Goal: Task Accomplishment & Management: Manage account settings

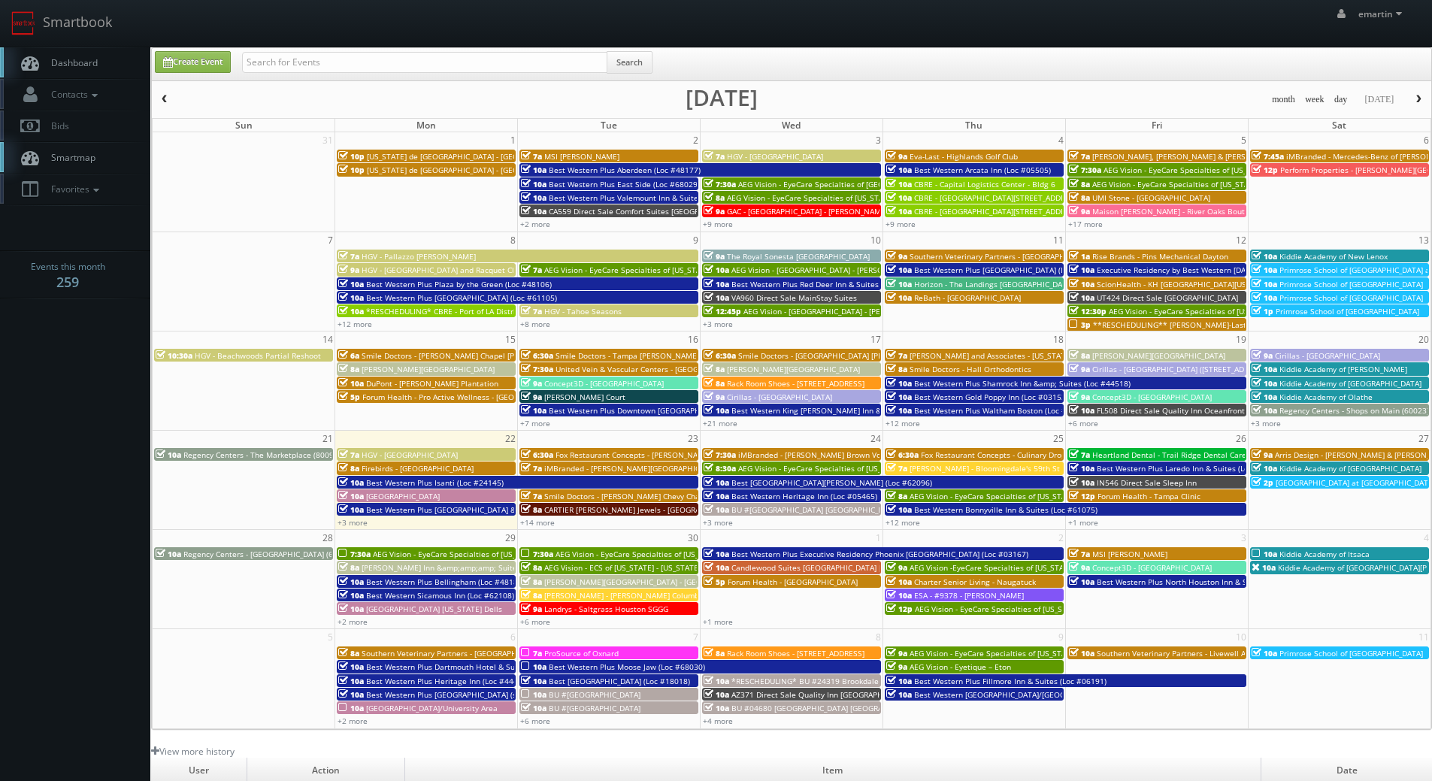
click at [96, 47] on nav "Smartbook Toggle Side Navigation Toggle Top Navigation emartin emartin Profile …" at bounding box center [716, 23] width 1432 height 47
click at [538, 524] on link "+14 more" at bounding box center [537, 522] width 35 height 11
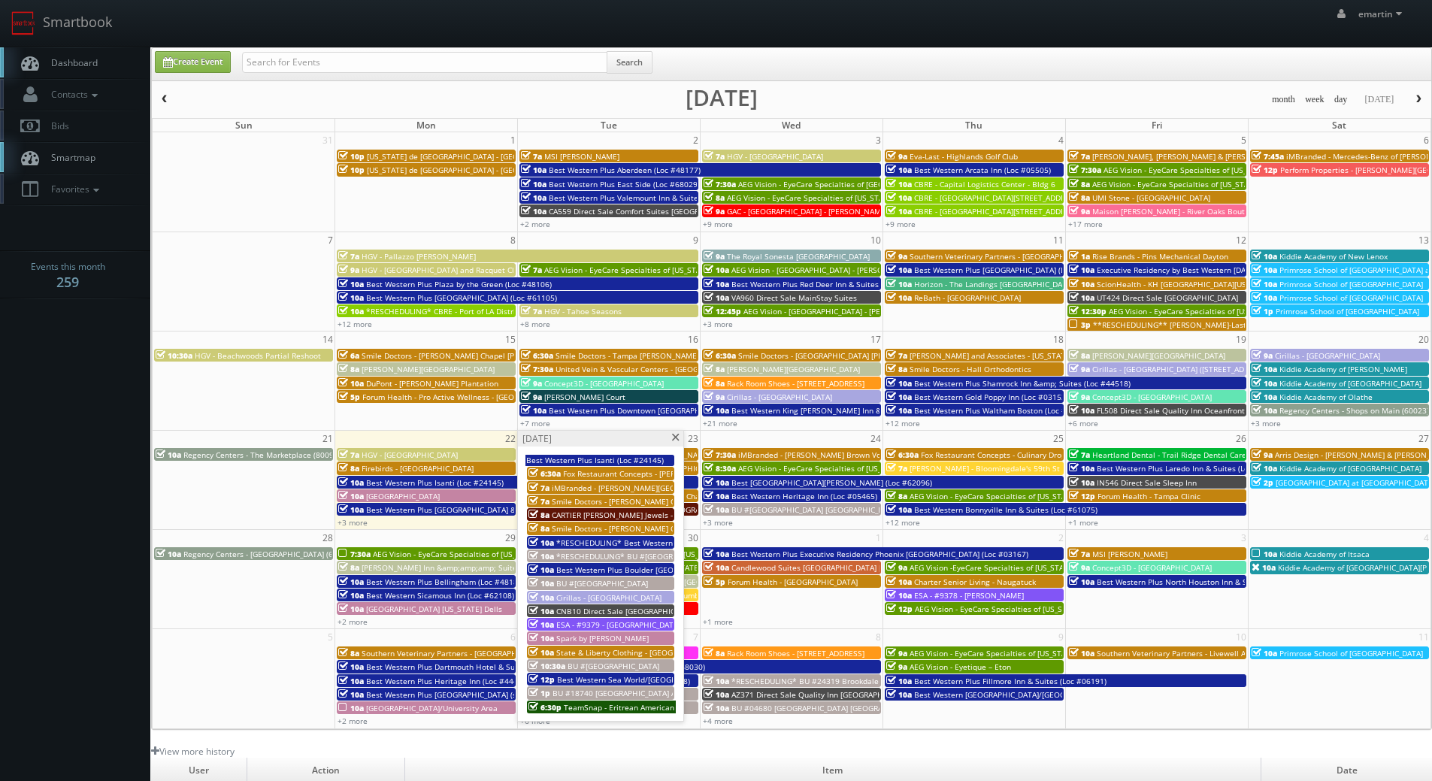
click at [595, 543] on span "*RESCHEDULING* Best Western Tradewinds (Loc #05429)" at bounding box center [661, 542] width 210 height 11
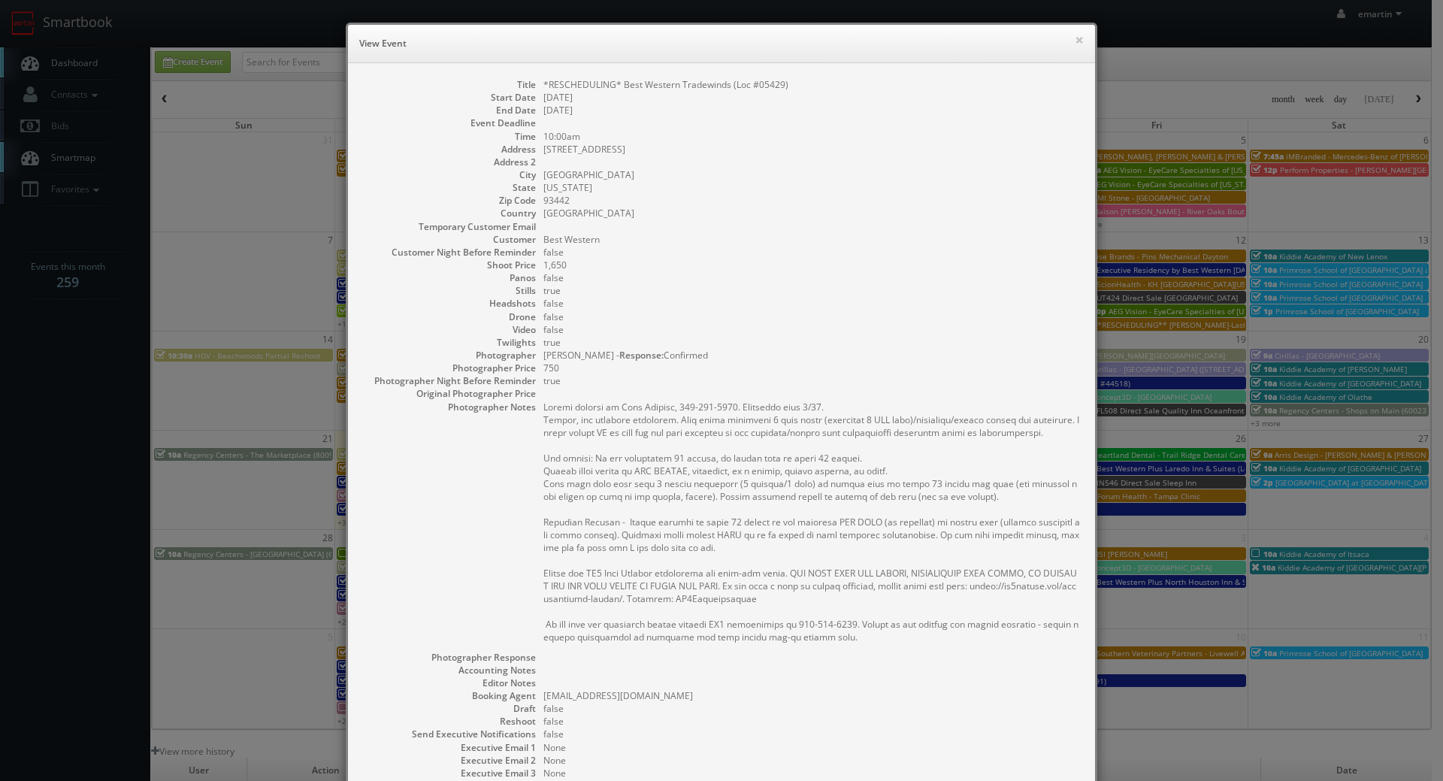
click at [1039, 36] on h6 "View Event" at bounding box center [721, 43] width 725 height 15
click at [1075, 39] on button "×" at bounding box center [1079, 40] width 9 height 11
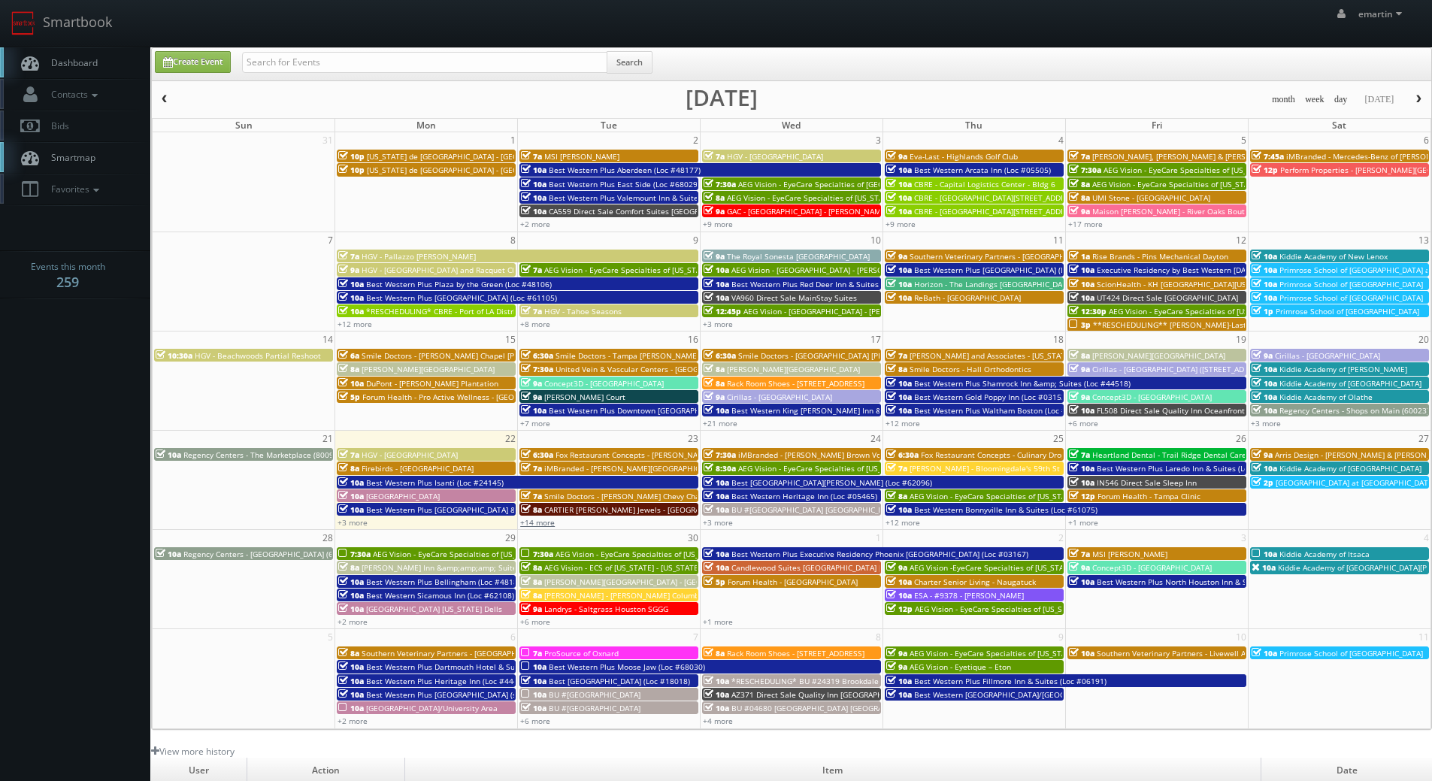
click at [546, 521] on link "+14 more" at bounding box center [537, 522] width 35 height 11
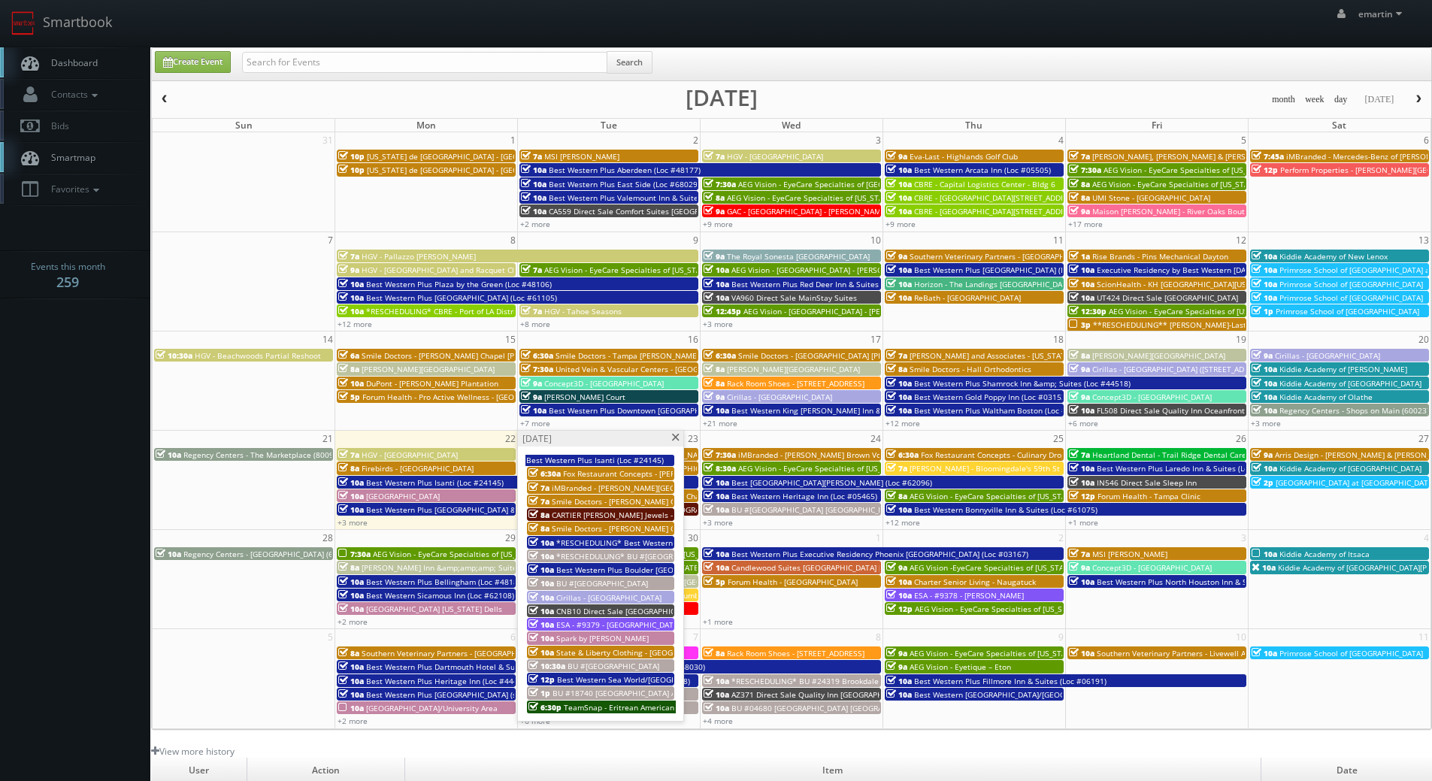
click at [604, 569] on span "Best Western Plus Boulder [GEOGRAPHIC_DATA] (Loc #06179)" at bounding box center [667, 569] width 222 height 11
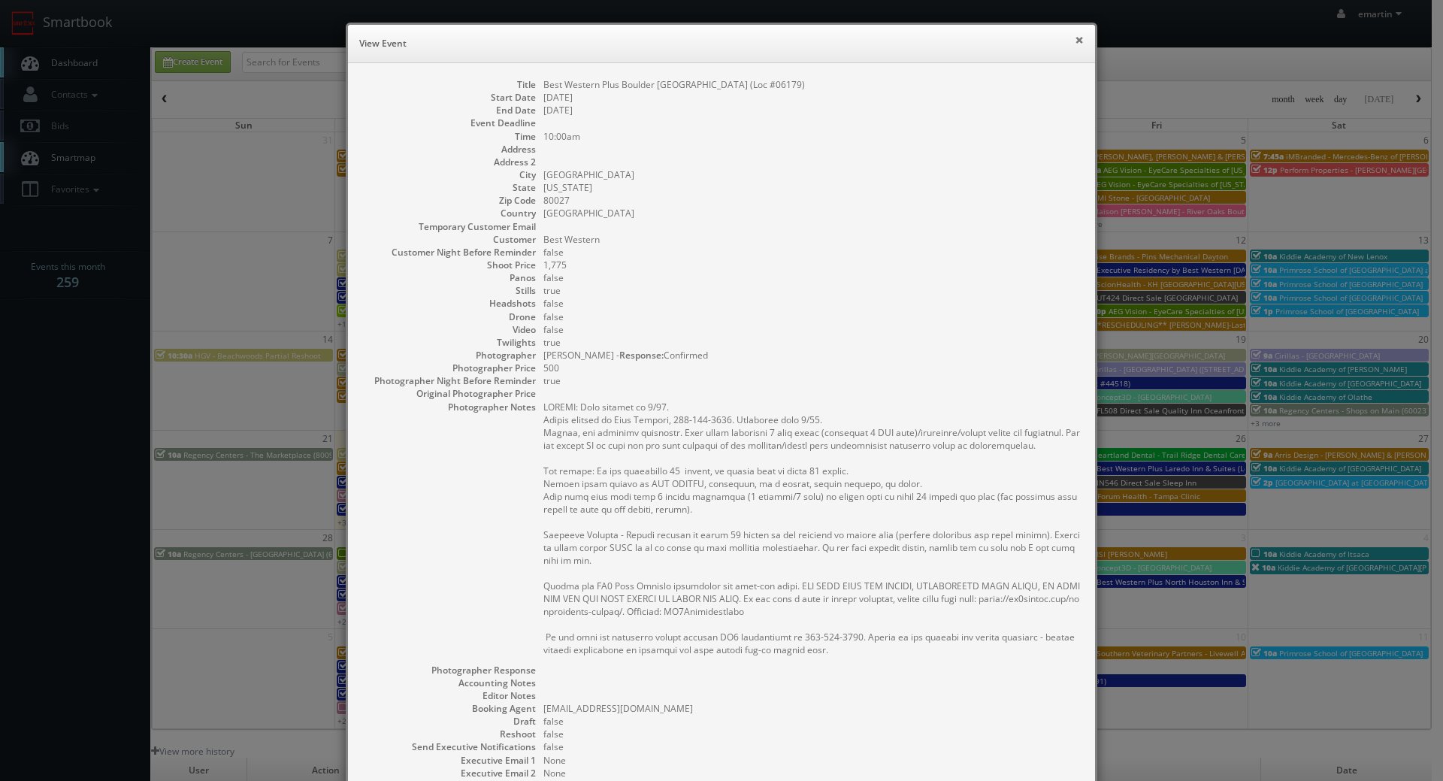
click at [1077, 35] on button "×" at bounding box center [1079, 40] width 9 height 11
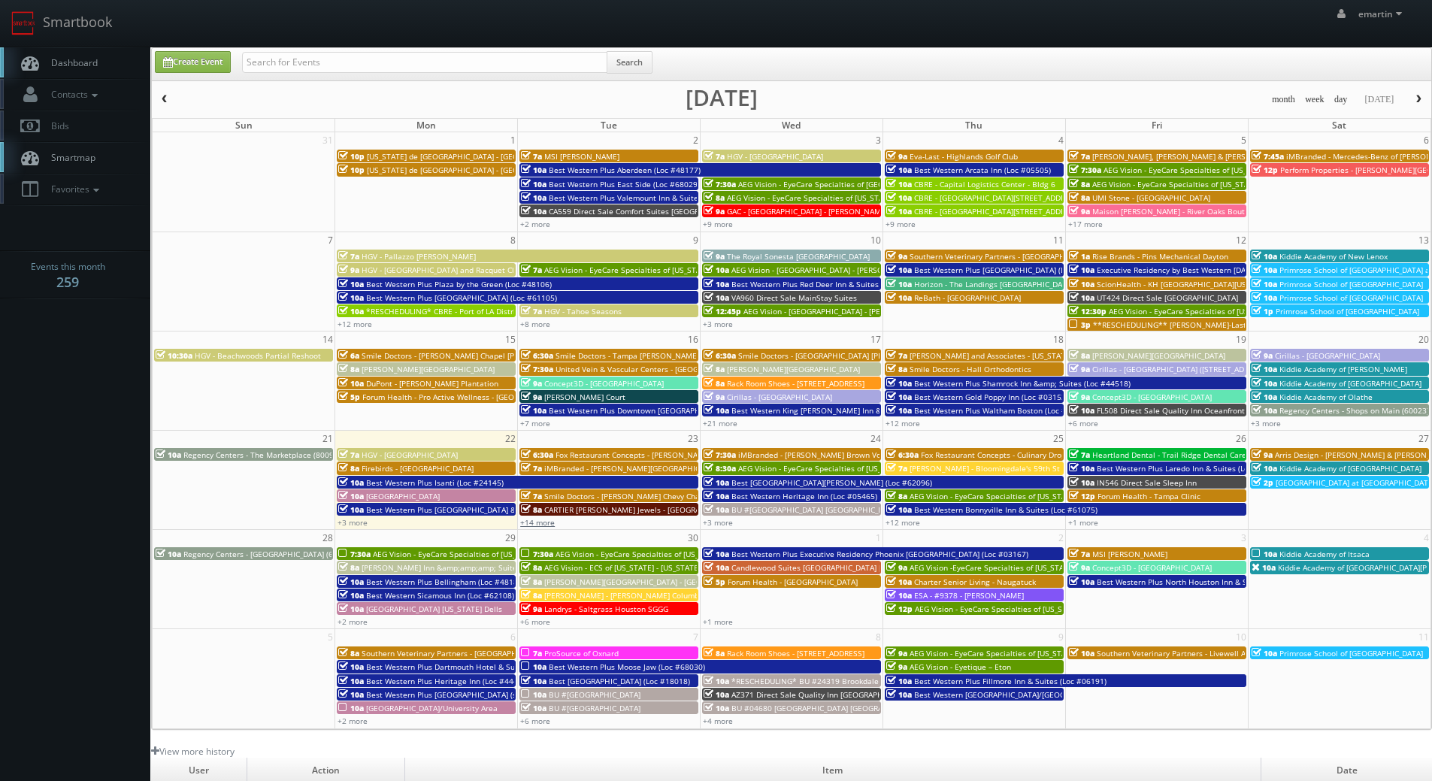
click at [543, 523] on link "+14 more" at bounding box center [537, 522] width 35 height 11
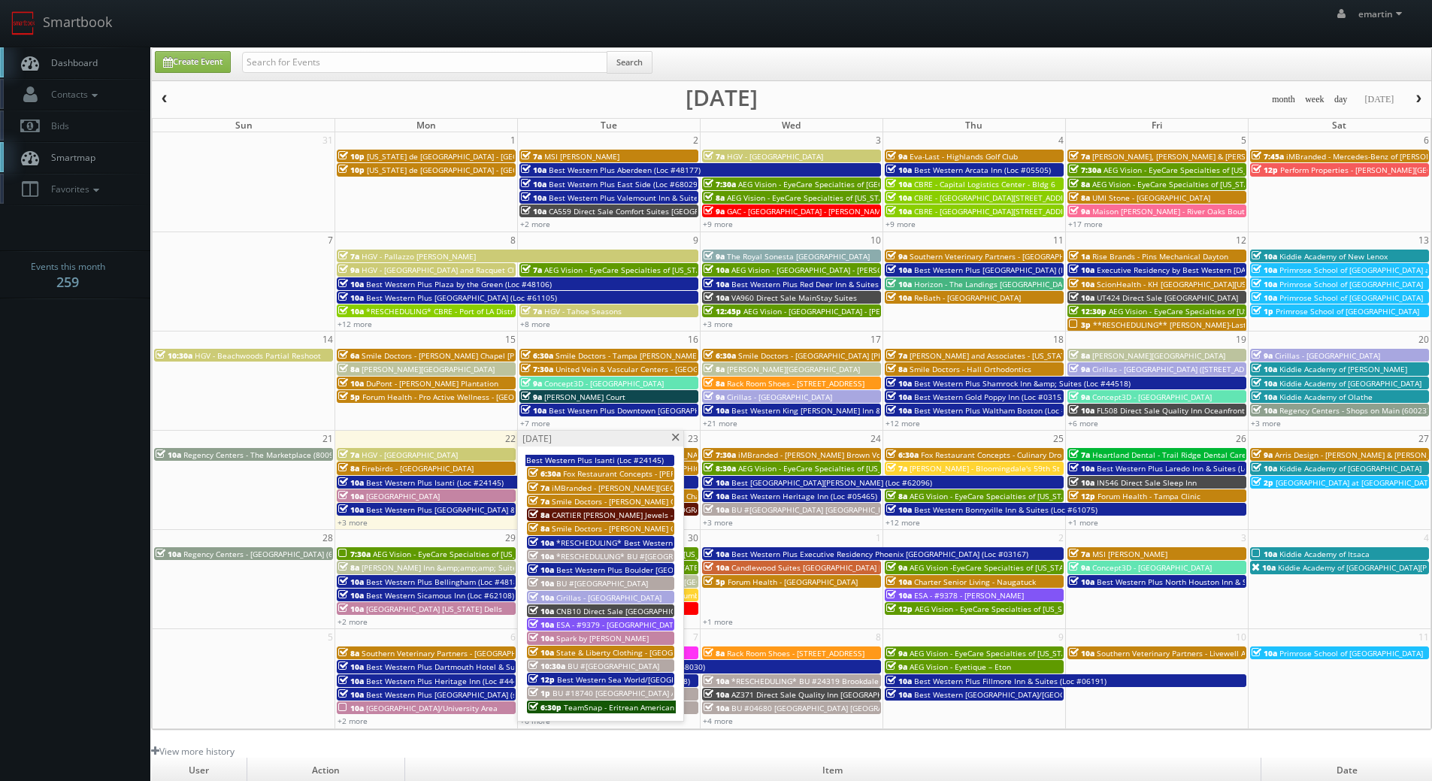
click at [591, 610] on span "CNB10 Direct Sale [GEOGRAPHIC_DATA], Ascend Hotel Collection" at bounding box center [673, 611] width 234 height 11
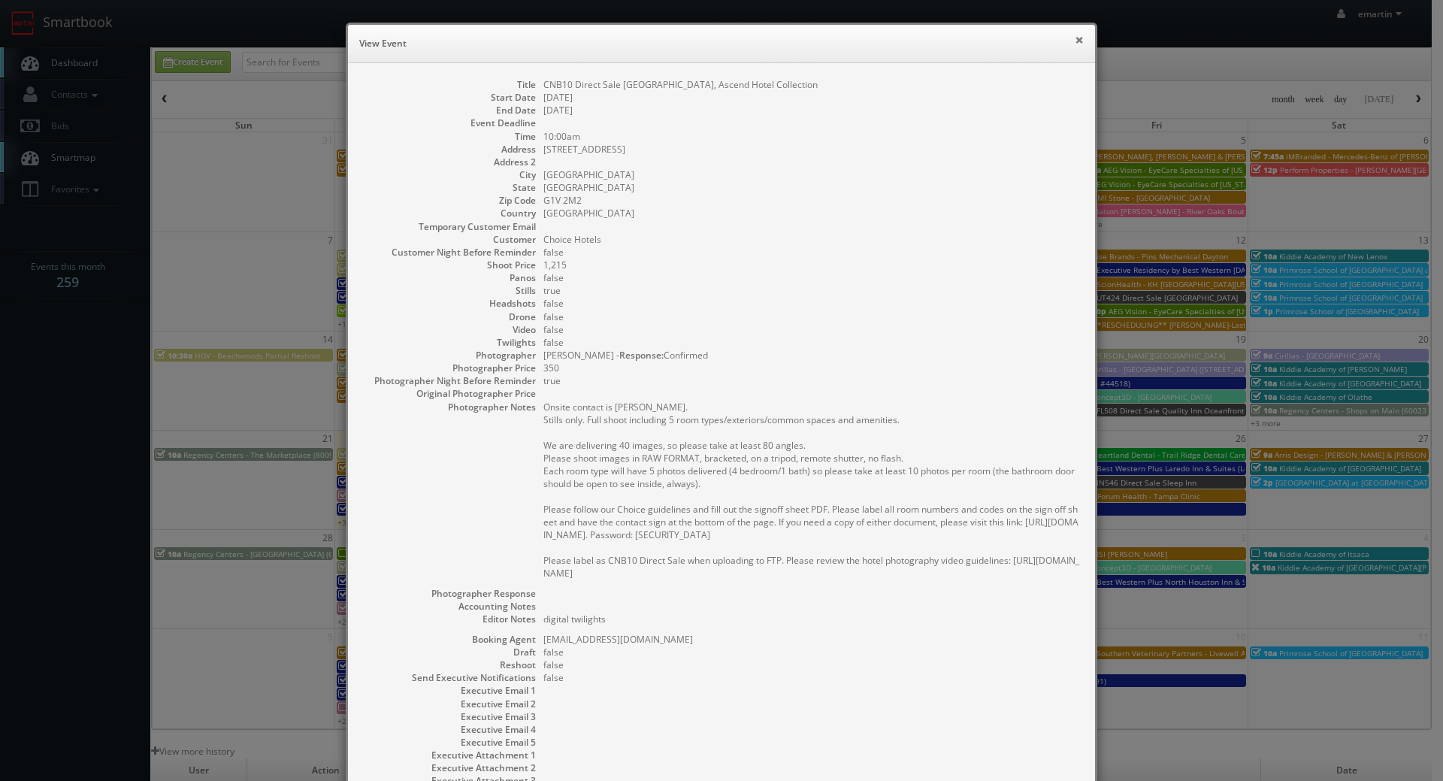
click at [1075, 42] on button "×" at bounding box center [1079, 40] width 9 height 11
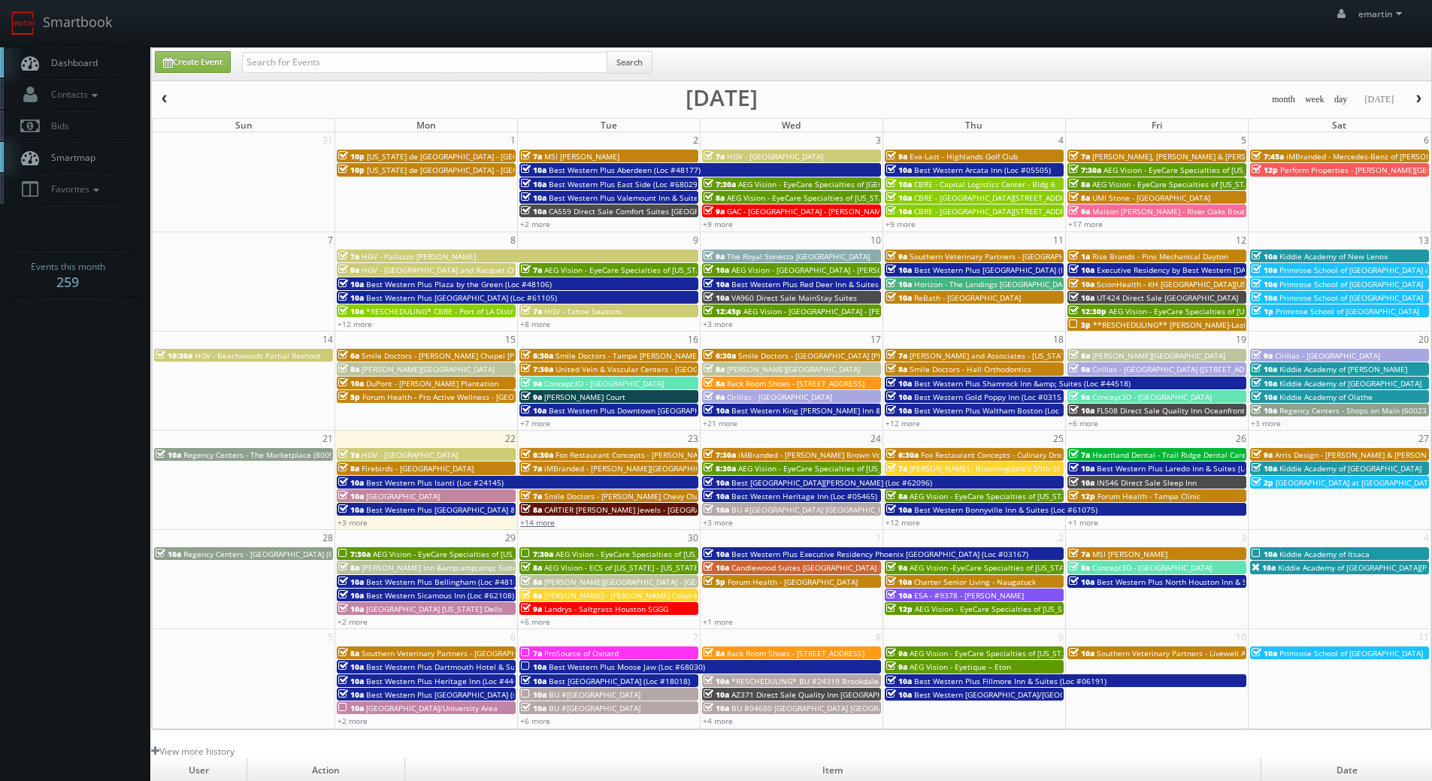
click at [539, 520] on link "+14 more" at bounding box center [537, 522] width 35 height 11
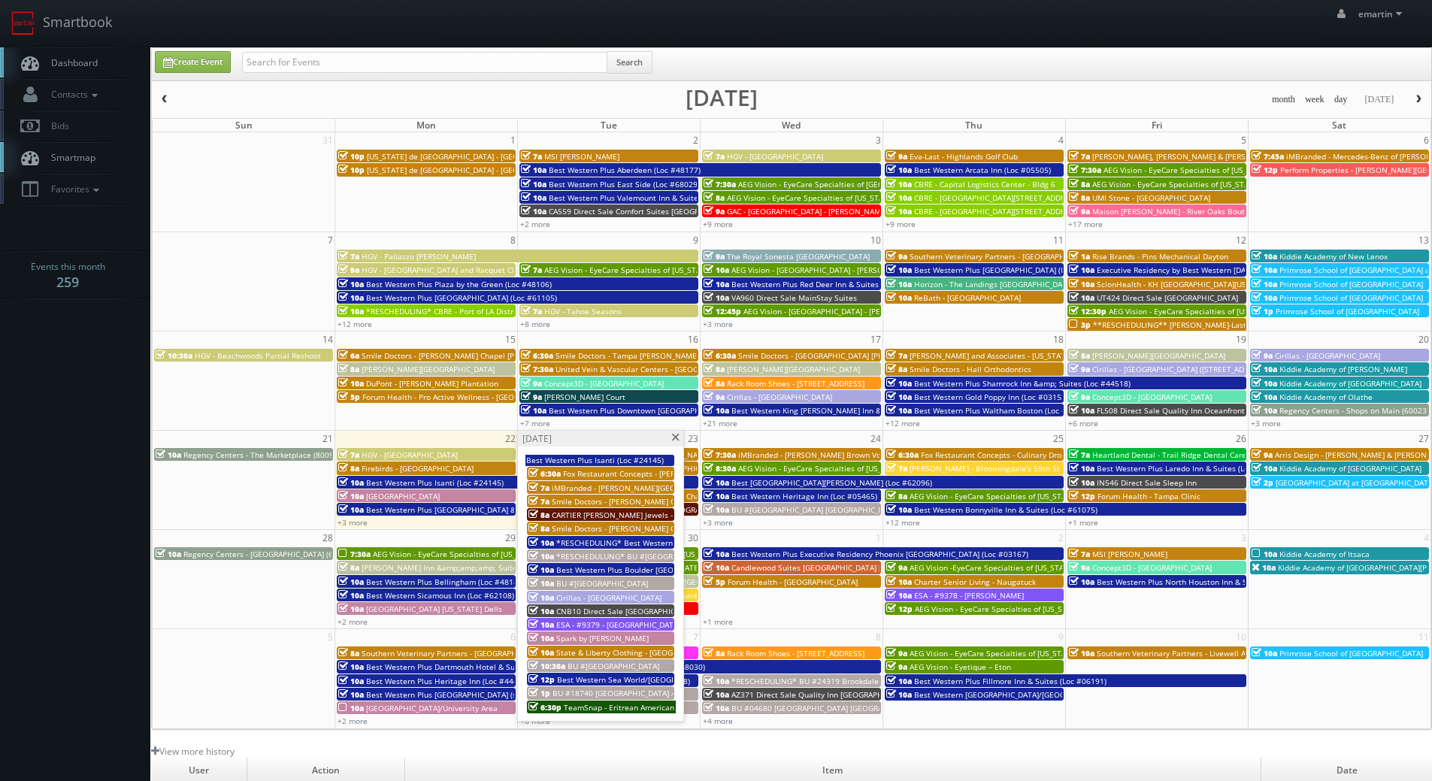
click at [606, 679] on span "Best Western Sea World/[GEOGRAPHIC_DATA] (Loc #54046)" at bounding box center [663, 679] width 213 height 11
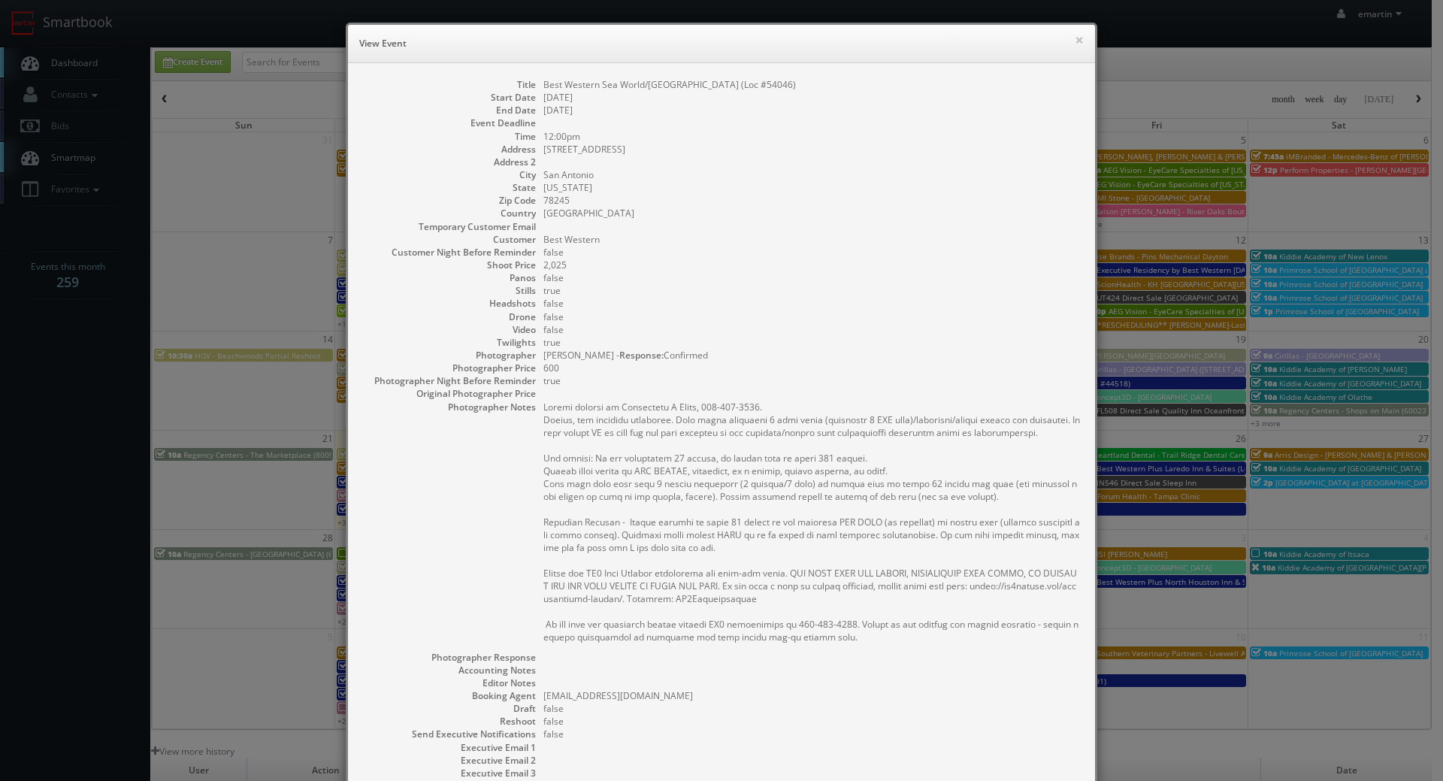
drag, startPoint x: 1082, startPoint y: 17, endPoint x: 1084, endPoint y: 27, distance: 10.0
click at [1083, 26] on div "× View Event Title Best Western Sea World/Lackland AFB NW Hotel & Suites (Loc #…" at bounding box center [721, 482] width 767 height 964
click at [1078, 35] on button "×" at bounding box center [1079, 40] width 9 height 11
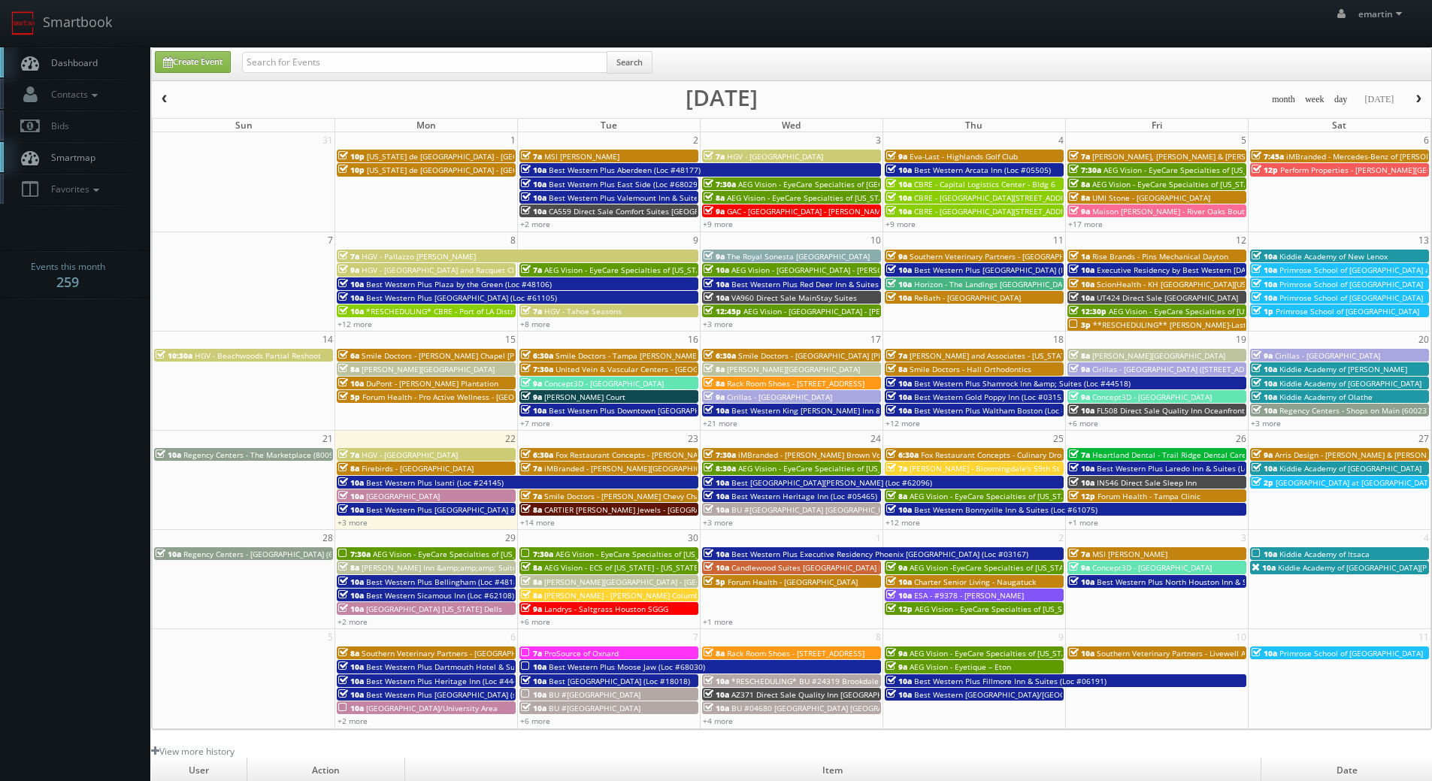
click at [102, 60] on link "Dashboard" at bounding box center [75, 62] width 150 height 31
click at [186, 51] on link "Create Event" at bounding box center [193, 62] width 76 height 22
type input "09/22/2025"
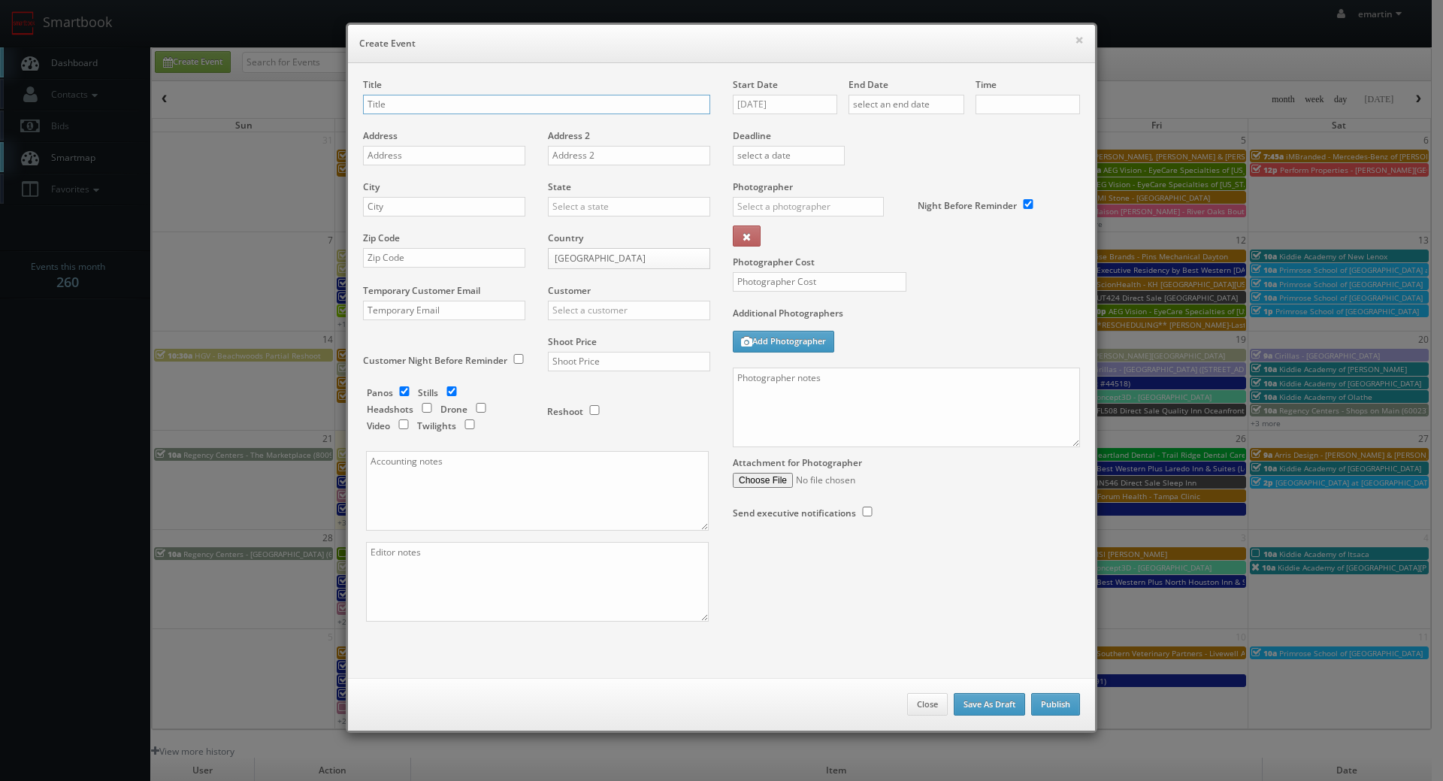
checkbox input "true"
type input "10:00am"
checkbox input "true"
click at [768, 105] on input "09/22/2025" at bounding box center [785, 105] width 104 height 20
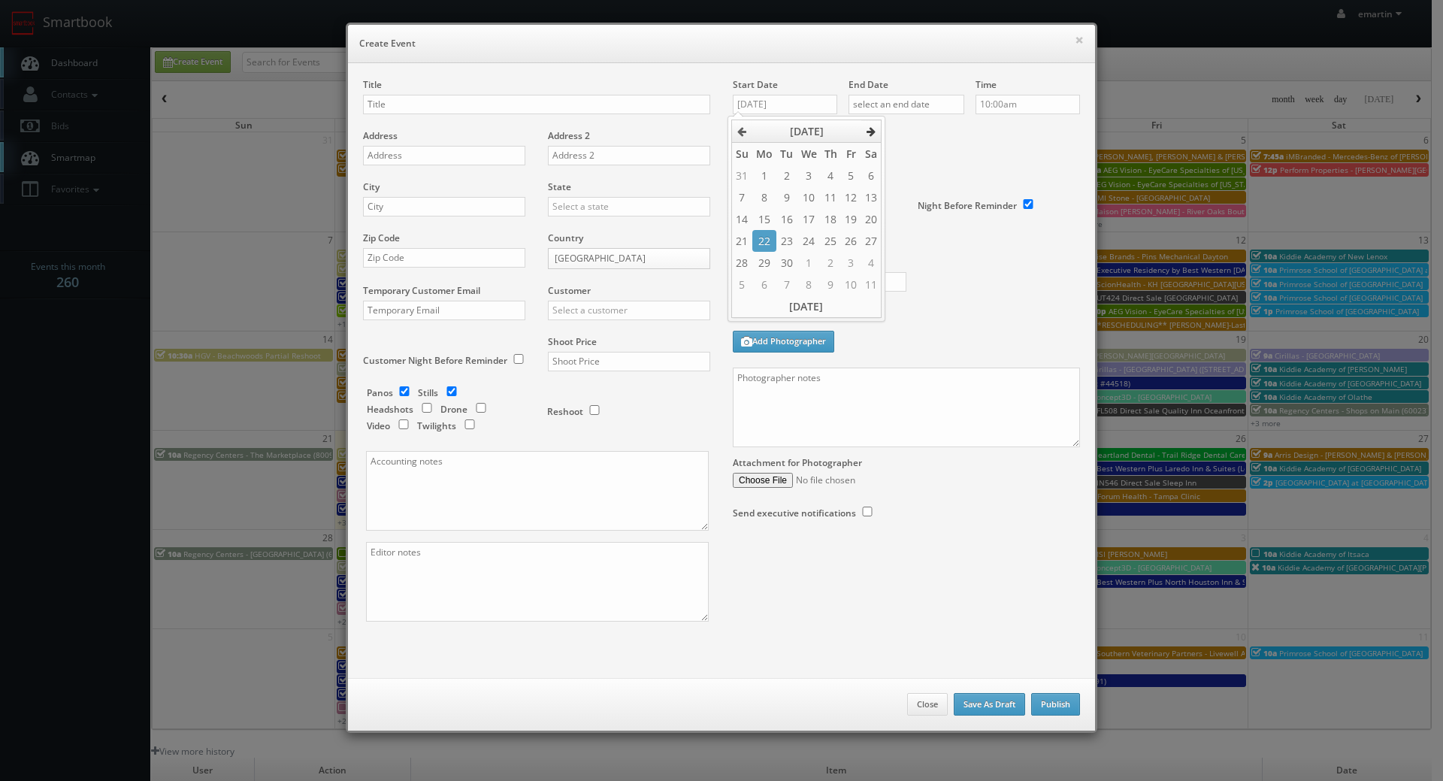
click at [876, 134] on th at bounding box center [871, 131] width 20 height 23
click at [797, 237] on td "22" at bounding box center [808, 241] width 23 height 22
click at [788, 237] on td "21" at bounding box center [786, 241] width 20 height 22
type input "10/21/2025"
drag, startPoint x: 926, startPoint y: 161, endPoint x: 920, endPoint y: 124, distance: 37.3
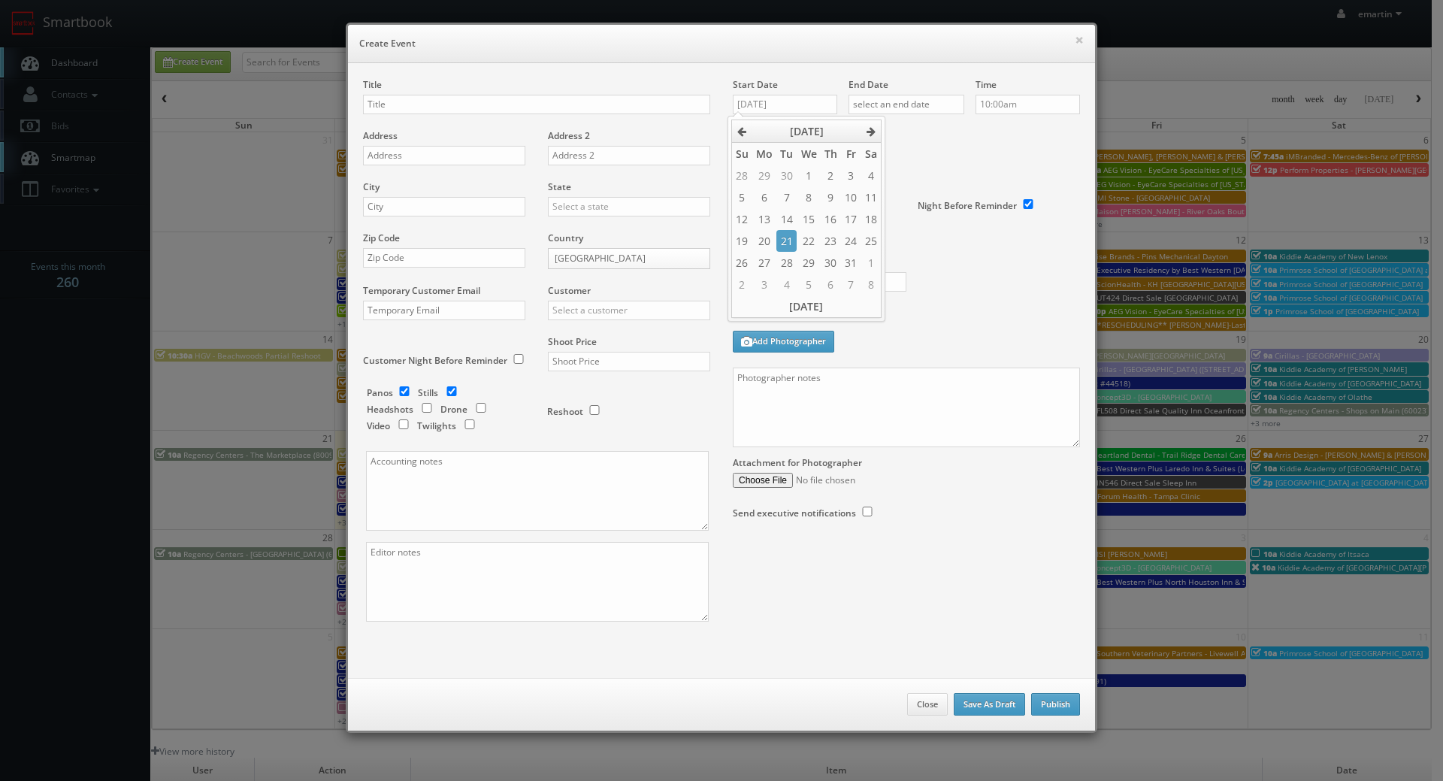
click at [926, 159] on div "Deadline" at bounding box center [907, 129] width 370 height 102
click at [917, 113] on input "text" at bounding box center [907, 105] width 116 height 20
click at [992, 135] on th at bounding box center [986, 131] width 20 height 23
click at [929, 232] on td "22" at bounding box center [923, 241] width 23 height 22
type input "10/22/2025"
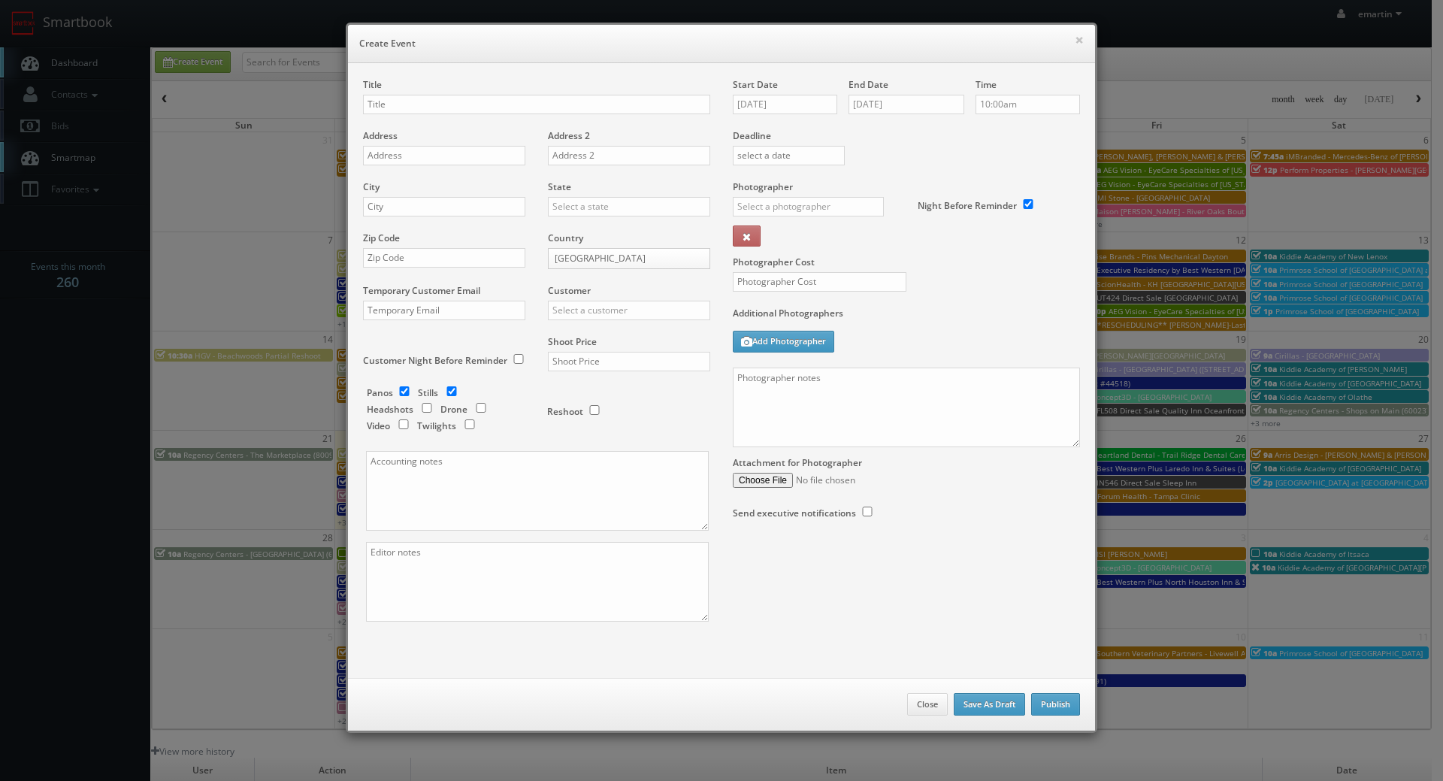
click at [1036, 145] on div "Deadline" at bounding box center [907, 129] width 370 height 102
click at [776, 197] on input "text" at bounding box center [808, 207] width 151 height 20
click at [767, 234] on div "[PERSON_NAME]" at bounding box center [814, 240] width 161 height 25
type input "[PERSON_NAME]"
click at [772, 277] on input "text" at bounding box center [820, 282] width 174 height 20
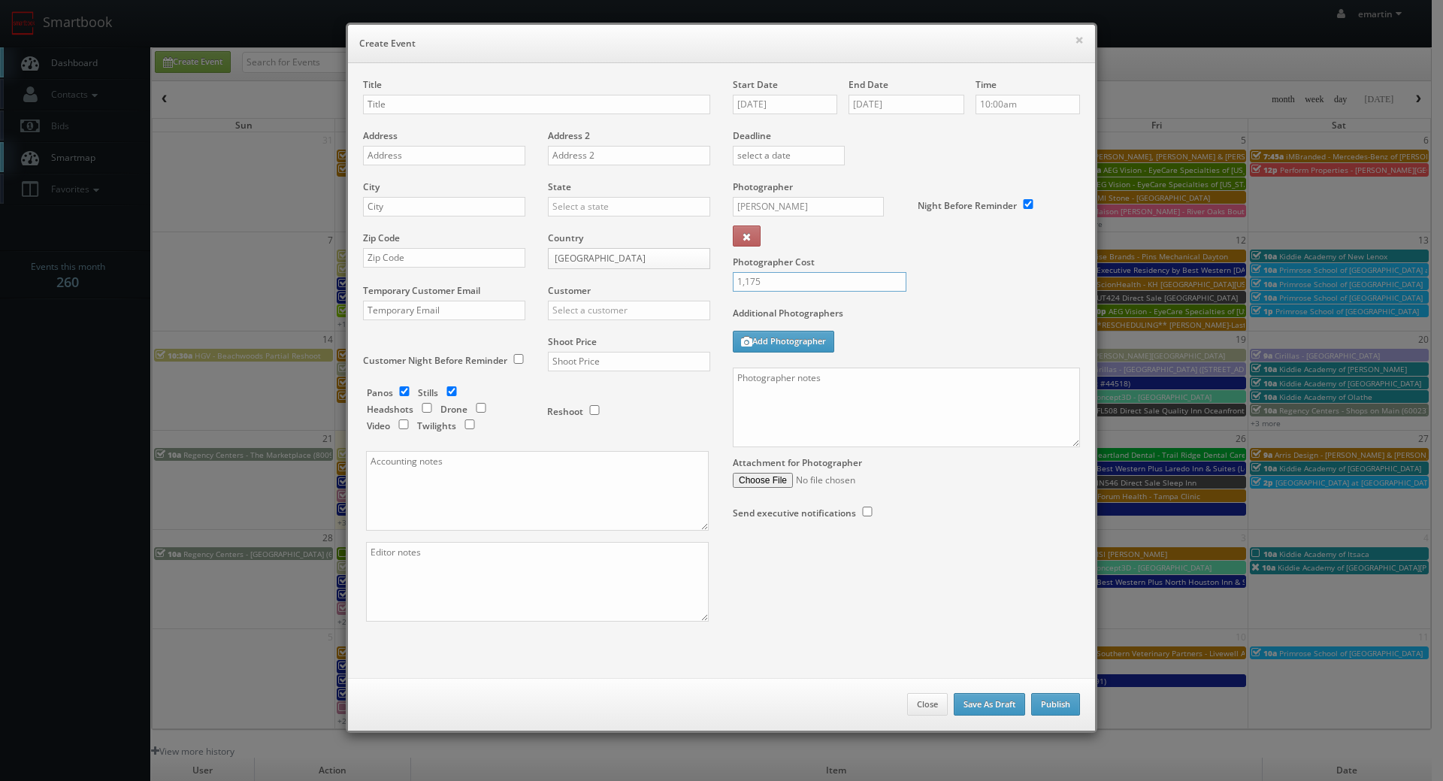
type input "1,175"
click at [589, 322] on div "Customer Choice Hotels ACC Concept3D Firebirds GBV Choice Hotels Canada Heartla…" at bounding box center [624, 309] width 174 height 51
click at [594, 313] on input "text" at bounding box center [629, 311] width 162 height 20
click at [592, 333] on div "Best Western" at bounding box center [629, 334] width 161 height 25
type input "Best Western"
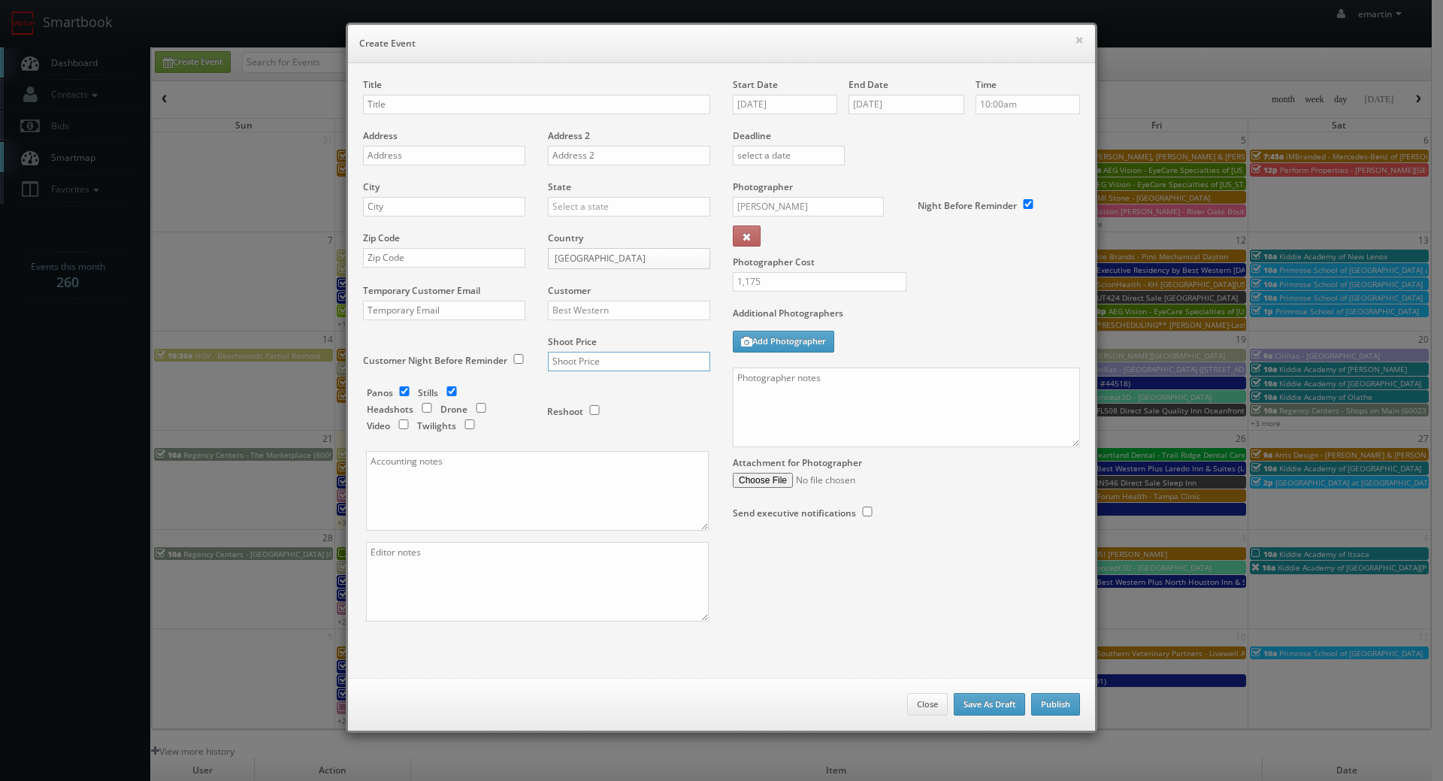
click at [584, 362] on input "text" at bounding box center [629, 362] width 162 height 20
type input "3,600"
click at [609, 403] on div "Reshoot" at bounding box center [622, 403] width 150 height 35
drag, startPoint x: 433, startPoint y: 81, endPoint x: 427, endPoint y: 105, distance: 24.8
click at [433, 84] on div "Title" at bounding box center [536, 103] width 347 height 51
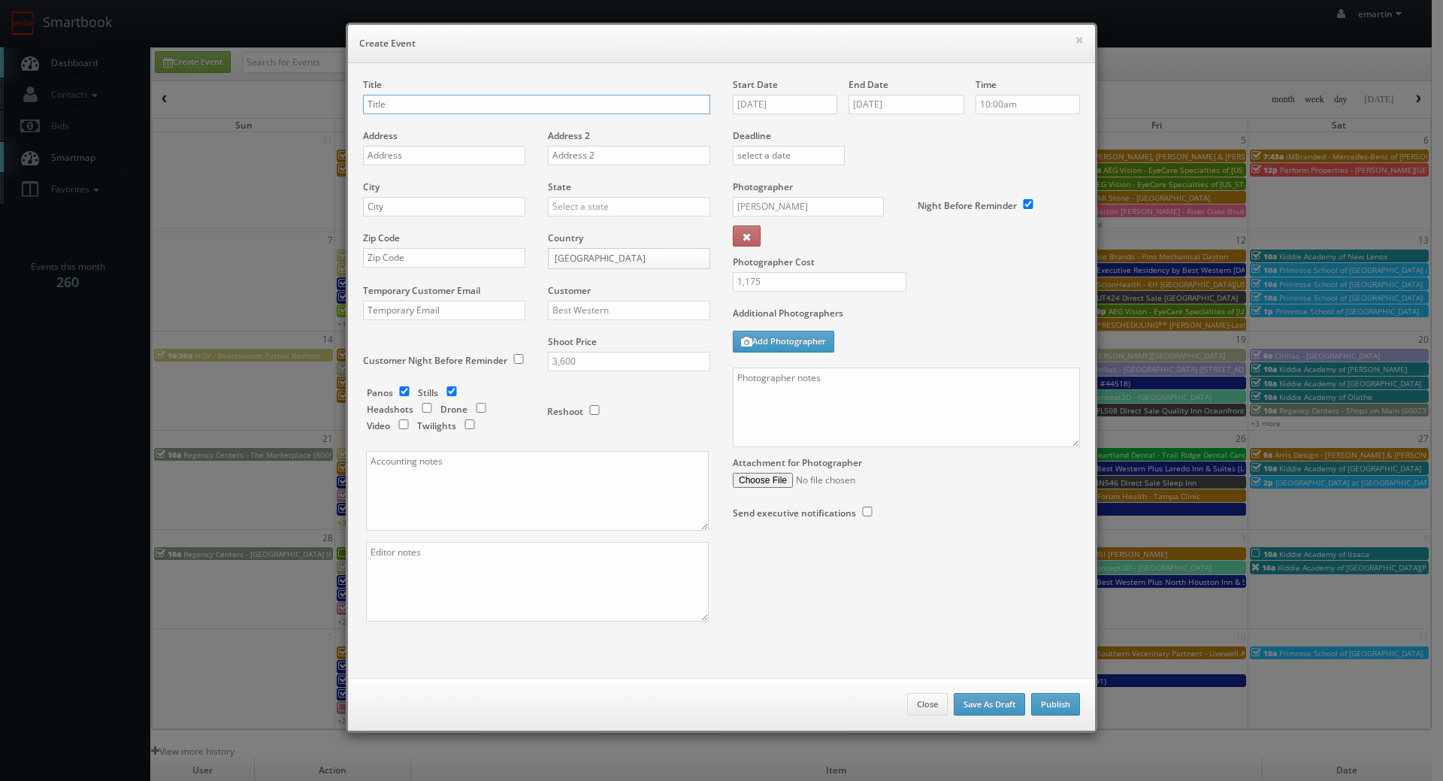
click at [425, 109] on input "text" at bounding box center [536, 105] width 347 height 20
paste input "Best Western Plus King's Inn & Suites"
click at [607, 106] on input "Best Western Plus King's Inn & Suites (Loc #" at bounding box center [536, 105] width 347 height 20
paste input "03012"
type input "Best Western Plus King's Inn & Suites (Loc #03012)"
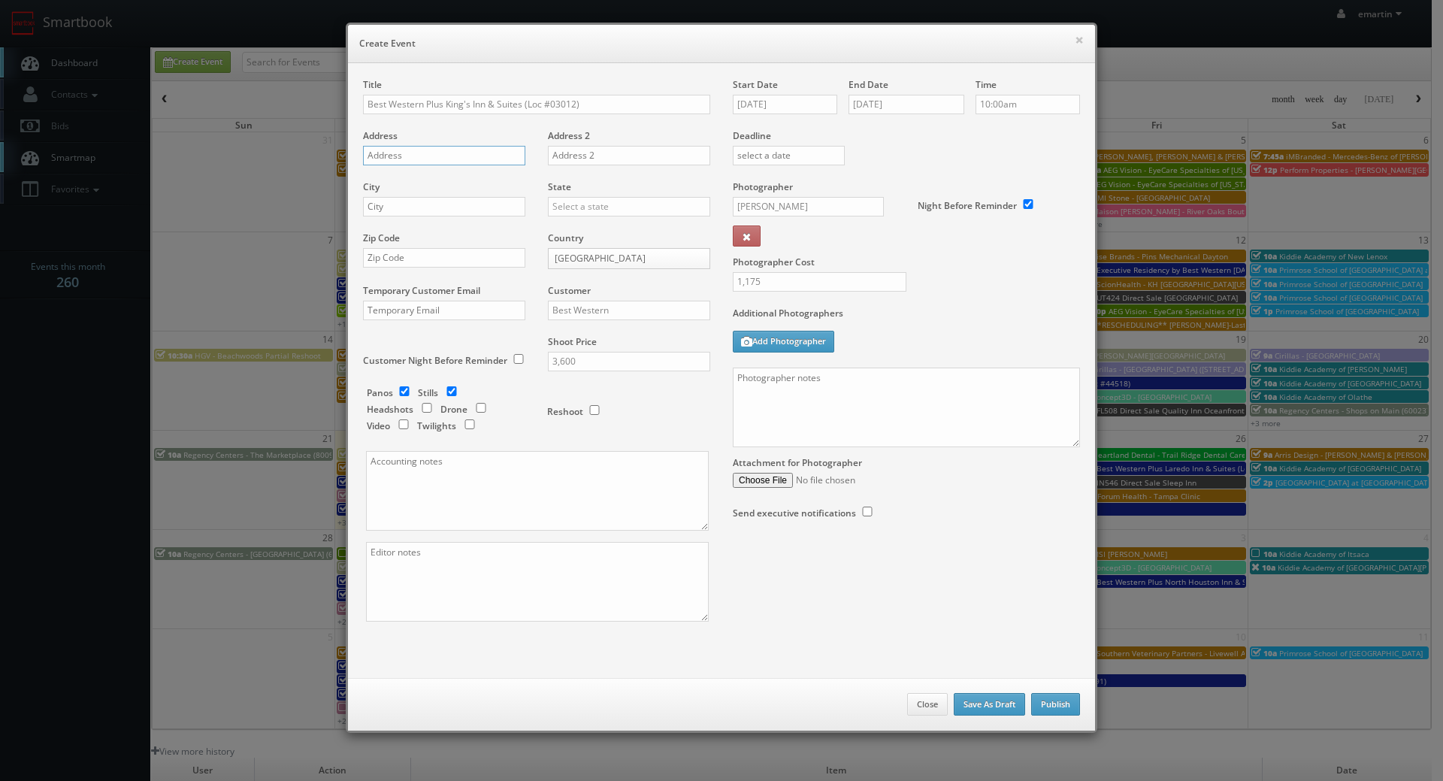
click at [409, 153] on input "text" at bounding box center [444, 156] width 162 height 20
paste input "2930 E. Andy Devine Ave"
type input "2930 E. Andy Devine Ave"
click at [434, 192] on div "City" at bounding box center [450, 205] width 174 height 51
drag, startPoint x: 452, startPoint y: 202, endPoint x: 479, endPoint y: 204, distance: 26.4
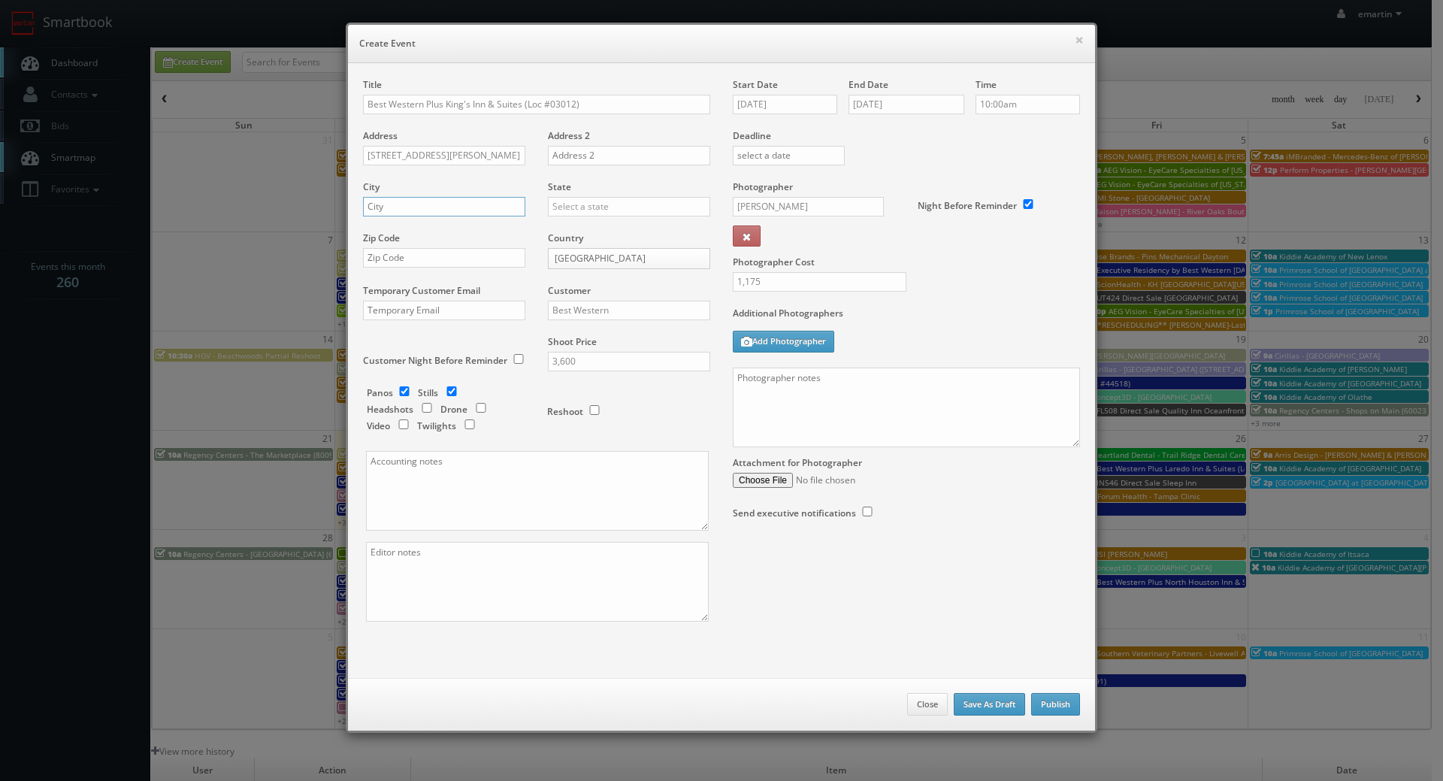
click at [452, 202] on input "text" at bounding box center [444, 207] width 162 height 20
paste input "Kingman"
type input "Kingman"
drag, startPoint x: 567, startPoint y: 207, endPoint x: 574, endPoint y: 212, distance: 8.1
click at [568, 207] on input "text" at bounding box center [629, 207] width 162 height 20
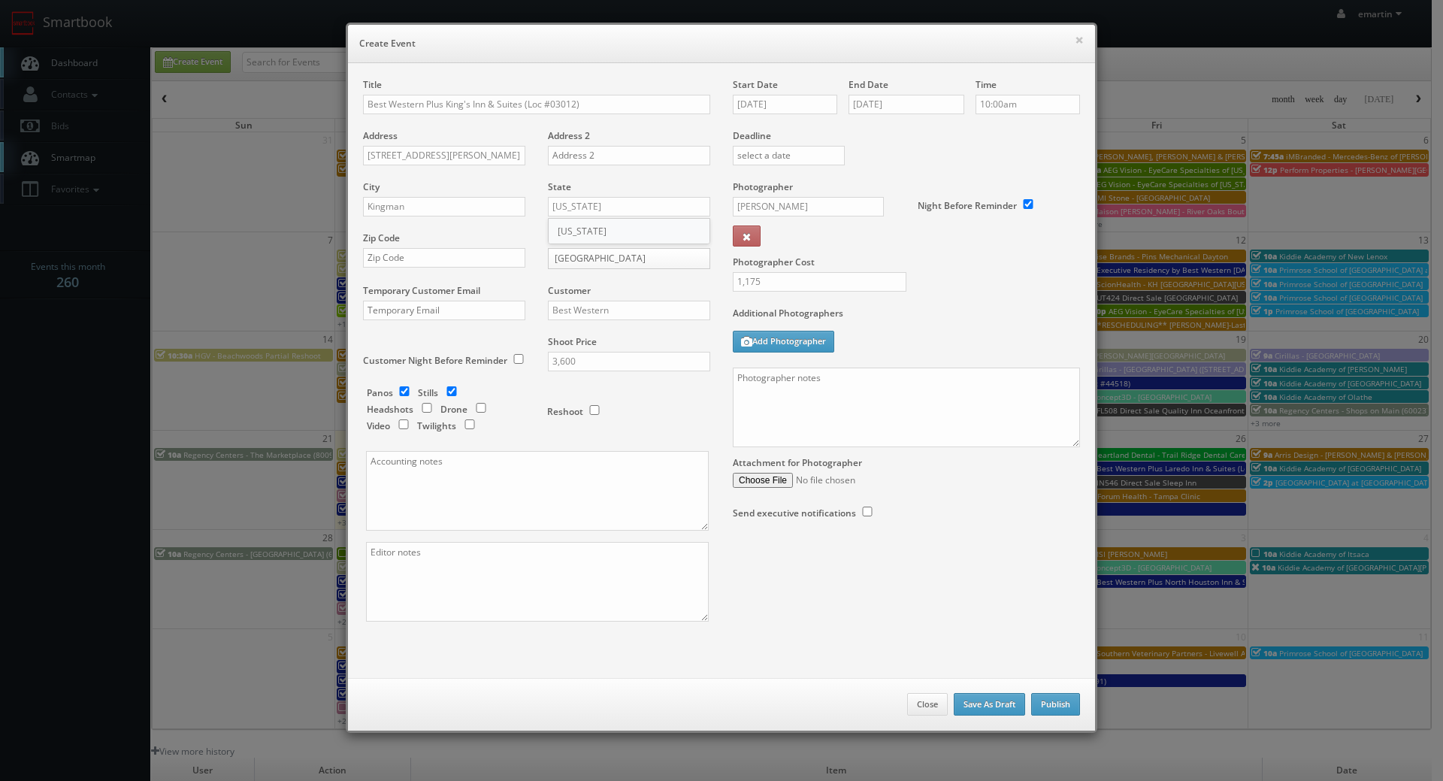
click at [573, 228] on div "[US_STATE]" at bounding box center [629, 231] width 161 height 25
type input "[US_STATE]"
click at [423, 265] on input "text" at bounding box center [444, 258] width 162 height 20
paste input "86401"
type input "86401"
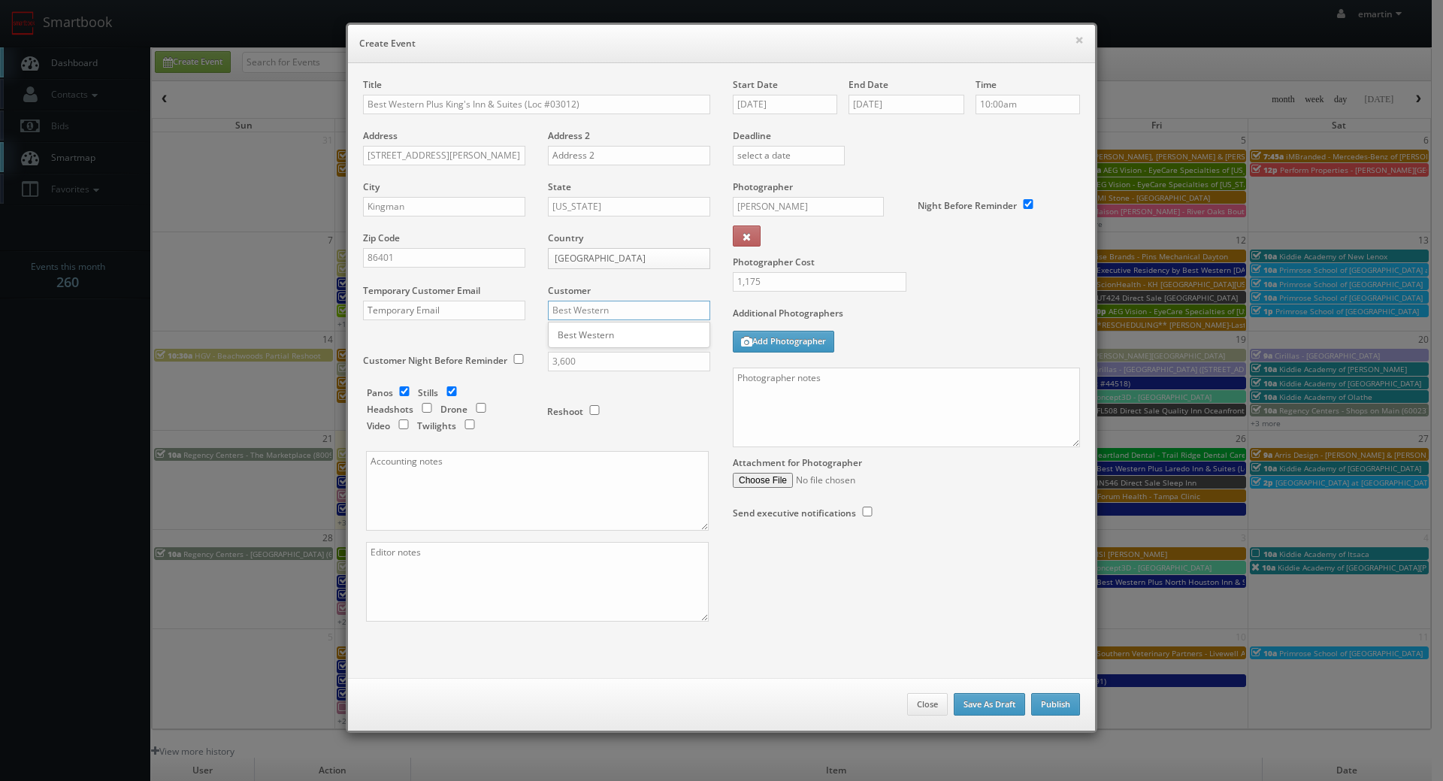
click at [601, 313] on input "Best Western" at bounding box center [629, 311] width 162 height 20
drag, startPoint x: 627, startPoint y: 313, endPoint x: 606, endPoint y: 319, distance: 21.7
click at [606, 319] on input "Best Westernbest we" at bounding box center [629, 311] width 162 height 20
type input "Best Western"
click at [589, 333] on div "Best Western" at bounding box center [629, 334] width 161 height 25
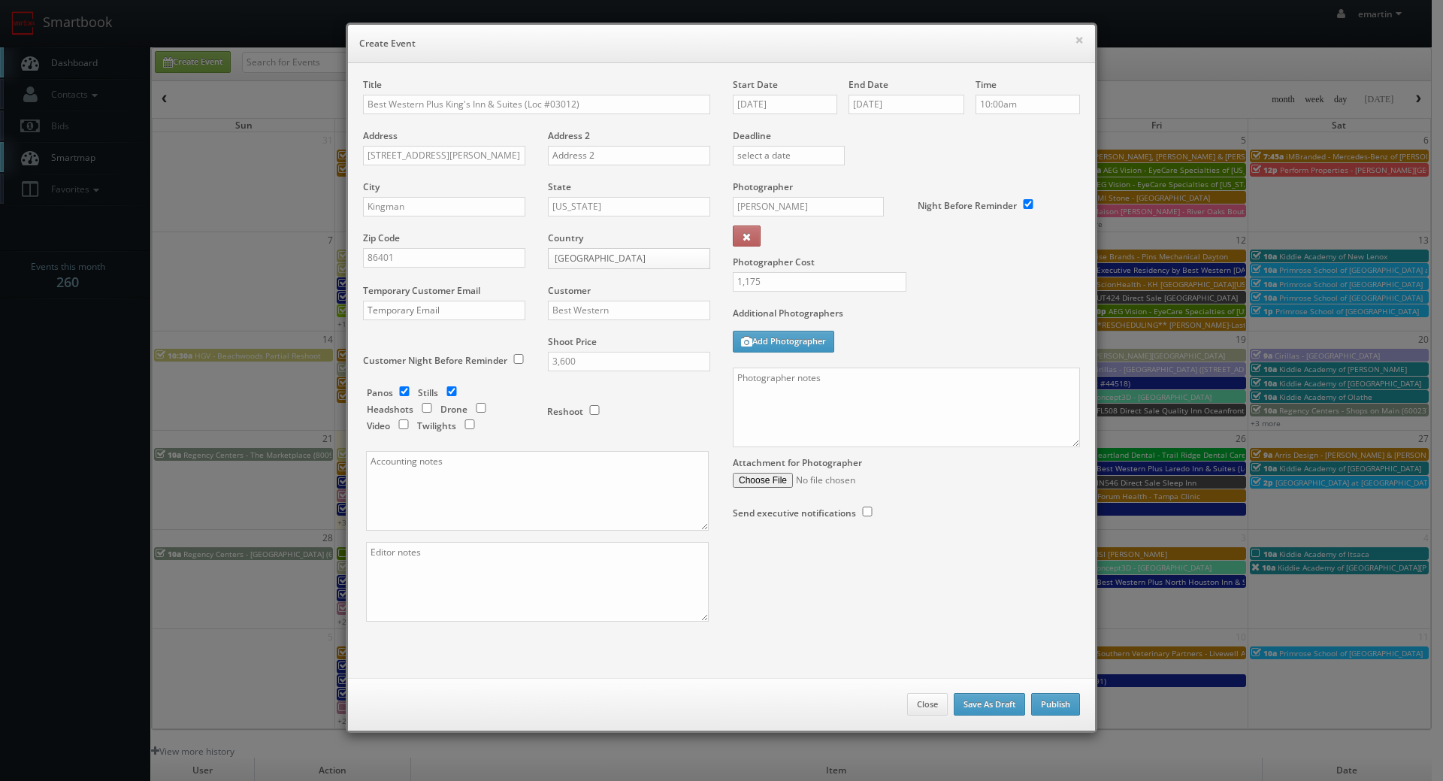
click at [613, 398] on div "Reshoot" at bounding box center [622, 403] width 150 height 35
click at [399, 389] on input "checkbox" at bounding box center [404, 391] width 23 height 10
checkbox input "false"
click at [463, 424] on input "checkbox" at bounding box center [469, 424] width 23 height 10
checkbox input "true"
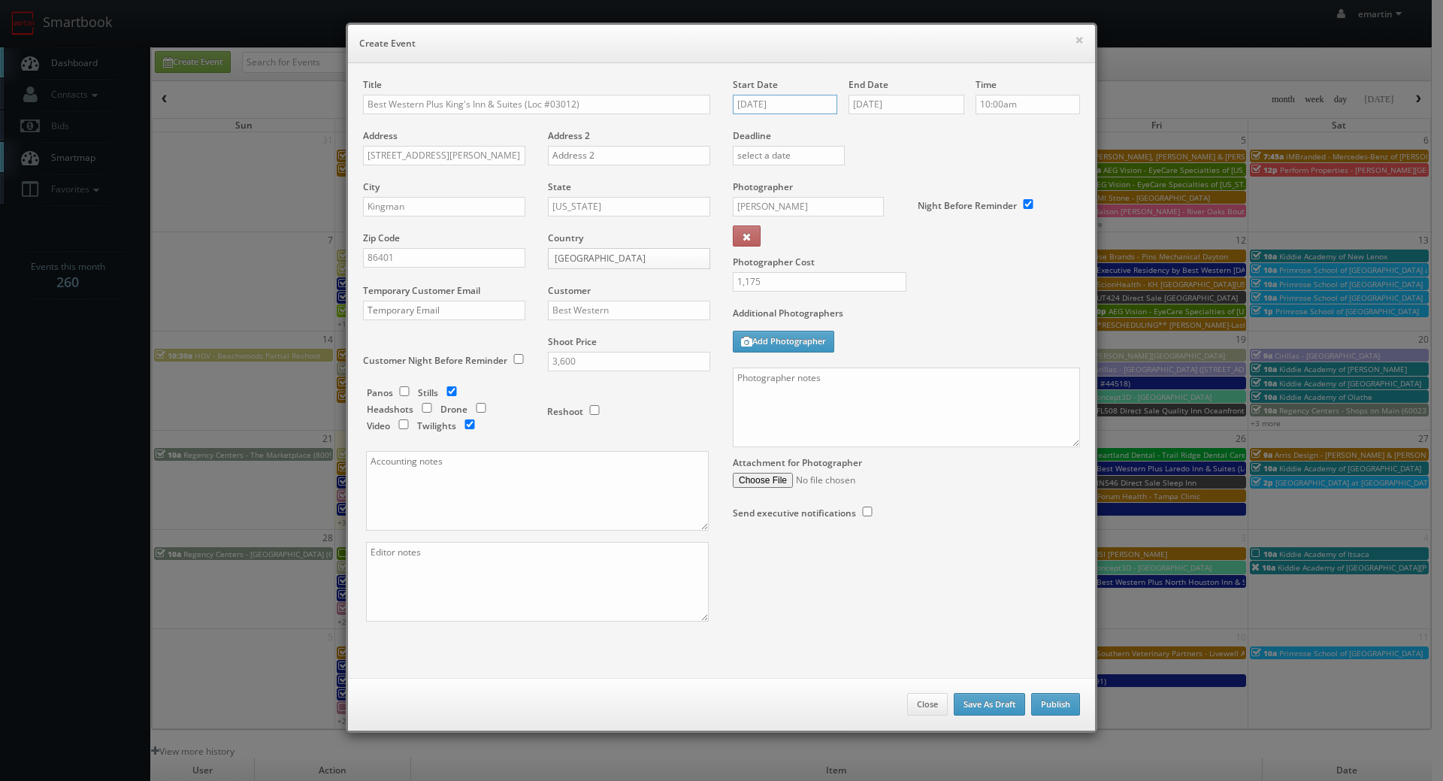
click at [805, 103] on input "10/21/2025" at bounding box center [785, 105] width 104 height 20
click at [937, 292] on div "Photographer Cost 1,175" at bounding box center [907, 243] width 370 height 126
click at [960, 396] on textarea at bounding box center [906, 408] width 347 height 80
paste textarea "Onsite contact is ______. Overnight stay ___. Stills, and exterior twilights. F…"
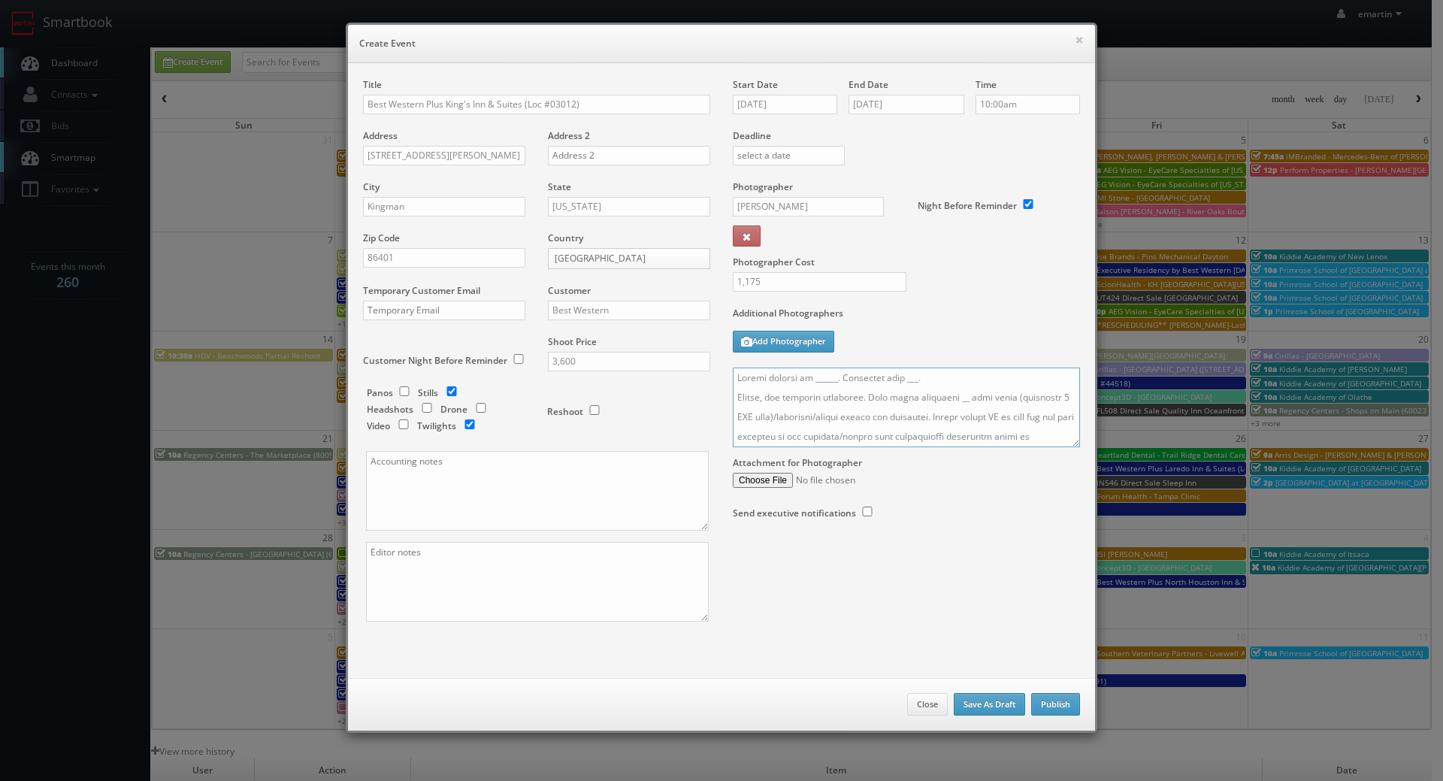
scroll to position [563, 0]
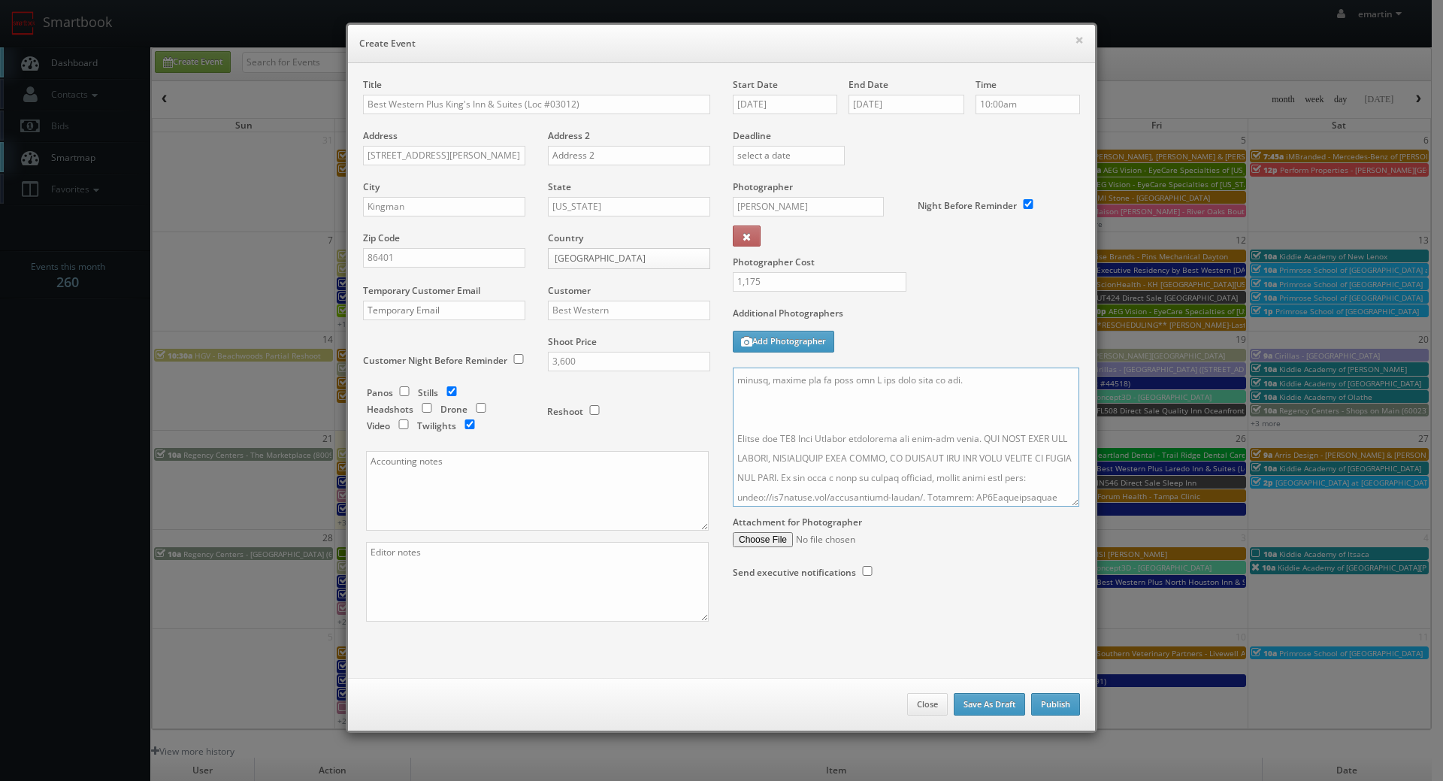
drag, startPoint x: 1066, startPoint y: 444, endPoint x: 1082, endPoint y: 623, distance: 179.5
click at [1079, 507] on textarea at bounding box center [906, 437] width 346 height 139
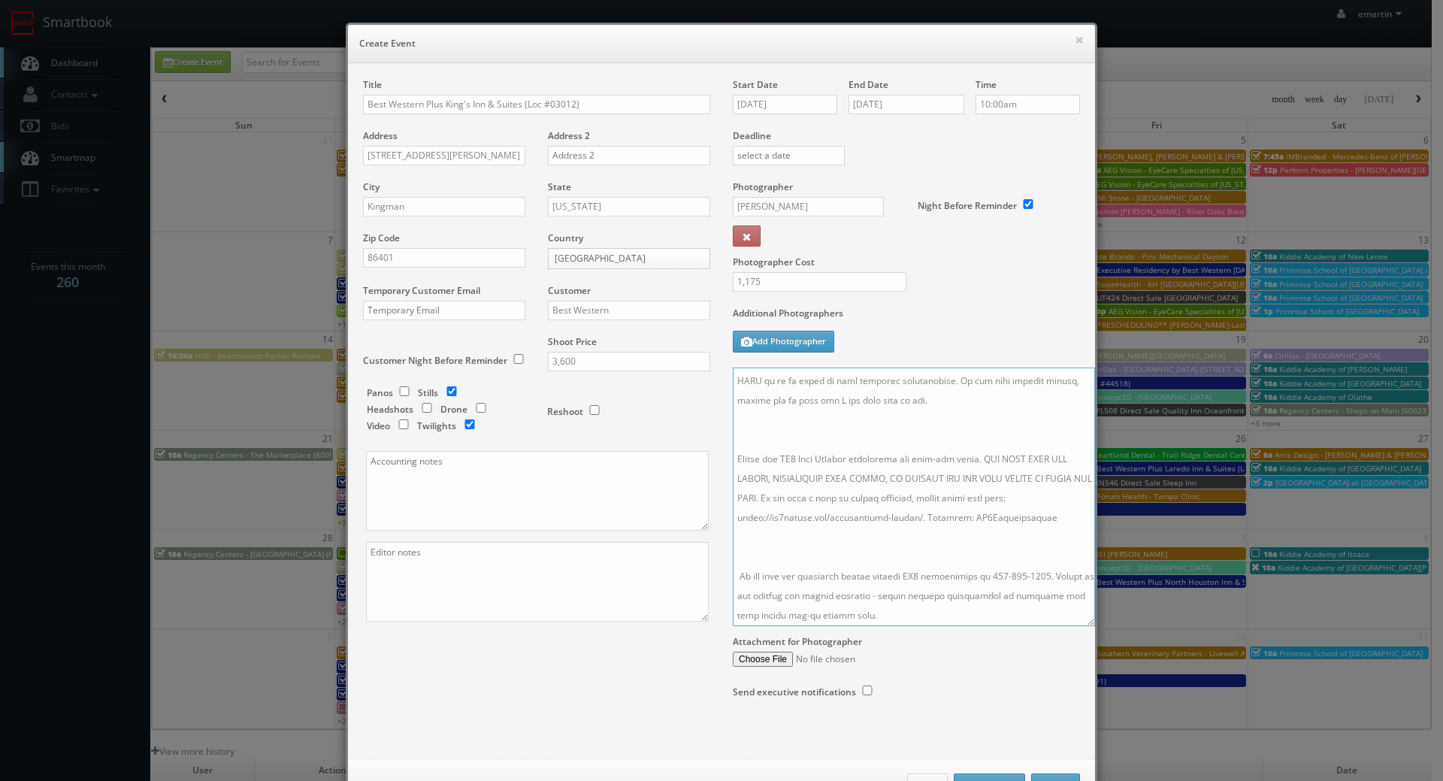
scroll to position [0, 0]
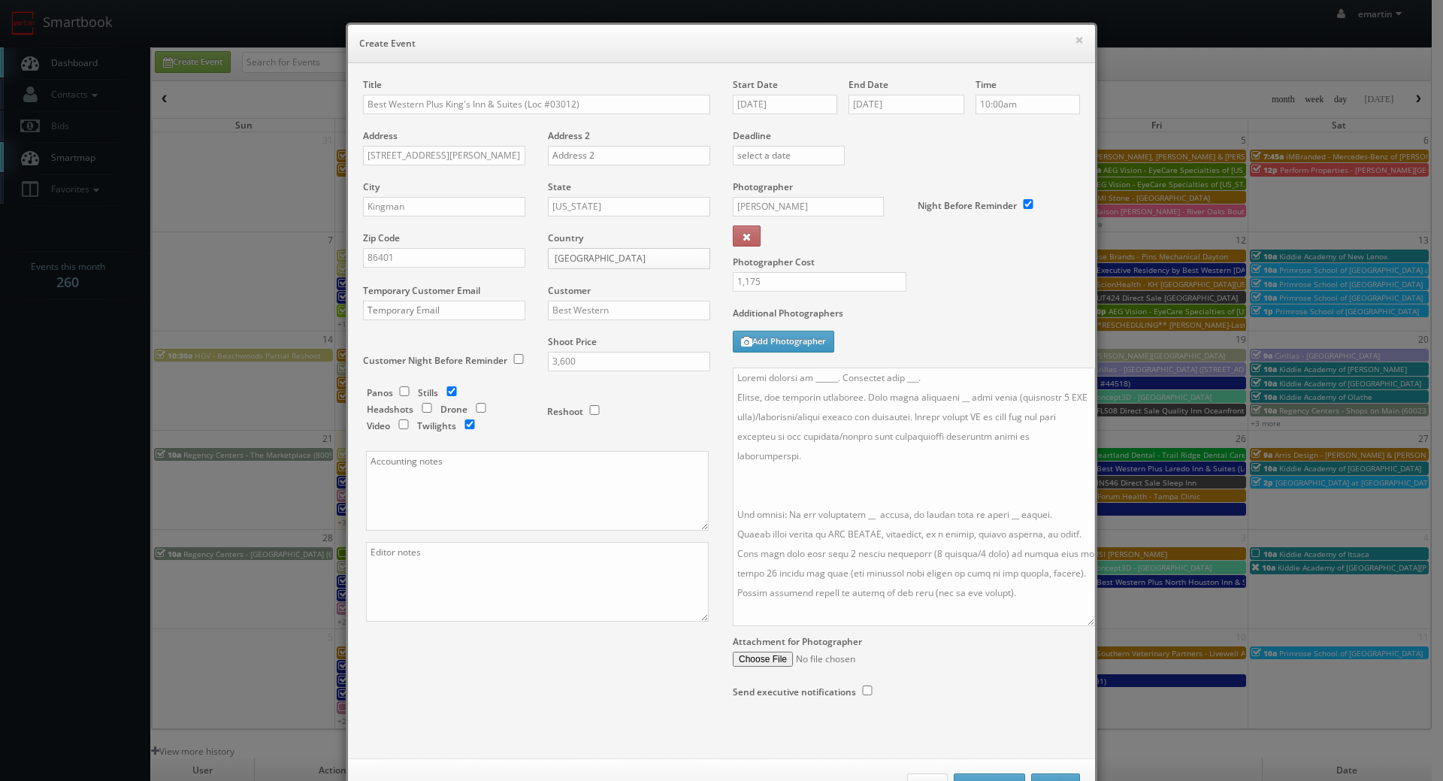
click at [725, 373] on div "Start Date 10/21/2025 End Date 10/22/2025 Time 10:00am Deadline Photographer Wi…" at bounding box center [907, 403] width 370 height 650
click at [733, 374] on textarea at bounding box center [914, 497] width 362 height 259
paste textarea "**two day shoot - arrive at 10am for a full day of shooting, stay overnight, fi…"
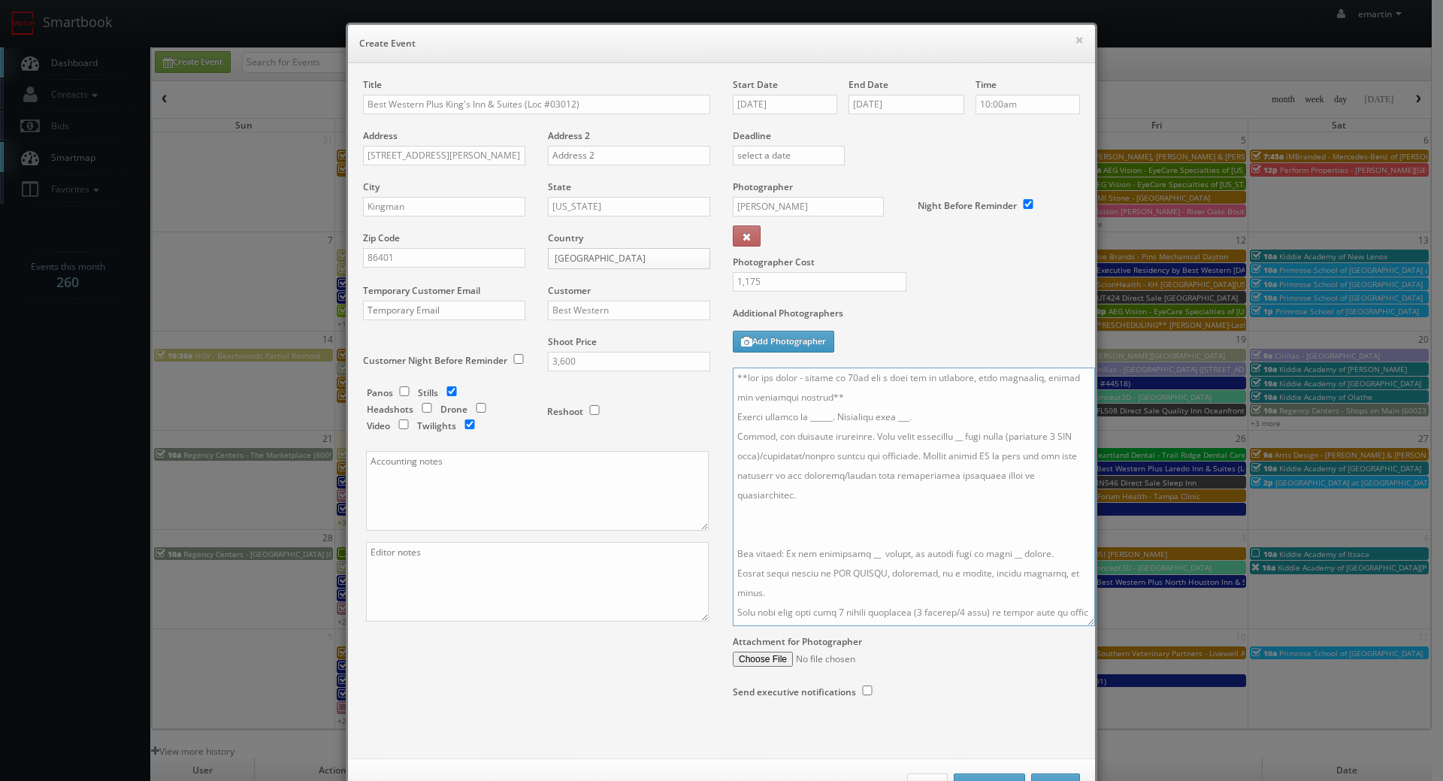
click at [946, 413] on textarea at bounding box center [914, 497] width 362 height 259
click at [899, 403] on textarea at bounding box center [914, 497] width 362 height 259
click at [907, 541] on textarea at bounding box center [914, 497] width 362 height 259
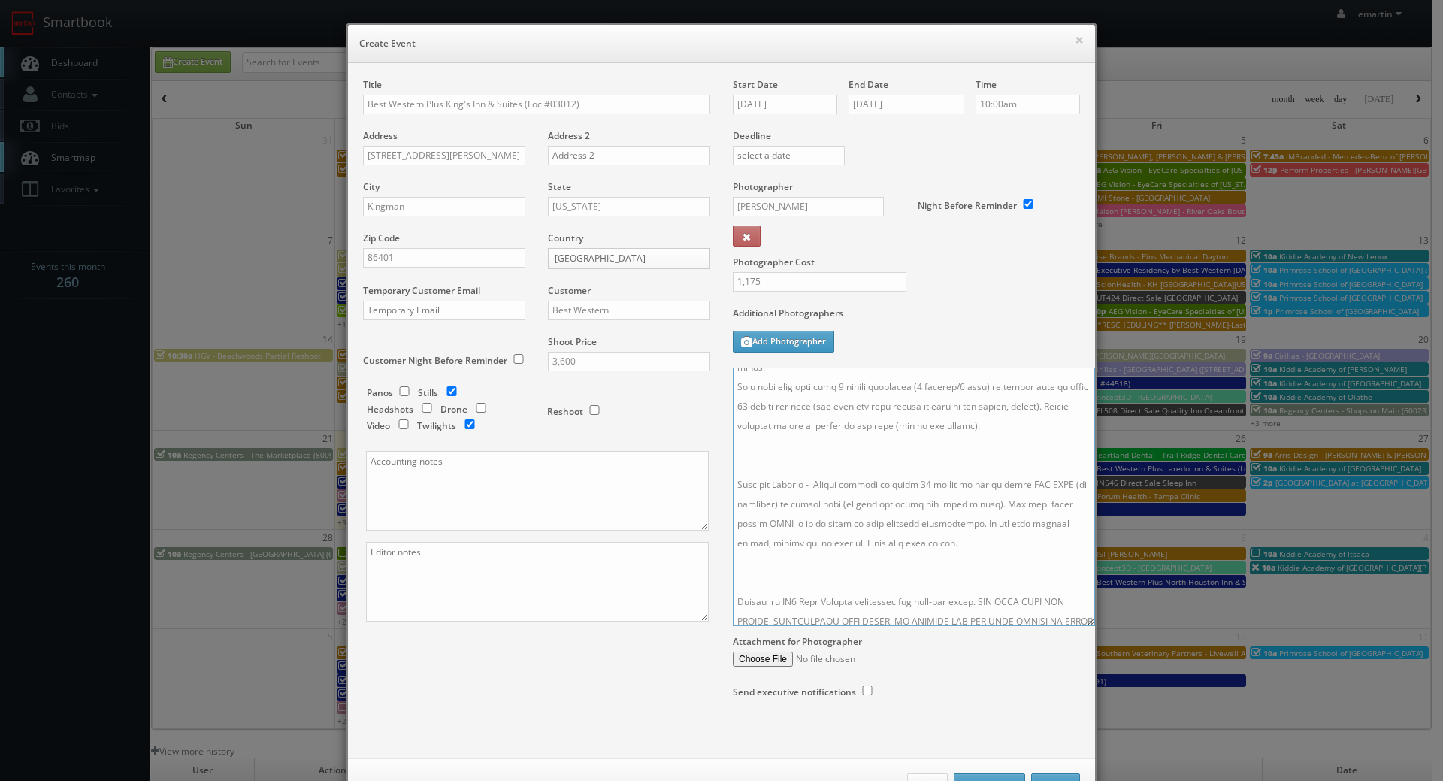
click at [817, 472] on textarea at bounding box center [914, 497] width 362 height 259
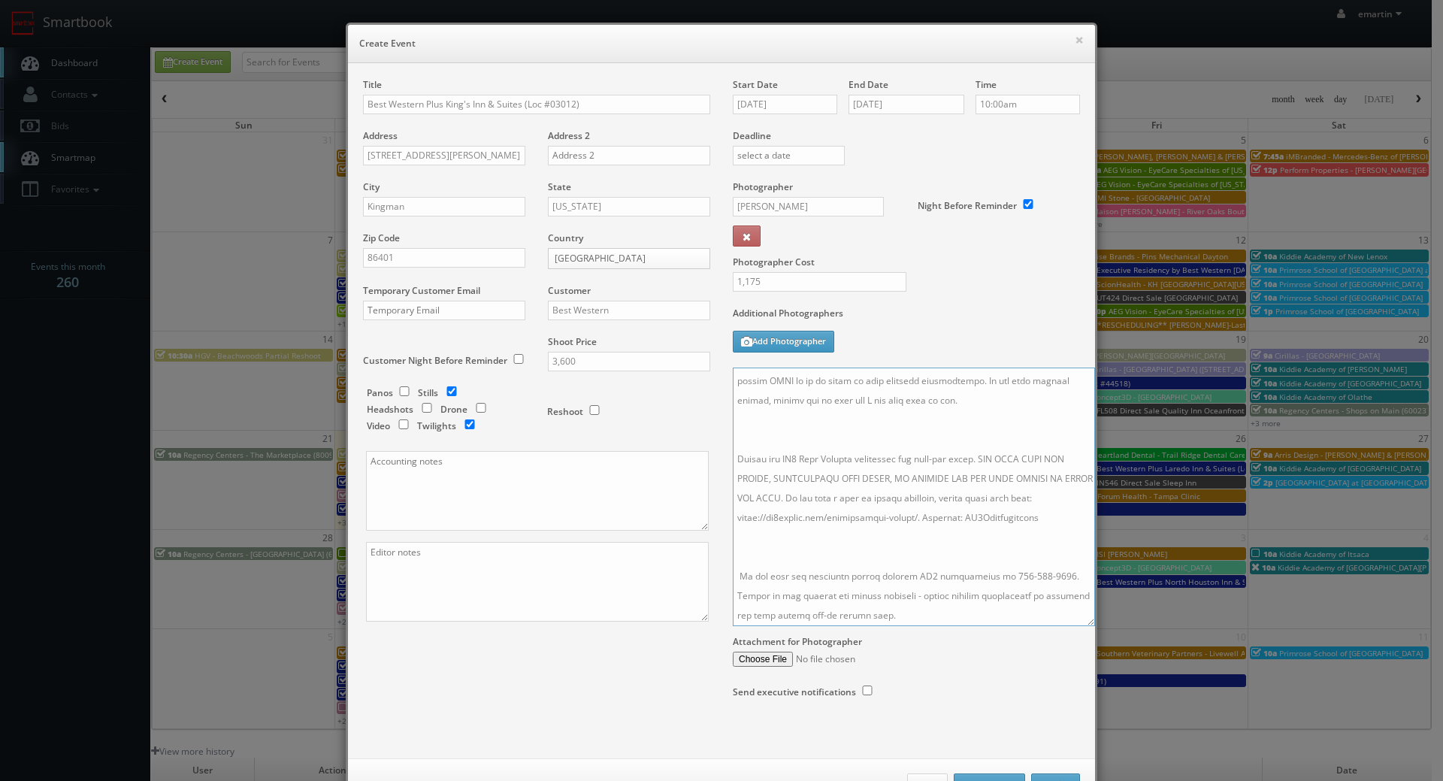
click at [812, 422] on textarea at bounding box center [914, 497] width 362 height 259
click at [818, 535] on textarea at bounding box center [914, 497] width 362 height 259
drag, startPoint x: 921, startPoint y: 437, endPoint x: 895, endPoint y: 436, distance: 25.6
click at [895, 436] on textarea at bounding box center [914, 497] width 362 height 259
drag, startPoint x: 827, startPoint y: 436, endPoint x: 818, endPoint y: 439, distance: 9.5
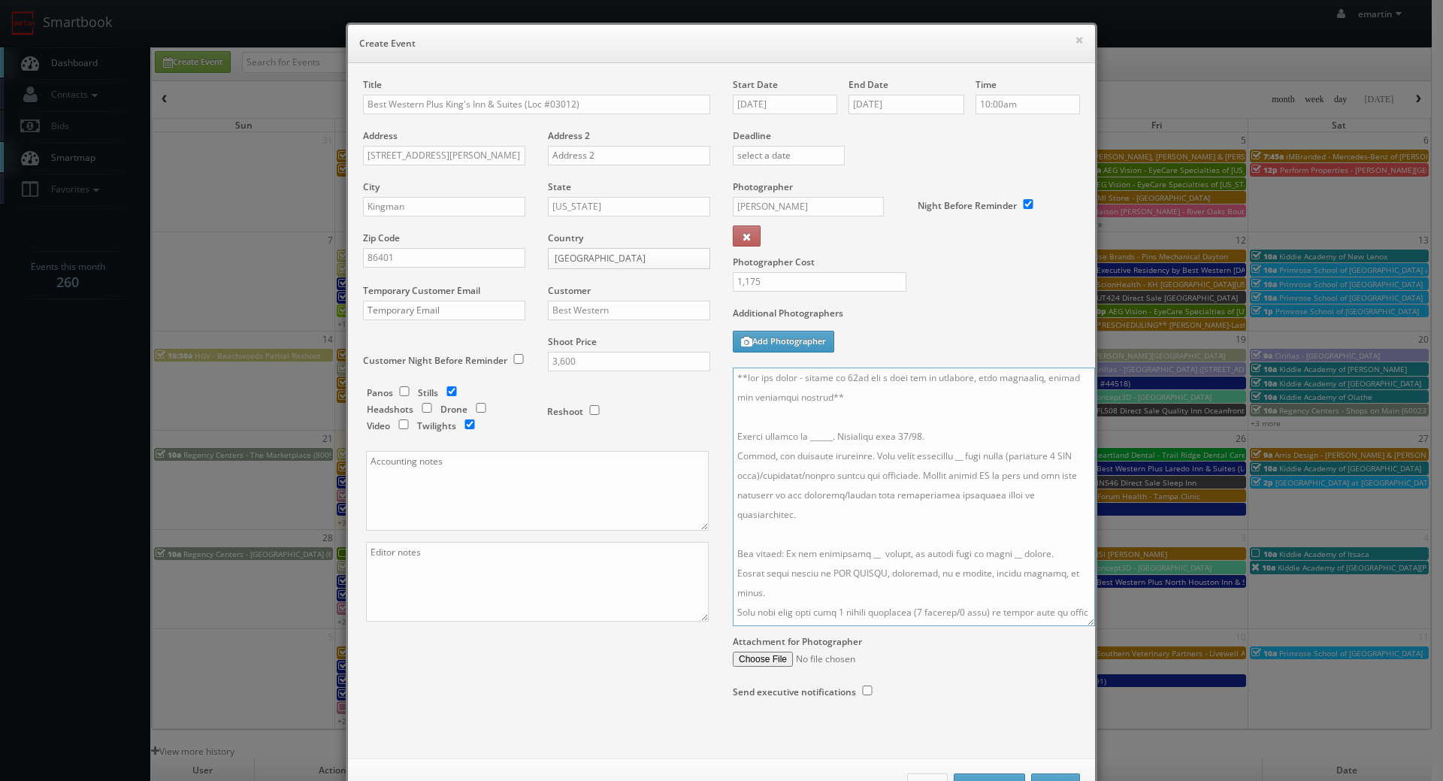
click at [827, 436] on textarea at bounding box center [914, 497] width 362 height 259
paste textarea "Josh Sutton, joshs@wittwerhospitality.com, 435-986-7726"
drag, startPoint x: 985, startPoint y: 436, endPoint x: 854, endPoint y: 437, distance: 131.5
click at [854, 437] on textarea at bounding box center [914, 497] width 362 height 259
drag, startPoint x: 939, startPoint y: 456, endPoint x: 980, endPoint y: 505, distance: 64.0
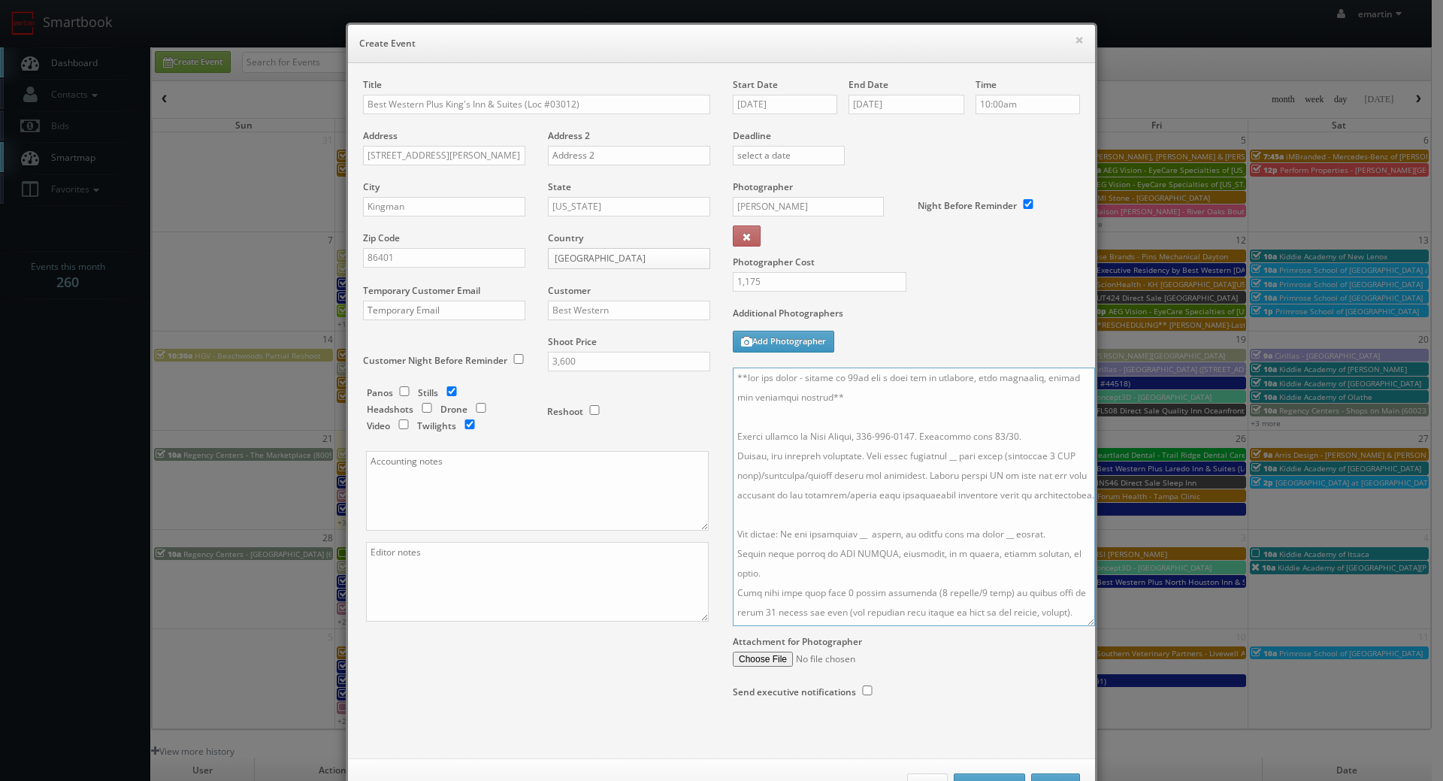
click at [939, 456] on textarea at bounding box center [914, 497] width 362 height 259
click at [979, 424] on textarea at bounding box center [914, 497] width 362 height 259
click at [856, 551] on textarea at bounding box center [914, 497] width 362 height 259
click at [997, 555] on textarea at bounding box center [914, 497] width 362 height 259
drag, startPoint x: 979, startPoint y: 507, endPoint x: 768, endPoint y: 517, distance: 211.5
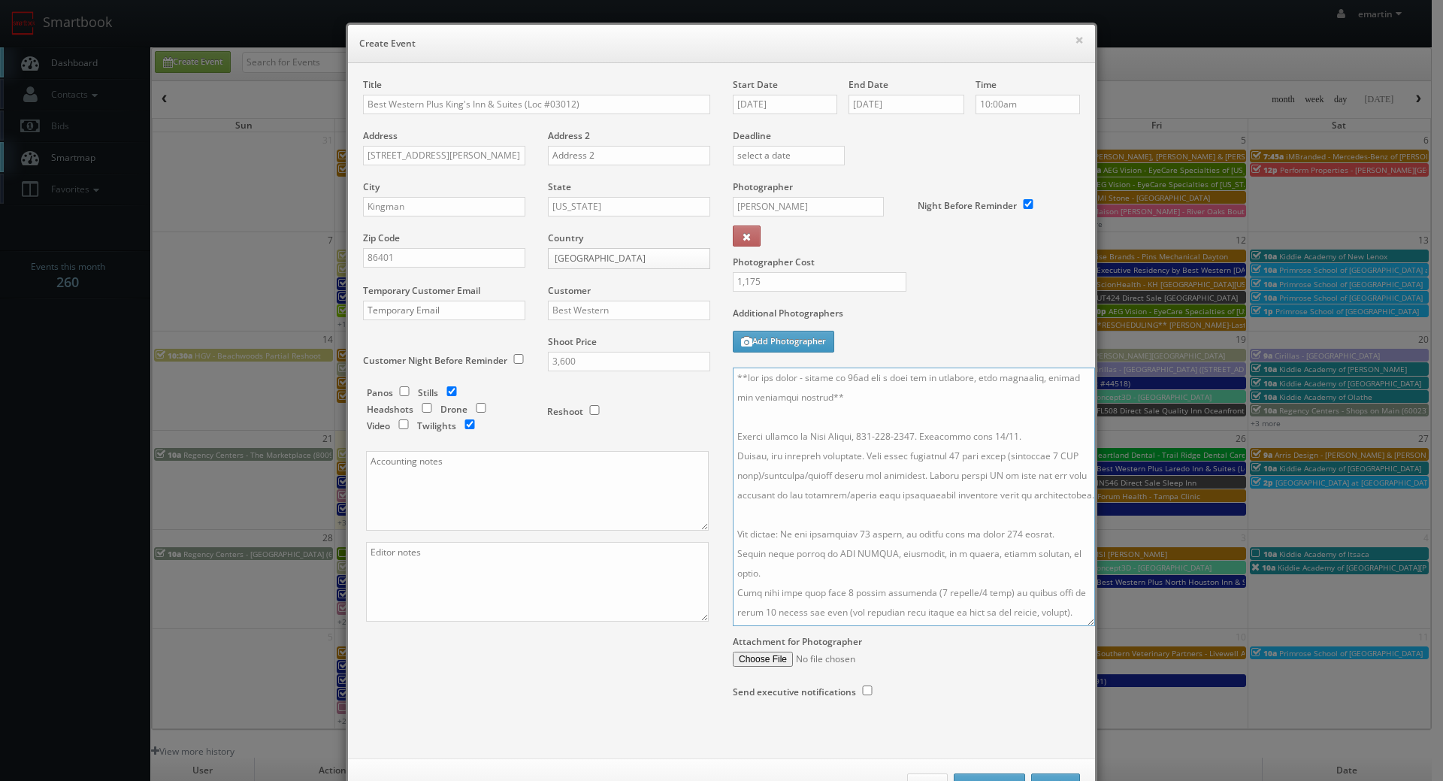
click at [977, 506] on textarea at bounding box center [914, 497] width 362 height 259
type textarea "**two day shoot - arrive at 10am for a full day of shooting, stay overnight, fi…"
click at [931, 452] on textarea at bounding box center [914, 497] width 362 height 259
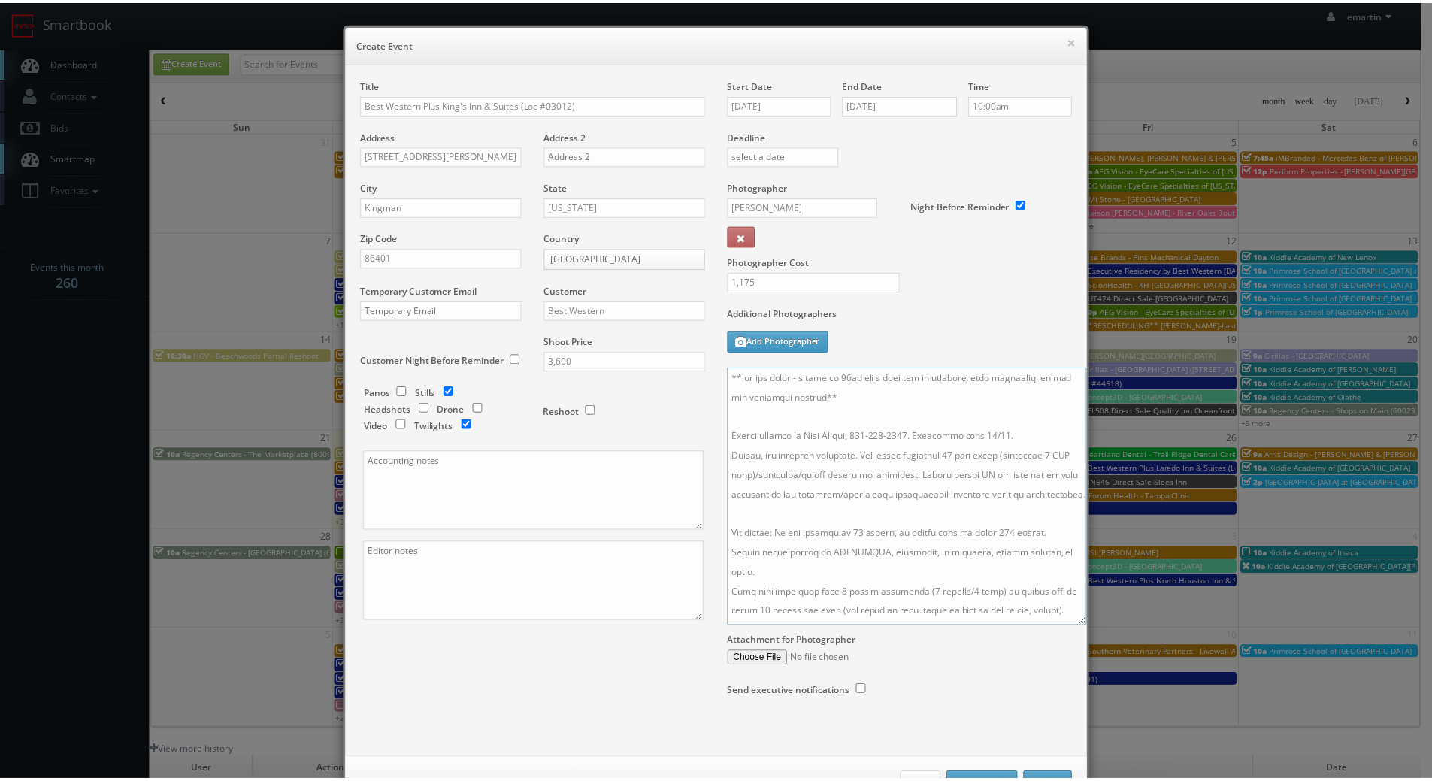
scroll to position [54, 0]
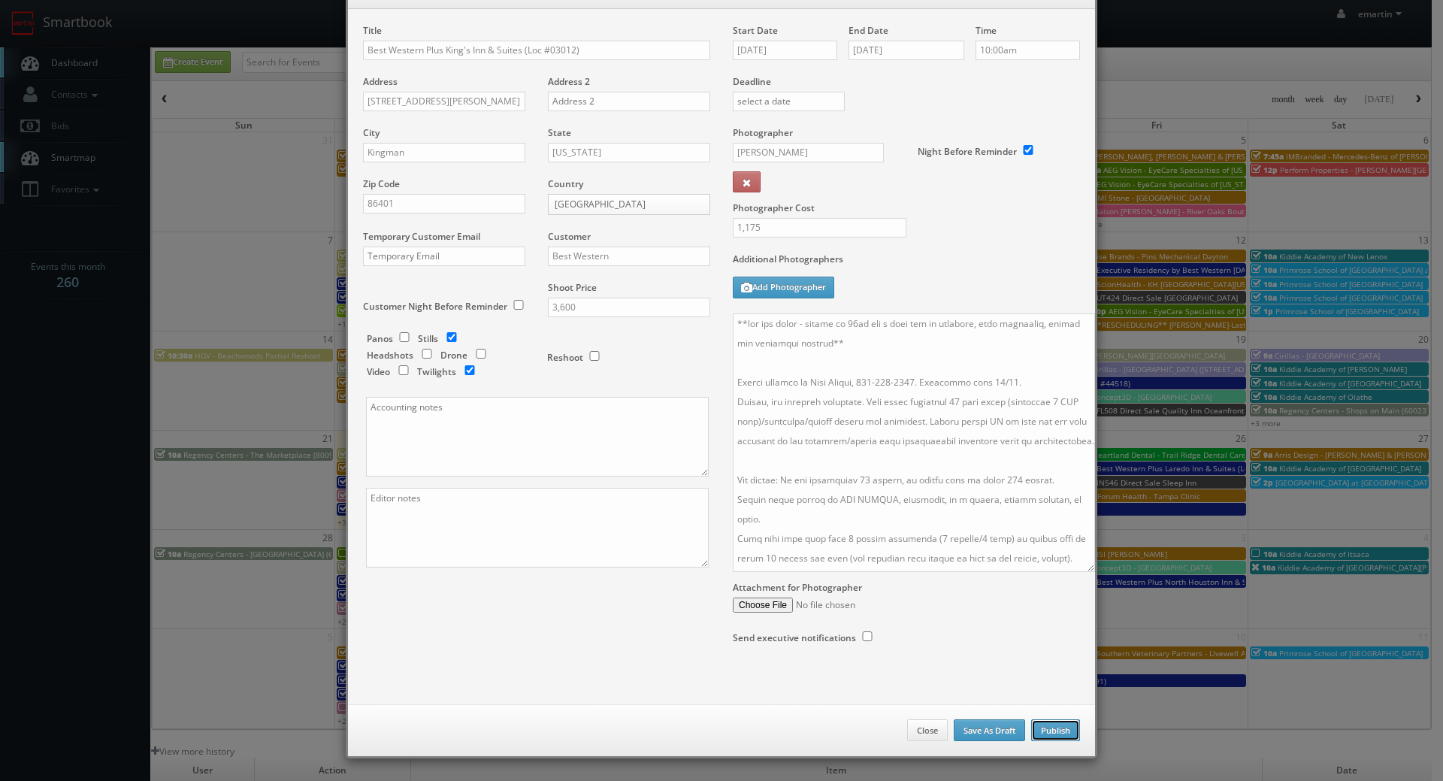
click at [1048, 728] on button "Publish" at bounding box center [1055, 730] width 49 height 23
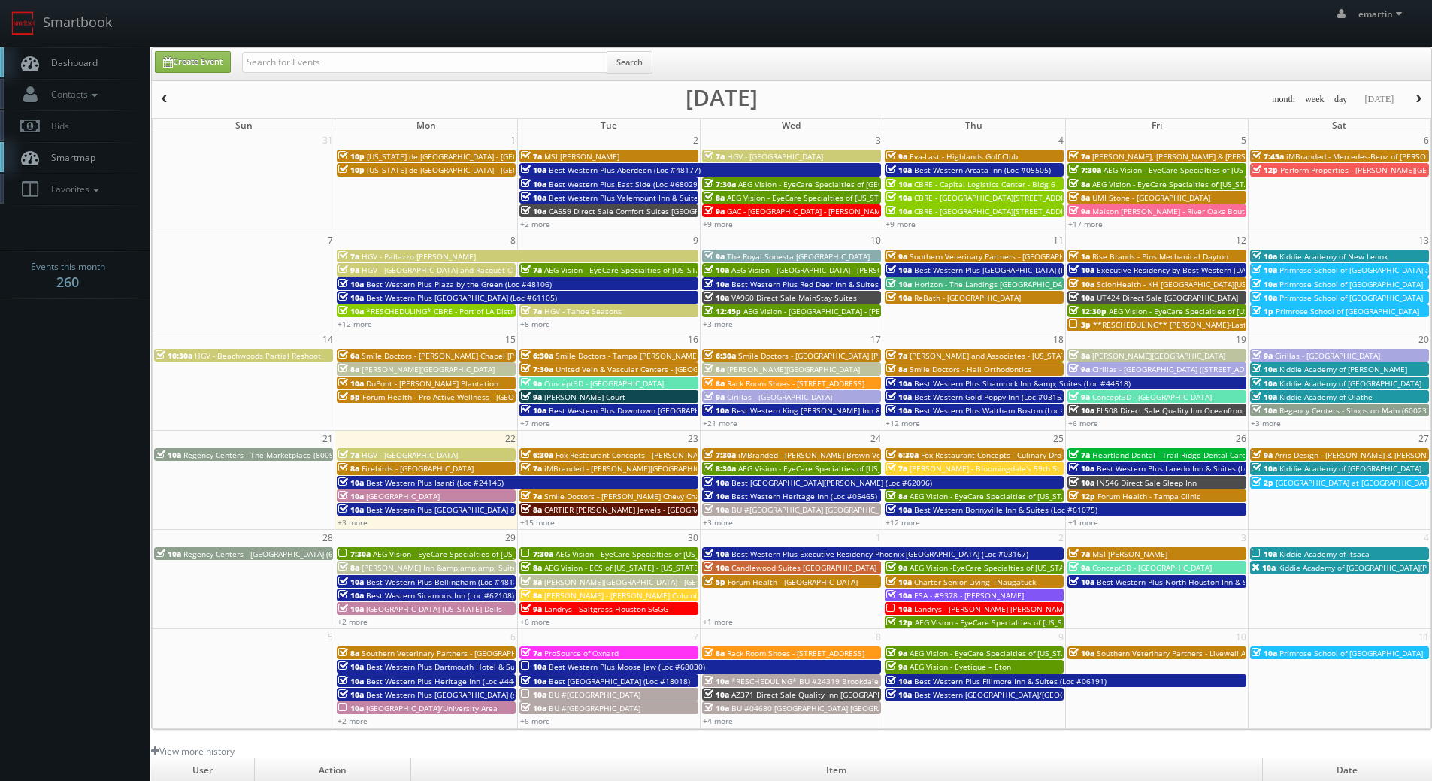
click at [88, 59] on span "Dashboard" at bounding box center [71, 62] width 54 height 13
click at [34, 51] on link "Dashboard" at bounding box center [75, 62] width 150 height 31
click at [187, 59] on link "Create Event" at bounding box center [193, 62] width 76 height 22
type input "[DATE]"
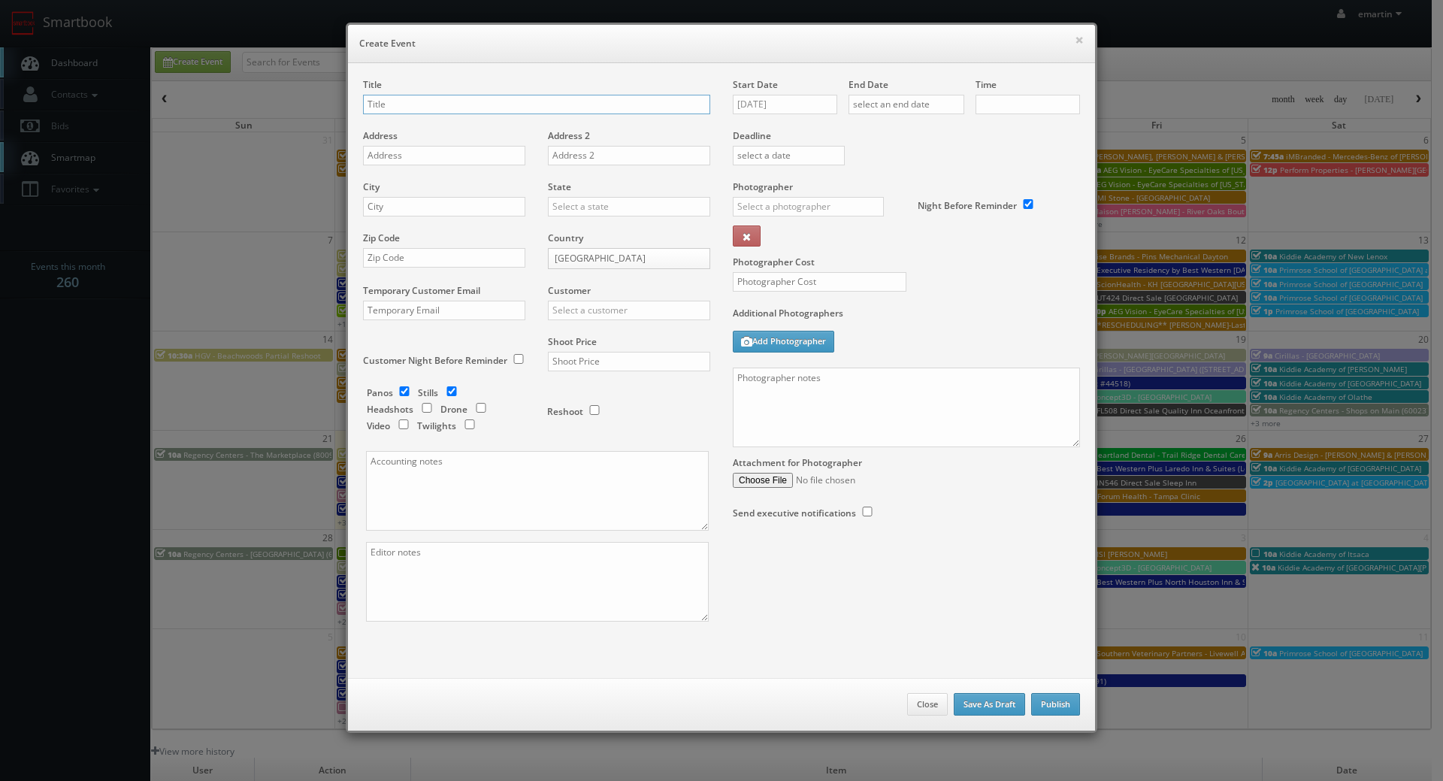
checkbox input "true"
type input "10:00am"
checkbox input "true"
click at [793, 98] on input "[DATE]" at bounding box center [785, 105] width 104 height 20
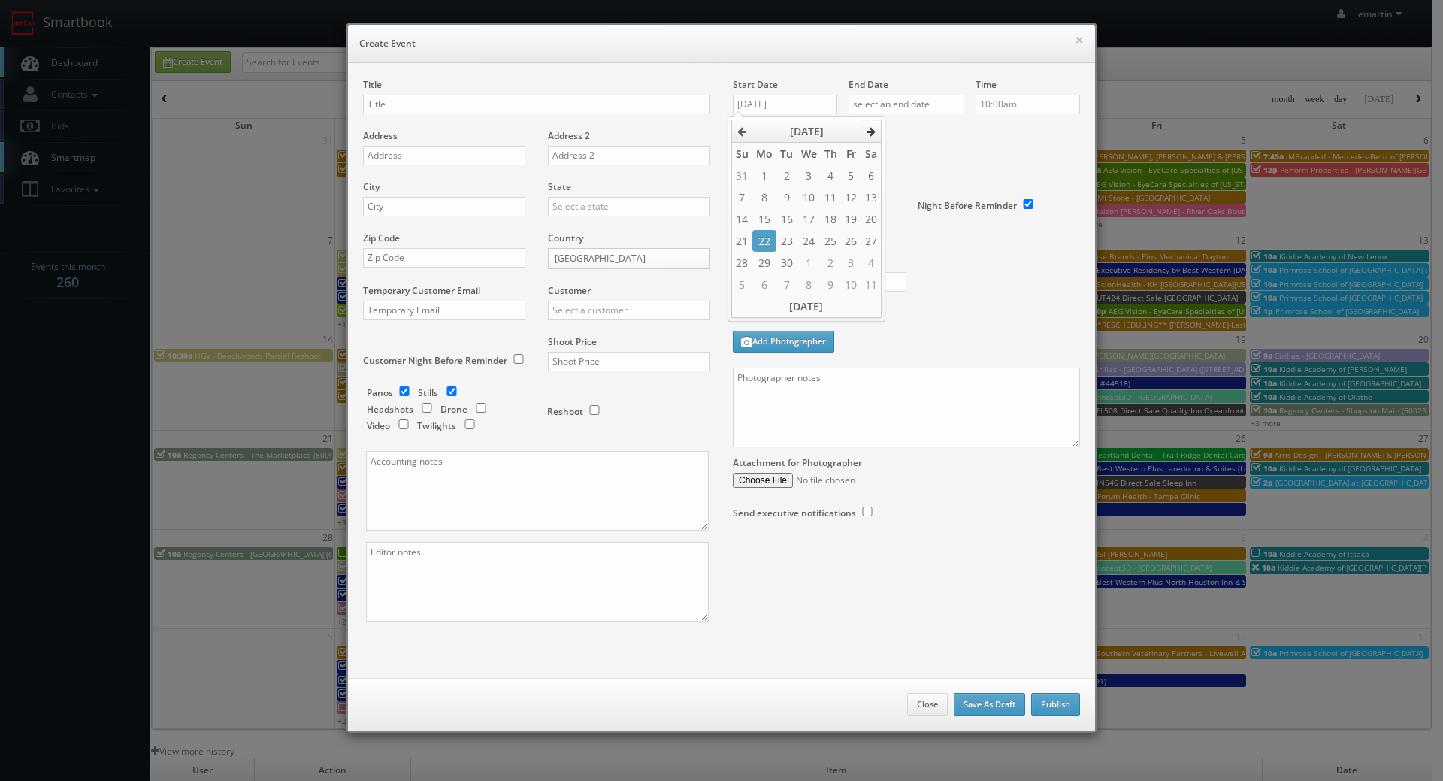
click at [873, 129] on icon at bounding box center [871, 131] width 9 height 11
click at [789, 202] on td "7" at bounding box center [786, 197] width 20 height 22
type input "10/07/2025"
click at [888, 102] on input "text" at bounding box center [907, 105] width 116 height 20
click at [988, 132] on icon at bounding box center [986, 131] width 9 height 11
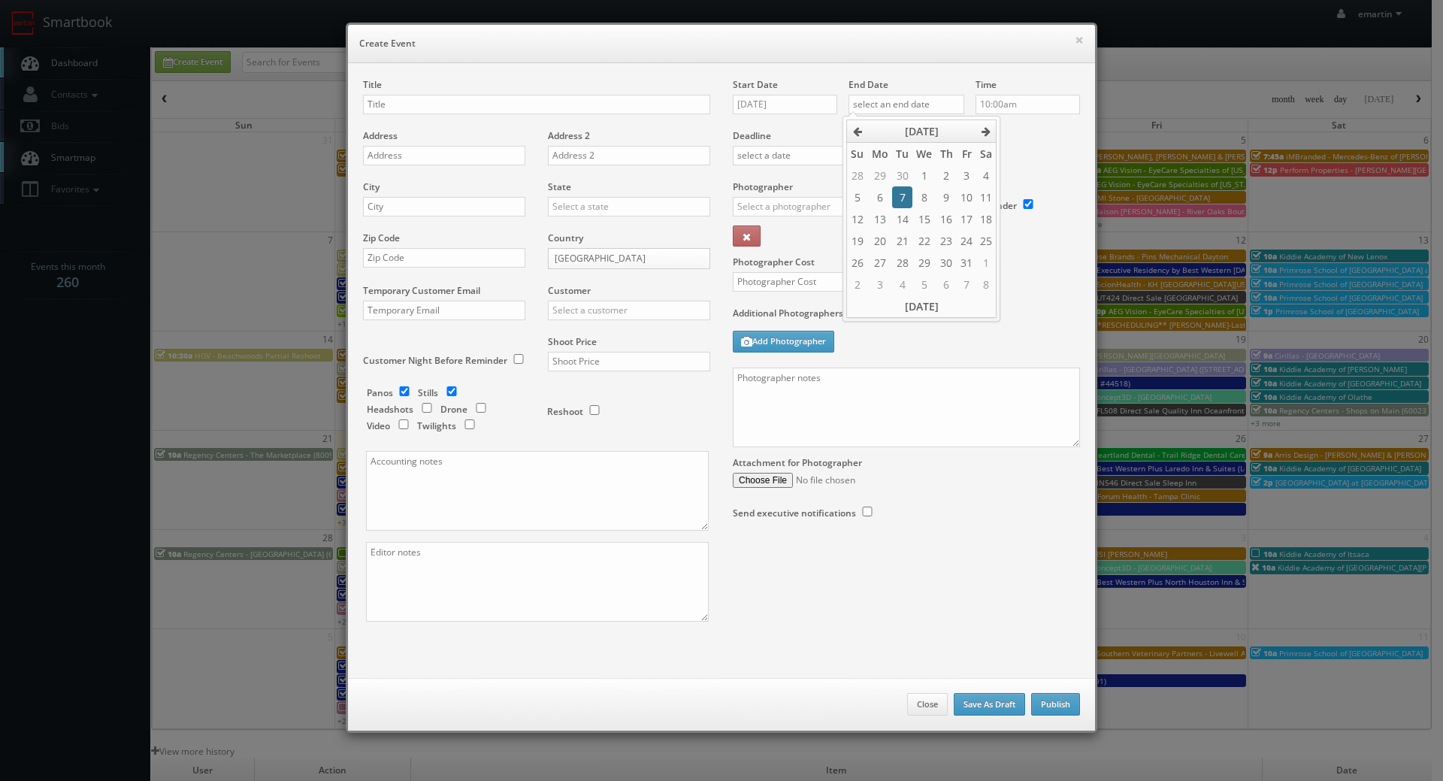
click at [908, 200] on td "7" at bounding box center [902, 197] width 20 height 22
type input "10/07/2025"
click at [1013, 136] on label "Deadline" at bounding box center [907, 135] width 370 height 13
drag, startPoint x: 674, startPoint y: 45, endPoint x: 625, endPoint y: 53, distance: 50.3
click at [674, 44] on h6 "Create Event" at bounding box center [721, 43] width 725 height 15
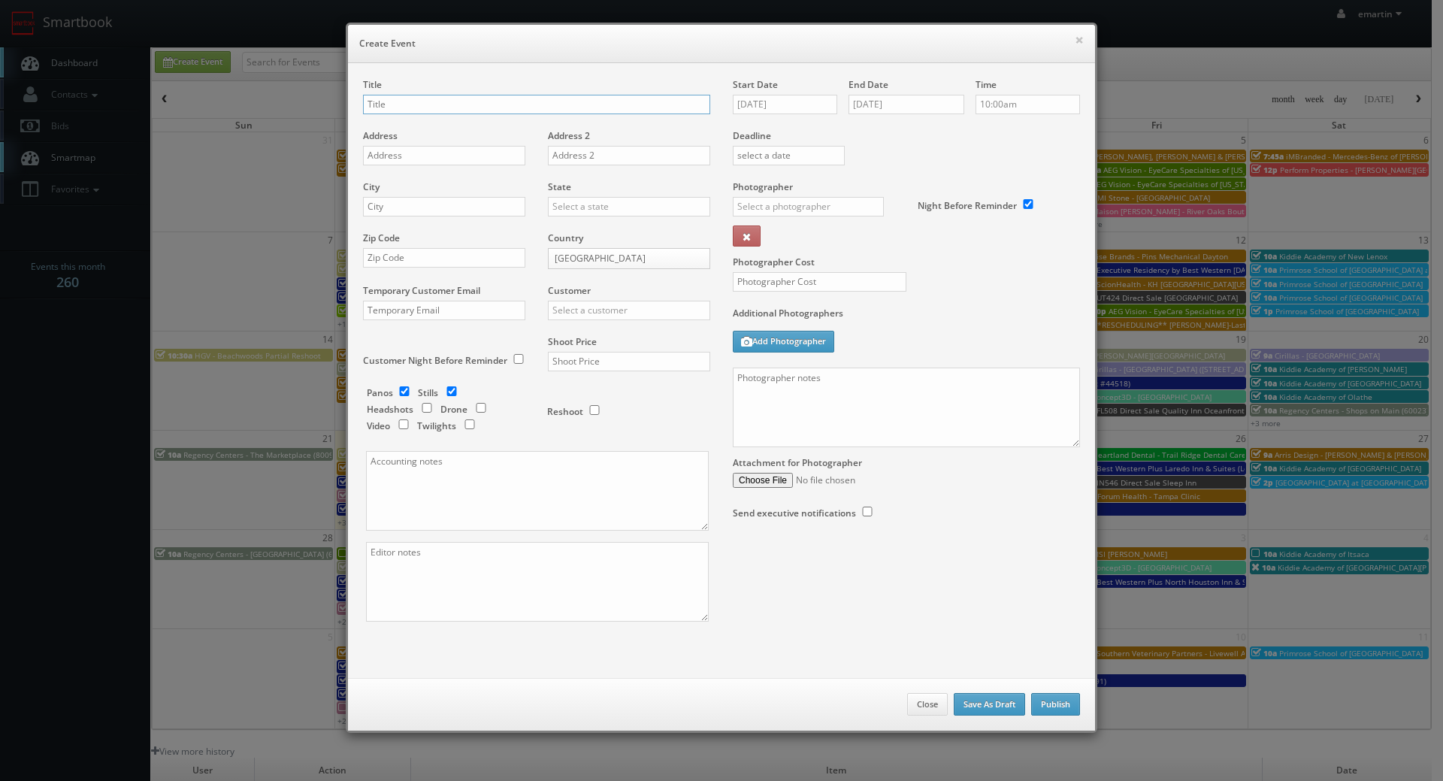
click at [556, 109] on input "text" at bounding box center [536, 105] width 347 height 20
paste input "Executive Residency by Best Western Calgary City View North"
drag, startPoint x: 664, startPoint y: 107, endPoint x: 669, endPoint y: 98, distance: 10.1
click at [664, 107] on input "Executive Residency by Best Western Calgary City View North (Loc #" at bounding box center [536, 105] width 347 height 20
paste input "61103"
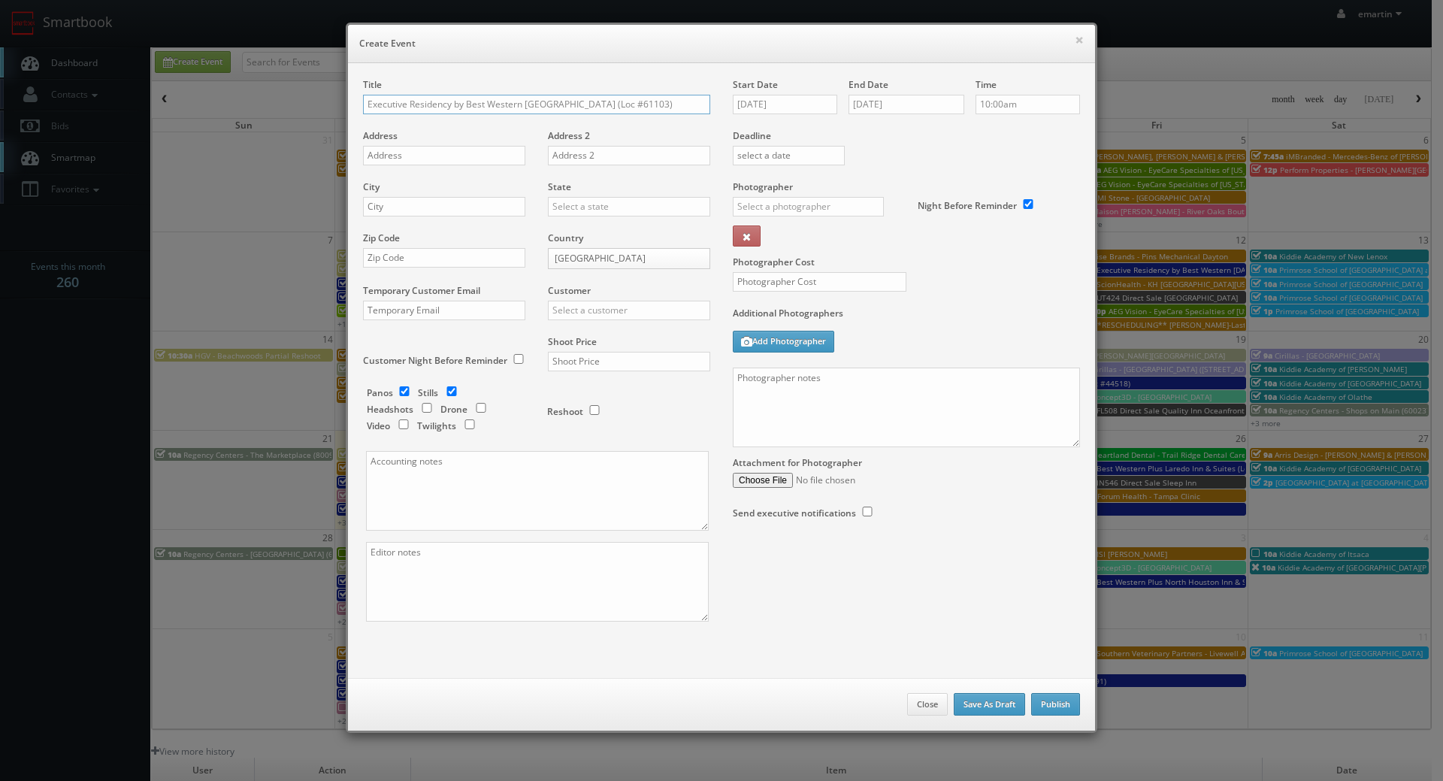
type input "Executive Residency by Best Western [GEOGRAPHIC_DATA] (Loc #61103)"
drag, startPoint x: 494, startPoint y: 175, endPoint x: 485, endPoint y: 167, distance: 12.2
click at [488, 169] on div "Address" at bounding box center [450, 154] width 174 height 51
click at [479, 160] on input "text" at bounding box center [444, 156] width 162 height 20
paste input "9665 Aurora Park Link NE"
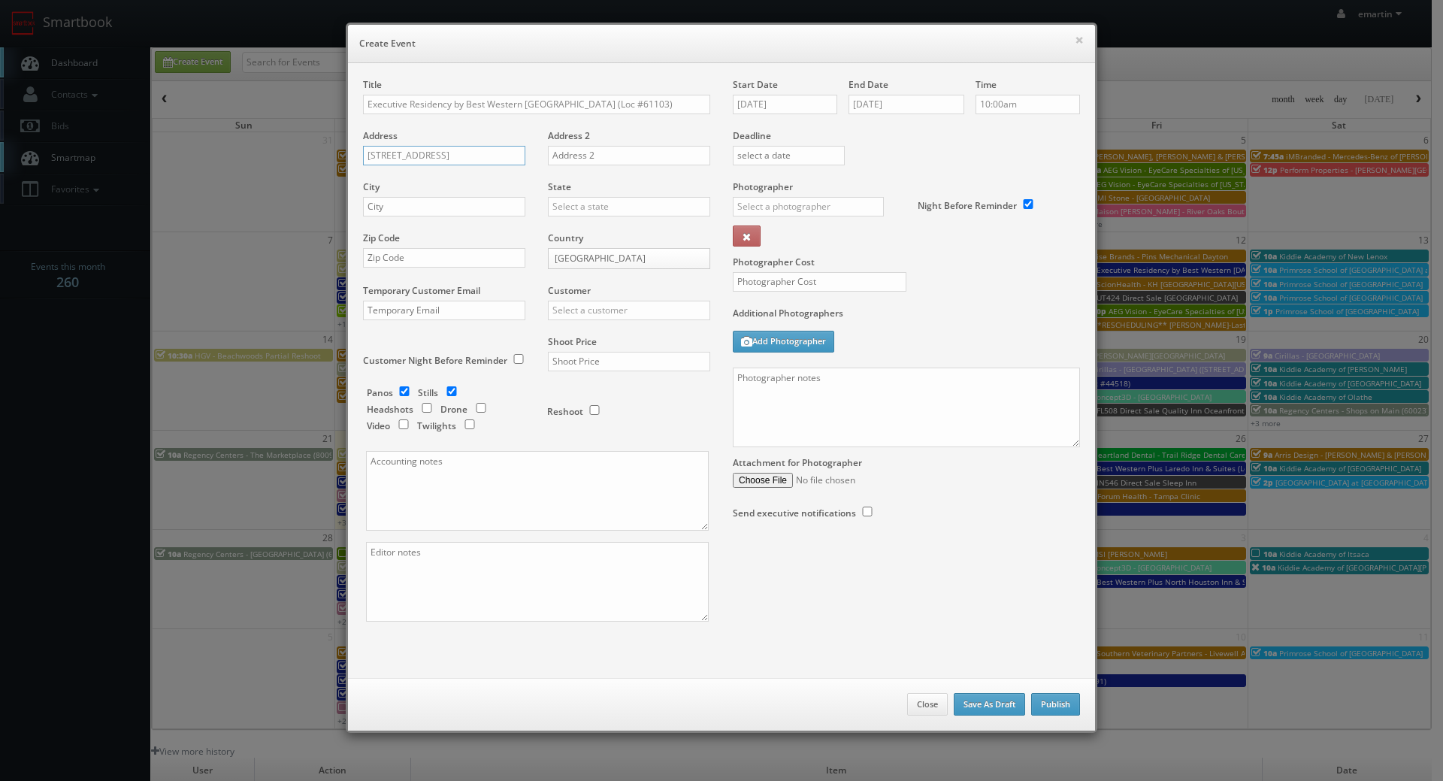
type input "9665 Aurora Park Link NE"
click at [439, 191] on div "City" at bounding box center [450, 205] width 174 height 51
drag, startPoint x: 446, startPoint y: 201, endPoint x: 470, endPoint y: 203, distance: 23.3
click at [446, 202] on input "text" at bounding box center [444, 207] width 162 height 20
paste input "Calgary"
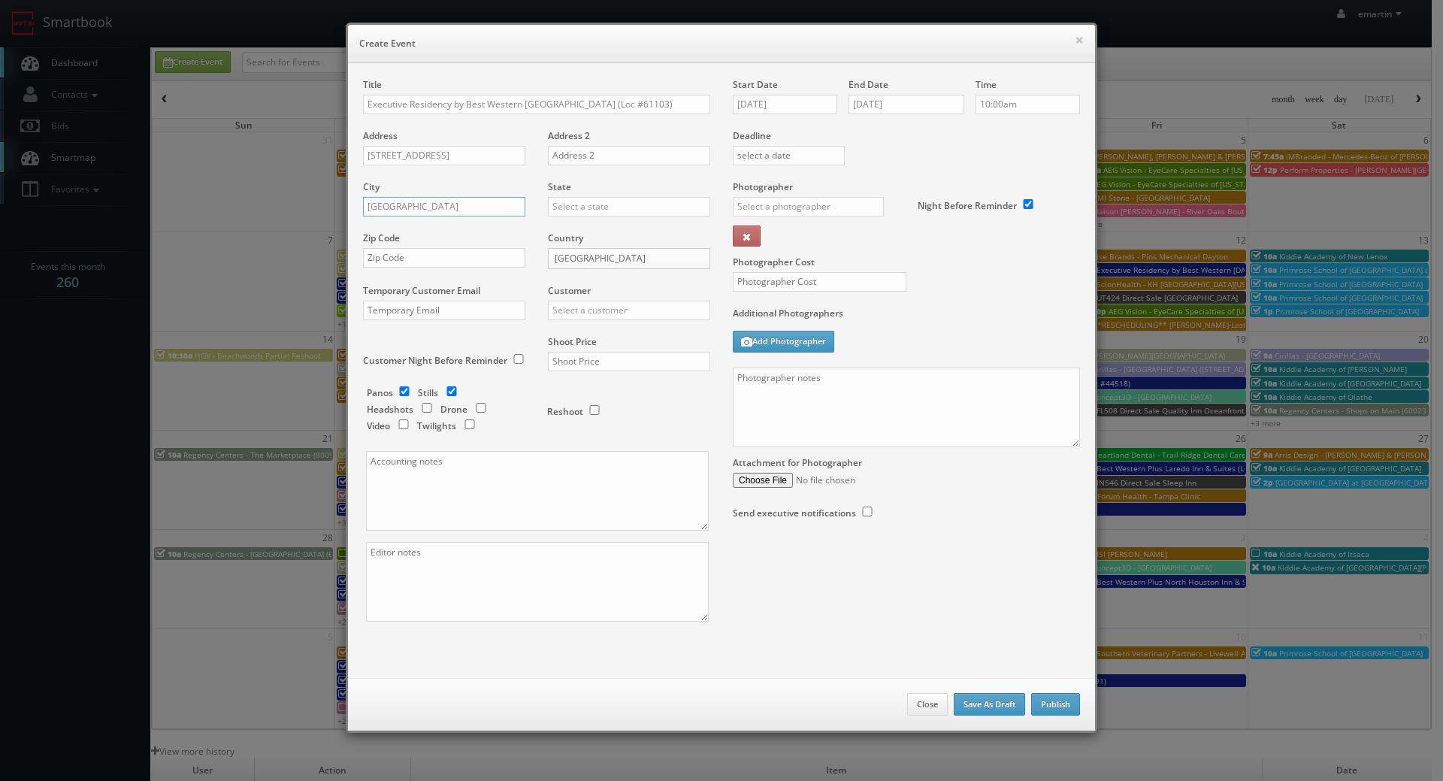
type input "Calgary"
click at [579, 251] on body "Smartbook Toggle Side Navigation Toggle Top Navigation emartin emartin Profile …" at bounding box center [716, 519] width 1432 height 1039
select select "[GEOGRAPHIC_DATA]"
click at [580, 197] on input "text" at bounding box center [629, 207] width 162 height 20
click at [598, 232] on div "[GEOGRAPHIC_DATA]" at bounding box center [629, 231] width 161 height 25
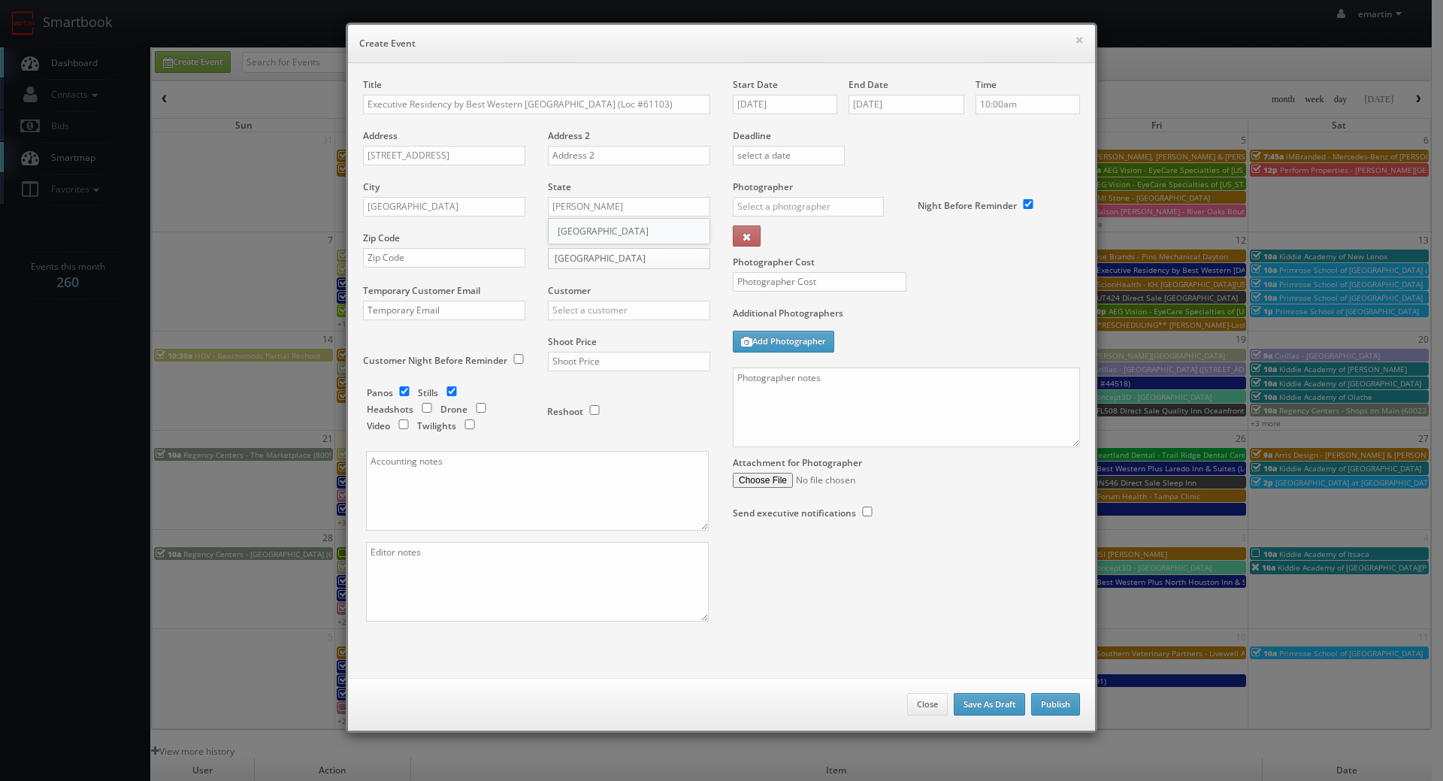
type input "[GEOGRAPHIC_DATA]"
drag, startPoint x: 435, startPoint y: 266, endPoint x: 487, endPoint y: 273, distance: 52.3
click at [435, 266] on input "text" at bounding box center [444, 258] width 162 height 20
paste input "T3K 0S2"
type input "T3K 0S2"
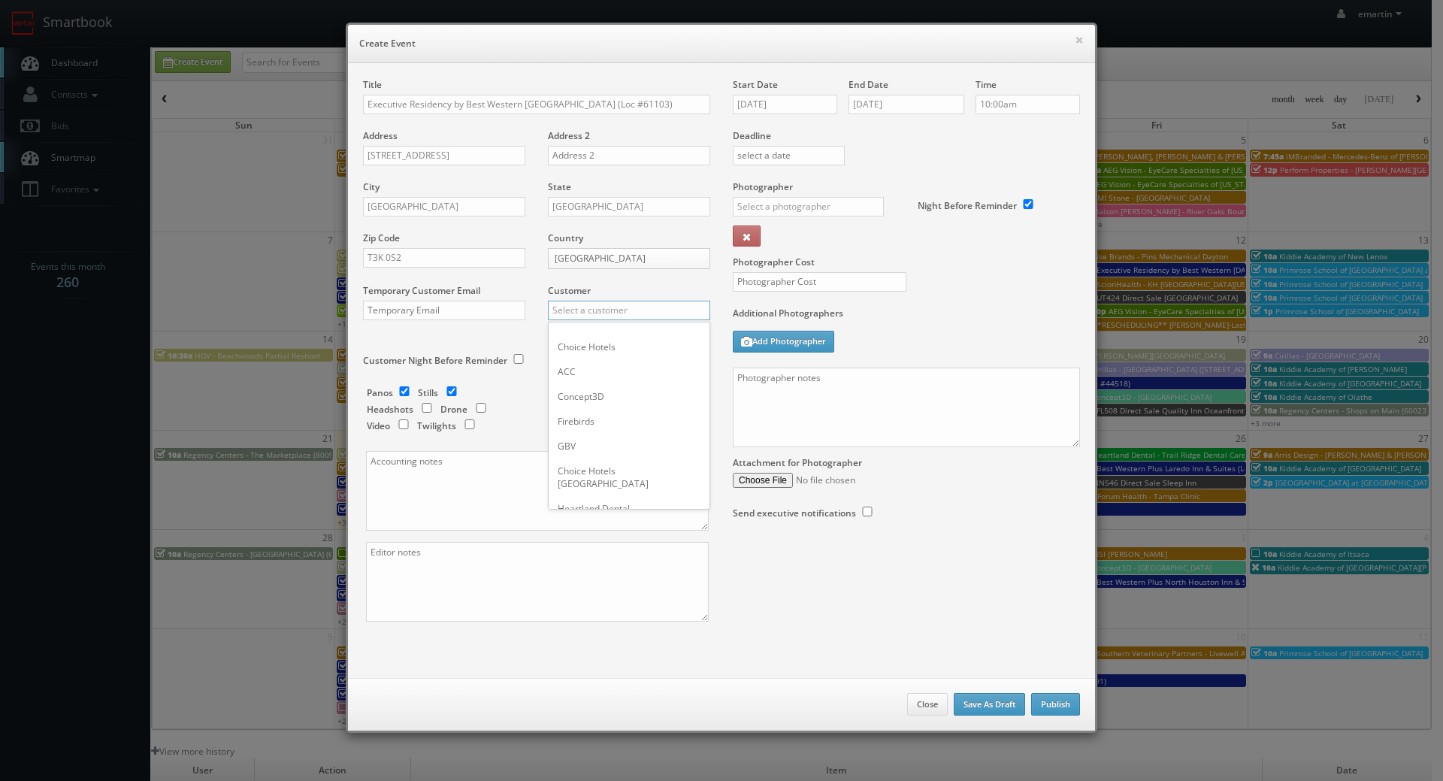
click at [591, 314] on input "text" at bounding box center [629, 311] width 162 height 20
click at [591, 334] on div "Best Western" at bounding box center [629, 334] width 161 height 25
type input "Best Western"
click at [591, 356] on input "text" at bounding box center [629, 362] width 162 height 20
type input "1,775"
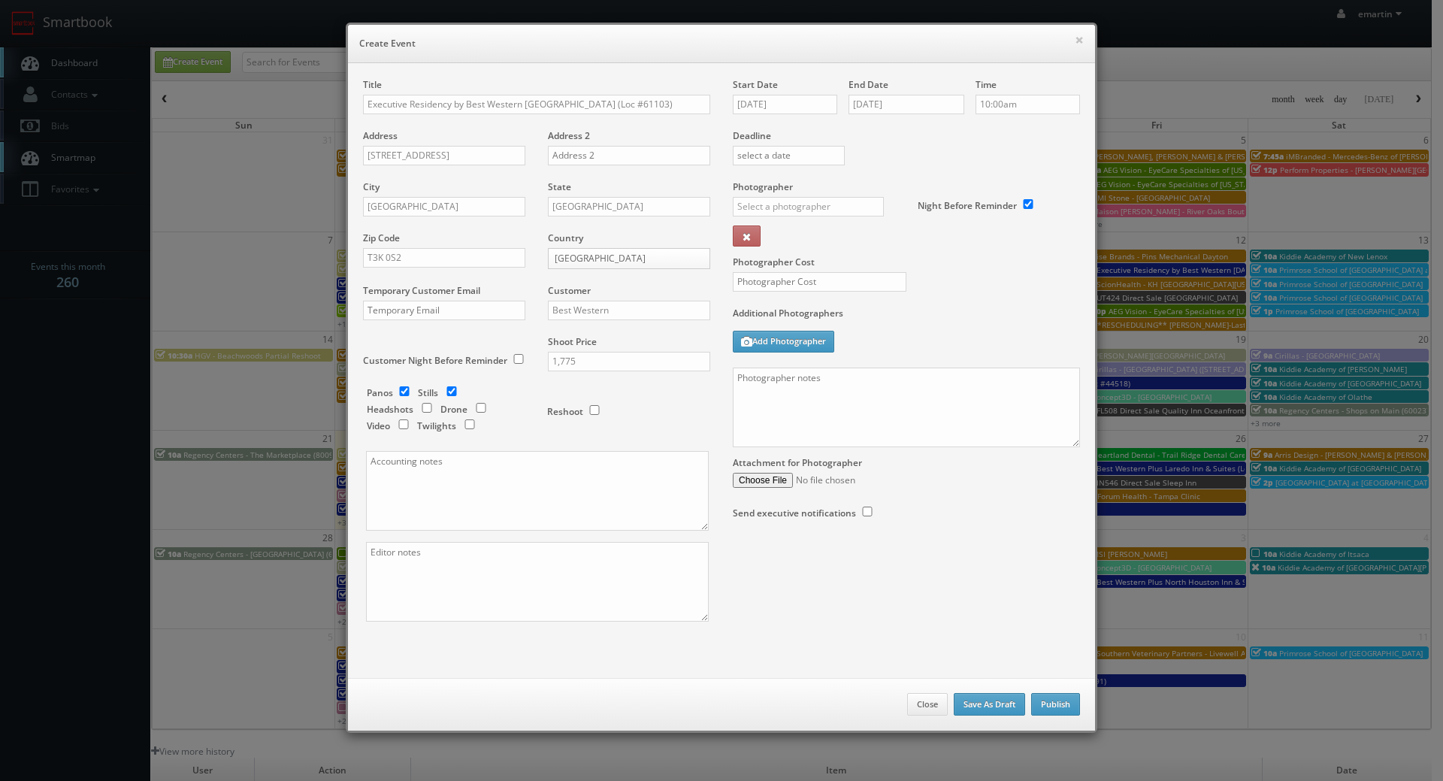
click at [616, 400] on div "Reshoot" at bounding box center [622, 403] width 150 height 35
click at [402, 384] on div "Panos Stills Headshots Drone Video Twilights Reshoot" at bounding box center [543, 290] width 331 height 322
click at [483, 433] on div "Panos Stills Headshots Drone Video Twilights" at bounding box center [449, 411] width 165 height 50
click at [465, 424] on input "checkbox" at bounding box center [469, 424] width 23 height 10
checkbox input "true"
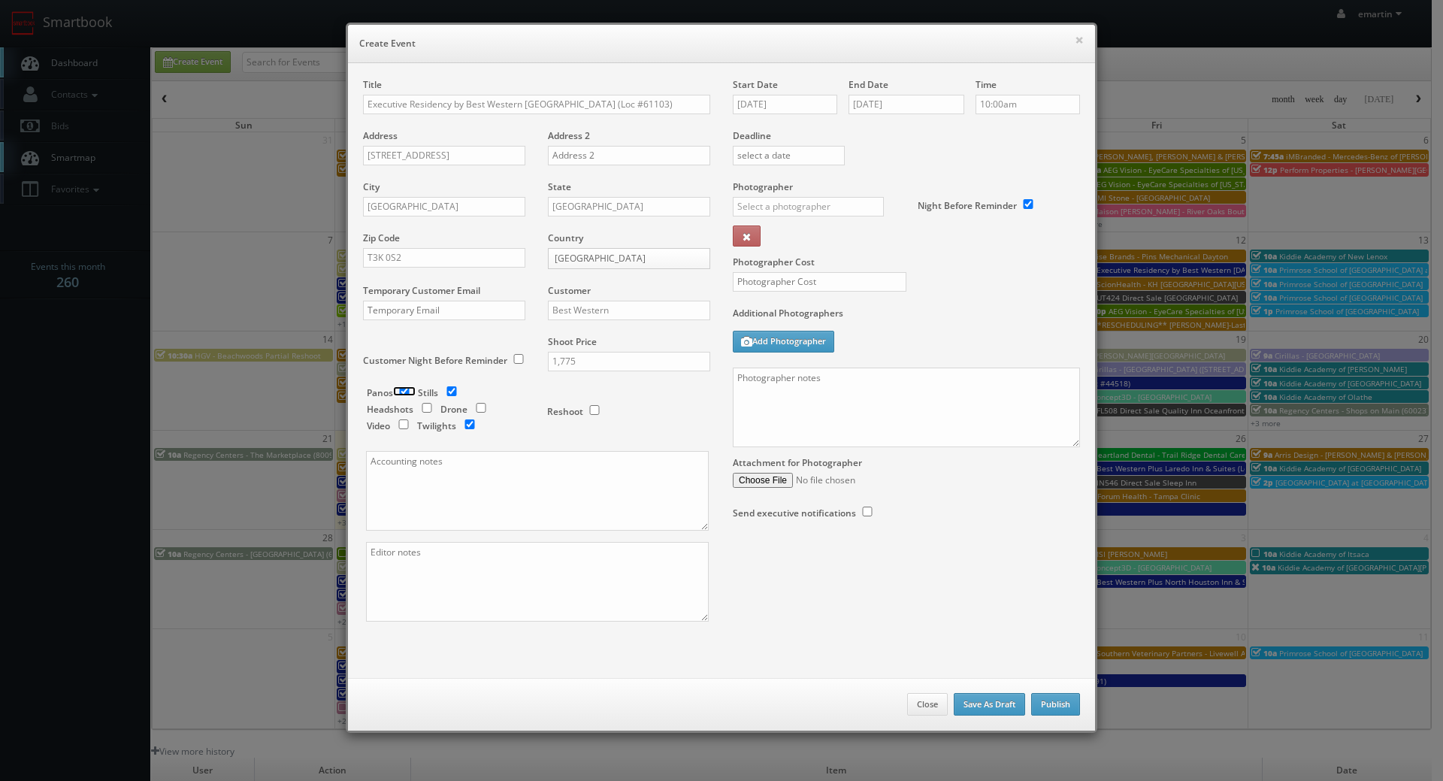
click at [398, 391] on input "checkbox" at bounding box center [404, 391] width 23 height 10
checkbox input "false"
click at [837, 213] on input "text" at bounding box center [808, 207] width 151 height 20
click at [809, 231] on div "Jose Quiroz" at bounding box center [814, 240] width 161 height 25
type input "Jose Quiroz"
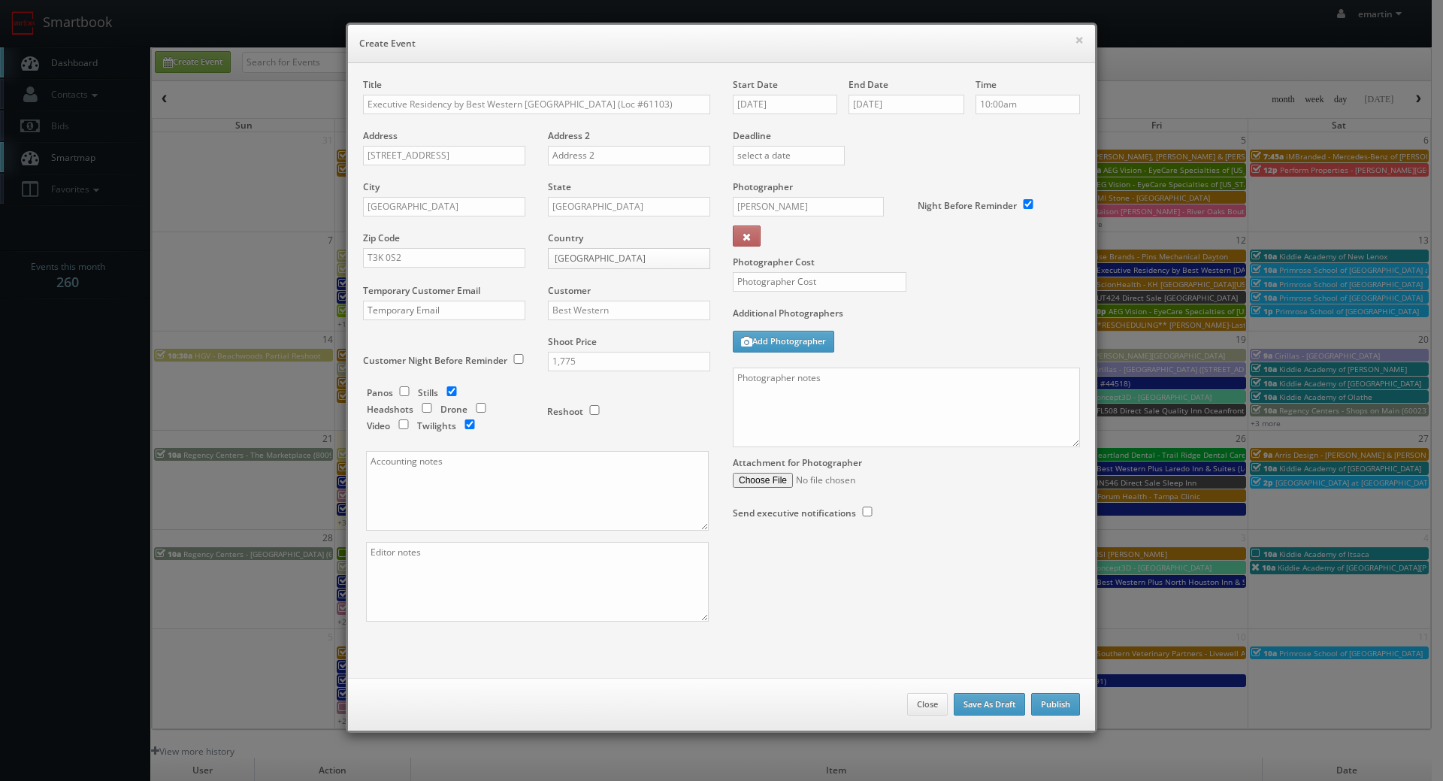
click at [785, 259] on label "Photographer Cost" at bounding box center [907, 262] width 370 height 13
click at [778, 279] on input "text" at bounding box center [820, 282] width 174 height 20
type input "475"
click at [911, 403] on textarea at bounding box center [906, 408] width 347 height 80
click at [920, 346] on div "Additional Photographers Add Photographer" at bounding box center [906, 337] width 347 height 61
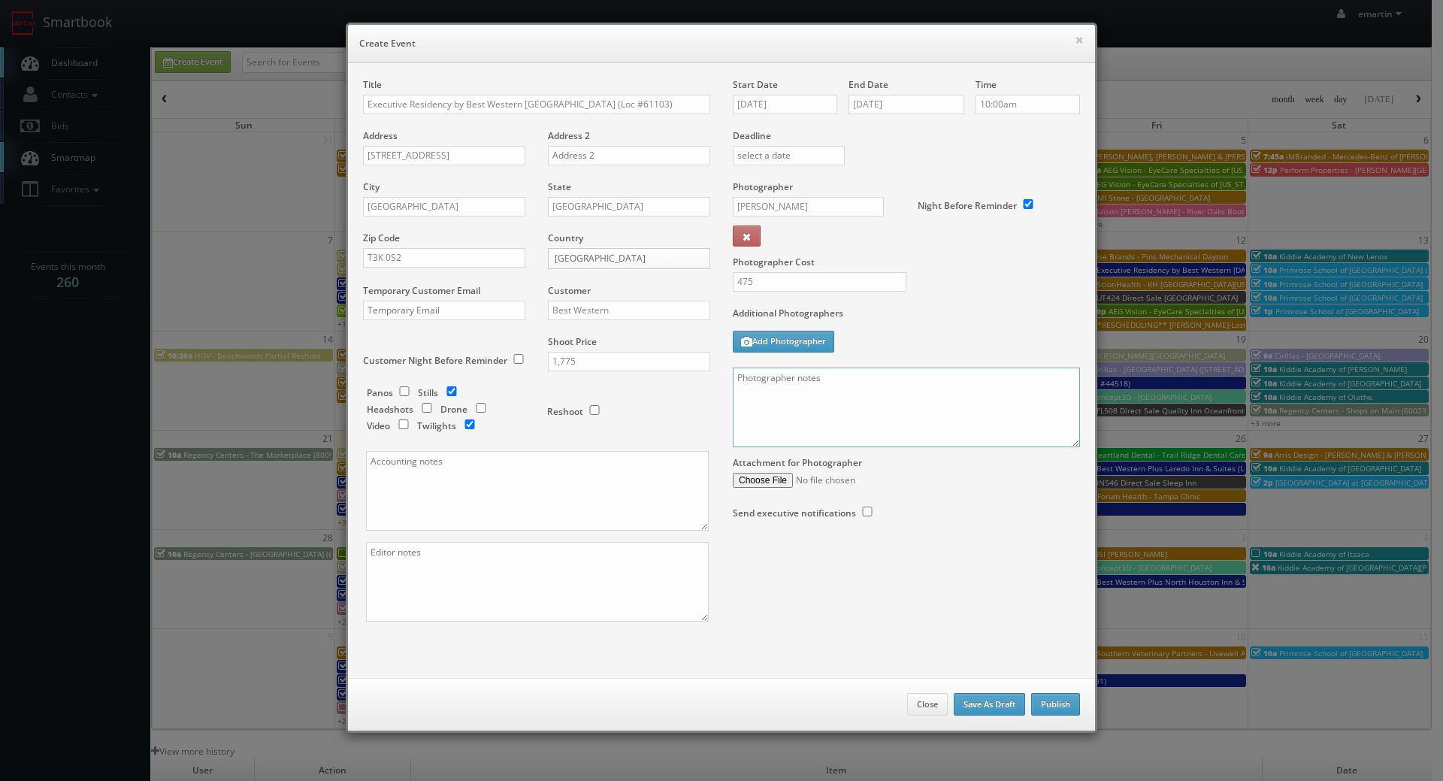
click at [941, 378] on textarea at bounding box center [906, 408] width 347 height 80
paste textarea "Onsite contact is ______. Overnight stay ___. Stills, and exterior twilights. F…"
drag, startPoint x: 1060, startPoint y: 449, endPoint x: 1063, endPoint y: 456, distance: 8.4
click at [1063, 456] on div "Start Date 10/07/2025 End Date 10/07/2025 Time 10:00am Deadline Photographer Jo…" at bounding box center [907, 313] width 370 height 471
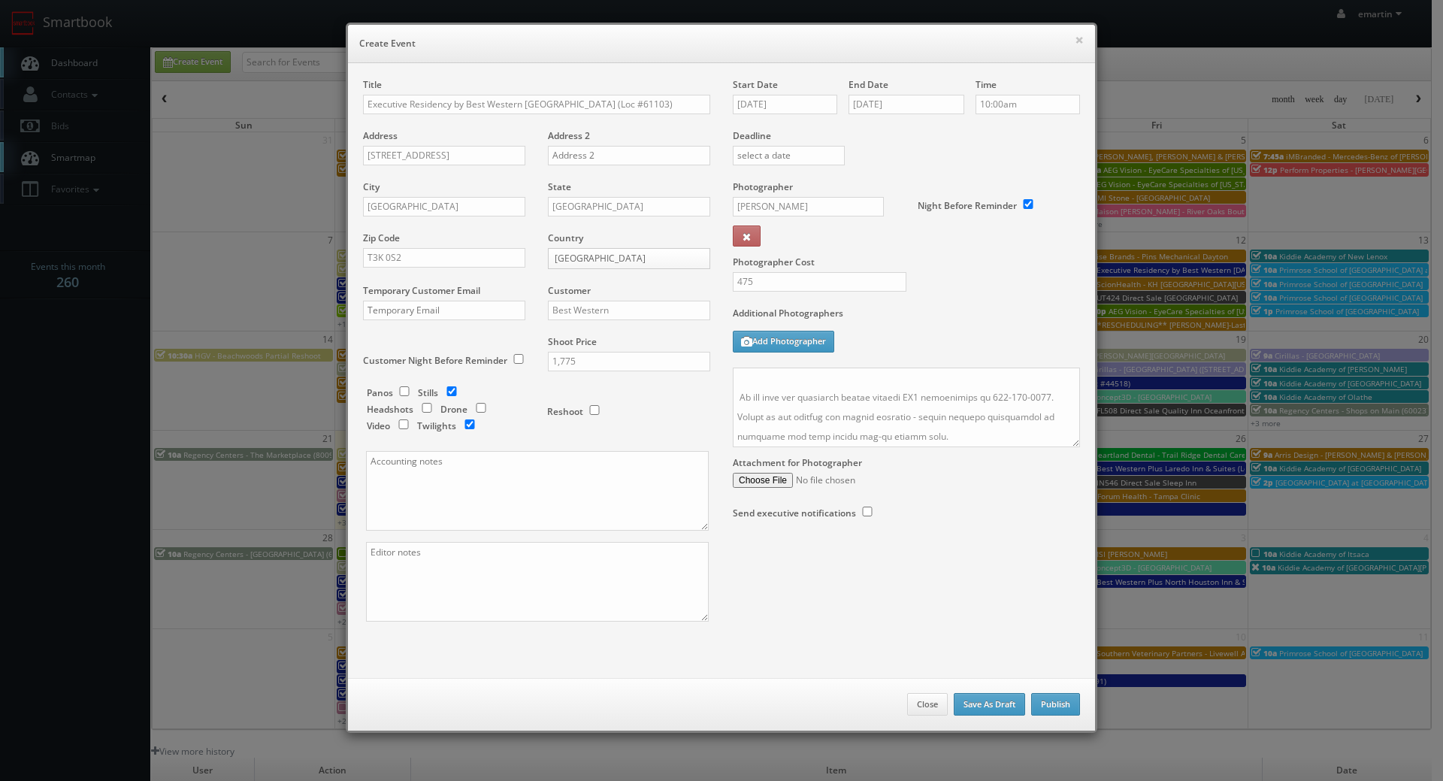
drag, startPoint x: 1067, startPoint y: 448, endPoint x: 1066, endPoint y: 526, distance: 78.2
click at [1060, 552] on div "Title Executive Residency by Best Western Calgary City View North (Loc #61103) …" at bounding box center [722, 363] width 740 height 570
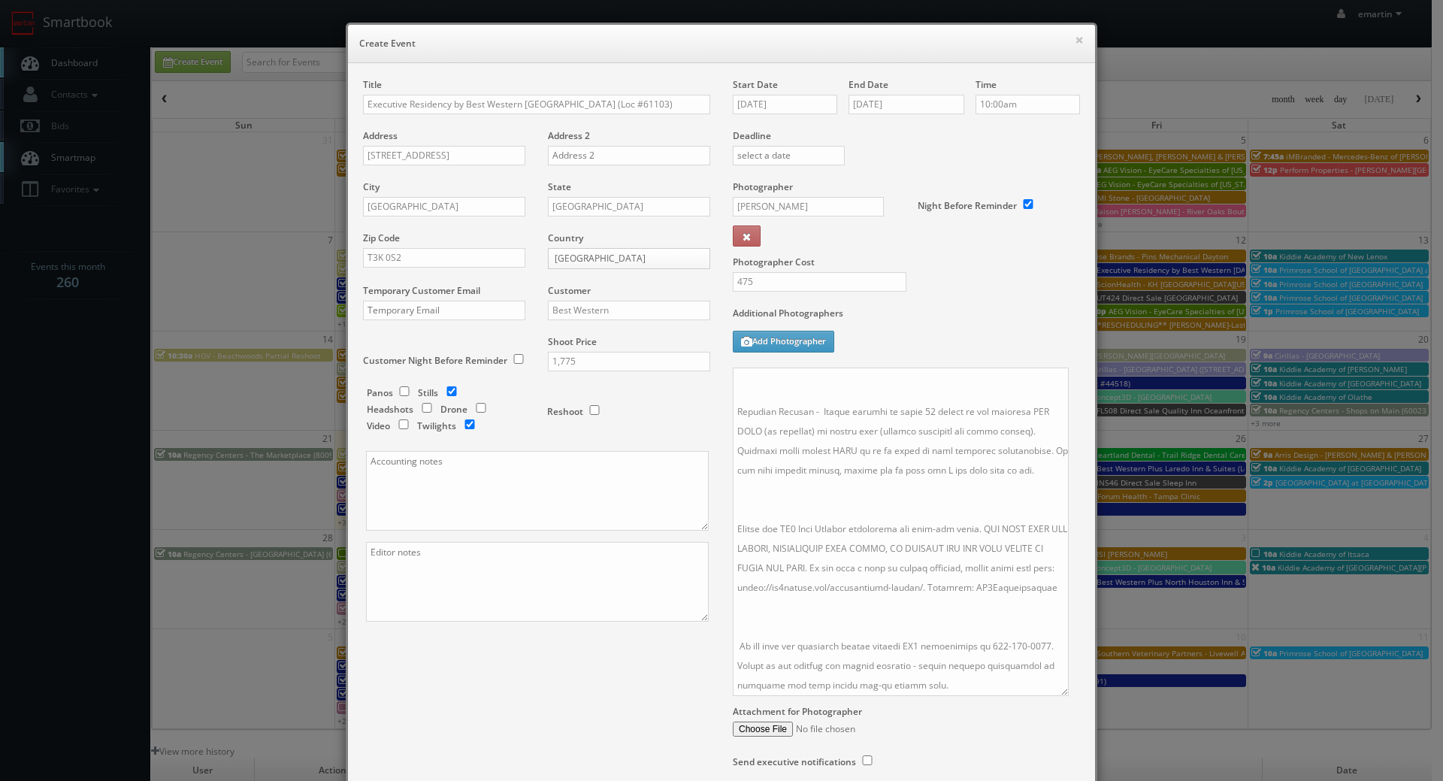
drag, startPoint x: 1069, startPoint y: 442, endPoint x: 1058, endPoint y: 693, distance: 251.3
click at [1058, 693] on textarea at bounding box center [901, 532] width 336 height 328
click at [879, 602] on textarea at bounding box center [901, 533] width 336 height 331
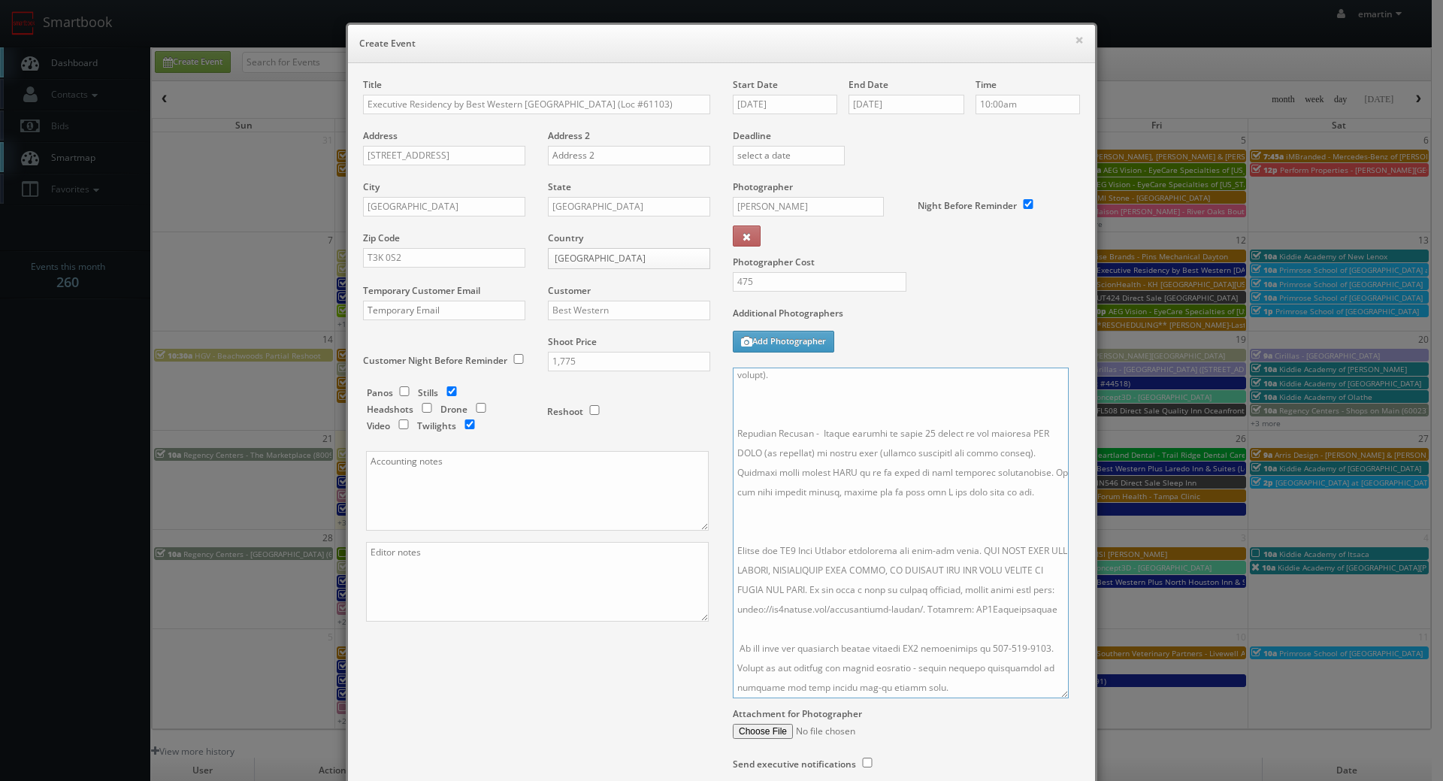
click at [792, 486] on textarea at bounding box center [901, 533] width 336 height 331
click at [809, 541] on textarea at bounding box center [901, 533] width 336 height 331
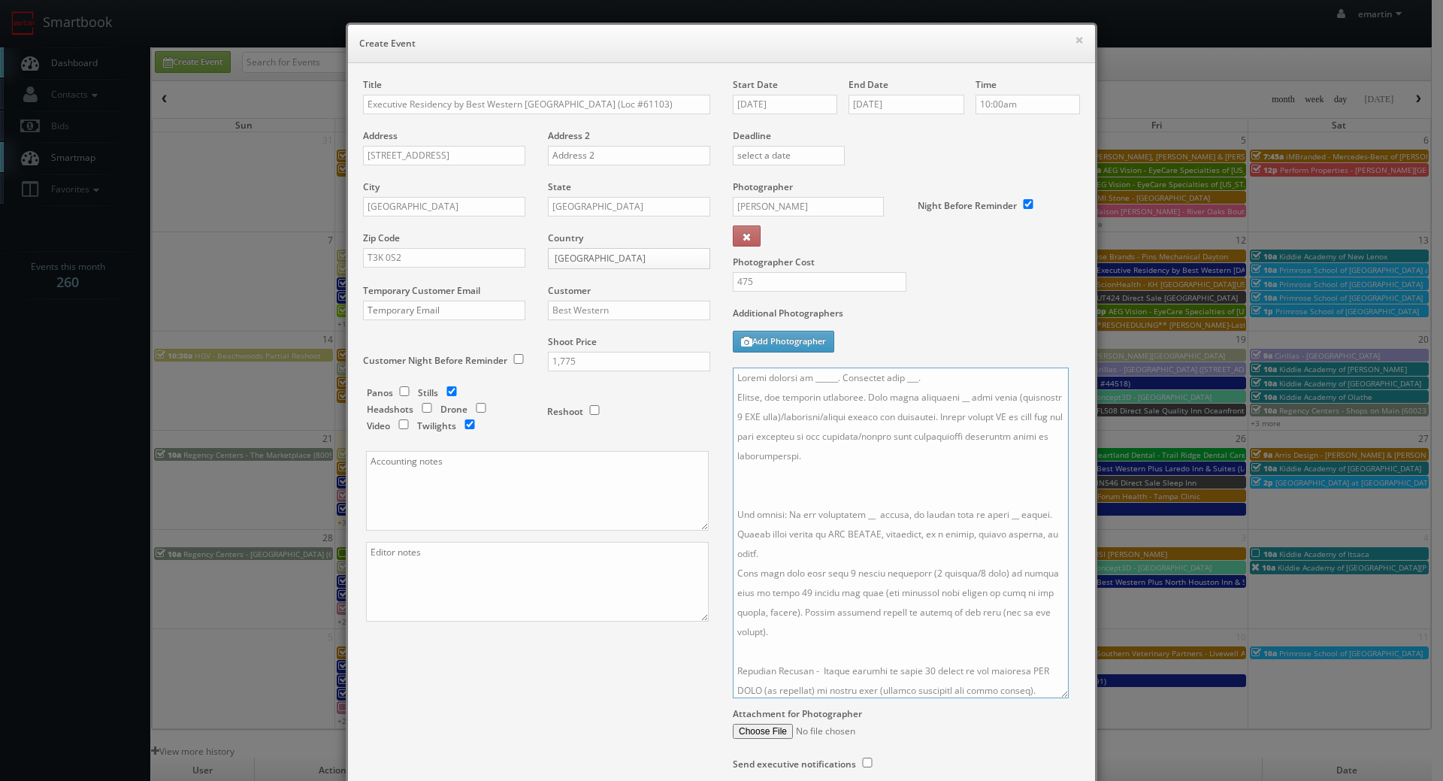
click at [797, 503] on textarea at bounding box center [901, 533] width 336 height 331
click at [942, 398] on textarea at bounding box center [901, 533] width 336 height 331
click at [855, 496] on textarea at bounding box center [901, 533] width 336 height 331
click at [996, 497] on textarea at bounding box center [901, 533] width 336 height 331
drag, startPoint x: 860, startPoint y: 492, endPoint x: 863, endPoint y: 501, distance: 8.8
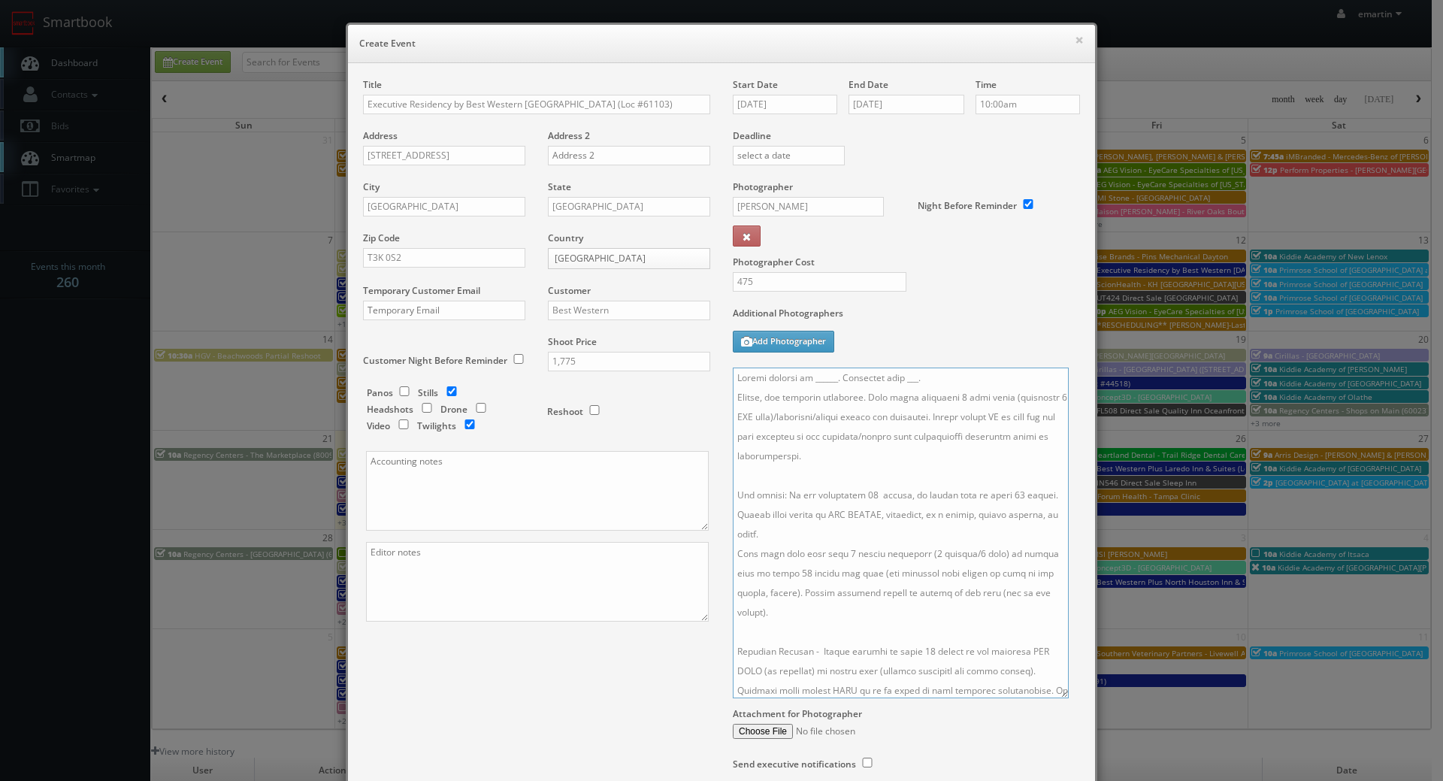
click at [860, 493] on textarea at bounding box center [901, 533] width 336 height 331
drag, startPoint x: 911, startPoint y: 379, endPoint x: 894, endPoint y: 380, distance: 16.6
click at [894, 380] on textarea at bounding box center [901, 533] width 336 height 331
drag, startPoint x: 828, startPoint y: 379, endPoint x: 864, endPoint y: 431, distance: 63.2
click at [828, 379] on textarea at bounding box center [901, 533] width 336 height 331
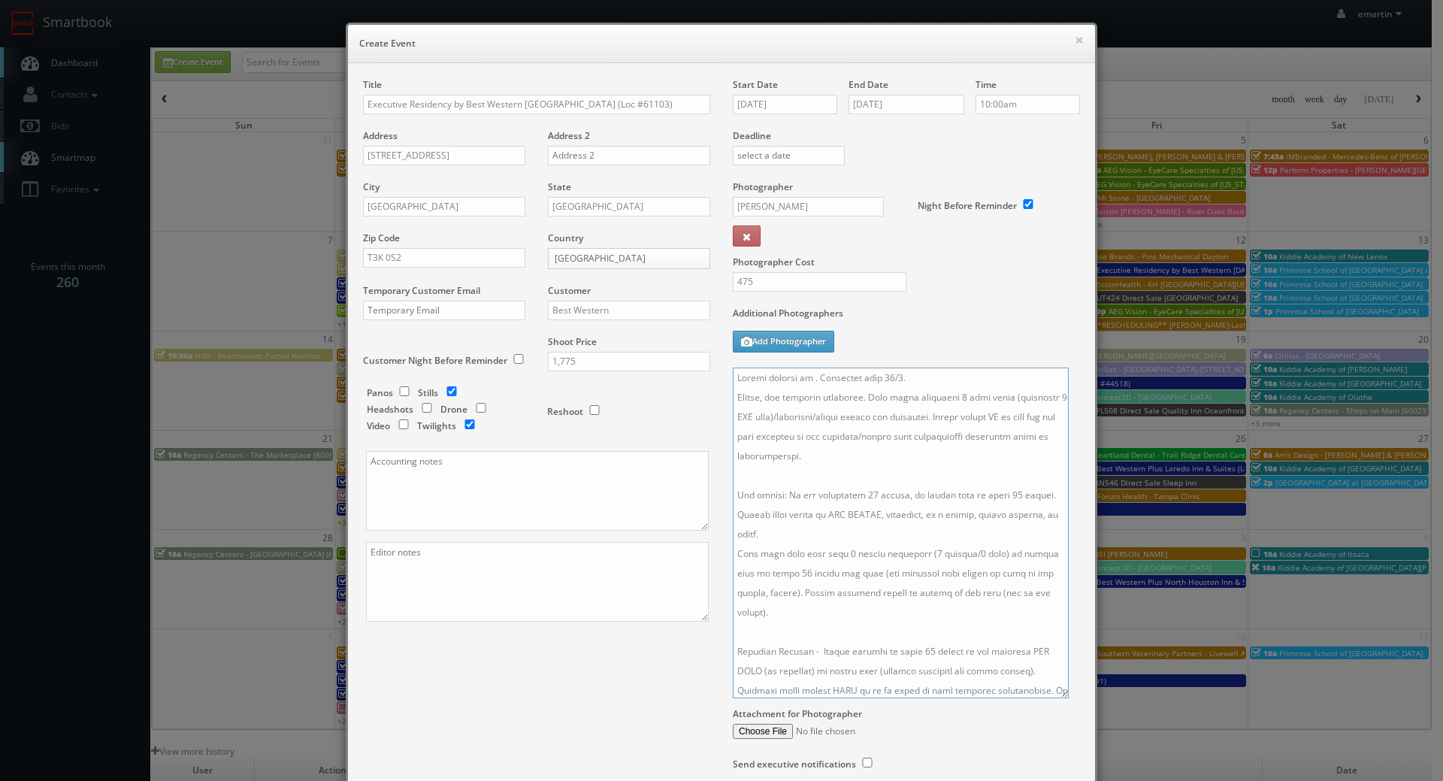
paste textarea "vivek Neopane, gm@calgaryexecutiveresidency.com, 403-466-9435"
click at [807, 374] on textarea at bounding box center [901, 533] width 336 height 331
drag, startPoint x: 873, startPoint y: 380, endPoint x: 1024, endPoint y: 378, distance: 151.1
click at [1024, 378] on textarea at bounding box center [901, 533] width 336 height 331
type textarea "Onsite contact is Vivek Neopane, 403-466-9435. Overnight stay 10/6. Stills, and…"
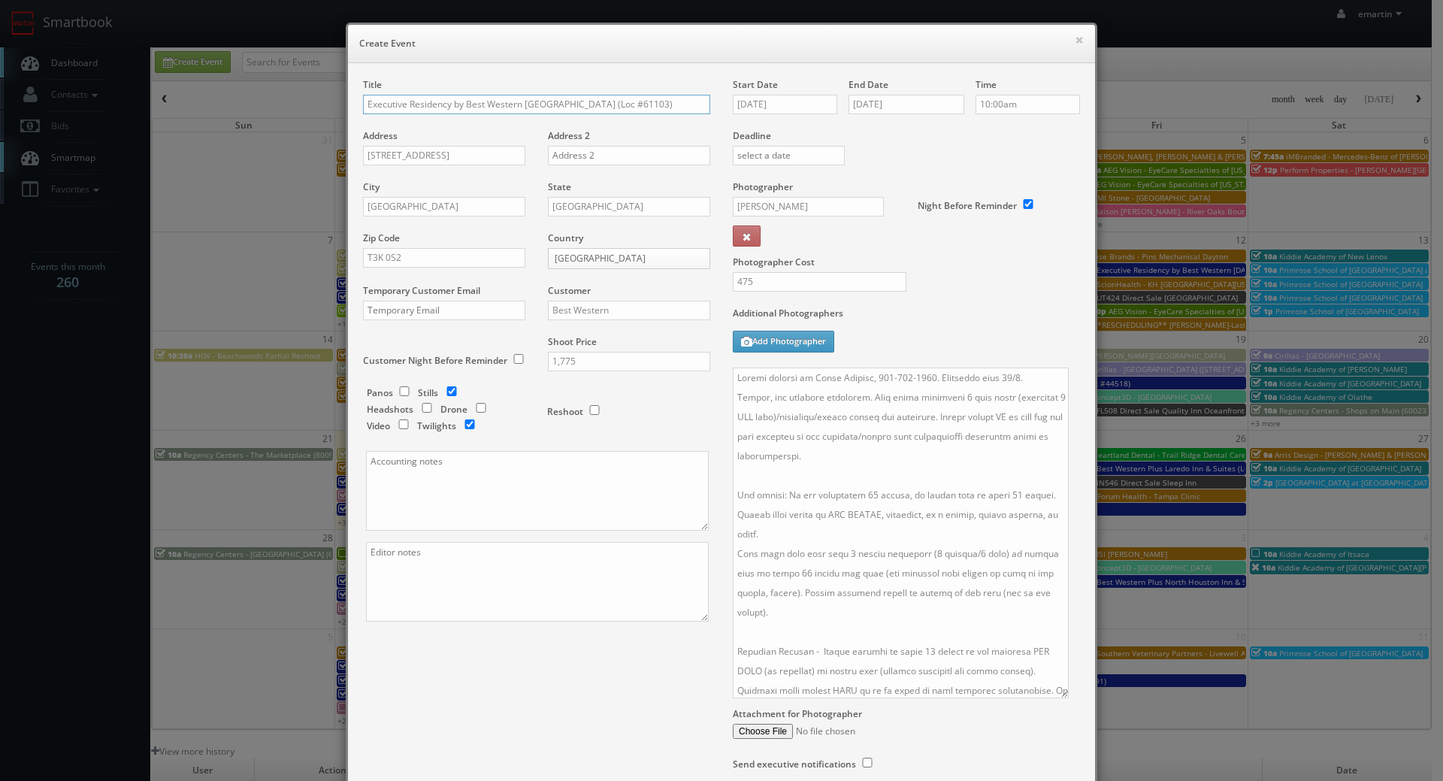
drag, startPoint x: 620, startPoint y: 103, endPoint x: 322, endPoint y: 99, distance: 298.4
click at [322, 99] on div "× Create Event Title Executive Residency by Best Western Calgary City View Nort…" at bounding box center [721, 390] width 1443 height 781
click at [782, 110] on input "10/07/2025" at bounding box center [785, 105] width 104 height 20
click at [988, 347] on div "Additional Photographers Add Photographer" at bounding box center [906, 337] width 347 height 61
click at [952, 323] on label "Additional Photographers" at bounding box center [906, 317] width 347 height 20
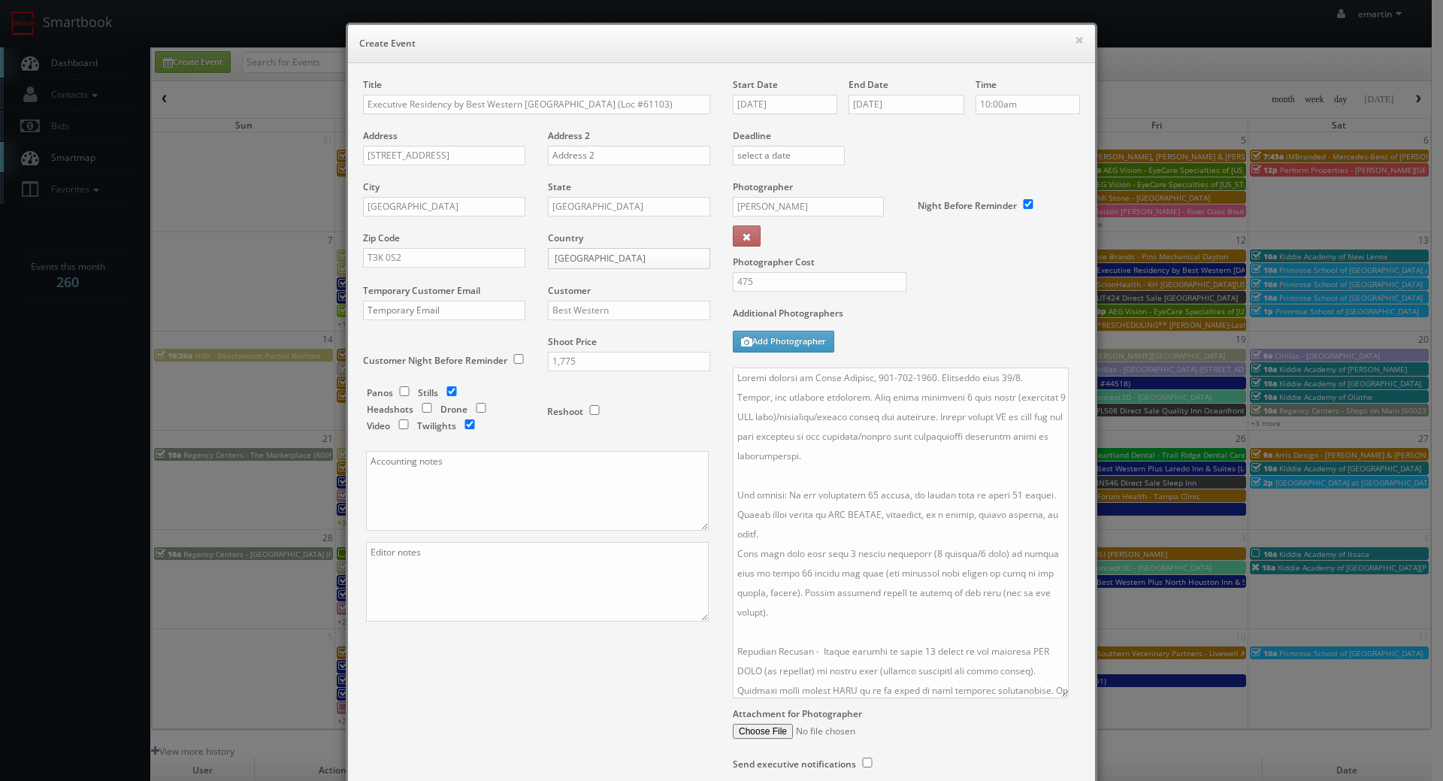
click at [1022, 722] on div "Attachment for Photographer" at bounding box center [906, 718] width 347 height 41
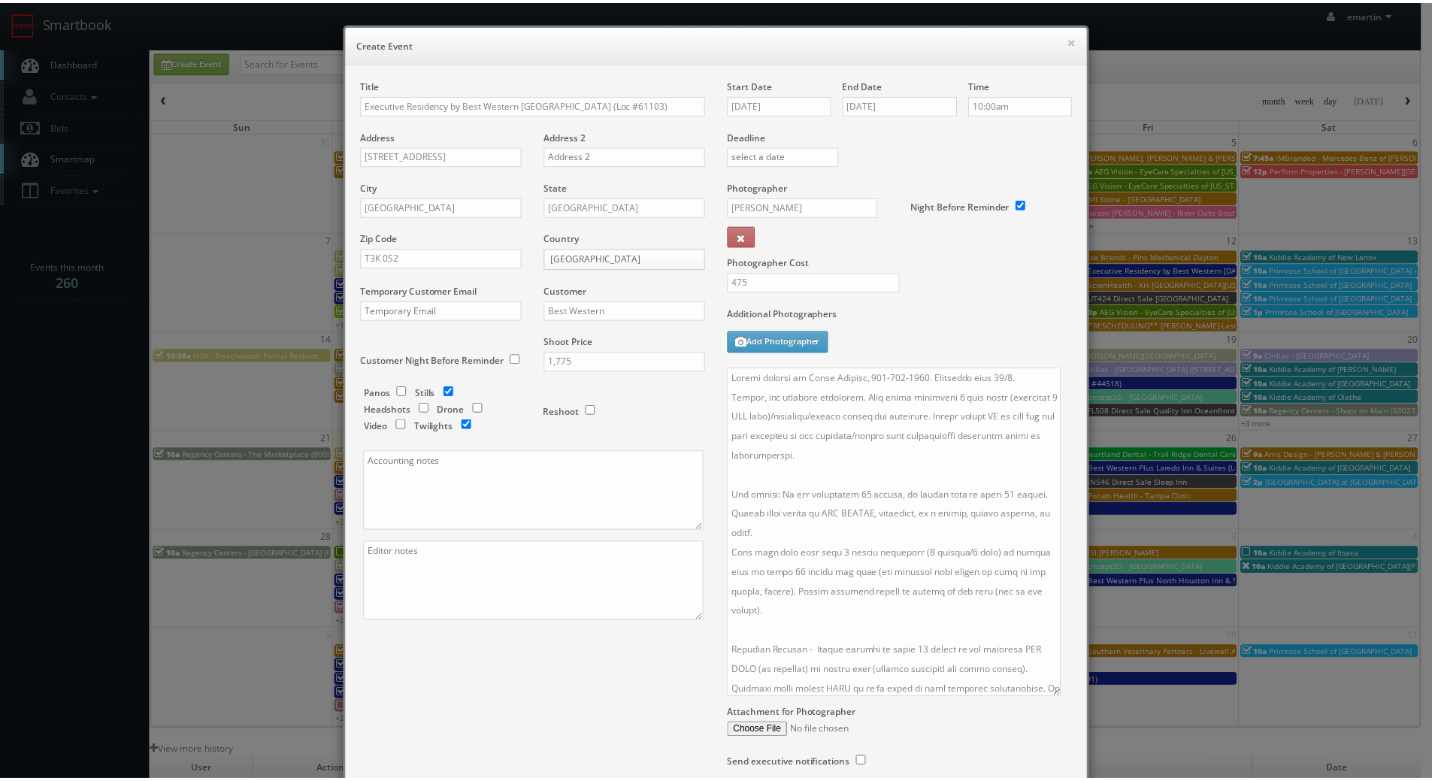
scroll to position [126, 0]
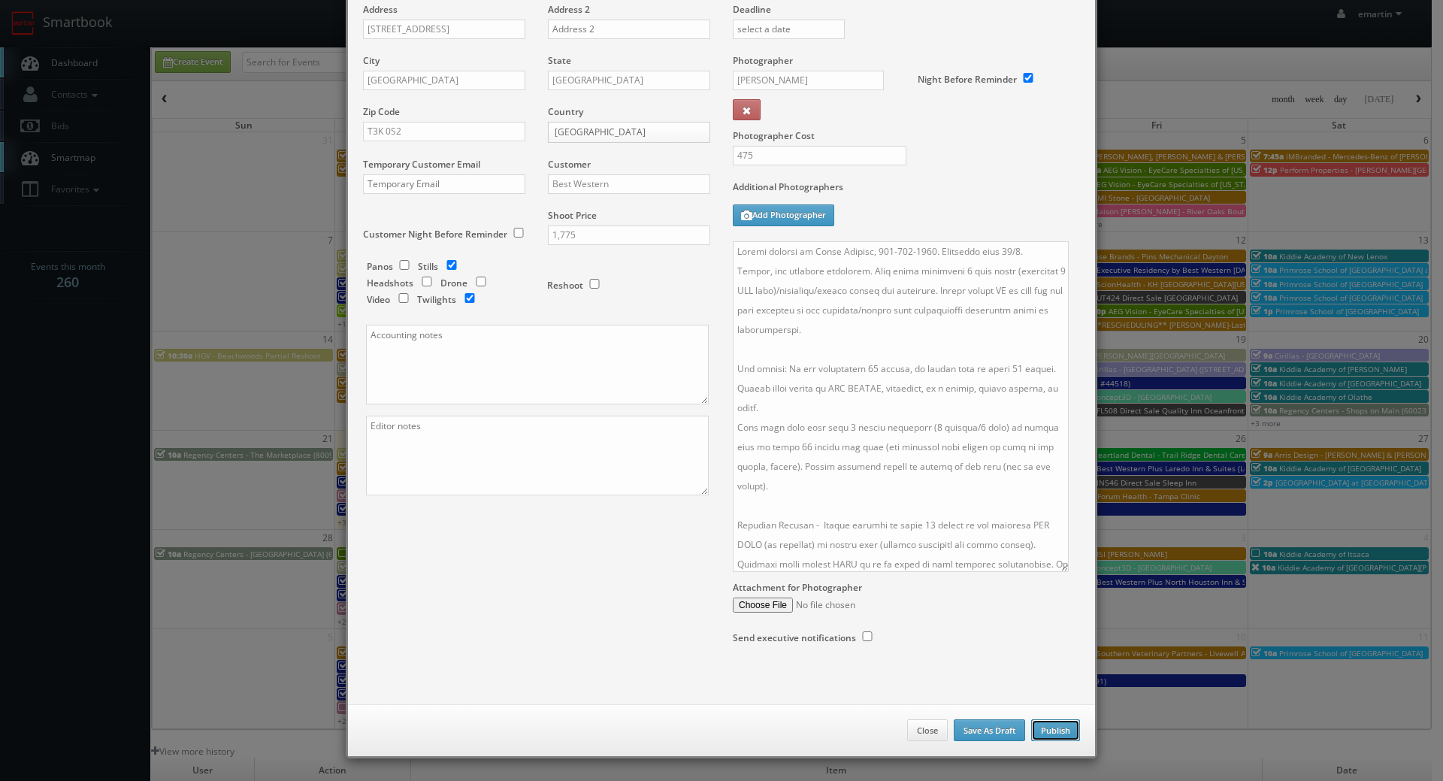
click at [1039, 729] on button "Publish" at bounding box center [1055, 730] width 49 height 23
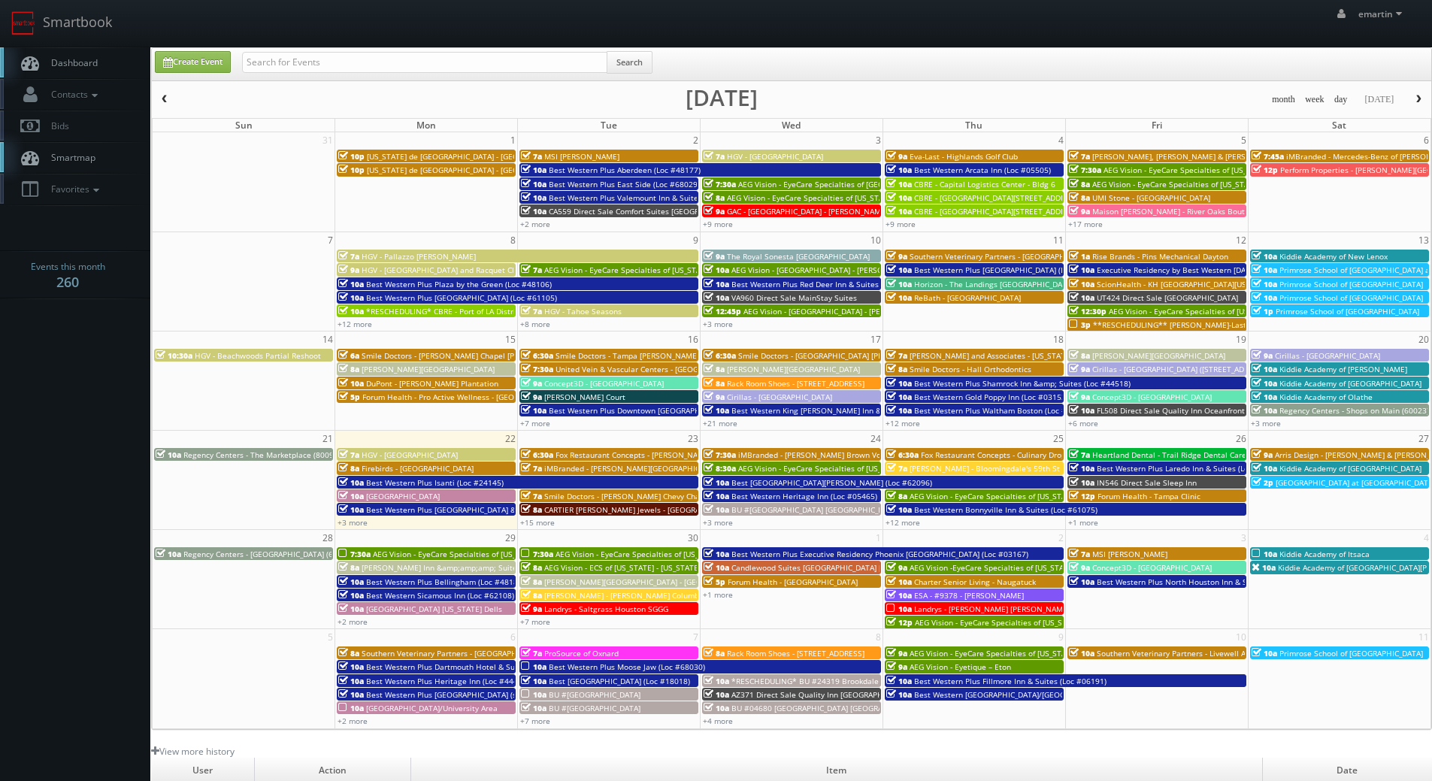
click at [86, 65] on span "Dashboard" at bounding box center [71, 62] width 54 height 13
click at [78, 64] on span "Dashboard" at bounding box center [71, 62] width 54 height 13
click at [95, 65] on span "Dashboard" at bounding box center [71, 62] width 54 height 13
click at [87, 47] on nav "Smartbook Toggle Side Navigation Toggle Top Navigation emartin emartin Profile …" at bounding box center [716, 23] width 1432 height 47
click at [87, 68] on span "Dashboard" at bounding box center [71, 62] width 54 height 13
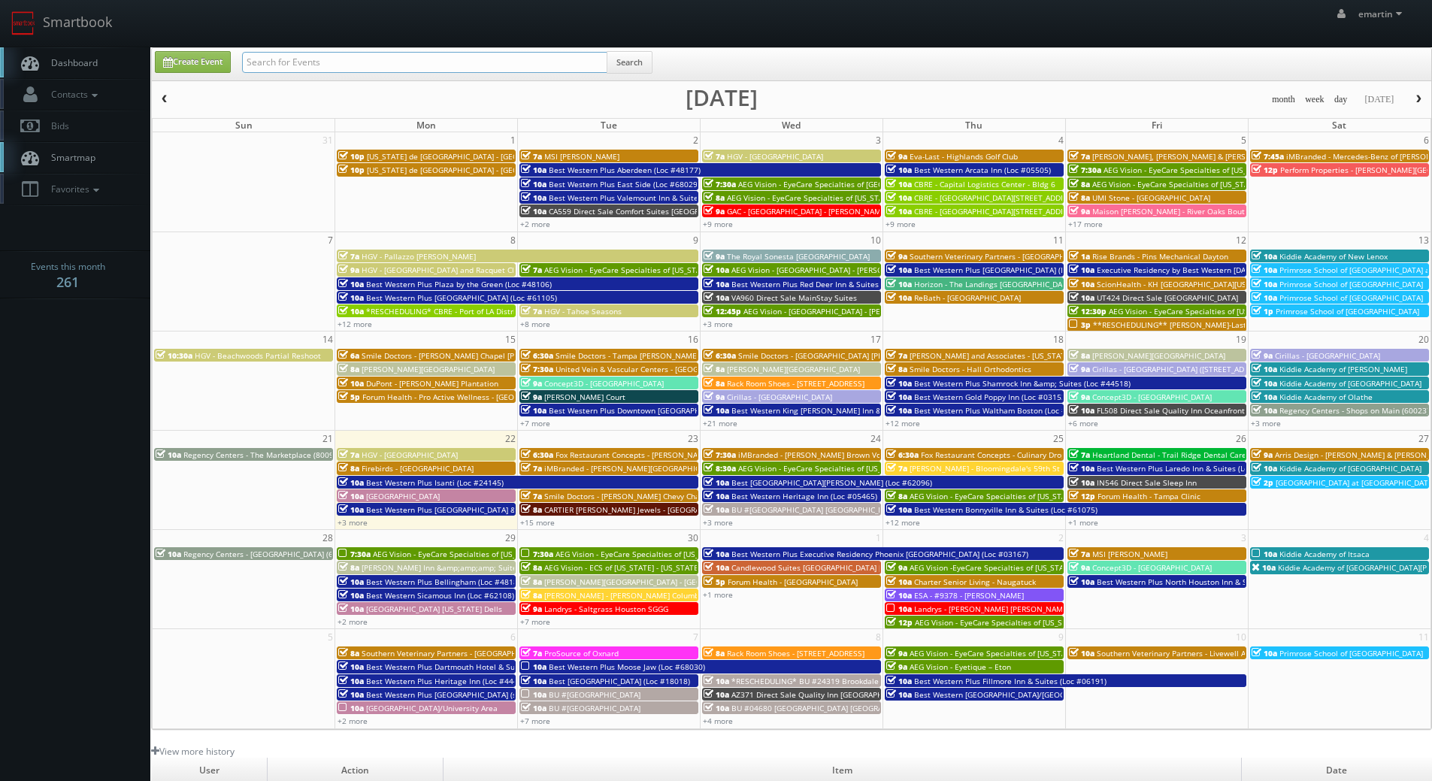
click at [388, 53] on input "text" at bounding box center [424, 62] width 365 height 21
type input "edo academy"
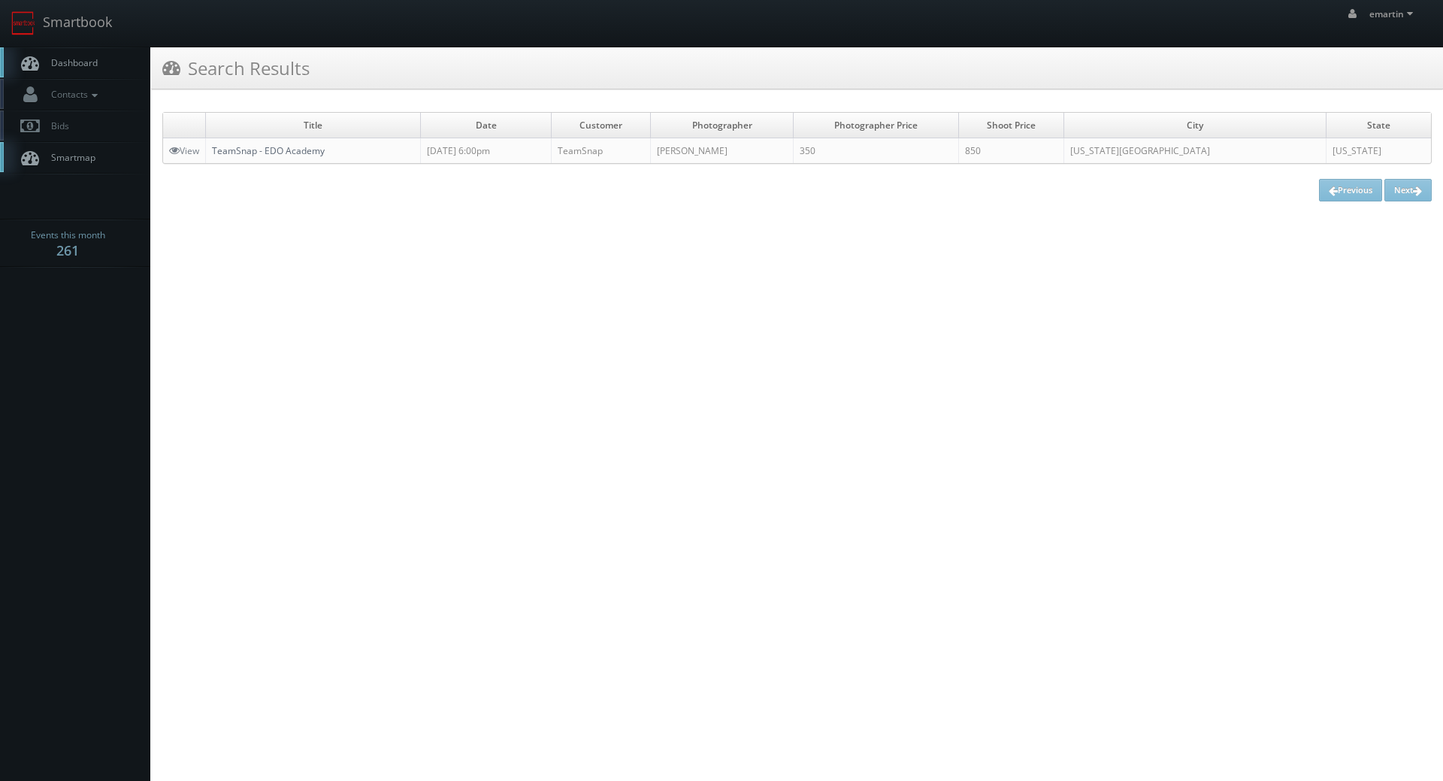
click at [269, 146] on link "TeamSnap - EDO Academy" at bounding box center [268, 150] width 113 height 13
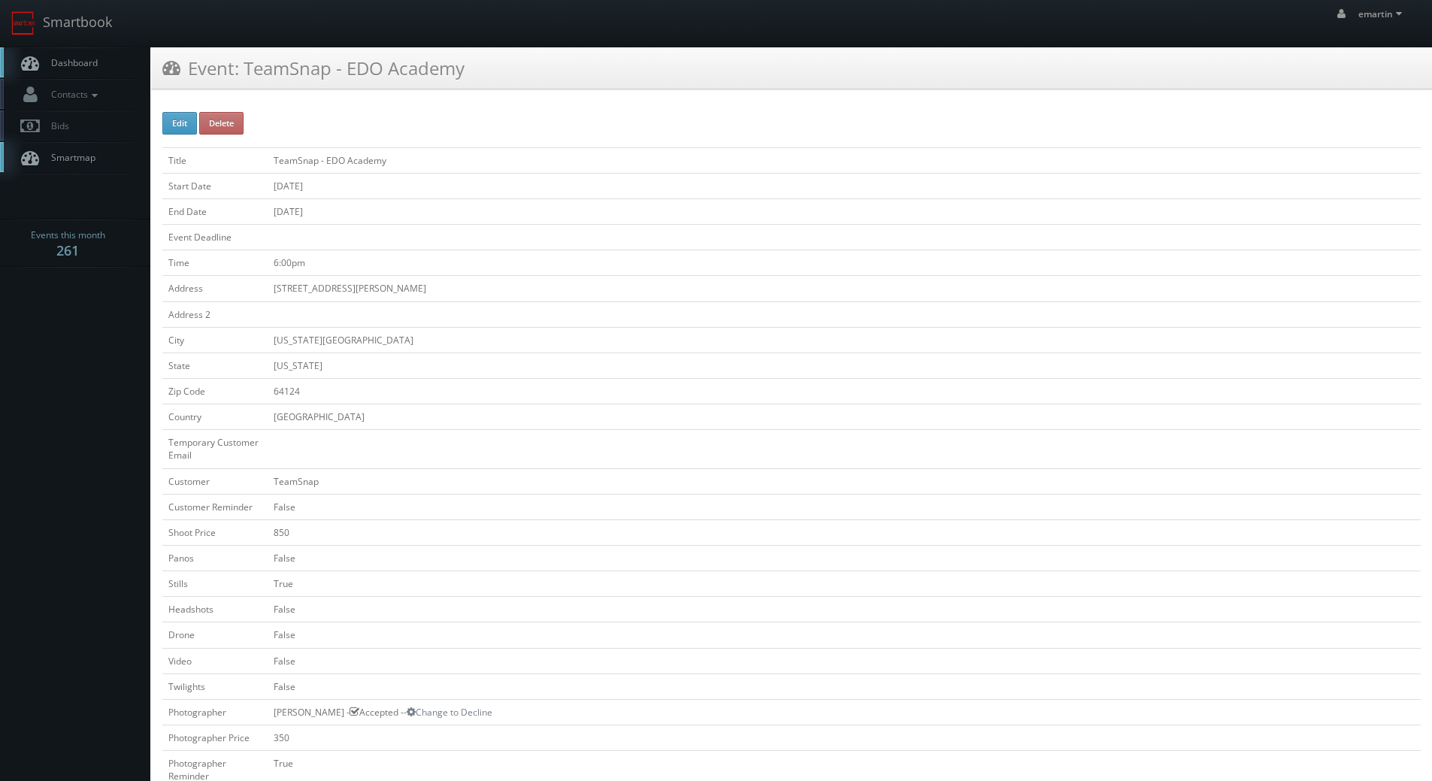
click at [173, 107] on div "Edit Delete Title TeamSnap - EDO Academy Start Date 09/29/2025 End Date 09/30/2…" at bounding box center [791, 769] width 1281 height 1336
click at [174, 116] on button "Edit" at bounding box center [179, 123] width 35 height 23
type input "TeamSnap - EDO Academy"
type input "[STREET_ADDRESS][PERSON_NAME]"
type input "[US_STATE][GEOGRAPHIC_DATA]"
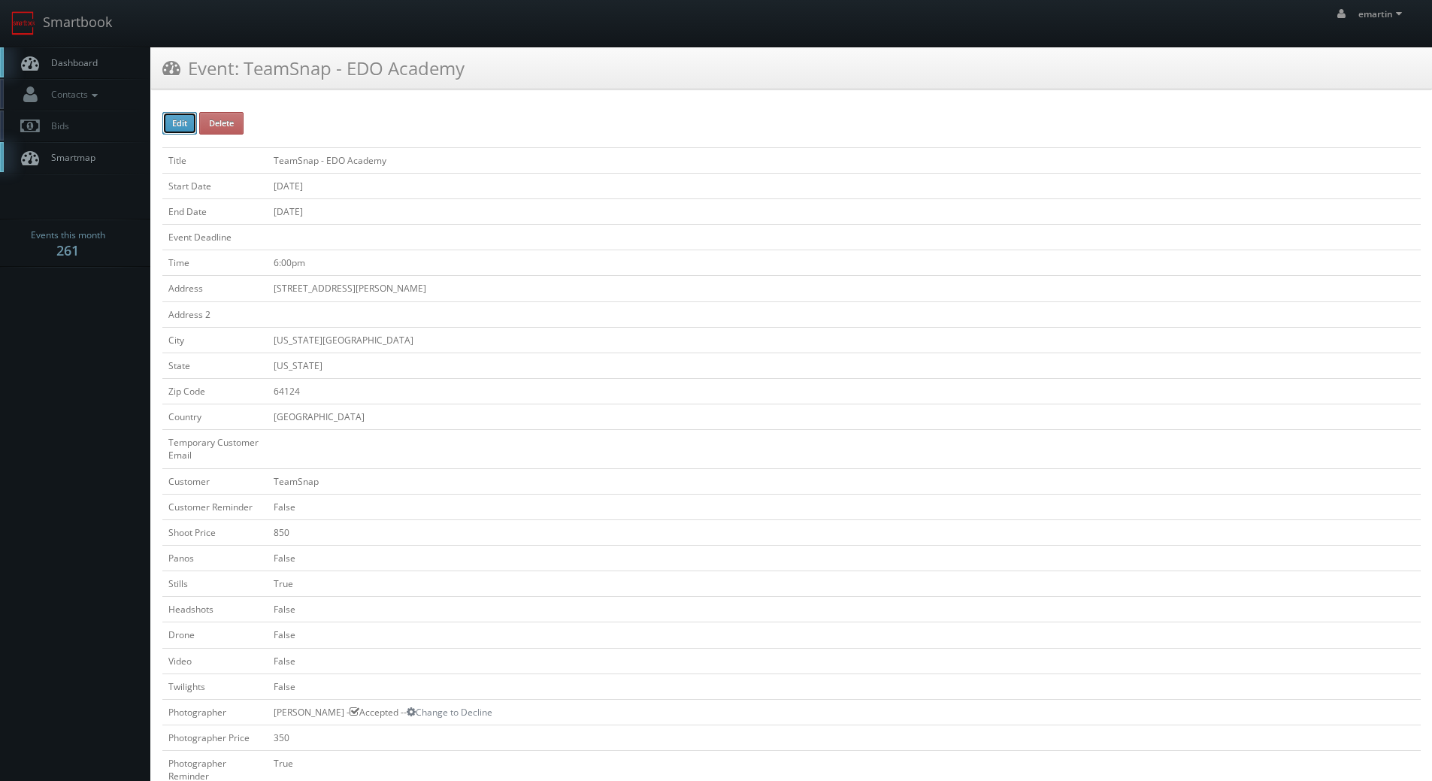
type input "64124"
checkbox input "false"
type input "850"
checkbox input "false"
checkbox input "true"
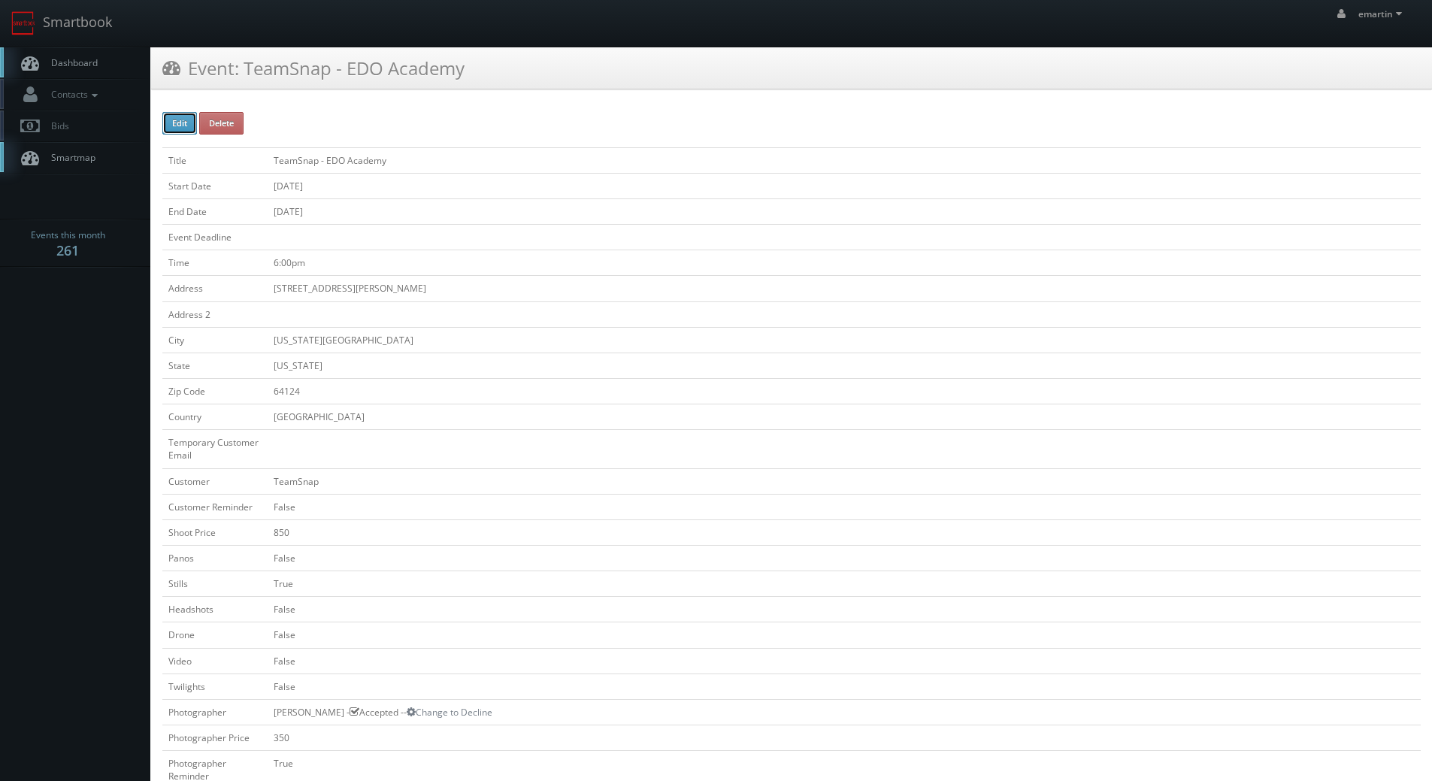
checkbox input "false"
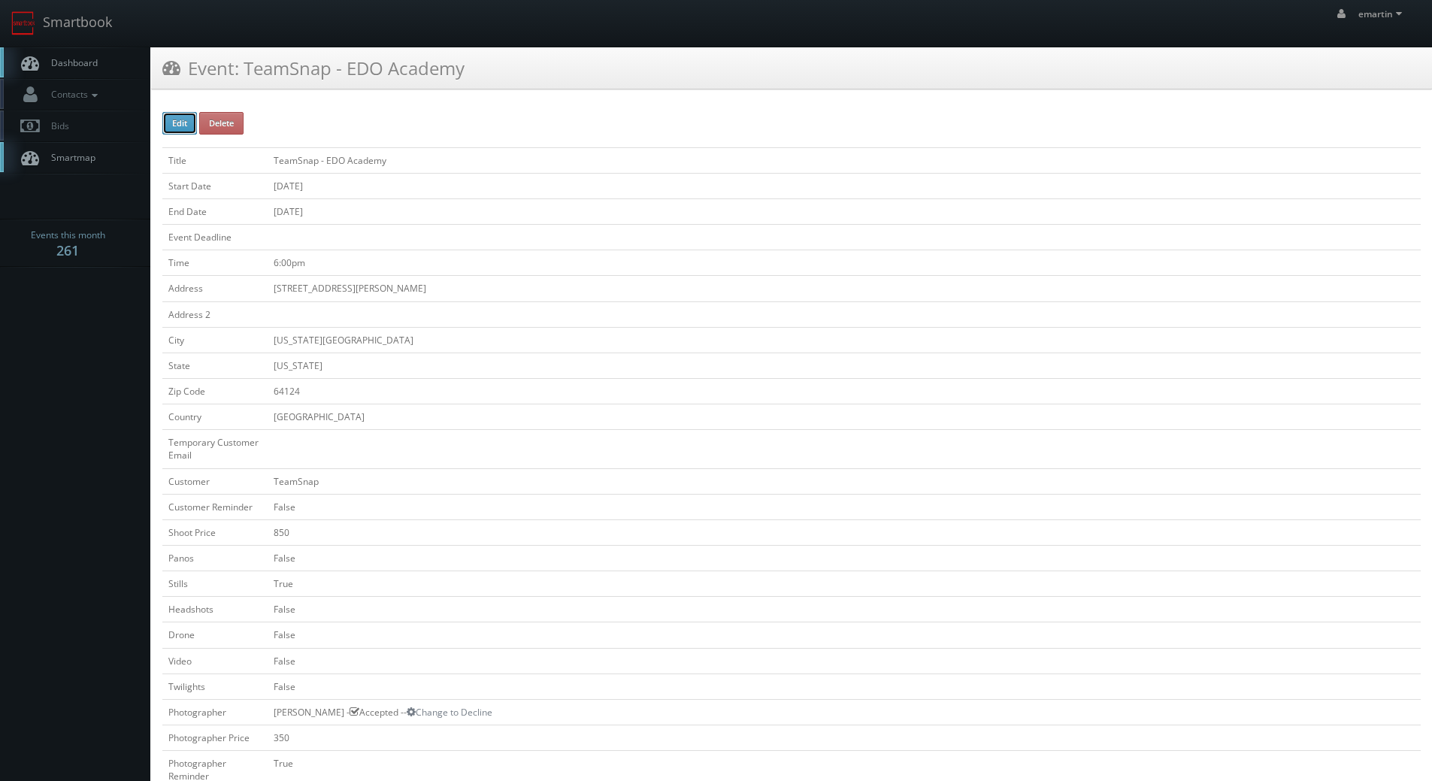
type input "09/29/2025"
type input "09/30/2025"
type input "6:00pm"
checkbox input "true"
checkbox input "false"
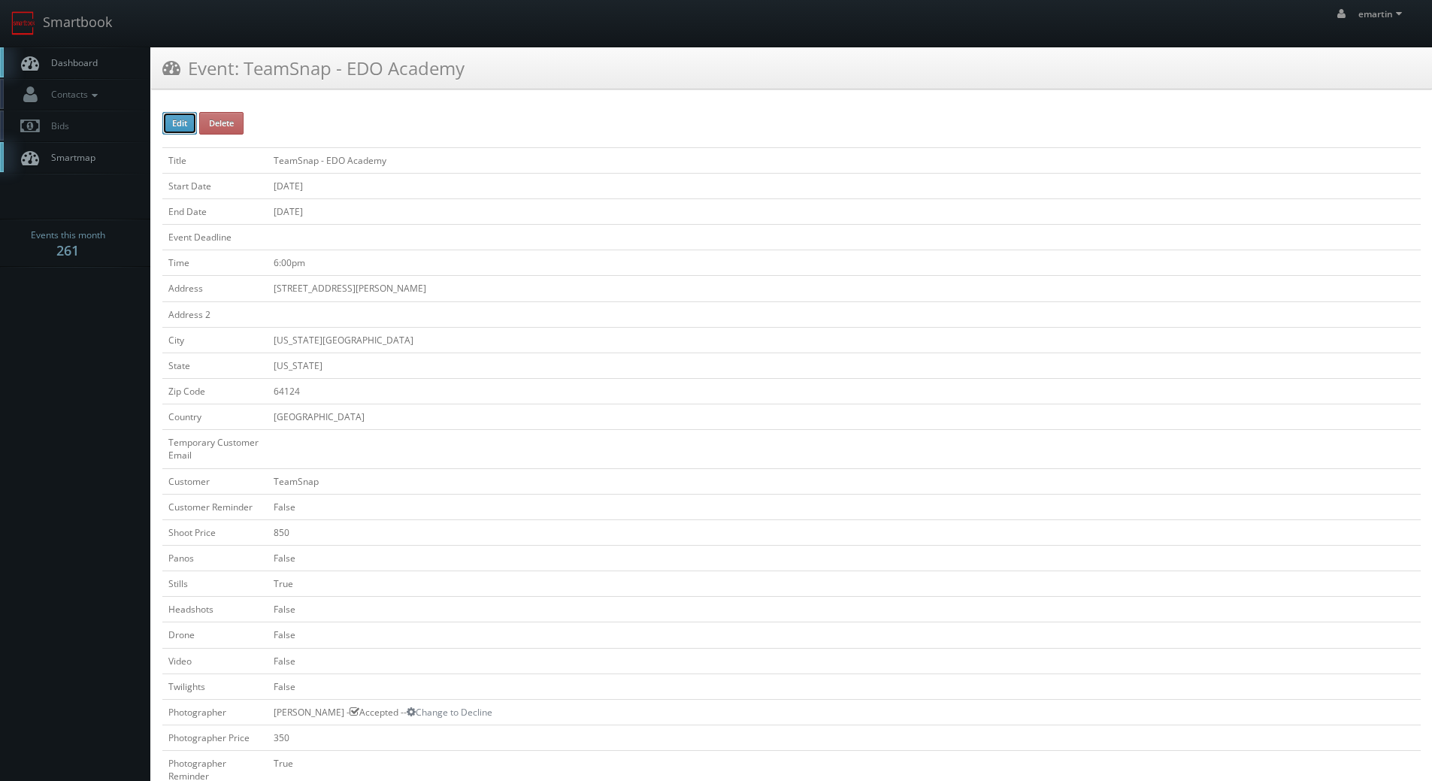
type input "350"
select select "[US_STATE]"
select select "fake6666666666@mg.cs3calendar.com"
select select "adamcjohnsonphotography@gmail.com"
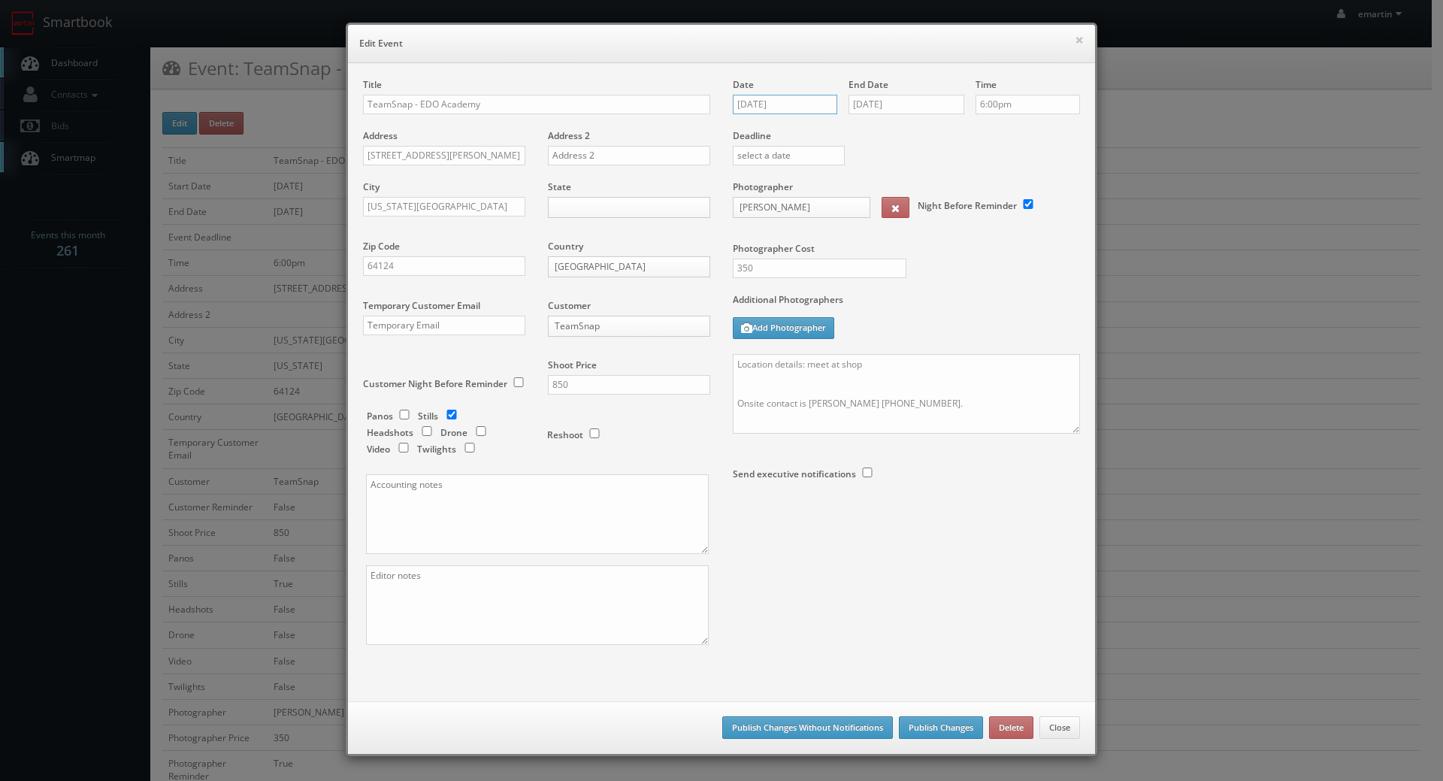
click at [755, 112] on input "09/29/2025" at bounding box center [785, 105] width 104 height 20
click at [786, 258] on td "30" at bounding box center [786, 263] width 20 height 22
type input "09/30/2025"
click at [901, 104] on input "09/30/2025" at bounding box center [907, 105] width 116 height 20
click at [904, 259] on td "30" at bounding box center [902, 263] width 20 height 22
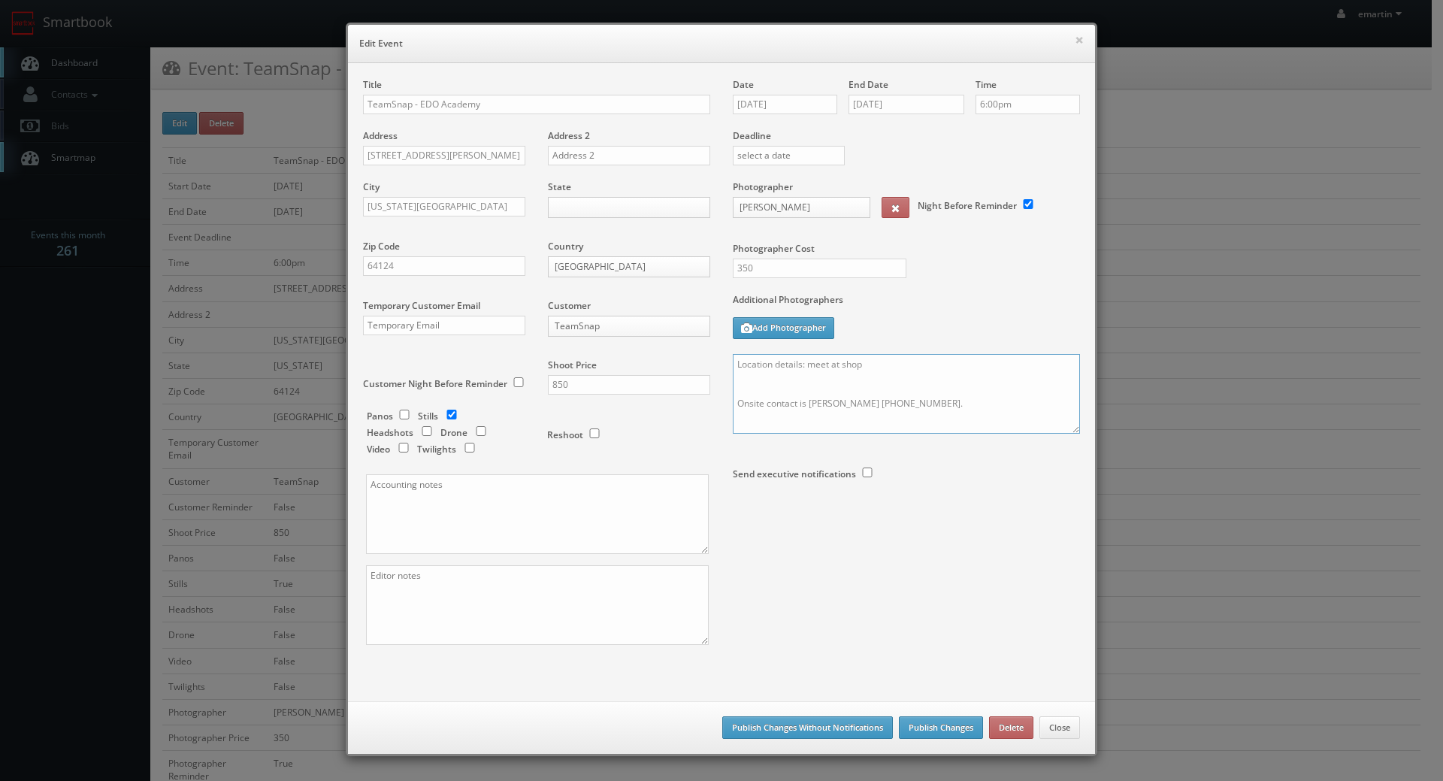
click at [833, 358] on textarea "Location details: meet at shop Onsite contact is Victor Muniz (816) 785-3366. S…" at bounding box center [906, 394] width 347 height 80
click at [733, 365] on textarea "Location details: meet at shop Onsite contact is Victor Muniz (816) 785-3366. S…" at bounding box center [906, 394] width 347 height 80
click at [737, 361] on textarea "Location details: meet at shop Onsite contact is Victor Muniz (816) 785-3366. S…" at bounding box center [906, 394] width 347 height 80
type textarea "UPDATE: Date changed to 9/30. Location details: meet at shop Onsite contact is …"
click at [922, 736] on button "Publish Changes" at bounding box center [941, 727] width 84 height 23
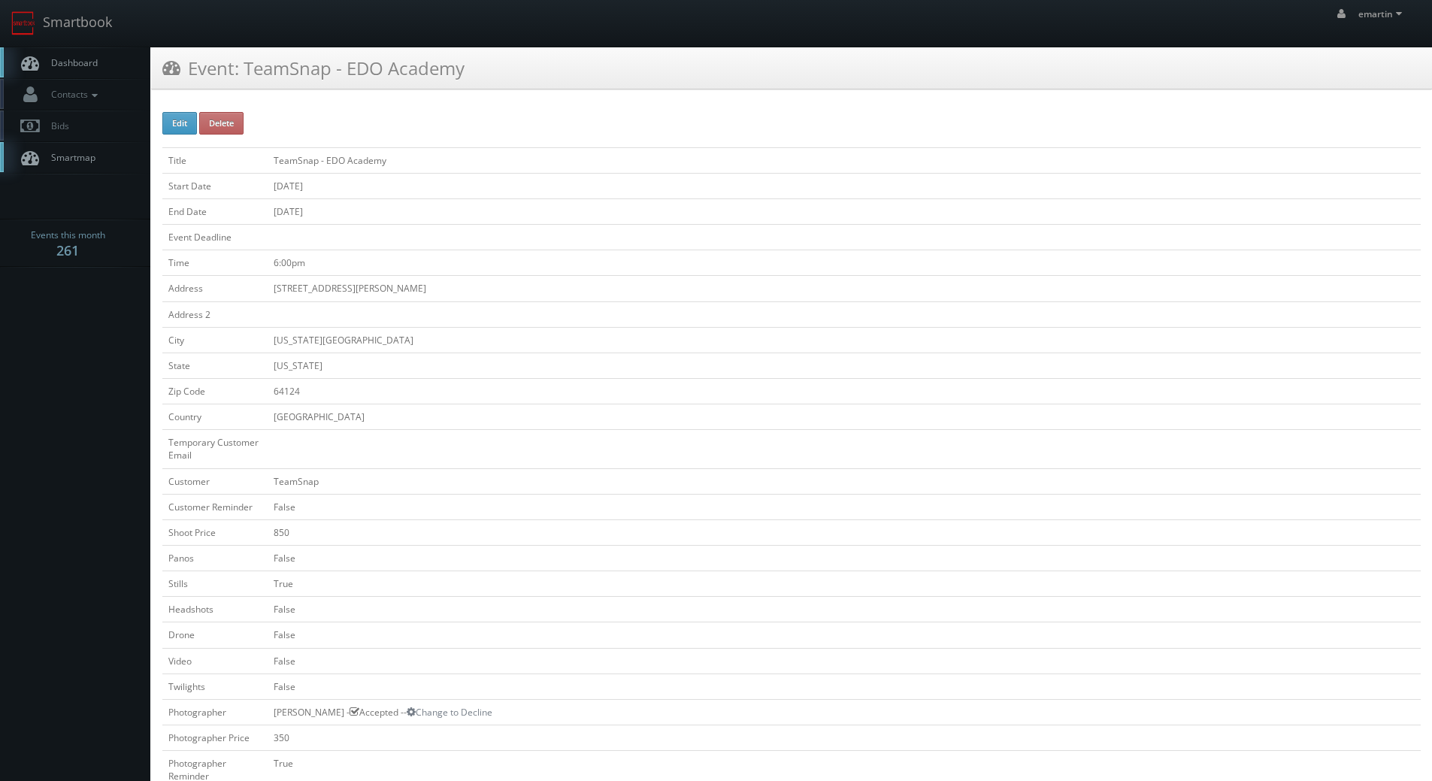
click at [92, 58] on span "Dashboard" at bounding box center [71, 62] width 54 height 13
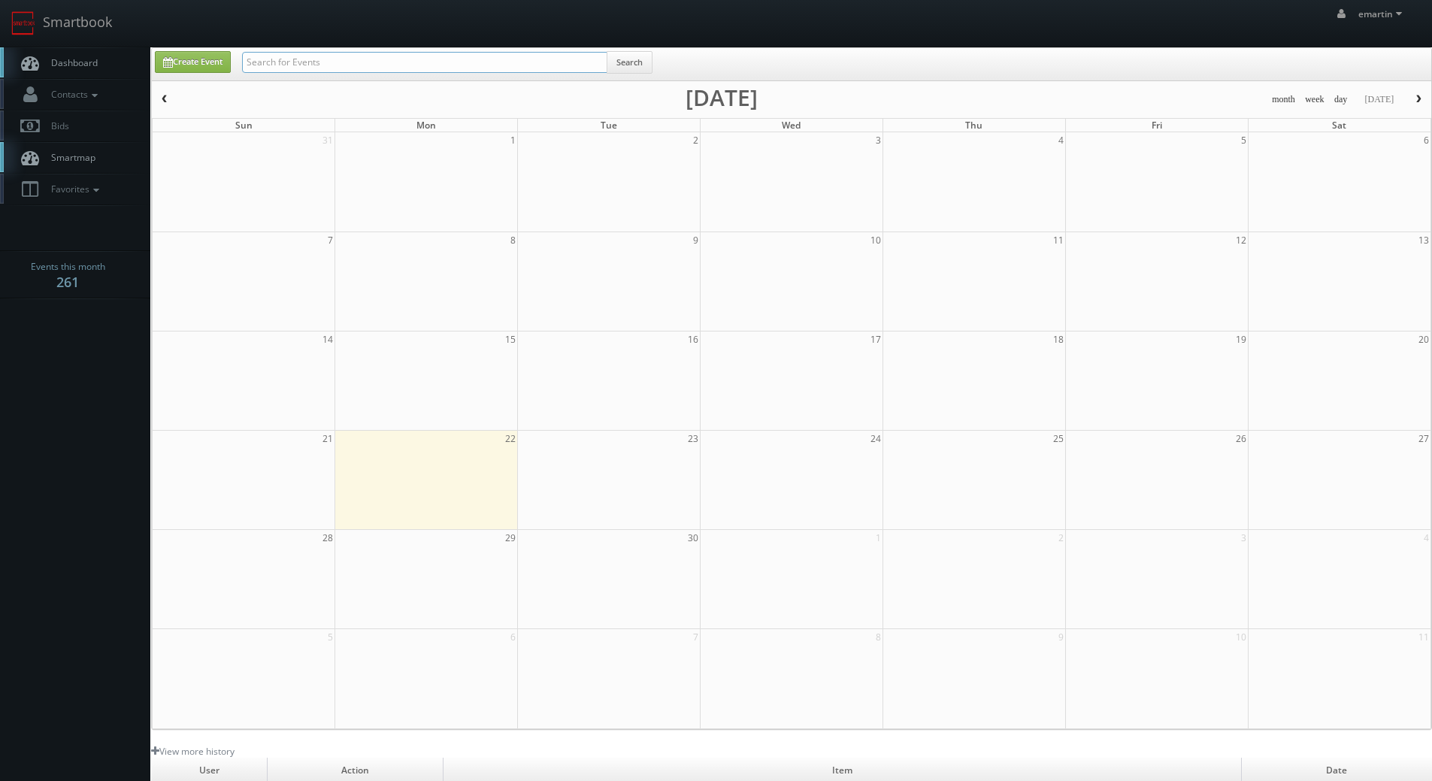
click at [302, 65] on input "text" at bounding box center [424, 62] width 365 height 21
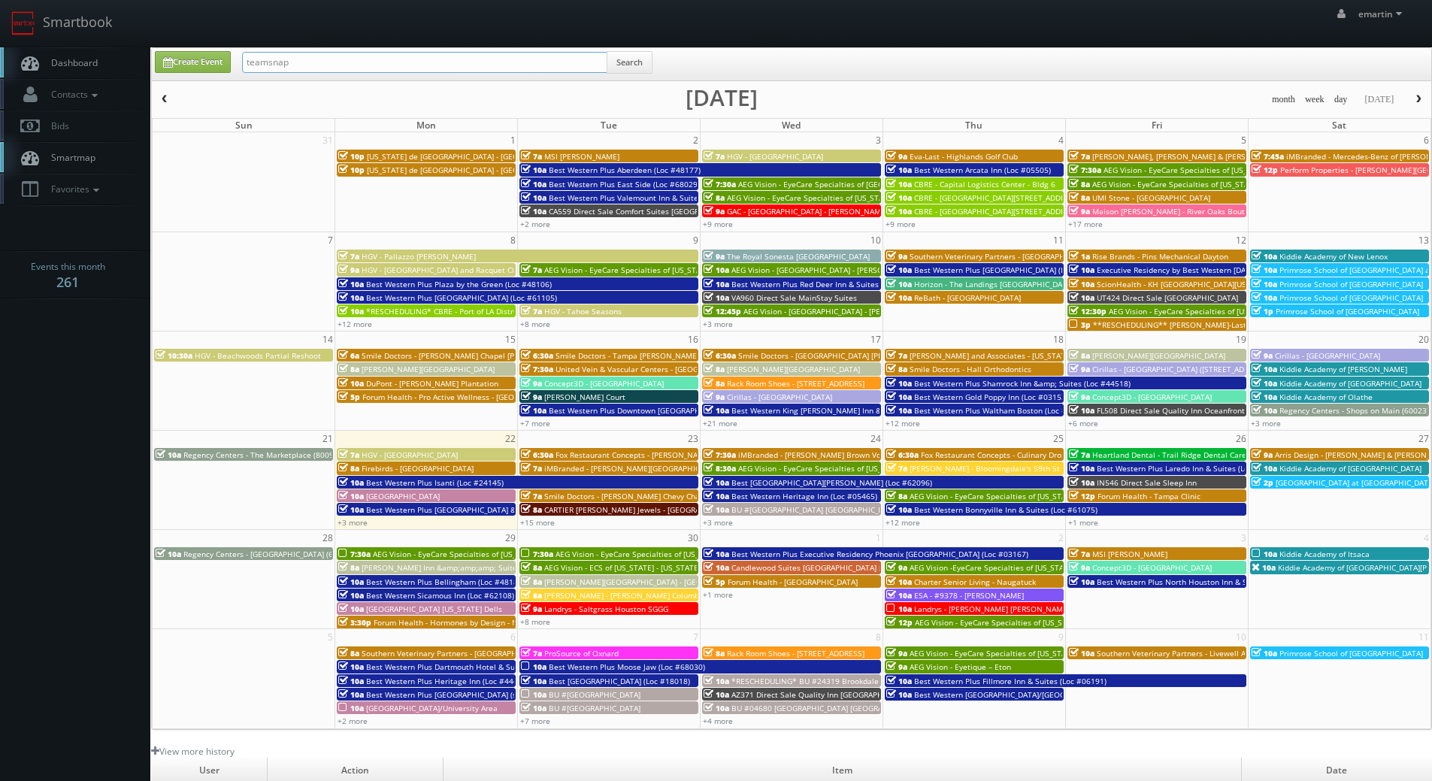
type input "teamsnap"
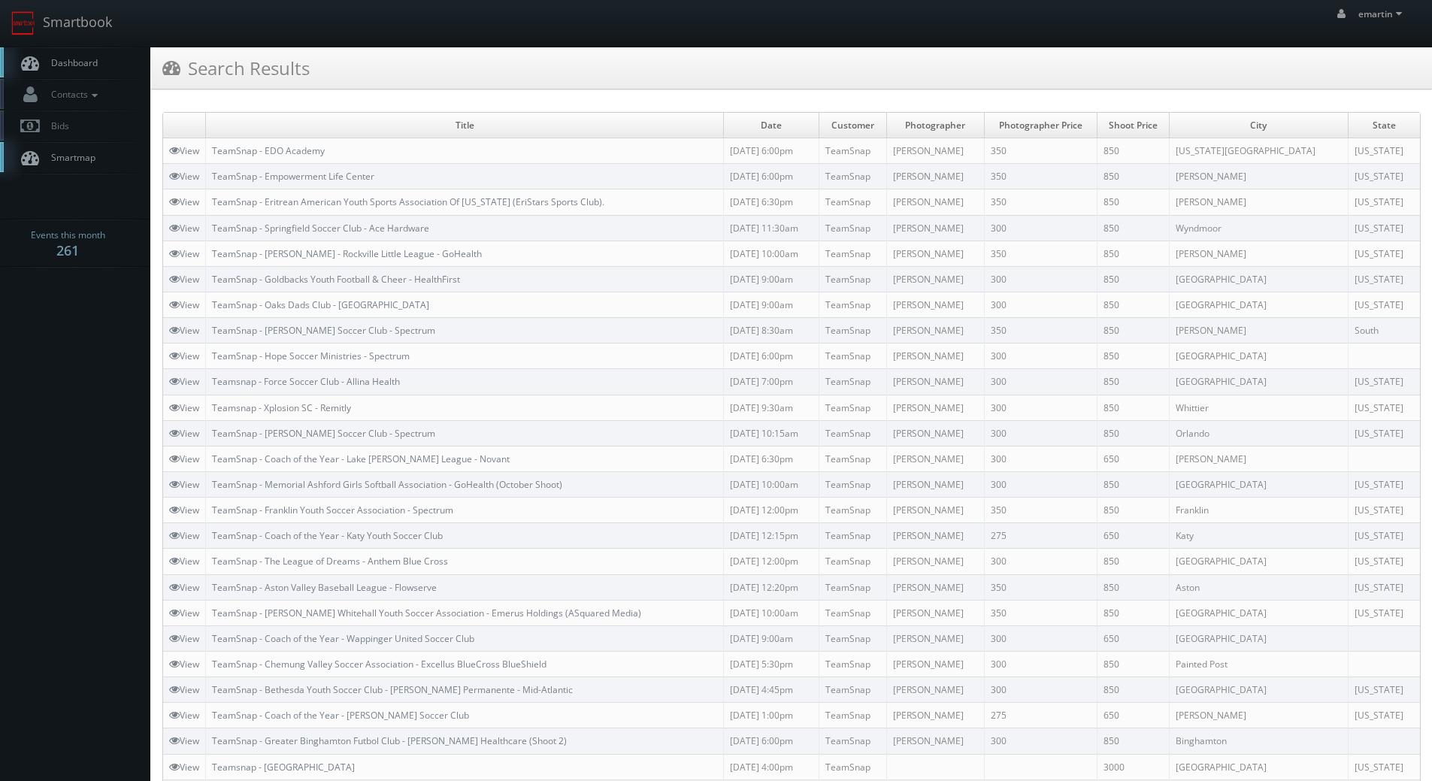
click at [113, 57] on link "Dashboard" at bounding box center [75, 62] width 150 height 31
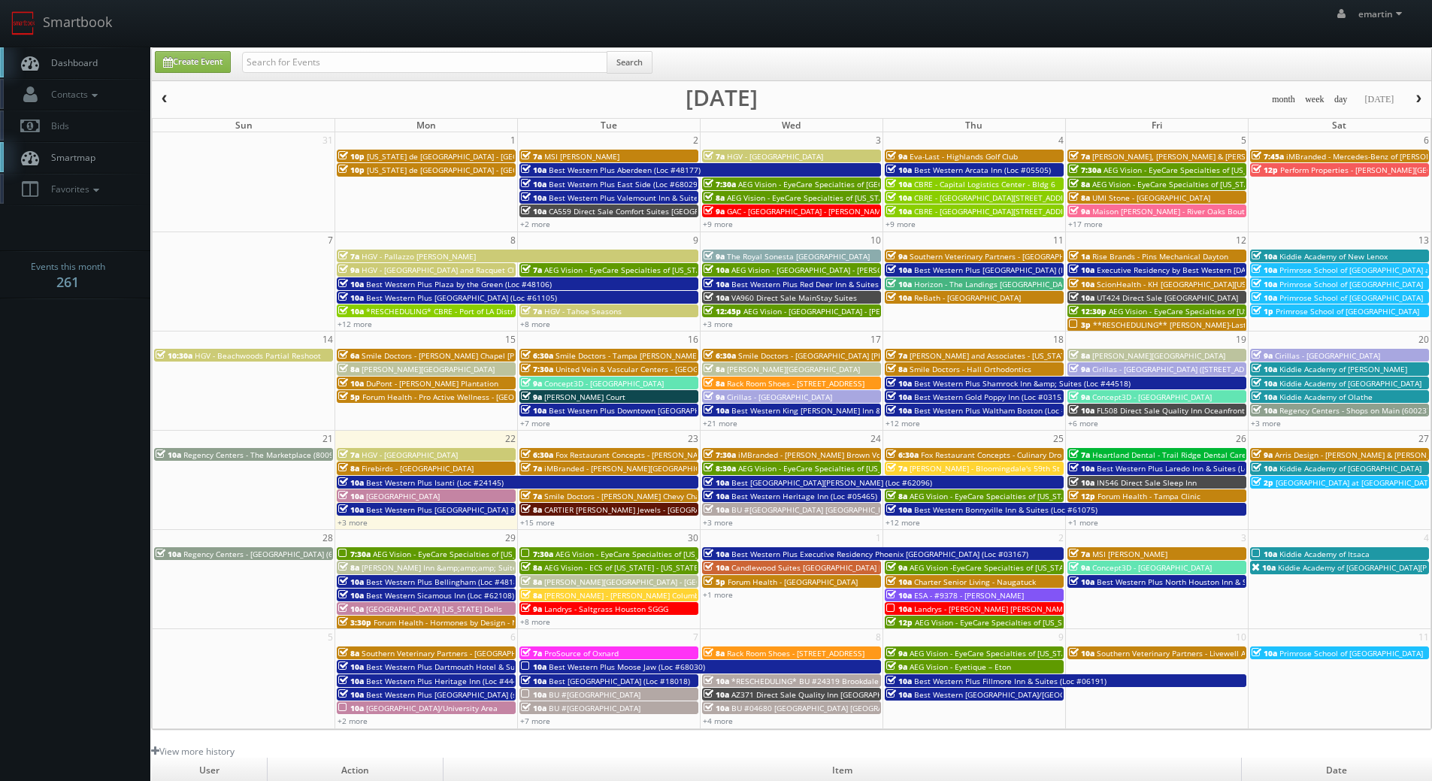
click at [86, 65] on span "Dashboard" at bounding box center [71, 62] width 54 height 13
click at [74, 56] on link "Dashboard" at bounding box center [75, 62] width 150 height 31
click at [56, 53] on link "Dashboard" at bounding box center [75, 62] width 150 height 31
click at [58, 78] on link "Dashboard" at bounding box center [75, 62] width 150 height 31
click at [109, 42] on link "Smartbook" at bounding box center [61, 23] width 123 height 47
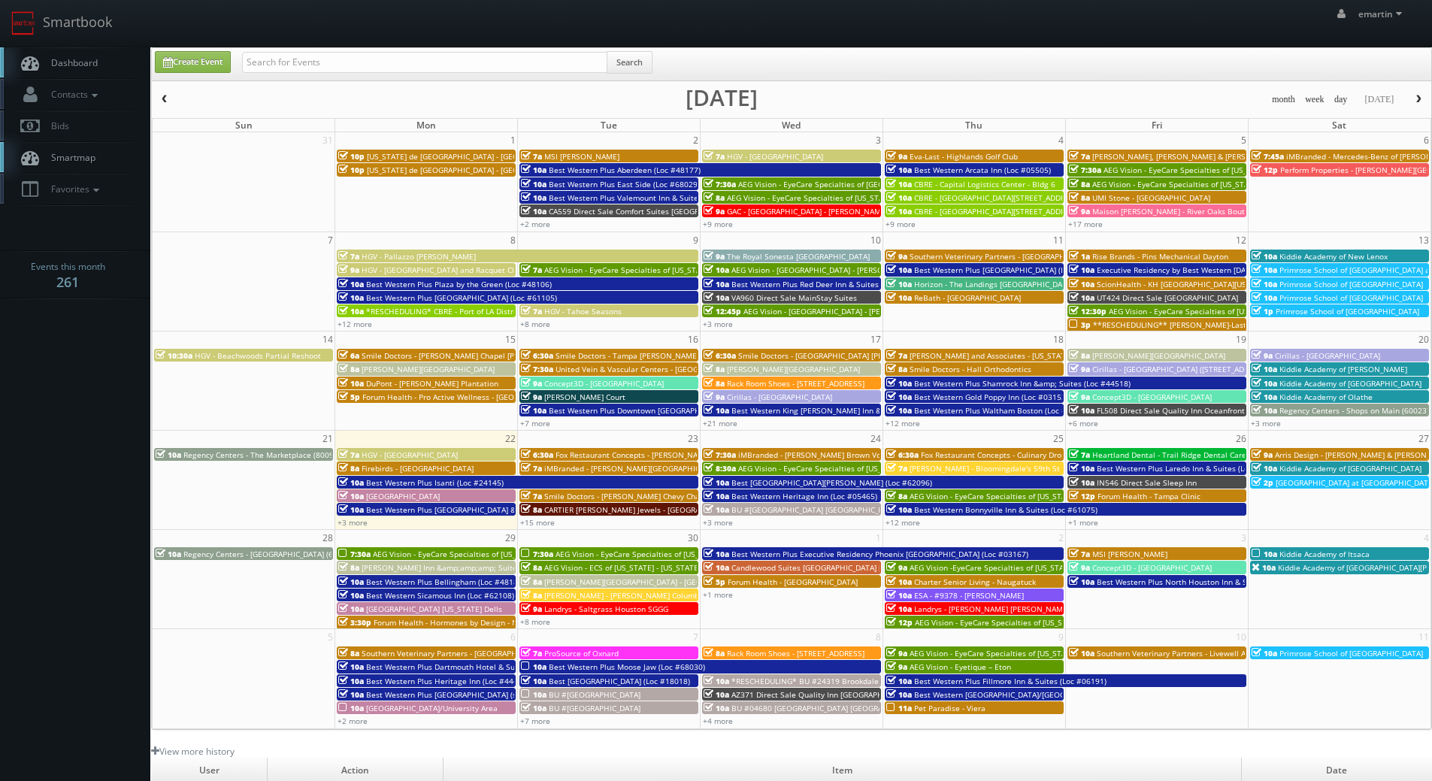
click at [307, 47] on nav "Smartbook Toggle Side Navigation Toggle Top Navigation emartin emartin Profile …" at bounding box center [716, 23] width 1432 height 47
click at [304, 60] on input "text" at bounding box center [424, 62] width 365 height 21
type input "prosource"
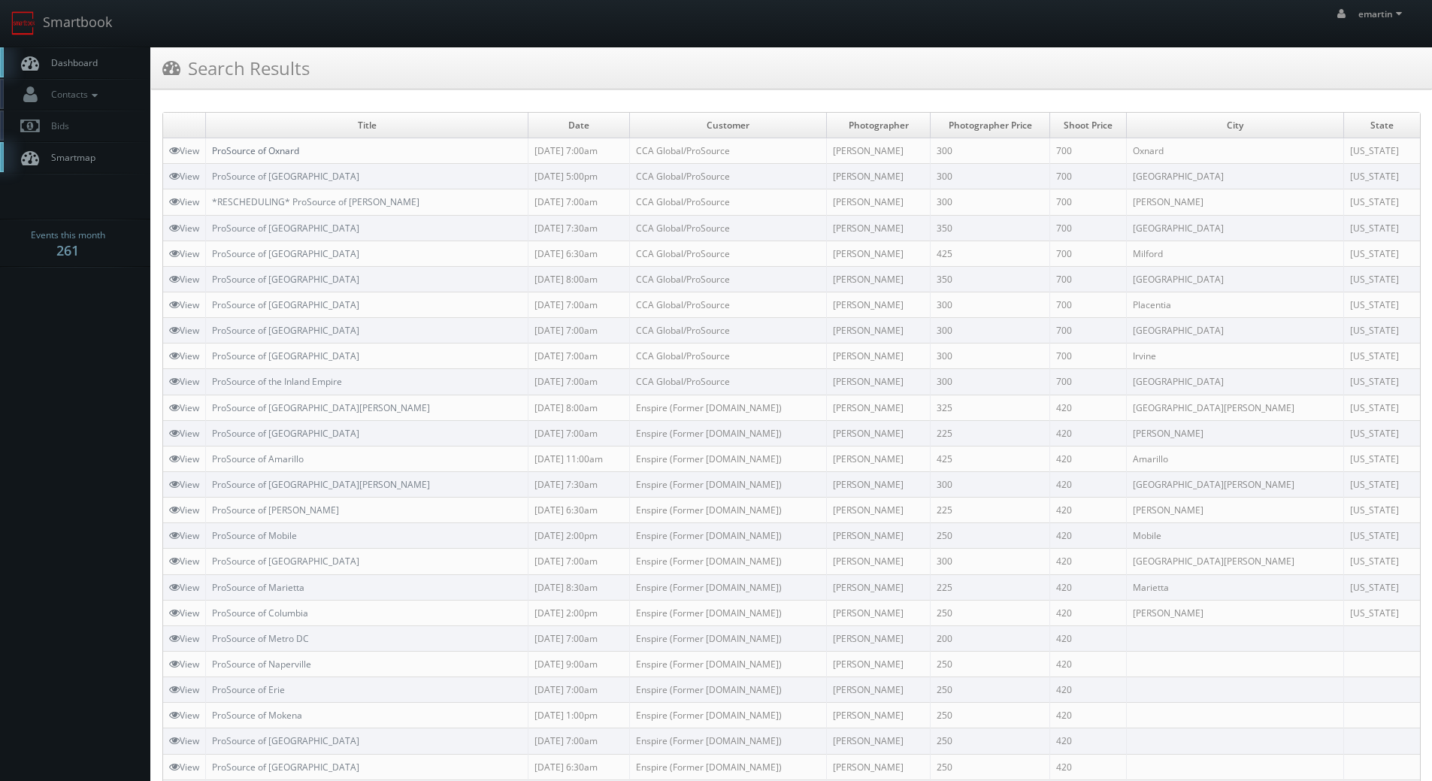
click at [268, 147] on link "ProSource of Oxnard" at bounding box center [255, 150] width 87 height 13
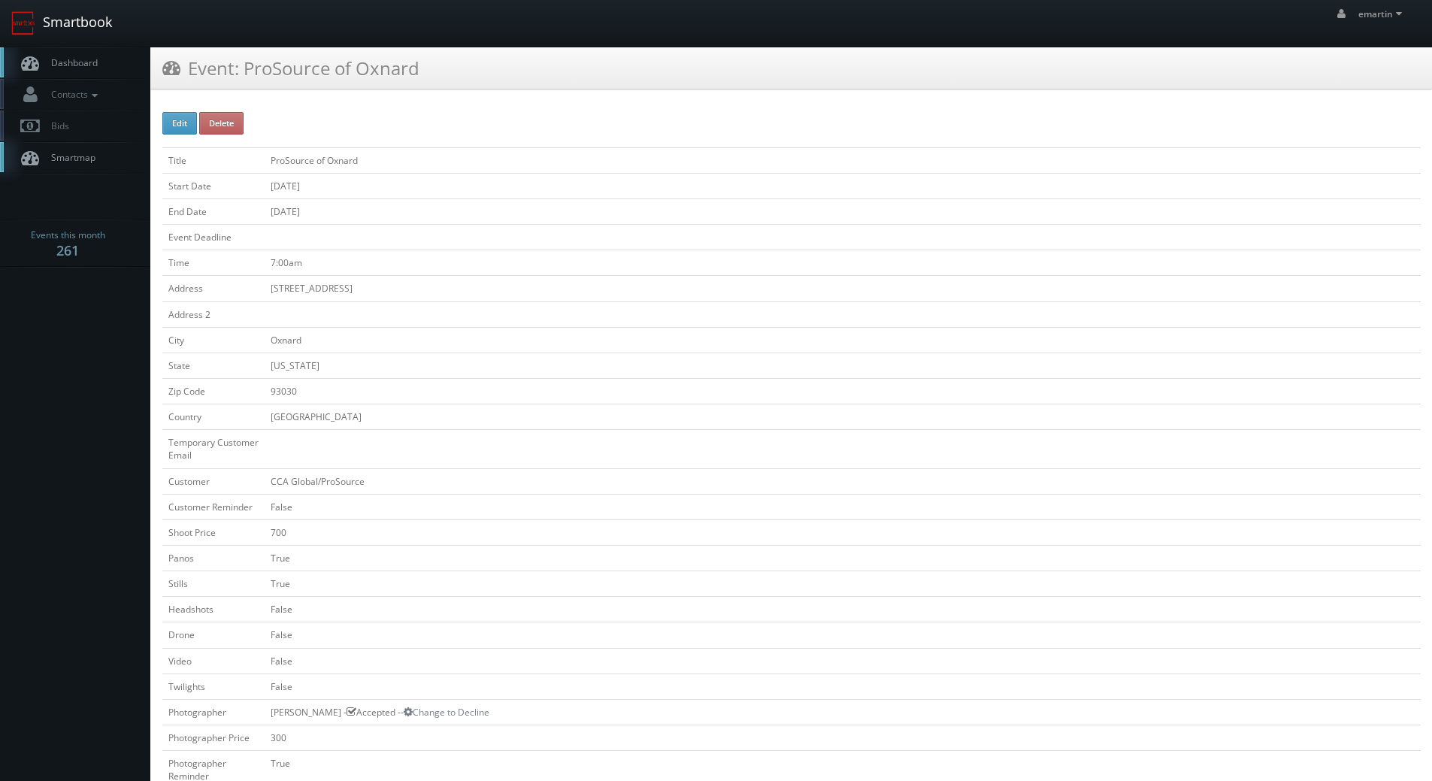
click at [85, 46] on link "Smartbook" at bounding box center [61, 23] width 123 height 47
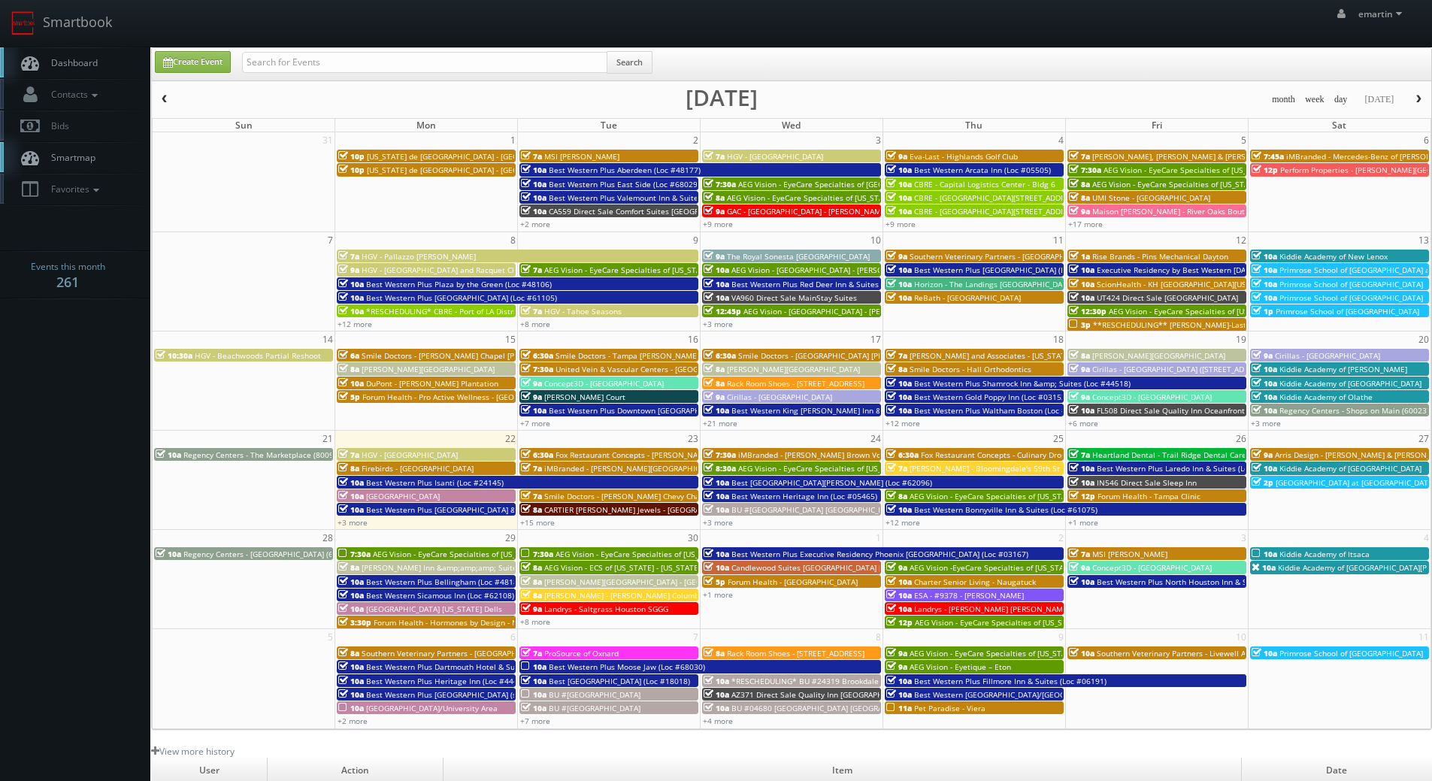
click at [283, 49] on div "Create Event Search" at bounding box center [791, 64] width 1279 height 32
click at [287, 59] on input "text" at bounding box center [424, 62] width 365 height 21
type input "carriage club"
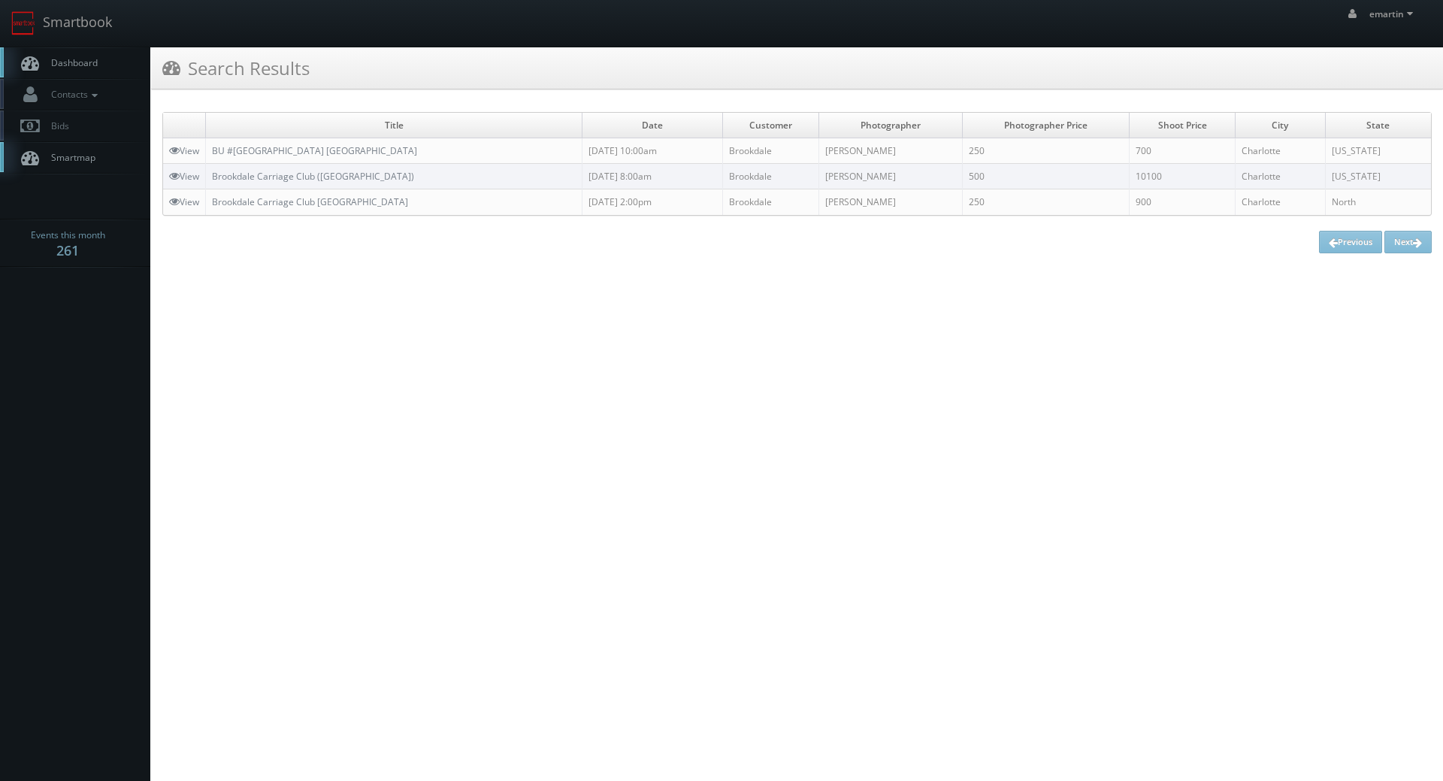
click at [330, 143] on td "BU #[GEOGRAPHIC_DATA] [GEOGRAPHIC_DATA]" at bounding box center [394, 151] width 377 height 26
click at [341, 148] on link "BU #[GEOGRAPHIC_DATA] [GEOGRAPHIC_DATA]" at bounding box center [314, 150] width 205 height 13
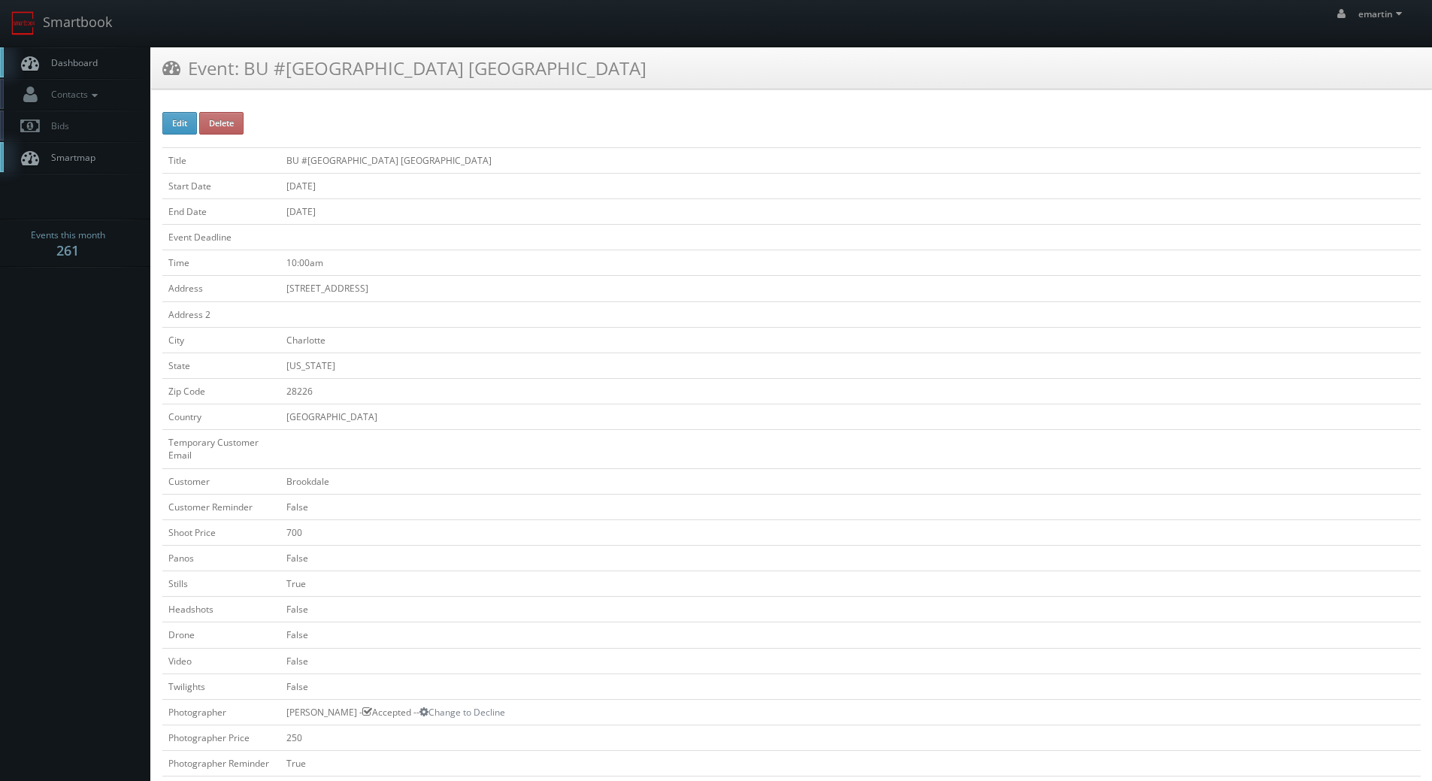
click at [197, 125] on div "Edit Delete Title BU #50610 Brookdale Carriage Club Providence Start Date 09/24…" at bounding box center [791, 723] width 1258 height 1223
click at [177, 125] on button "Edit" at bounding box center [179, 123] width 35 height 23
type input "BU #50610 Brookdale Carriage Club Providence"
type input "5800 Old Providence Rd."
type input "Charlotte"
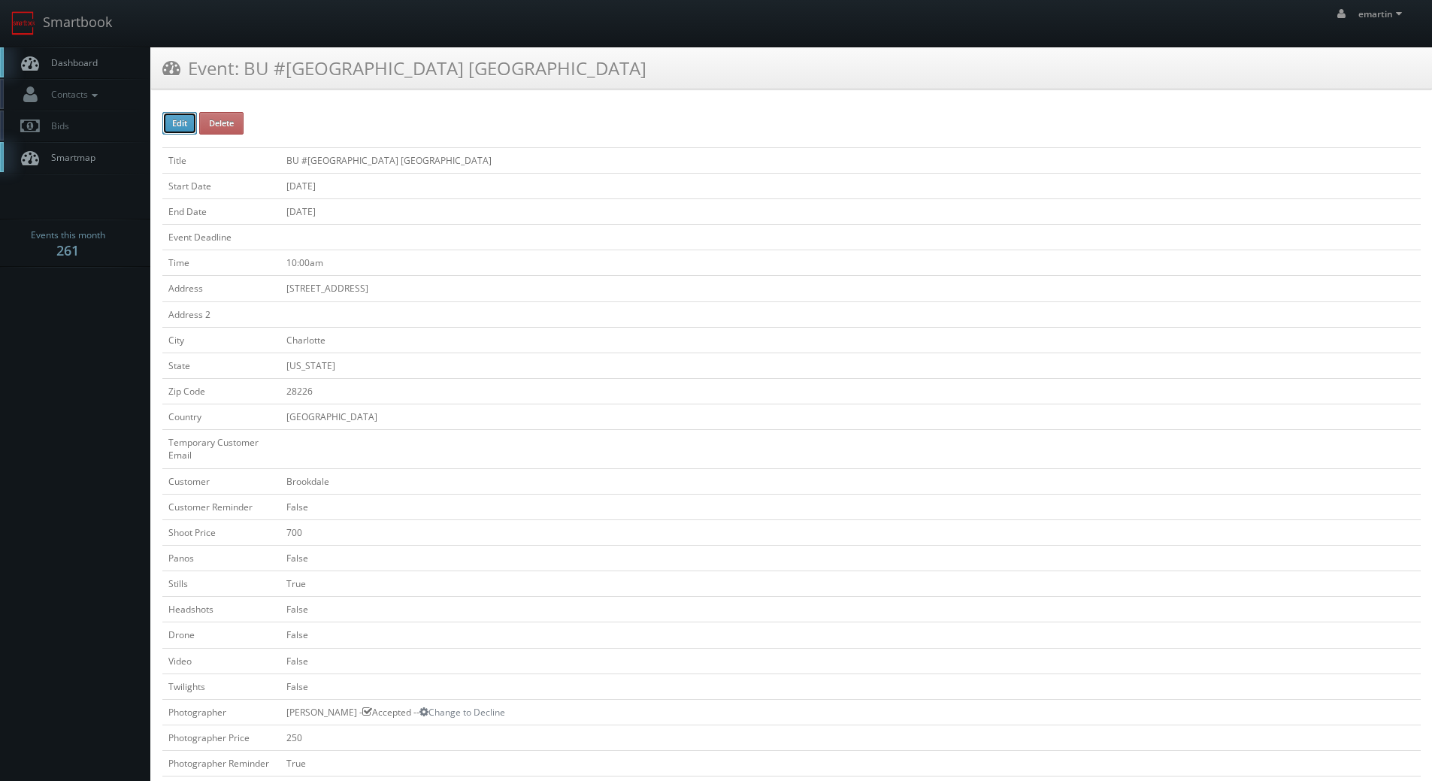
type input "28226"
checkbox input "false"
type input "700"
checkbox input "false"
checkbox input "true"
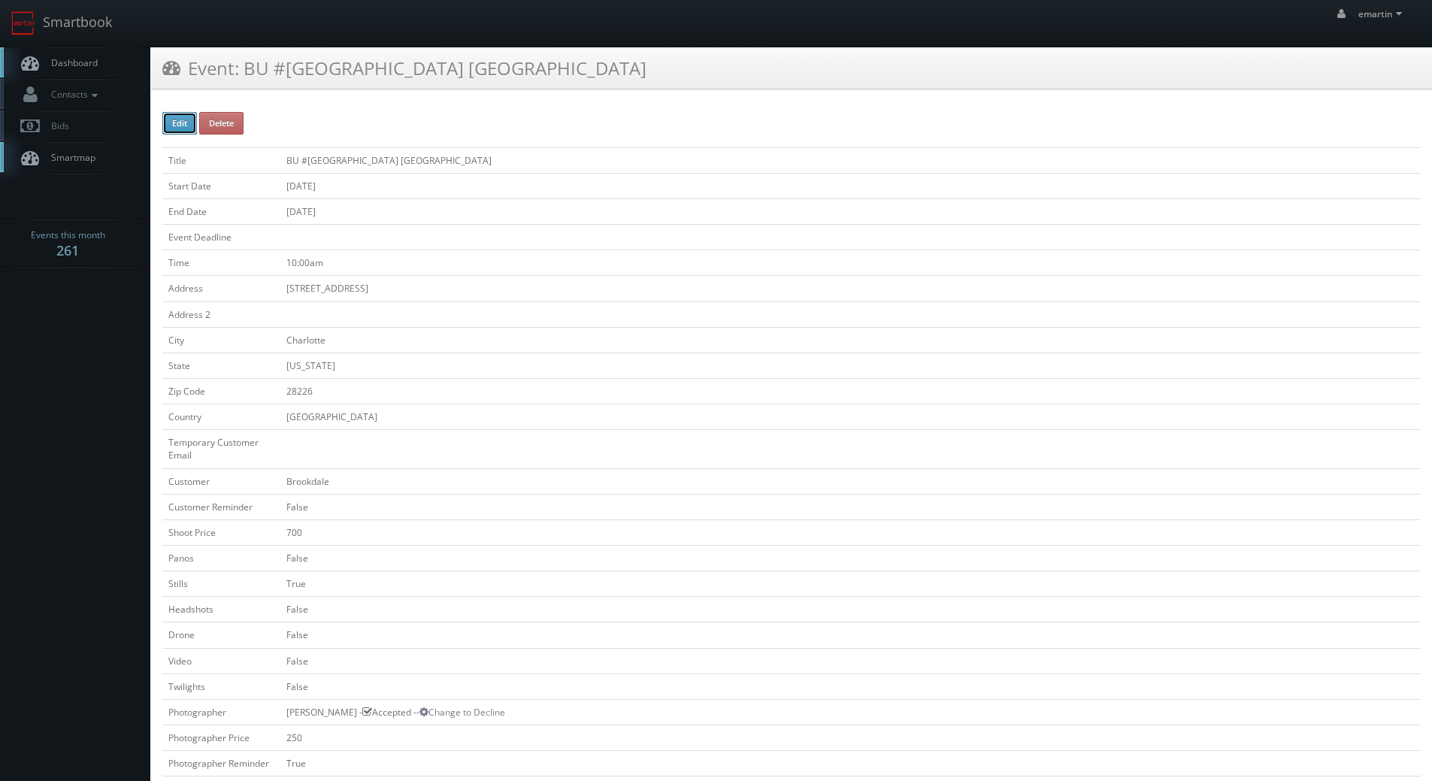
checkbox input "false"
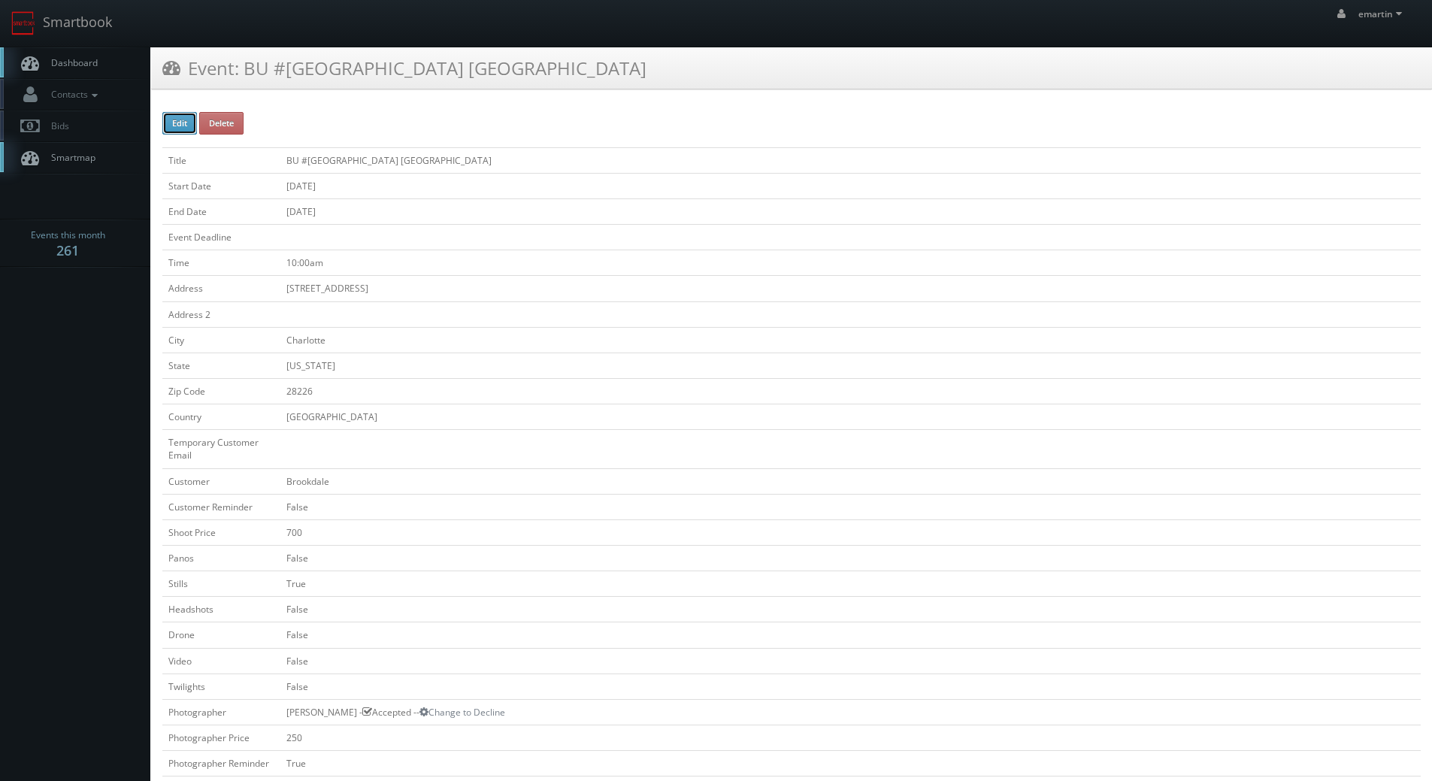
type input "09/24/2025"
type input "10:00am"
checkbox input "true"
checkbox input "false"
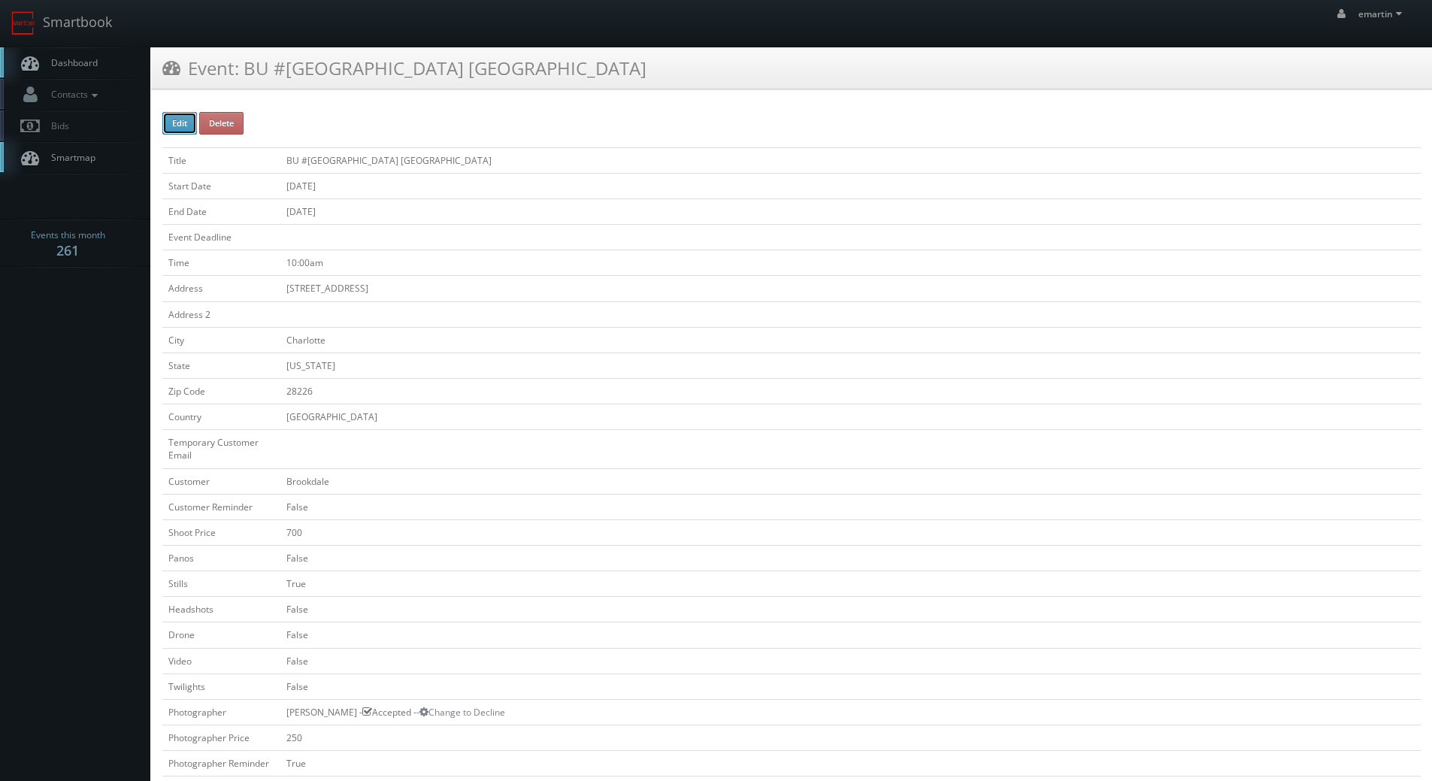
type input "700"
type input "250"
select select "fake56@mg.cs3calendar.com"
select select "townsendclay@yahoo.com"
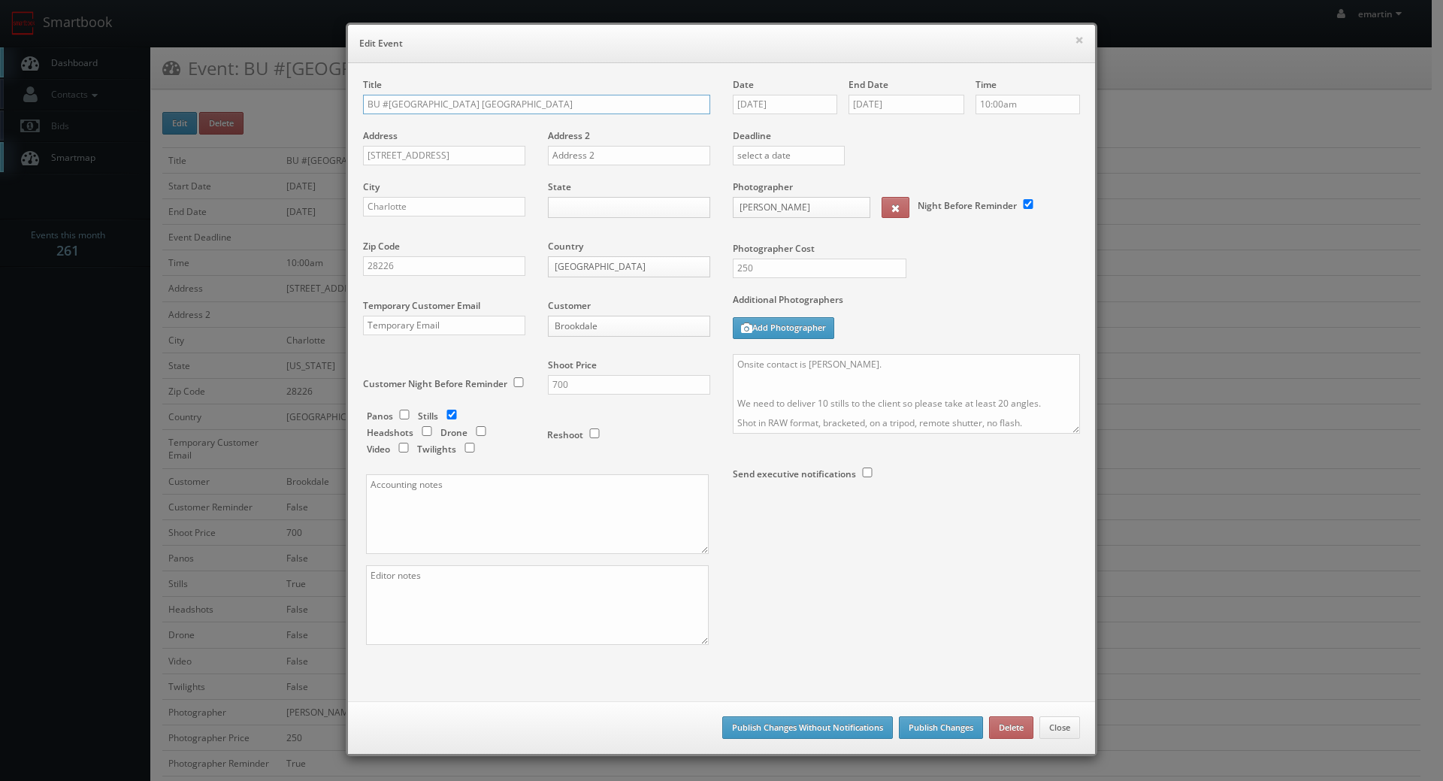
click at [363, 101] on input "BU #50610 Brookdale Carriage Club Providence" at bounding box center [536, 105] width 347 height 20
click at [876, 566] on div "Title *RESCEHEDULING* BU #50610 Brookdale Carriage Club Providence Address 5800…" at bounding box center [722, 374] width 740 height 593
click at [398, 108] on input "*RESCEHEDULING* BU #50610 Brookdale Carriage Club Providence" at bounding box center [536, 105] width 347 height 20
click at [392, 104] on input "*RESCEHEDULING* BU #50610 Brookdale Carriage Club Providence" at bounding box center [536, 105] width 347 height 20
type input "*RESCHEDULING* BU #[GEOGRAPHIC_DATA] [GEOGRAPHIC_DATA]"
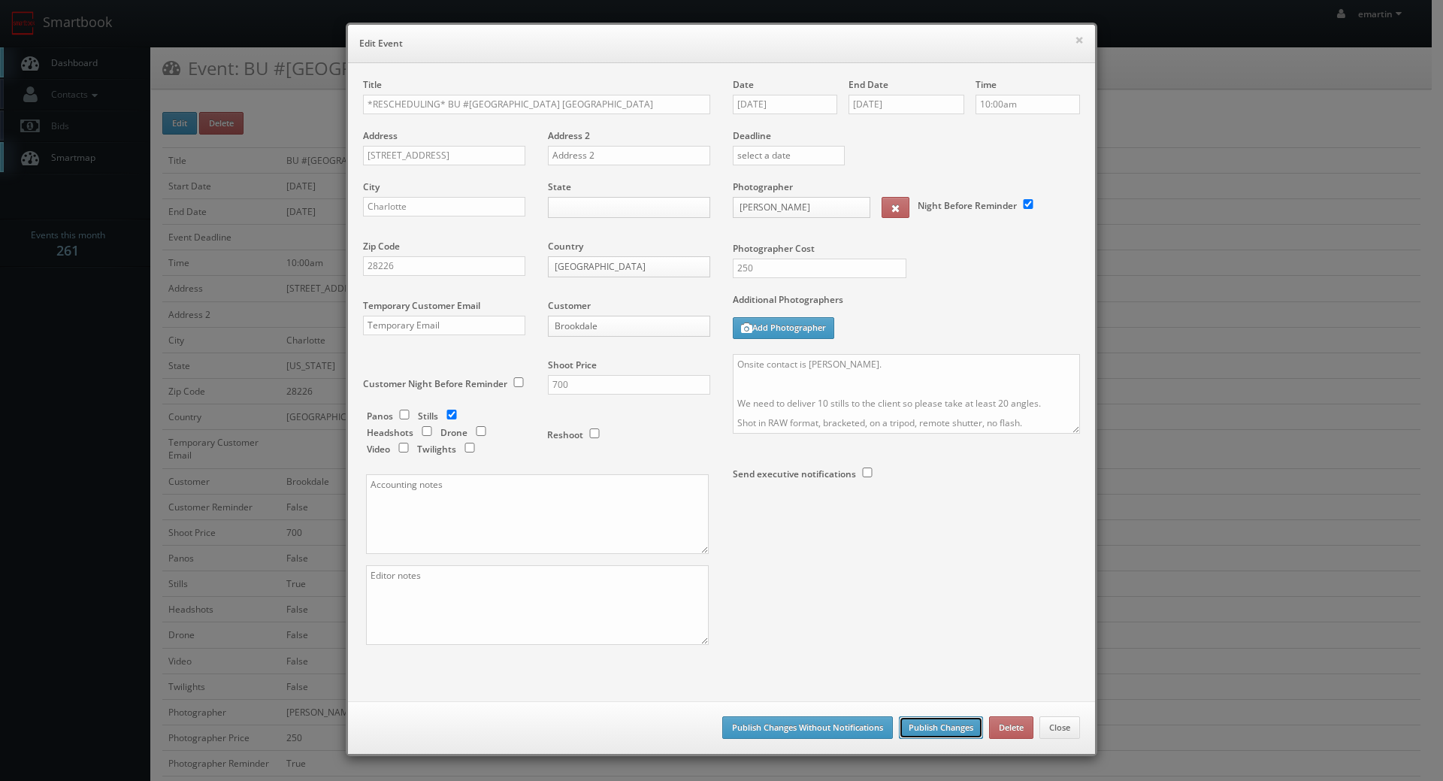
click at [930, 724] on button "Publish Changes" at bounding box center [941, 727] width 84 height 23
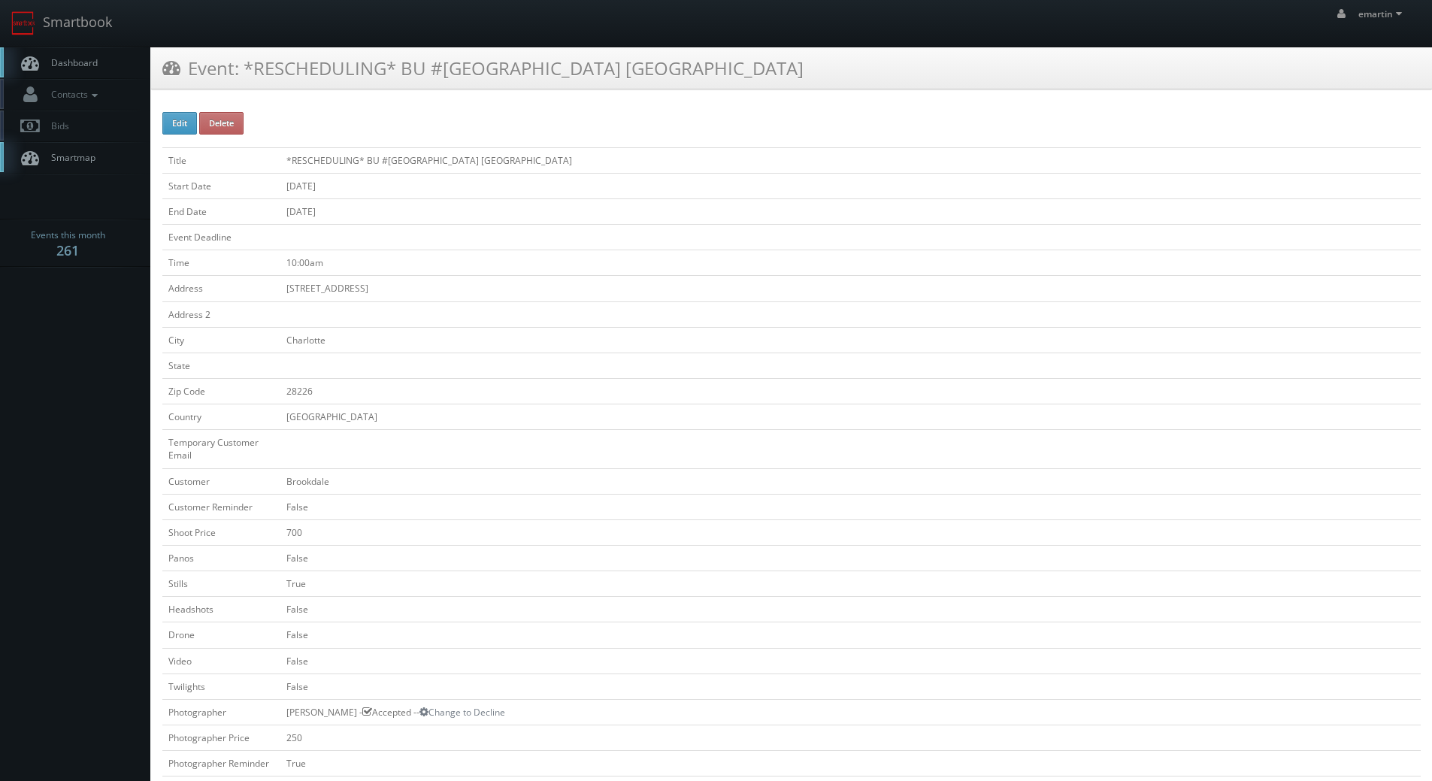
click at [83, 71] on link "Dashboard" at bounding box center [75, 62] width 150 height 31
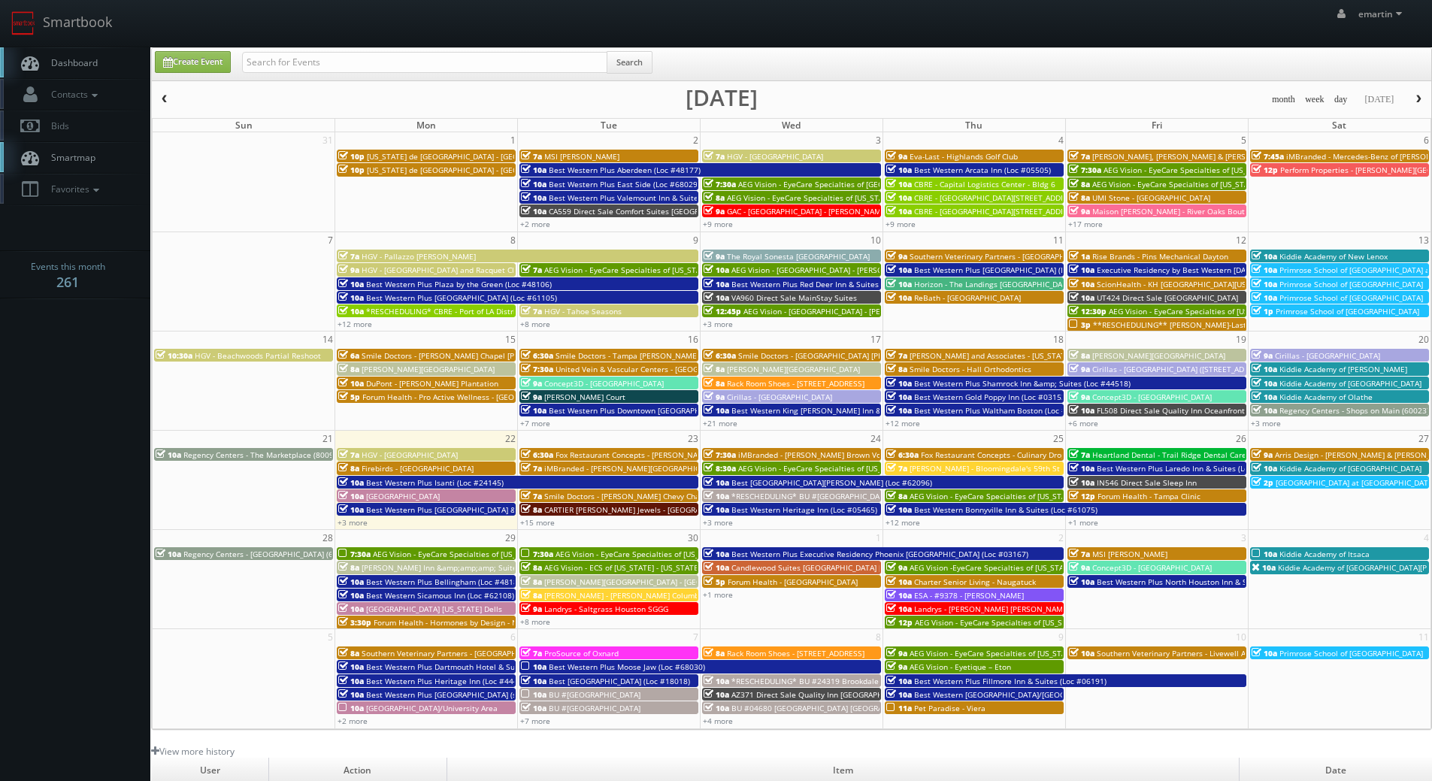
click at [49, 50] on link "Dashboard" at bounding box center [75, 62] width 150 height 31
click at [301, 59] on input "text" at bounding box center [424, 62] width 365 height 21
type input "[PERSON_NAME]"
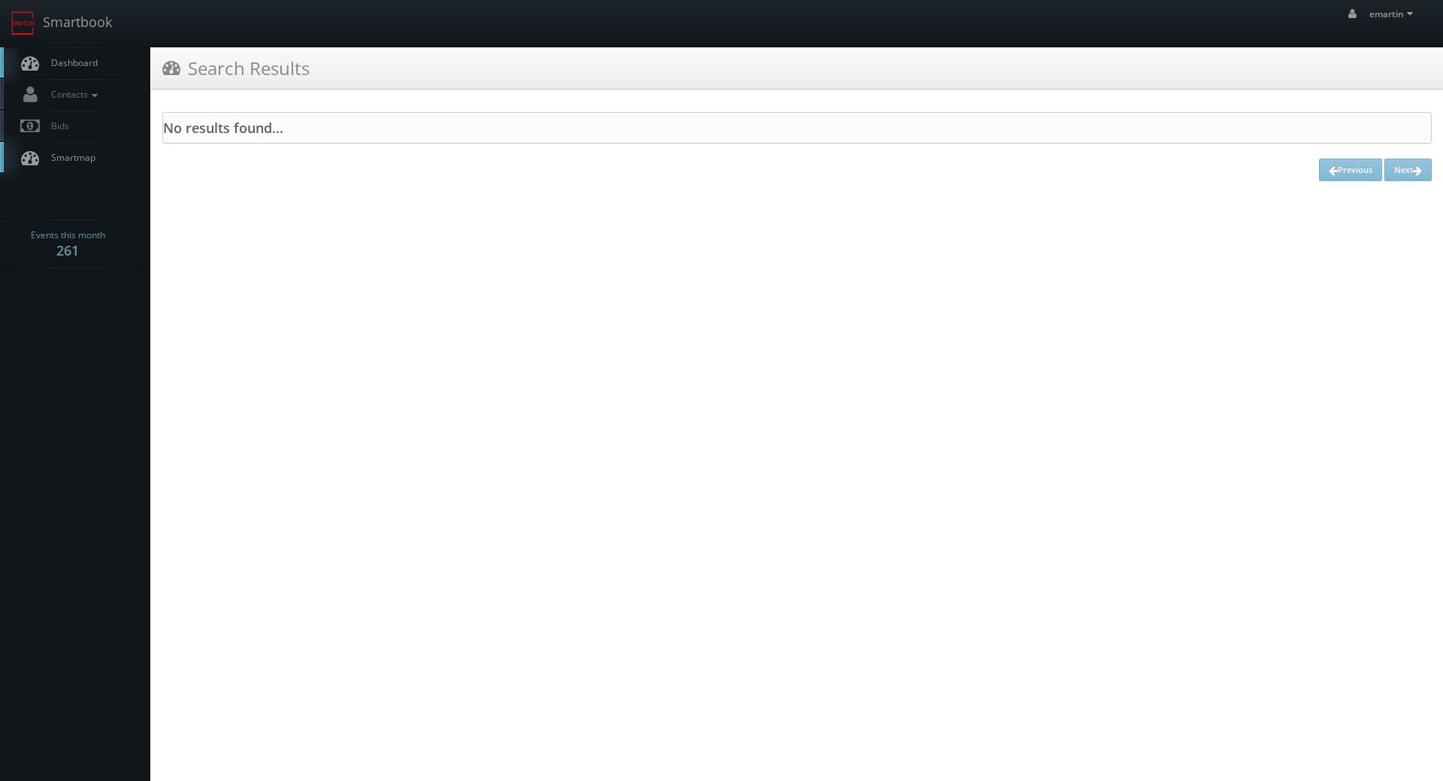
drag, startPoint x: 692, startPoint y: 346, endPoint x: 384, endPoint y: 40, distance: 434.2
click at [701, 349] on html "Smartbook Toggle Side Navigation Toggle Top Navigation emartin emartin Profile …" at bounding box center [721, 390] width 1443 height 781
click at [46, 58] on span "Dashboard" at bounding box center [71, 62] width 54 height 13
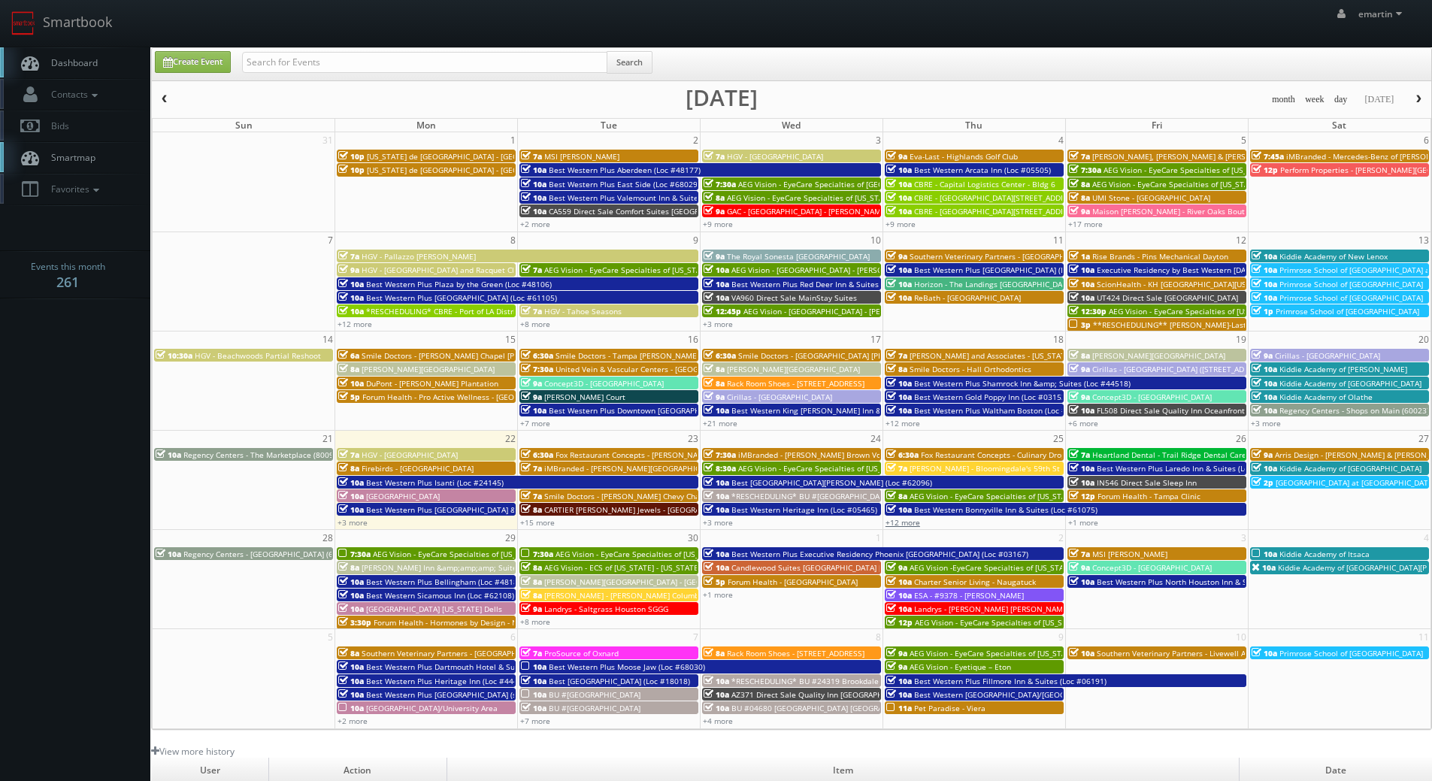
click at [893, 523] on link "+12 more" at bounding box center [902, 522] width 35 height 11
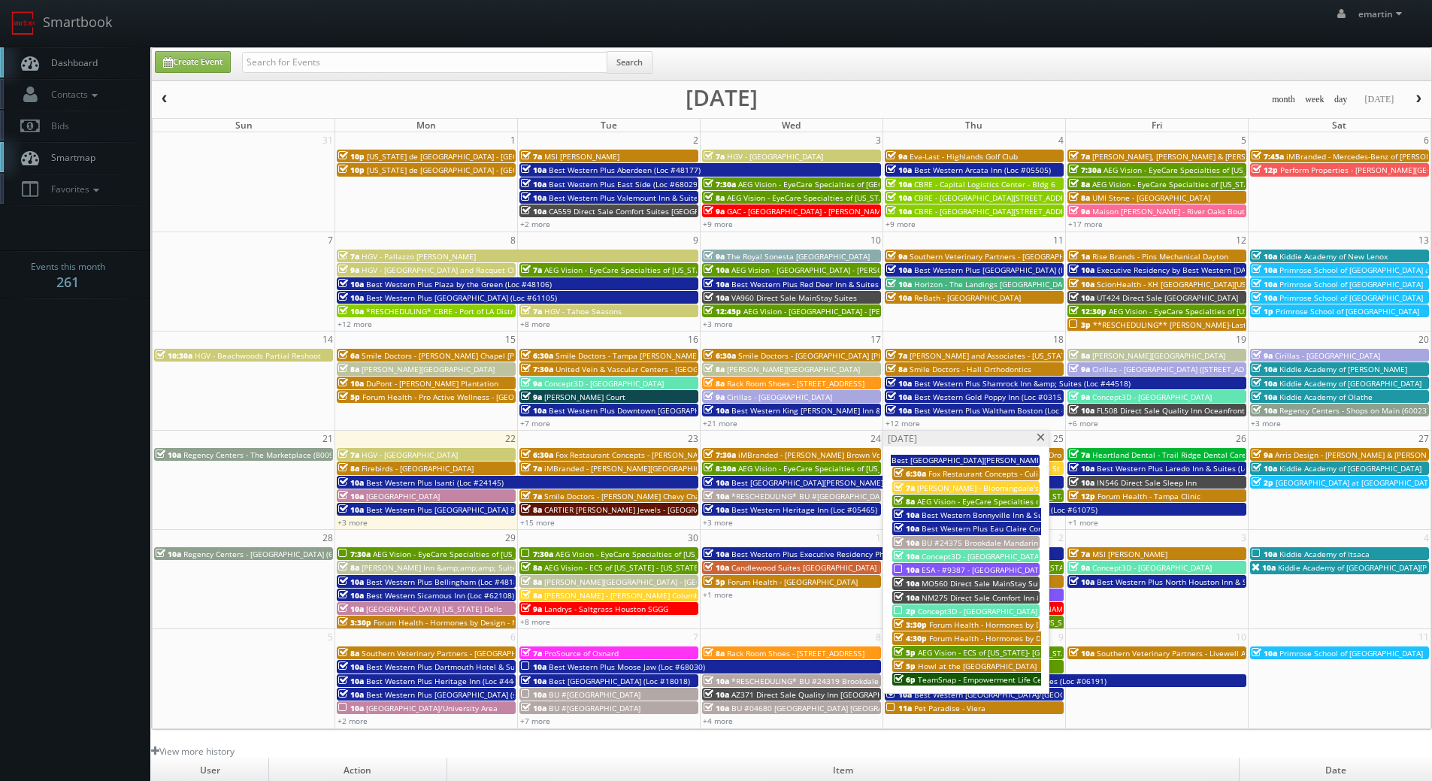
click at [950, 680] on span "TeamSnap - Empowerment Life Center" at bounding box center [987, 679] width 139 height 11
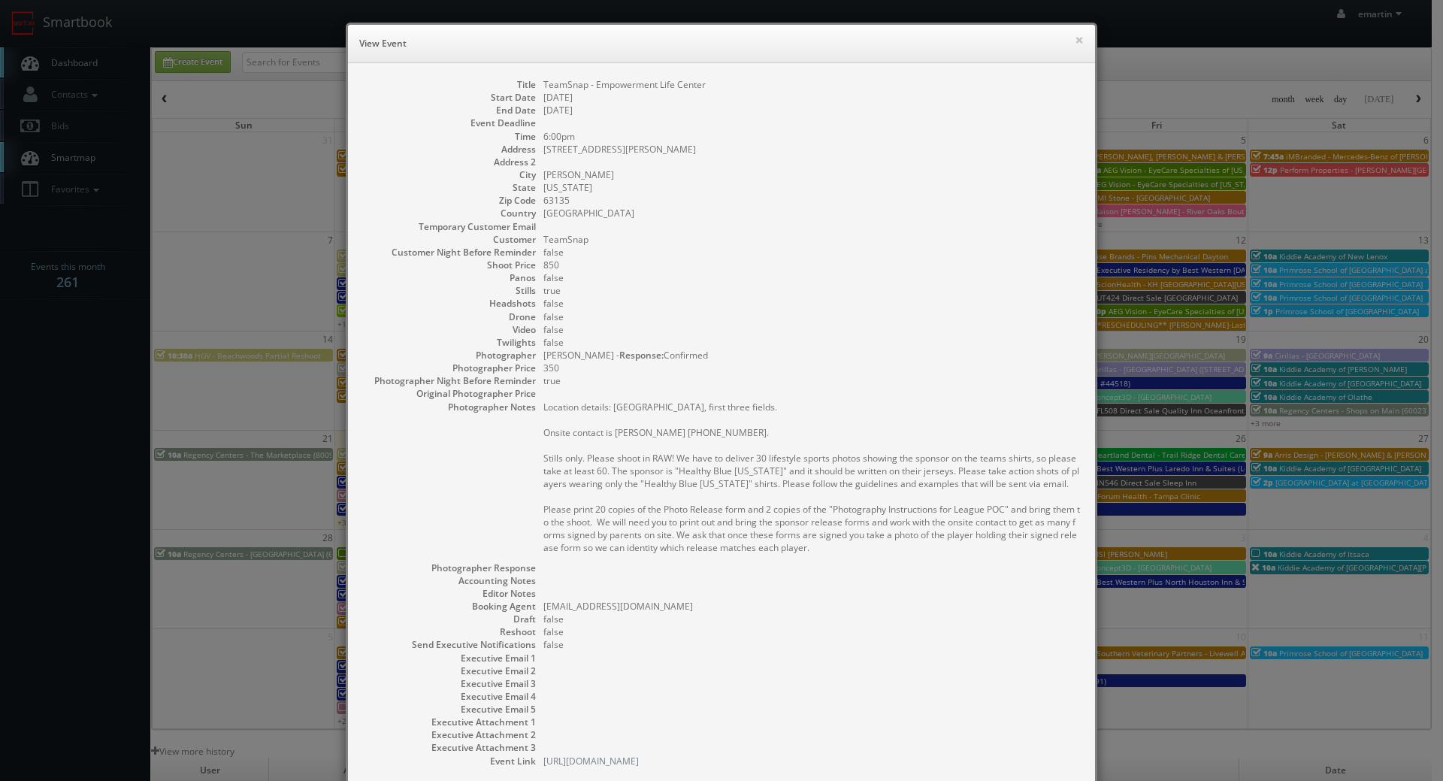
click at [83, 68] on div "× View Event Title TeamSnap - Empowerment Life Center Start Date [DATE] End Dat…" at bounding box center [721, 390] width 1443 height 781
click at [987, 89] on dd "TeamSnap - Empowerment Life Center" at bounding box center [811, 84] width 537 height 13
click at [1075, 38] on button "×" at bounding box center [1079, 40] width 9 height 11
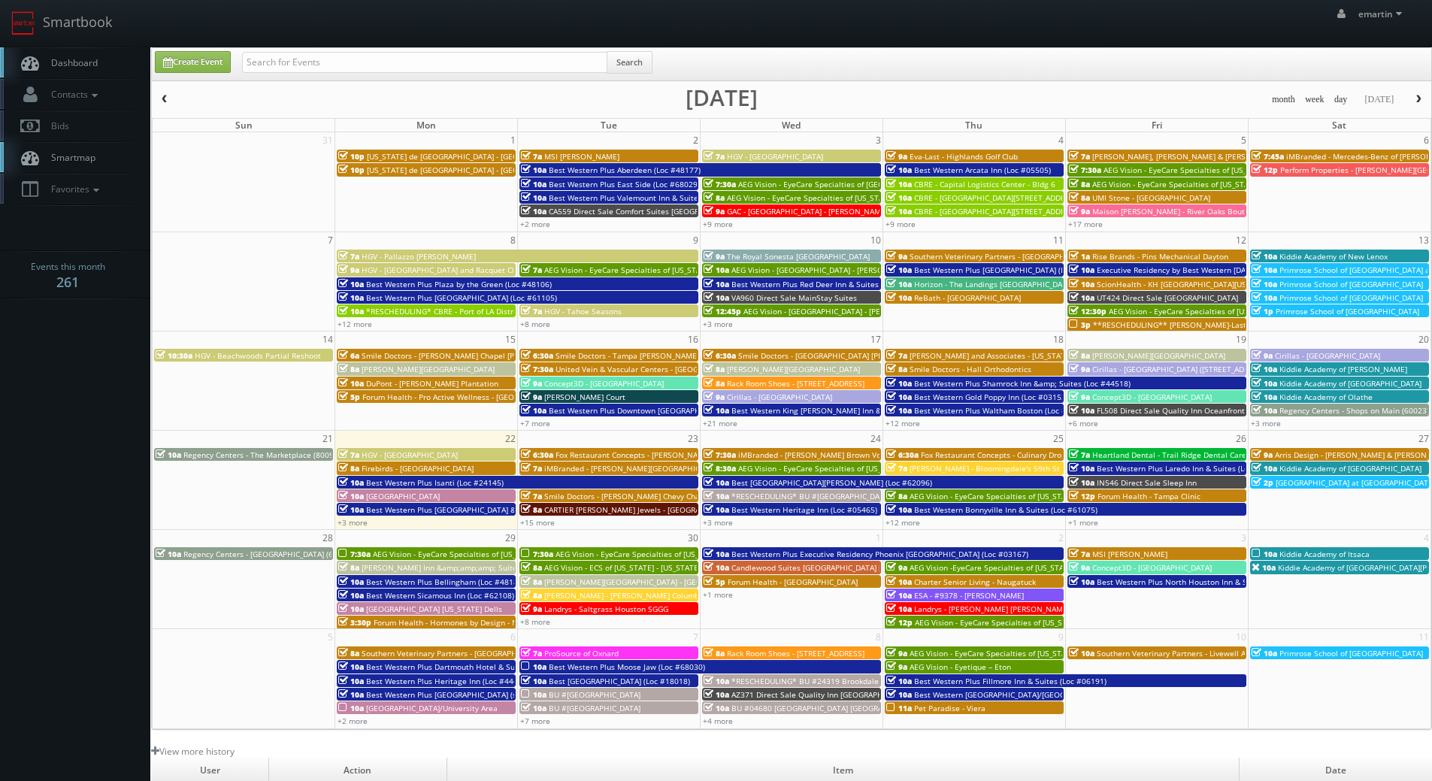
click at [51, 57] on span "Dashboard" at bounding box center [71, 62] width 54 height 13
click at [217, 66] on link "Create Event" at bounding box center [193, 62] width 76 height 22
type input "09/22/2025"
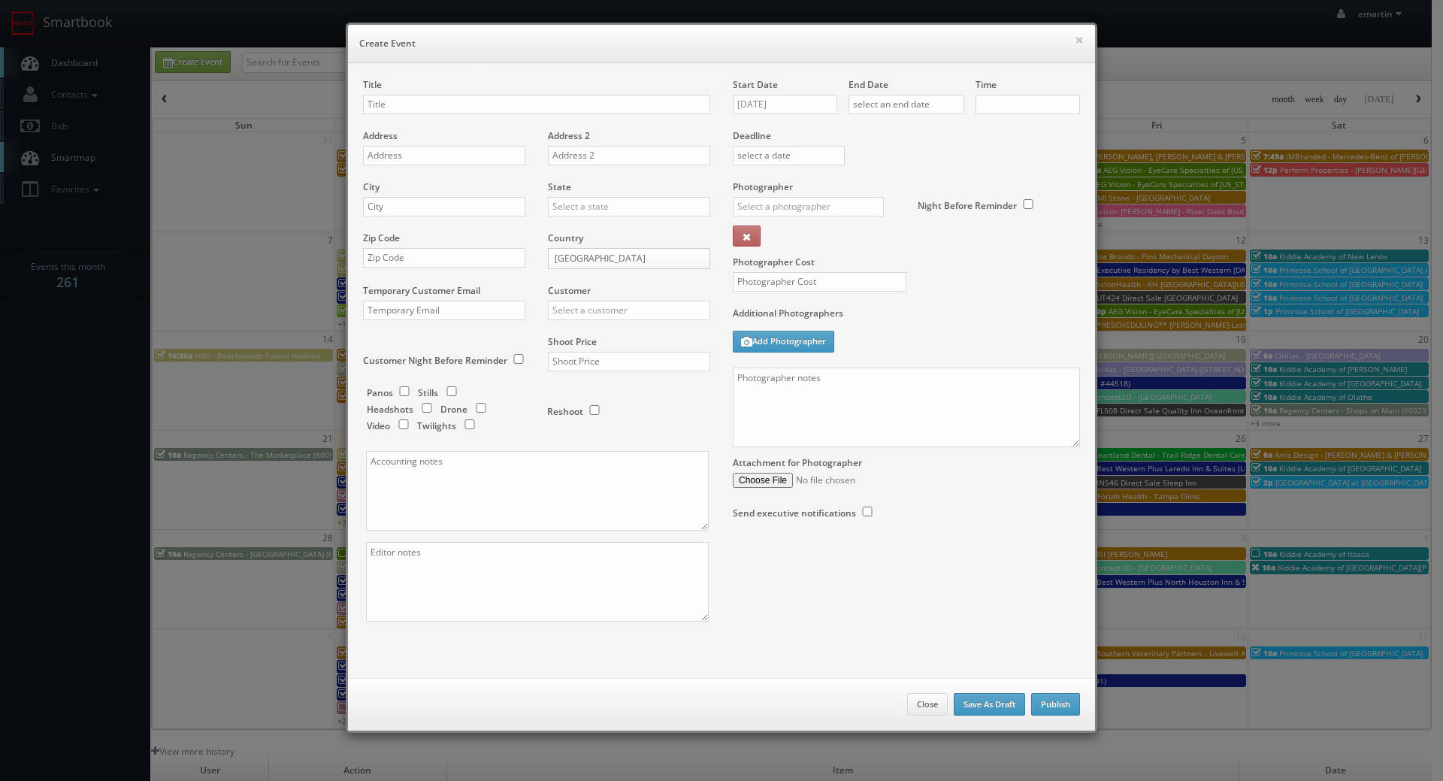
click at [255, 62] on div "× Create Event Title Address Address 2 City State Alabama Alaska Arizona Arkans…" at bounding box center [721, 390] width 1443 height 781
checkbox input "true"
type input "10:00am"
checkbox input "true"
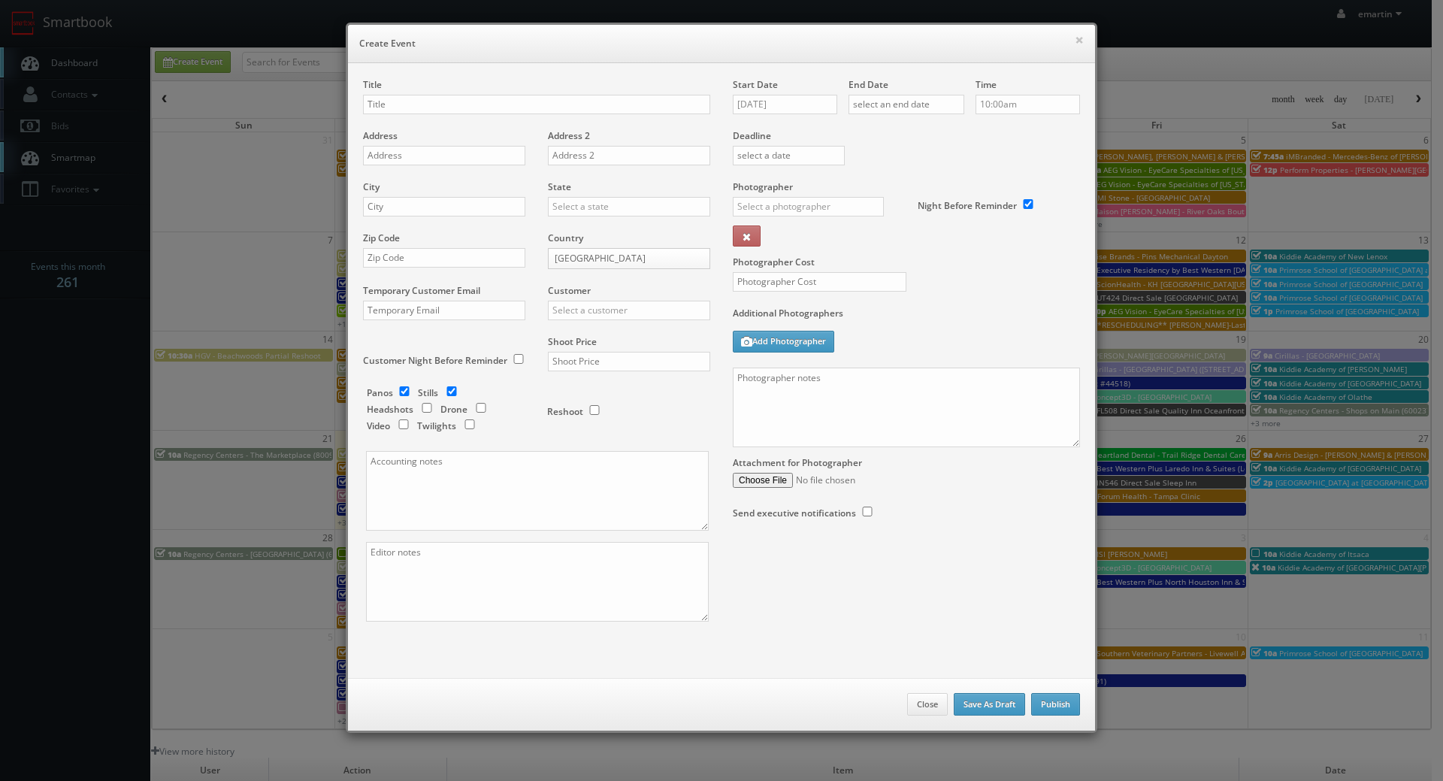
click at [964, 44] on h6 "Create Event" at bounding box center [721, 43] width 725 height 15
click at [1065, 38] on h6 "Create Event" at bounding box center [721, 43] width 725 height 15
click at [1082, 40] on div "× Create Event" at bounding box center [721, 44] width 747 height 38
click at [1078, 40] on button "×" at bounding box center [1079, 40] width 9 height 11
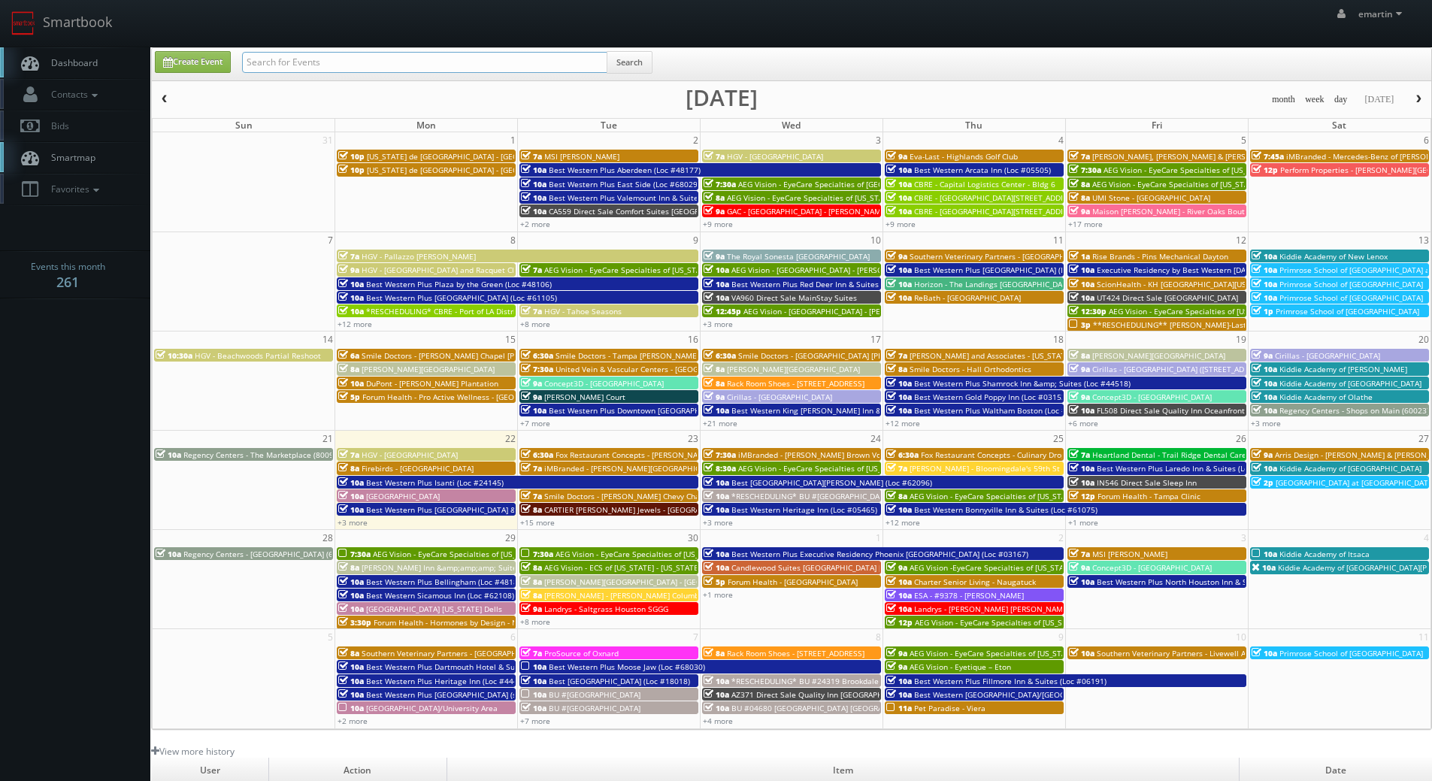
click at [576, 65] on input "text" at bounding box center [424, 62] width 365 height 21
type input "port of LA"
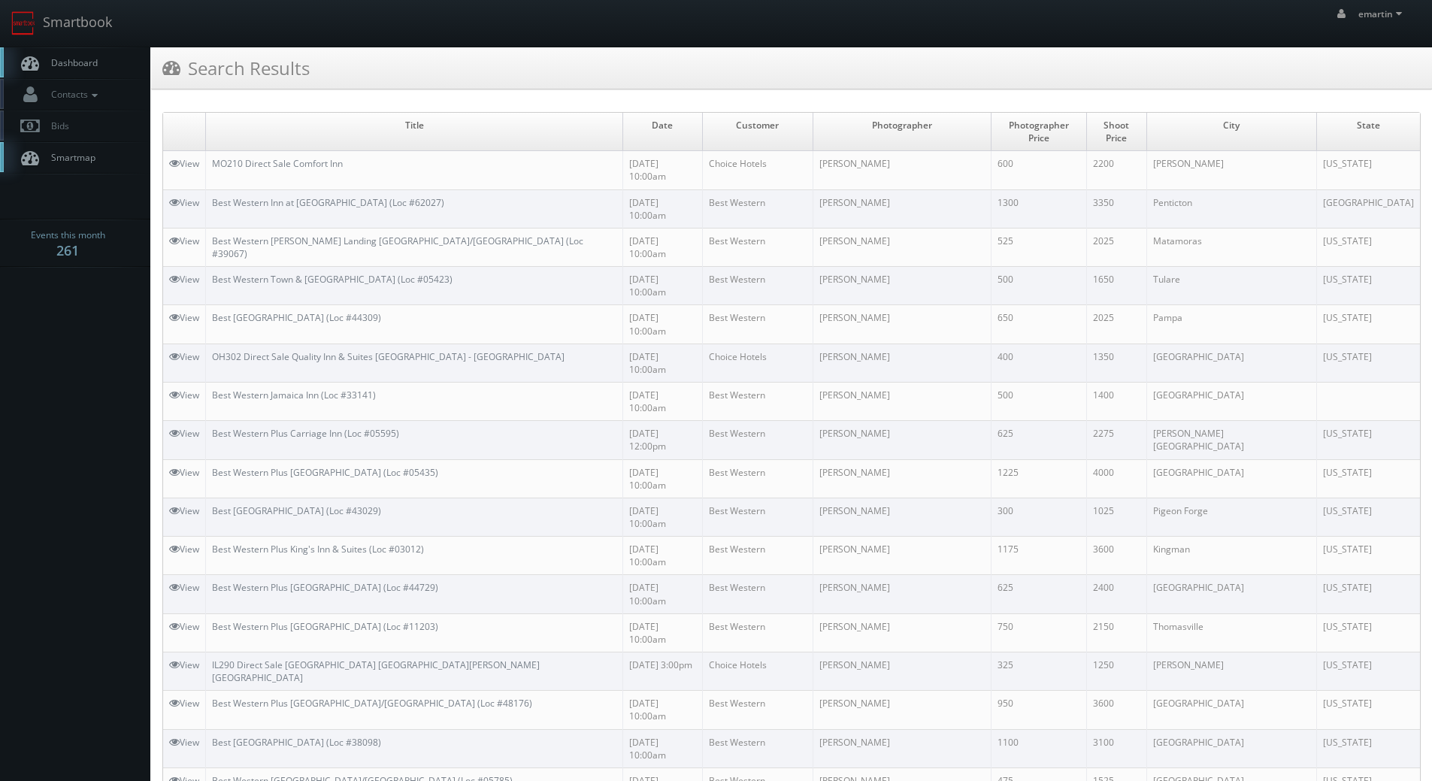
click at [610, 57] on div "Search Results" at bounding box center [791, 68] width 1281 height 42
click at [74, 64] on span "Dashboard" at bounding box center [71, 62] width 54 height 13
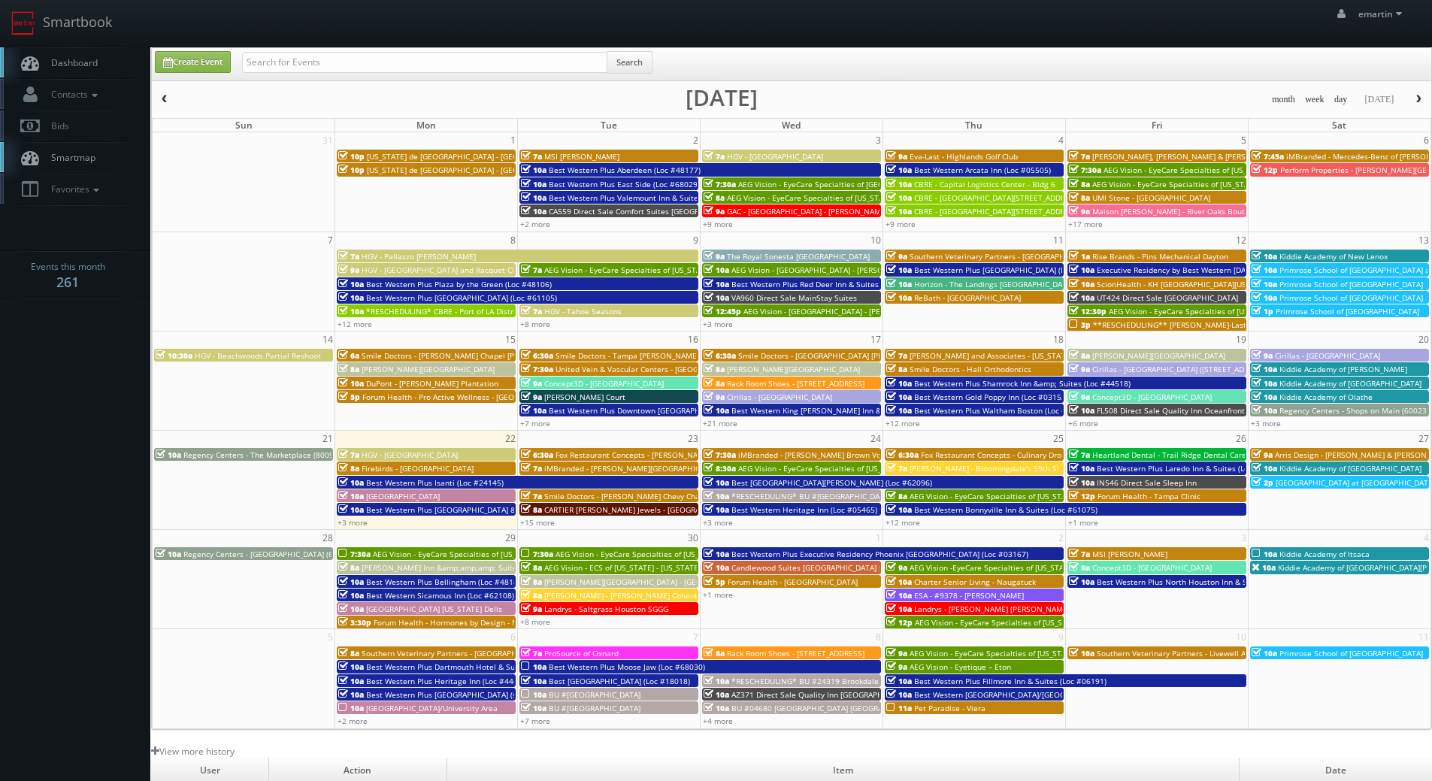
click at [86, 67] on span "Dashboard" at bounding box center [71, 62] width 54 height 13
click at [546, 522] on link "+15 more" at bounding box center [537, 522] width 35 height 11
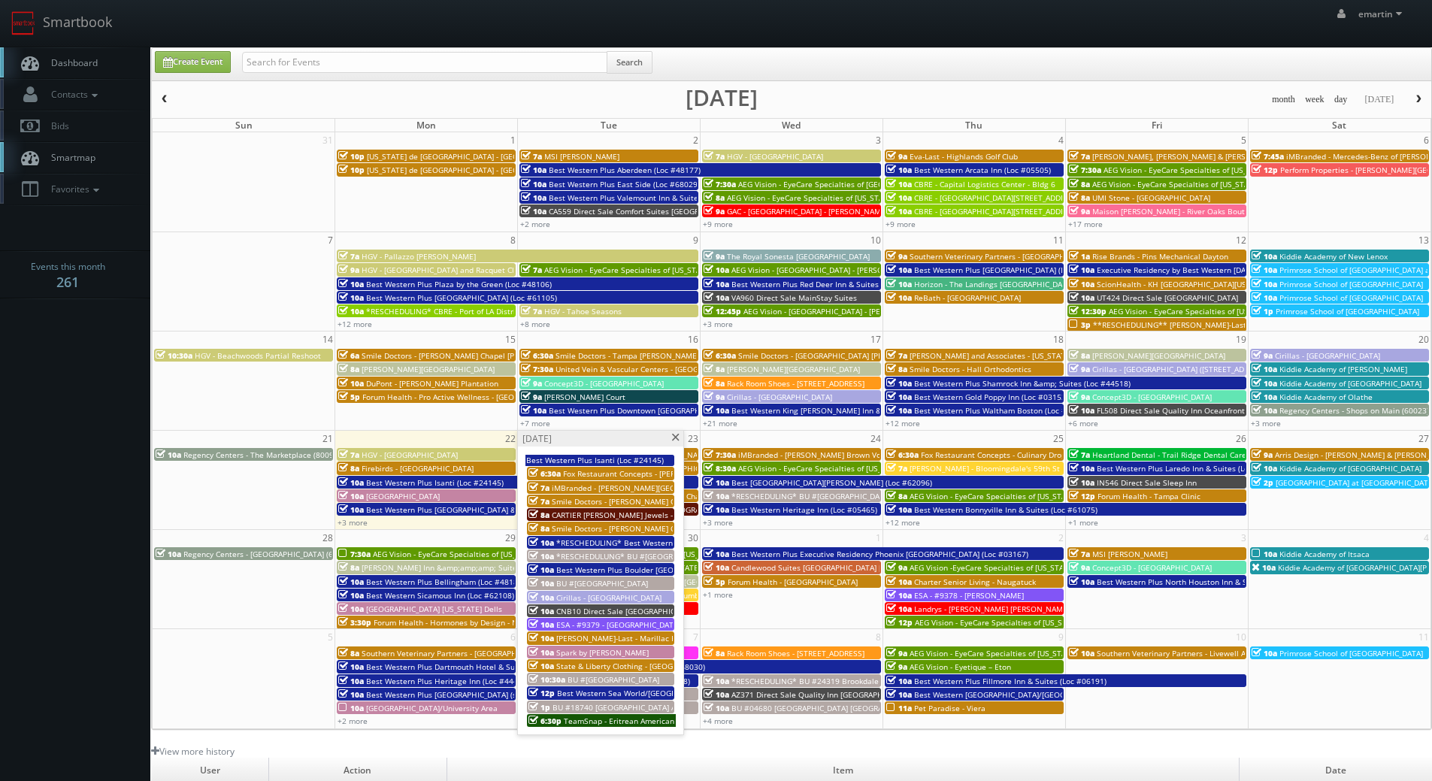
click at [675, 441] on span at bounding box center [675, 438] width 10 height 8
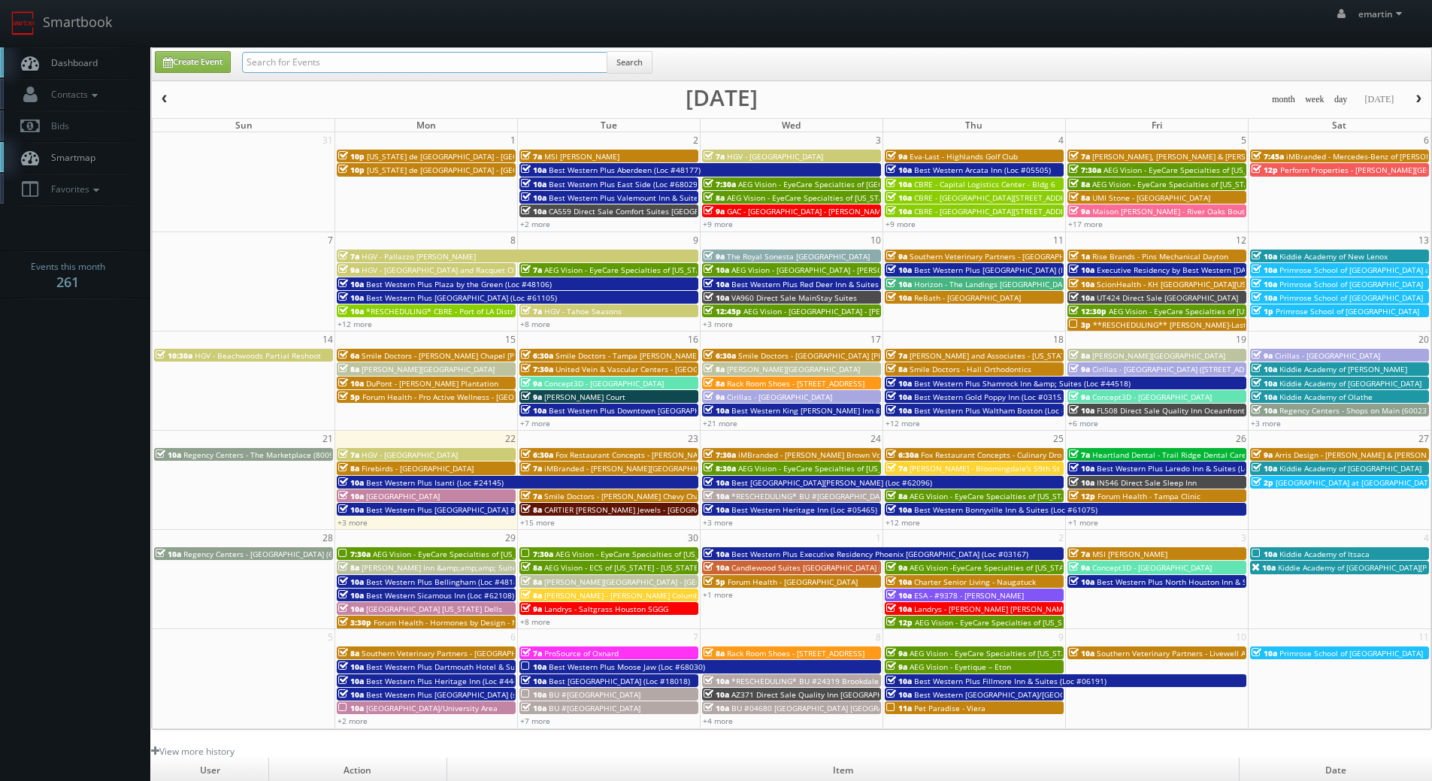
drag, startPoint x: 332, startPoint y: 63, endPoint x: 336, endPoint y: 56, distance: 8.4
click at [332, 63] on input "text" at bounding box center [424, 62] width 365 height 21
type input "39067"
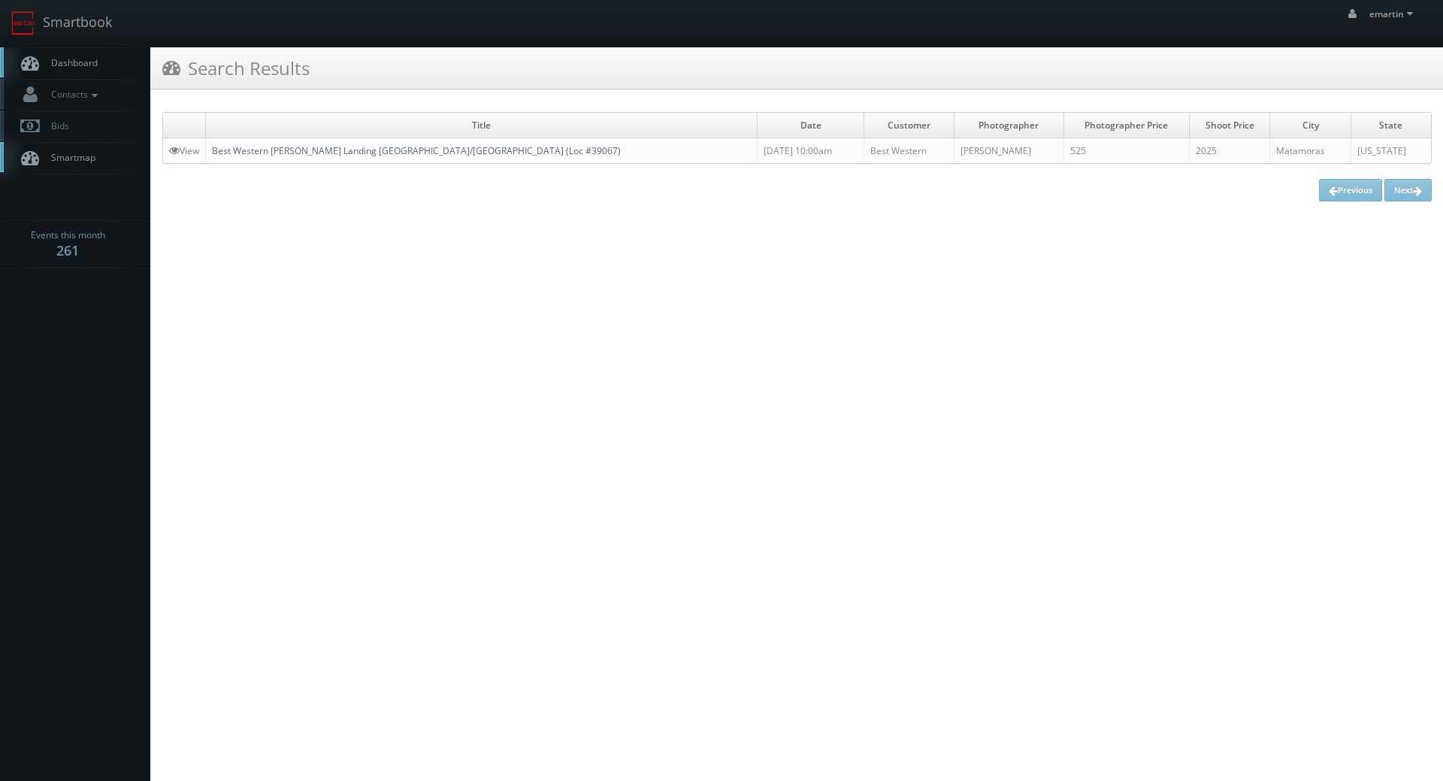
click at [284, 147] on link "Best Western [PERSON_NAME] Landing [GEOGRAPHIC_DATA]/[GEOGRAPHIC_DATA] (Loc #39…" at bounding box center [416, 150] width 409 height 13
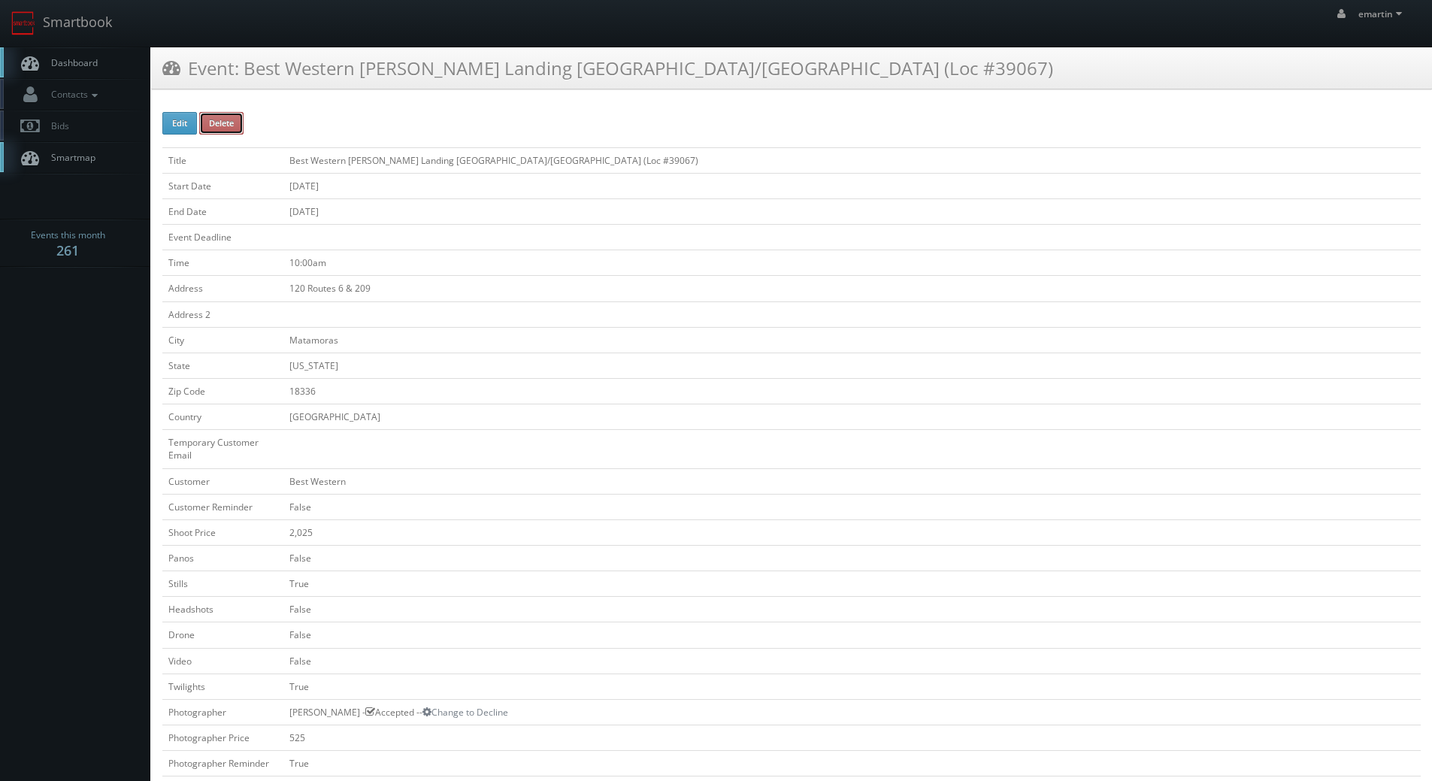
drag, startPoint x: 241, startPoint y: 116, endPoint x: 791, endPoint y: 43, distance: 555.0
click at [241, 117] on button "Delete" at bounding box center [221, 123] width 44 height 23
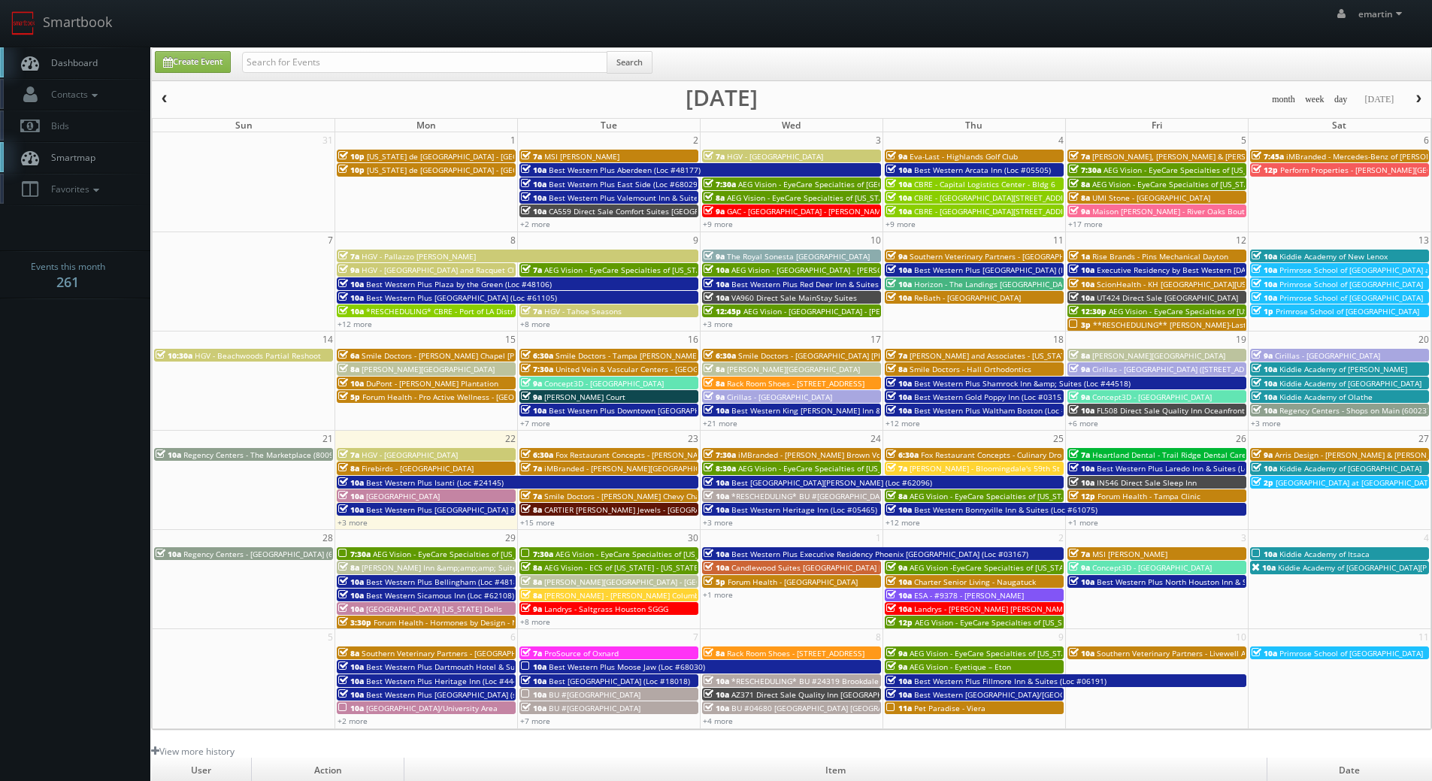
click at [99, 58] on link "Dashboard" at bounding box center [75, 62] width 150 height 31
drag, startPoint x: 75, startPoint y: 58, endPoint x: 79, endPoint y: 47, distance: 11.2
click at [75, 58] on span "Dashboard" at bounding box center [71, 62] width 54 height 13
click at [101, 57] on link "Dashboard" at bounding box center [75, 62] width 150 height 31
drag, startPoint x: 66, startPoint y: 56, endPoint x: 75, endPoint y: 40, distance: 18.8
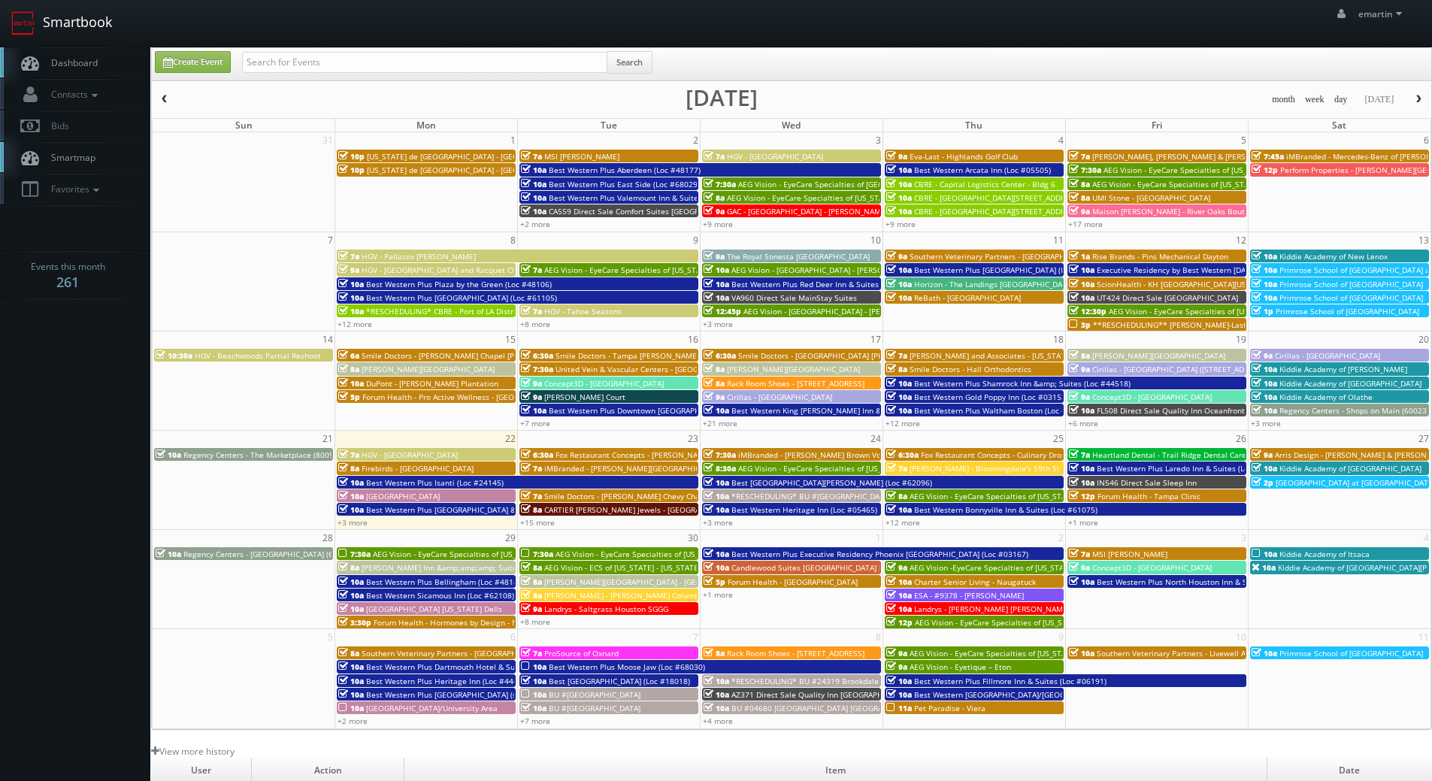
click at [66, 56] on span "Dashboard" at bounding box center [71, 62] width 54 height 13
click at [110, 51] on link "Dashboard" at bounding box center [75, 62] width 150 height 31
drag, startPoint x: 145, startPoint y: 416, endPoint x: 92, endPoint y: 415, distance: 52.6
click at [134, 415] on body "Smartbook Toggle Side Navigation Toggle Top Navigation emartin emartin Profile …" at bounding box center [716, 519] width 1432 height 1039
click at [473, 50] on div "Create Event Search" at bounding box center [791, 64] width 1279 height 32
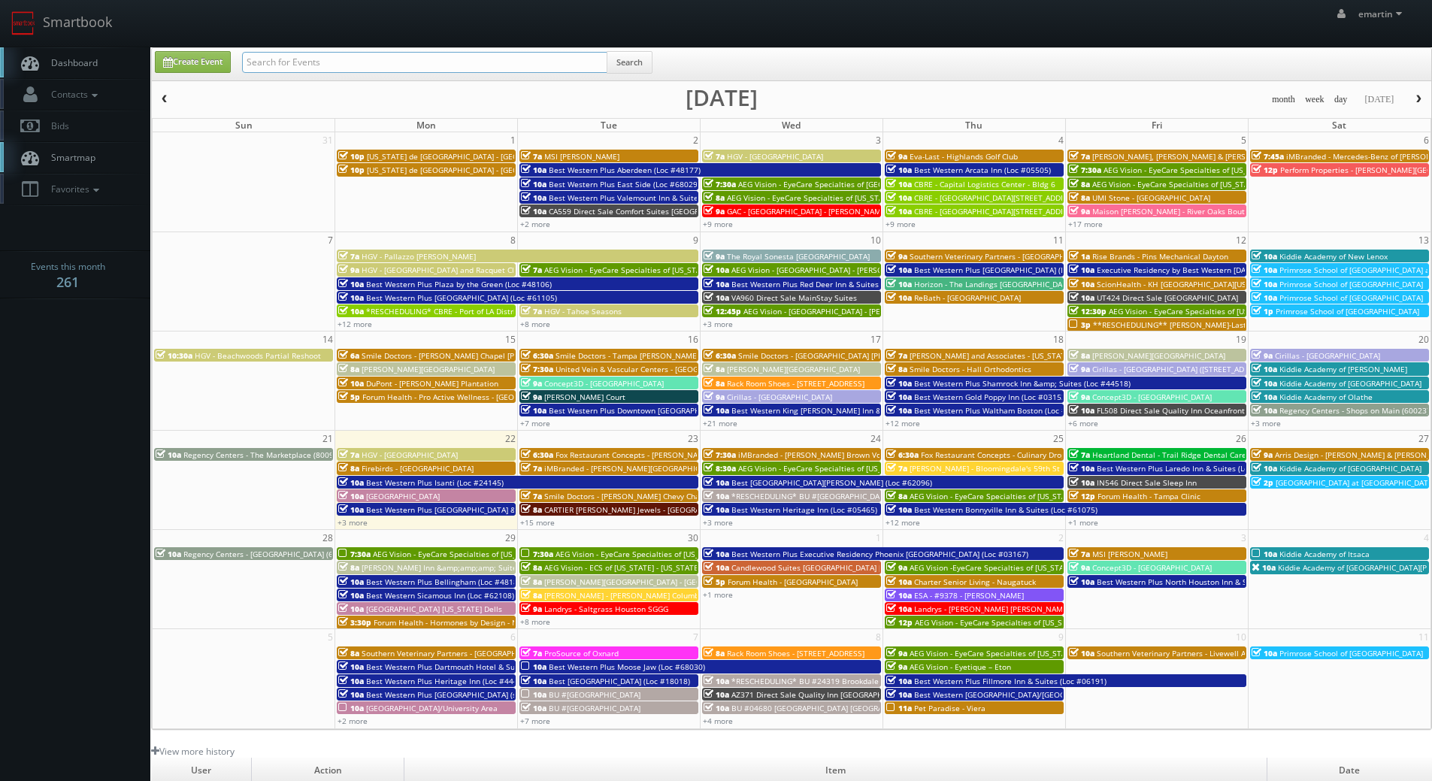
click at [470, 62] on input "text" at bounding box center [424, 62] width 365 height 21
type input "05465"
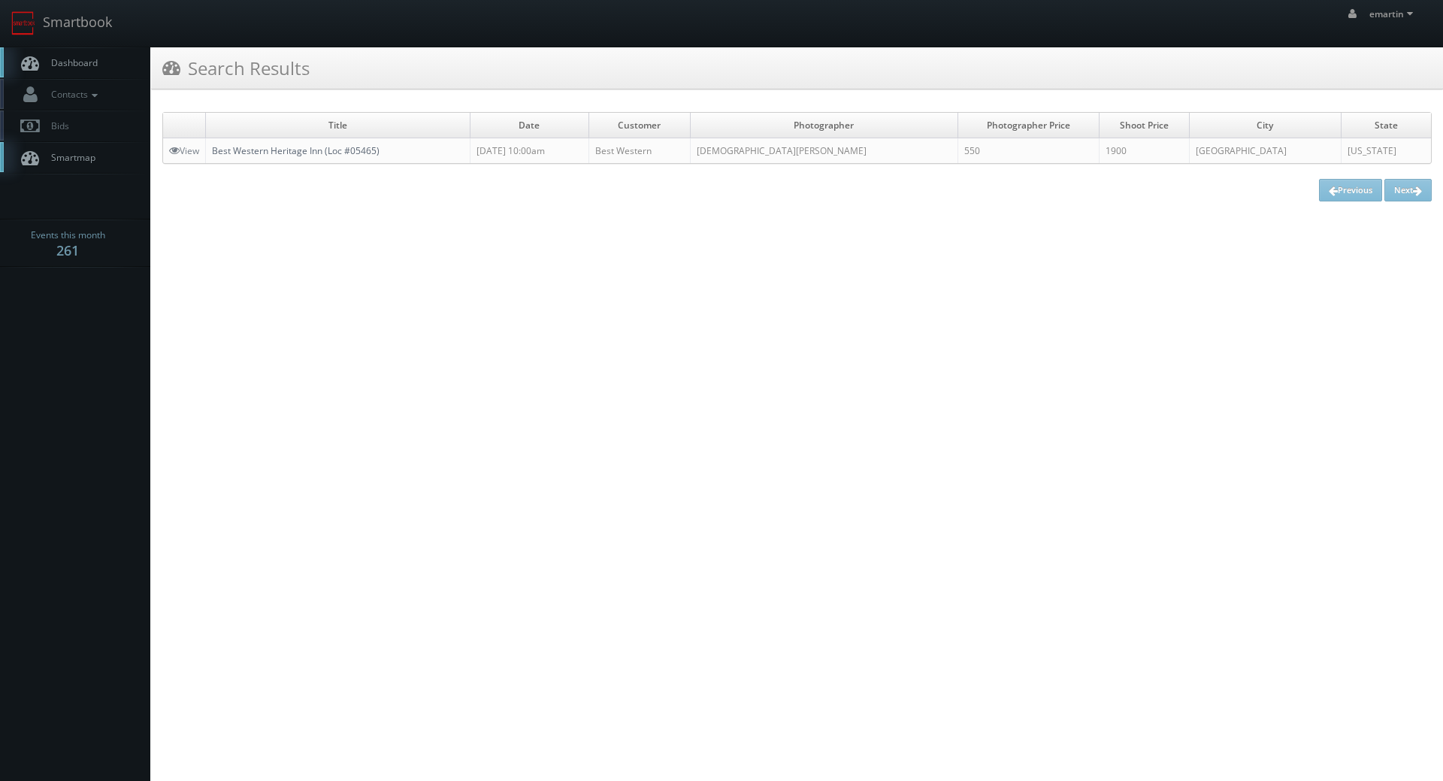
click at [256, 145] on link "Best Western Heritage Inn (Loc #05465)" at bounding box center [296, 150] width 168 height 13
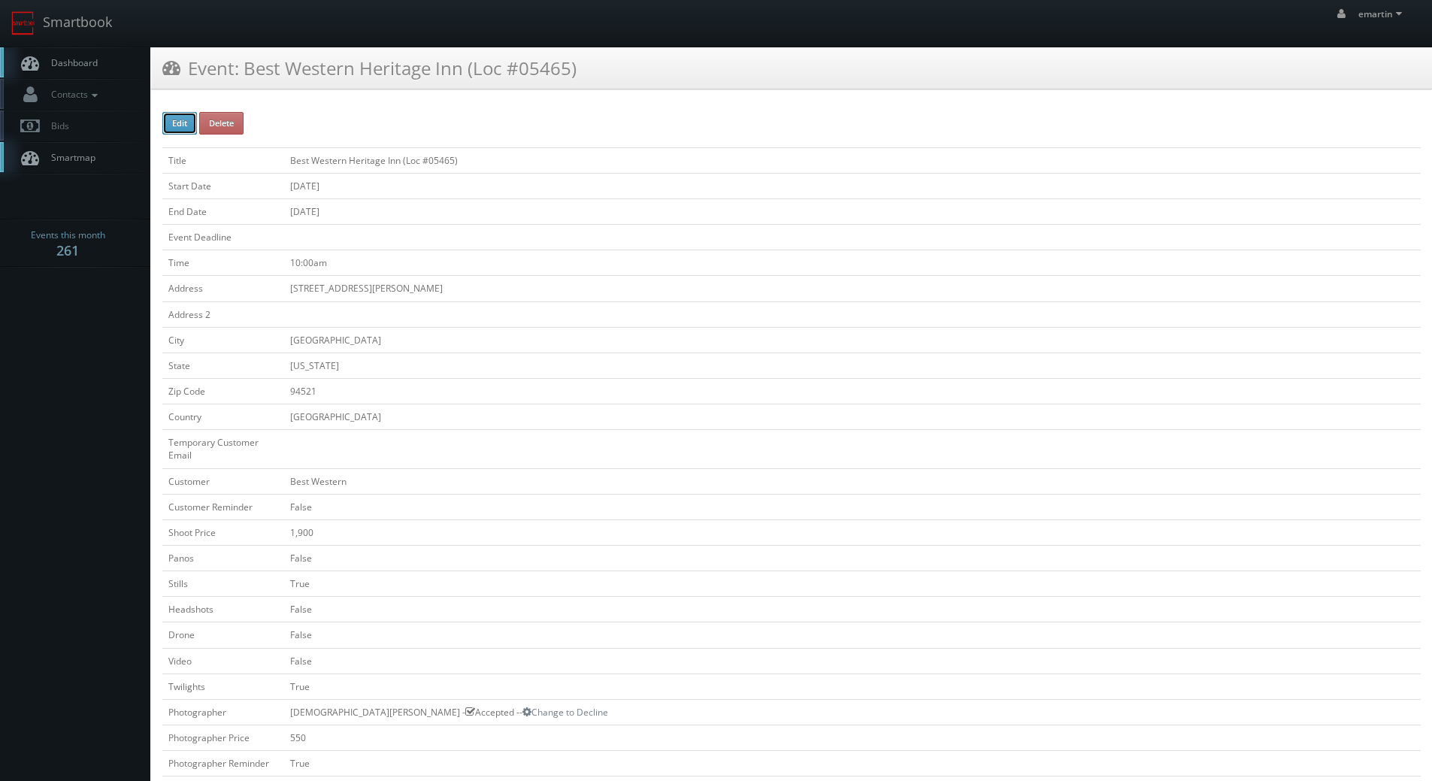
click at [179, 117] on button "Edit" at bounding box center [179, 123] width 35 height 23
type input "Best Western Heritage Inn (Loc #05465)"
type input "[STREET_ADDRESS][PERSON_NAME]"
type input "[GEOGRAPHIC_DATA]"
type input "94521"
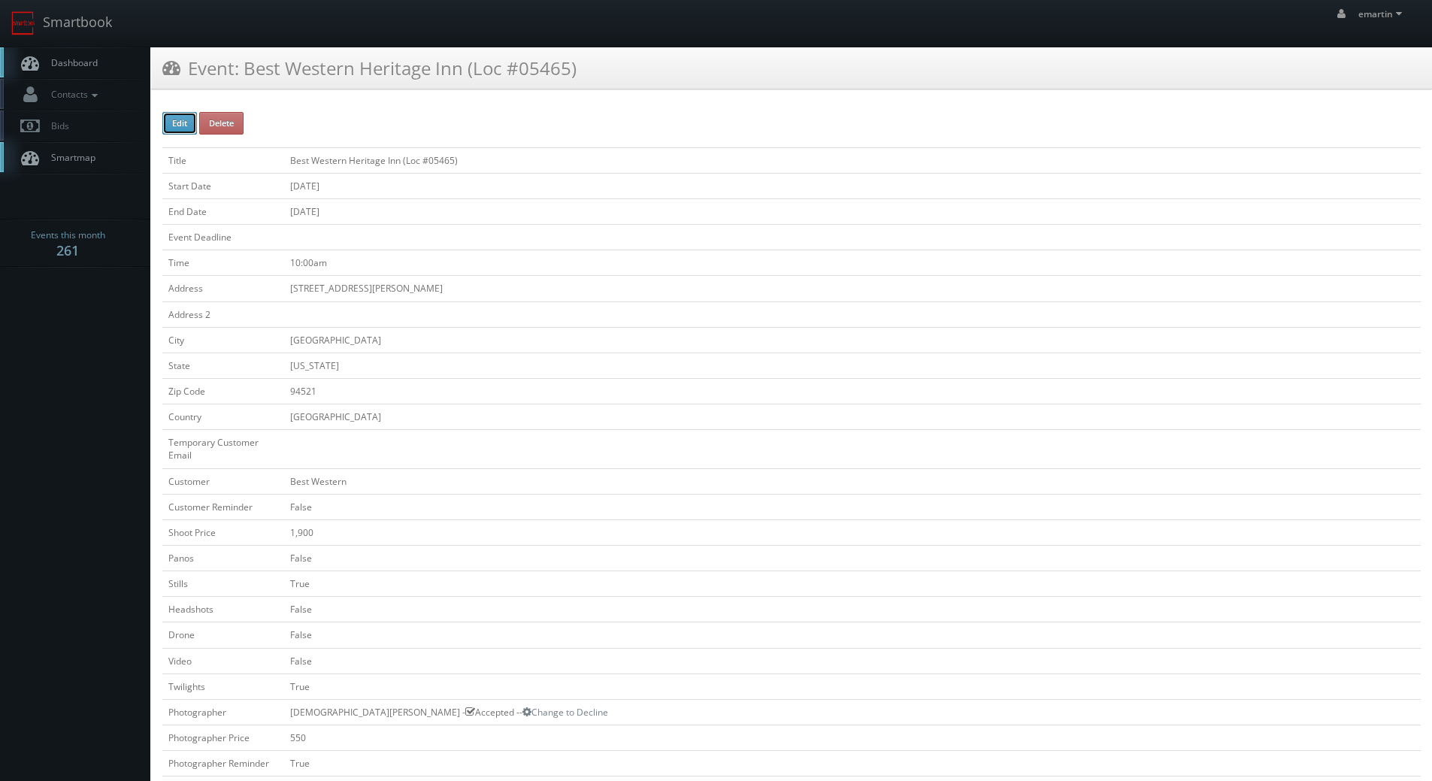
checkbox input "false"
type input "1,900"
checkbox input "false"
checkbox input "true"
checkbox input "false"
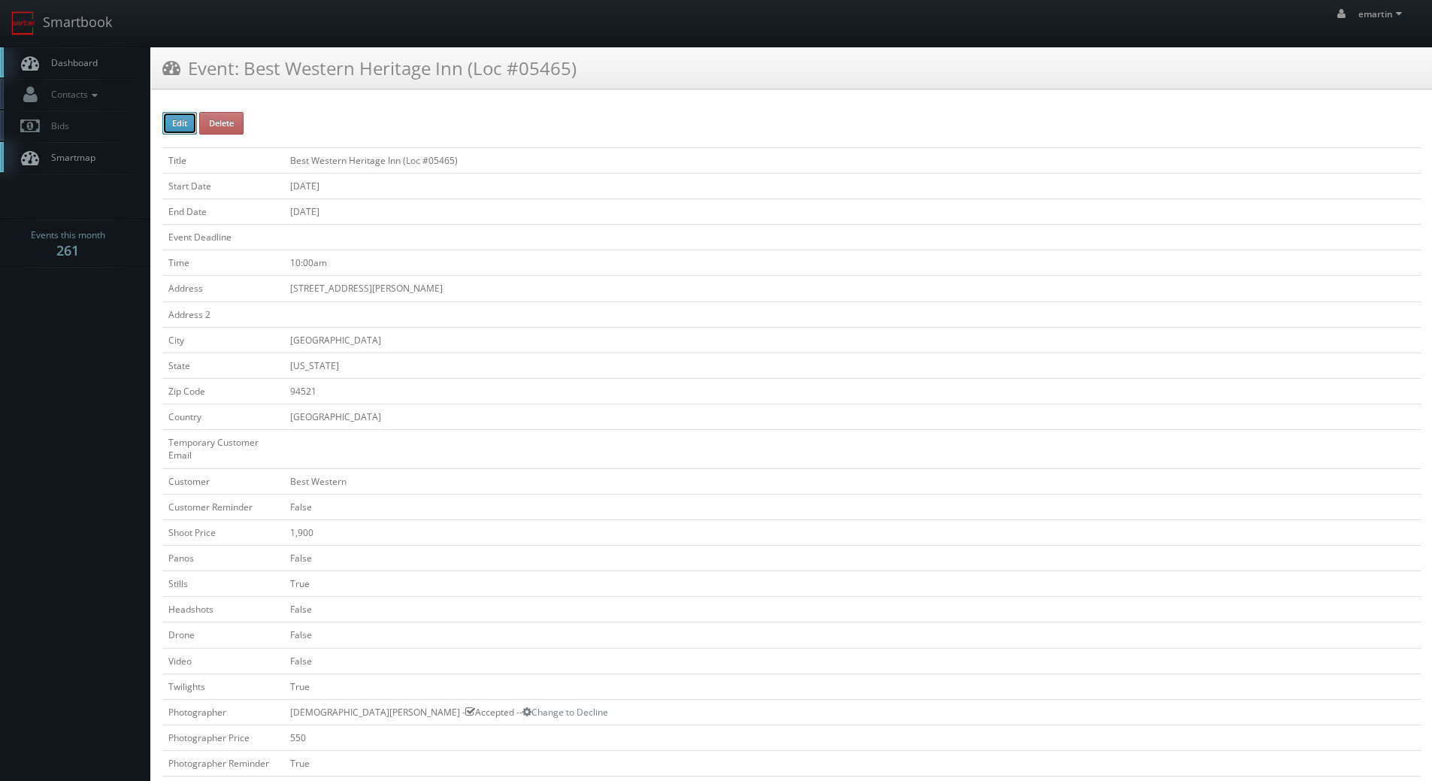
checkbox input "false"
checkbox input "true"
checkbox input "false"
type input "[DATE]"
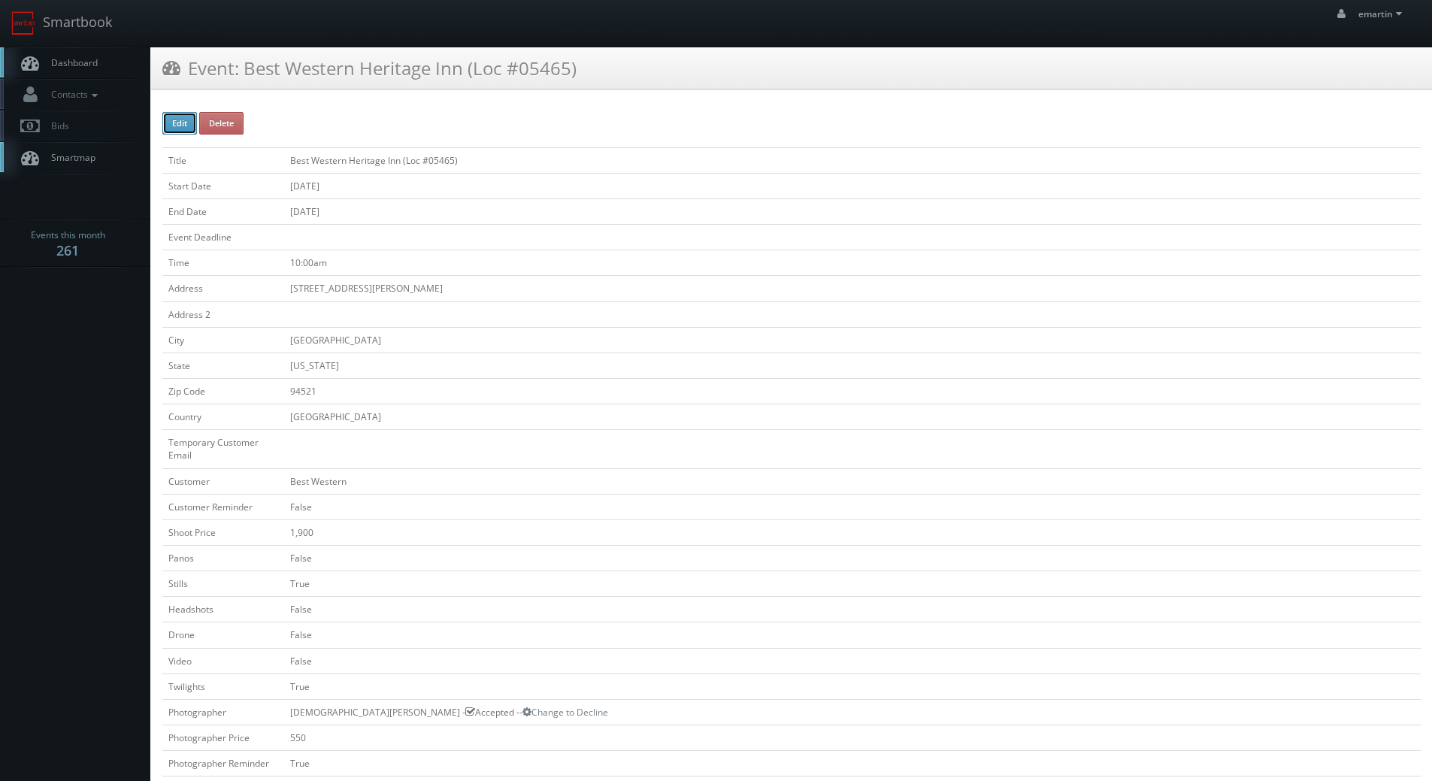
type input "[DATE]"
type input "10:00am"
checkbox input "true"
checkbox input "false"
type input "1,900"
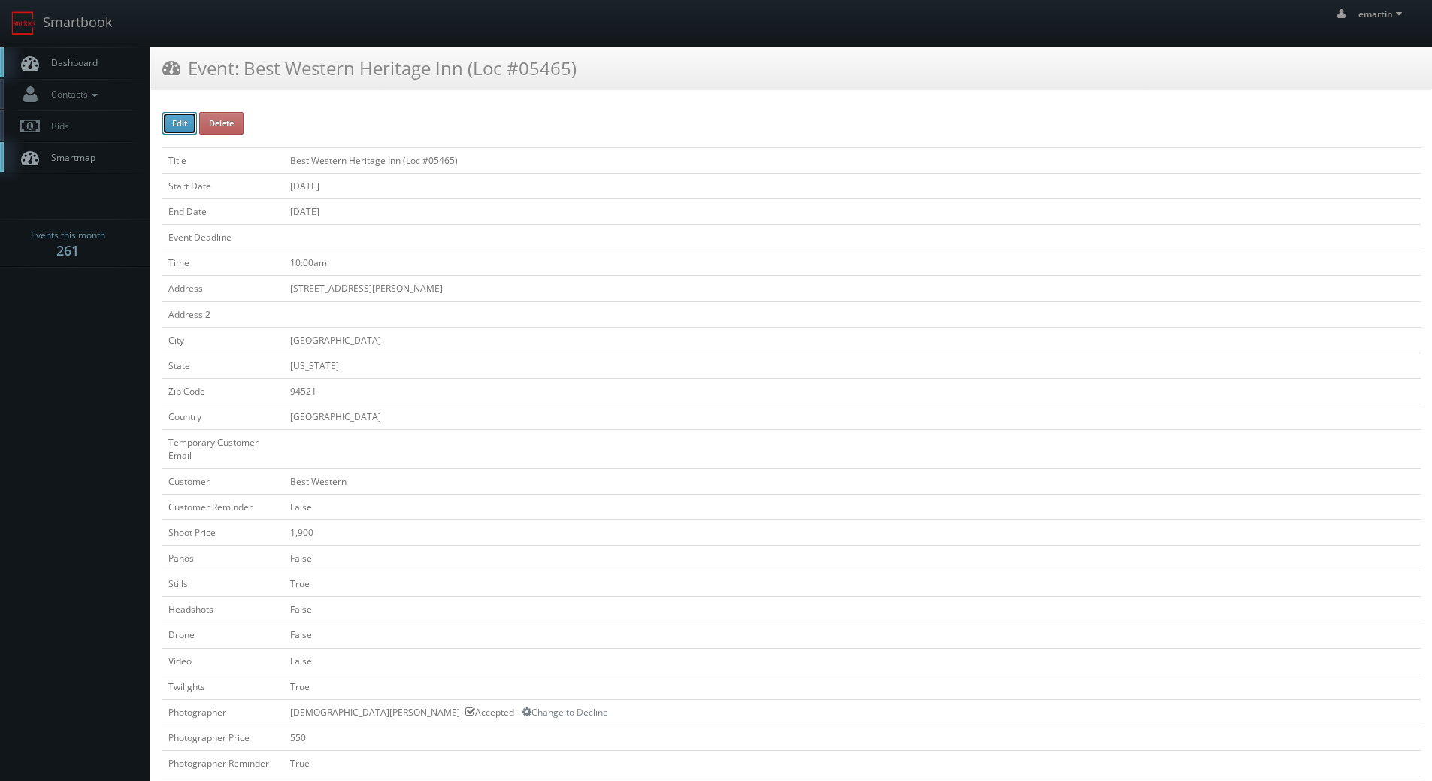
type input "550"
select select "[US_STATE]"
select select "[EMAIL_ADDRESS][DOMAIN_NAME]"
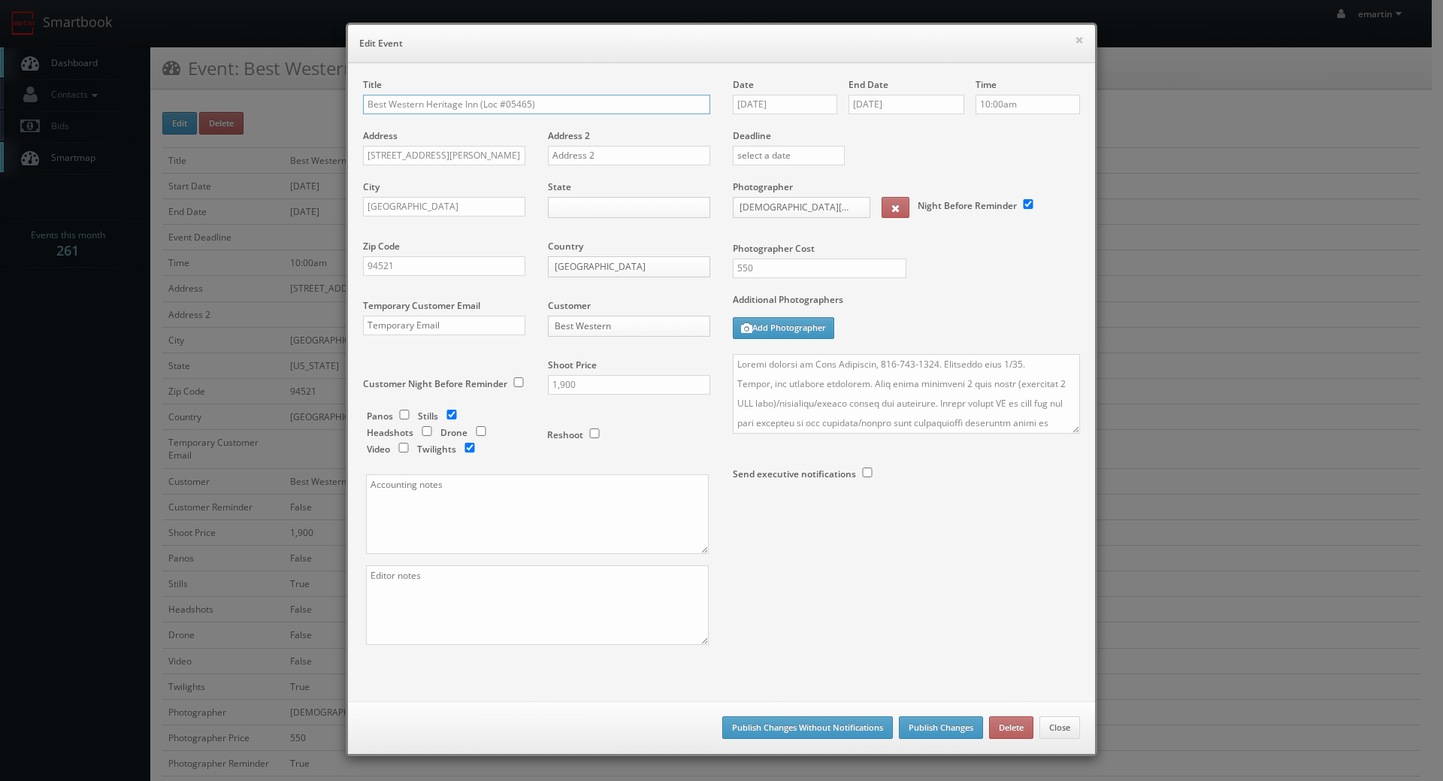
click at [363, 98] on input "Best Western Heritage Inn (Loc #05465)" at bounding box center [536, 105] width 347 height 20
type input "*RESCHEDULING* Best Western Heritage Inn (Loc #05465)"
click at [935, 723] on button "Publish Changes" at bounding box center [941, 727] width 84 height 23
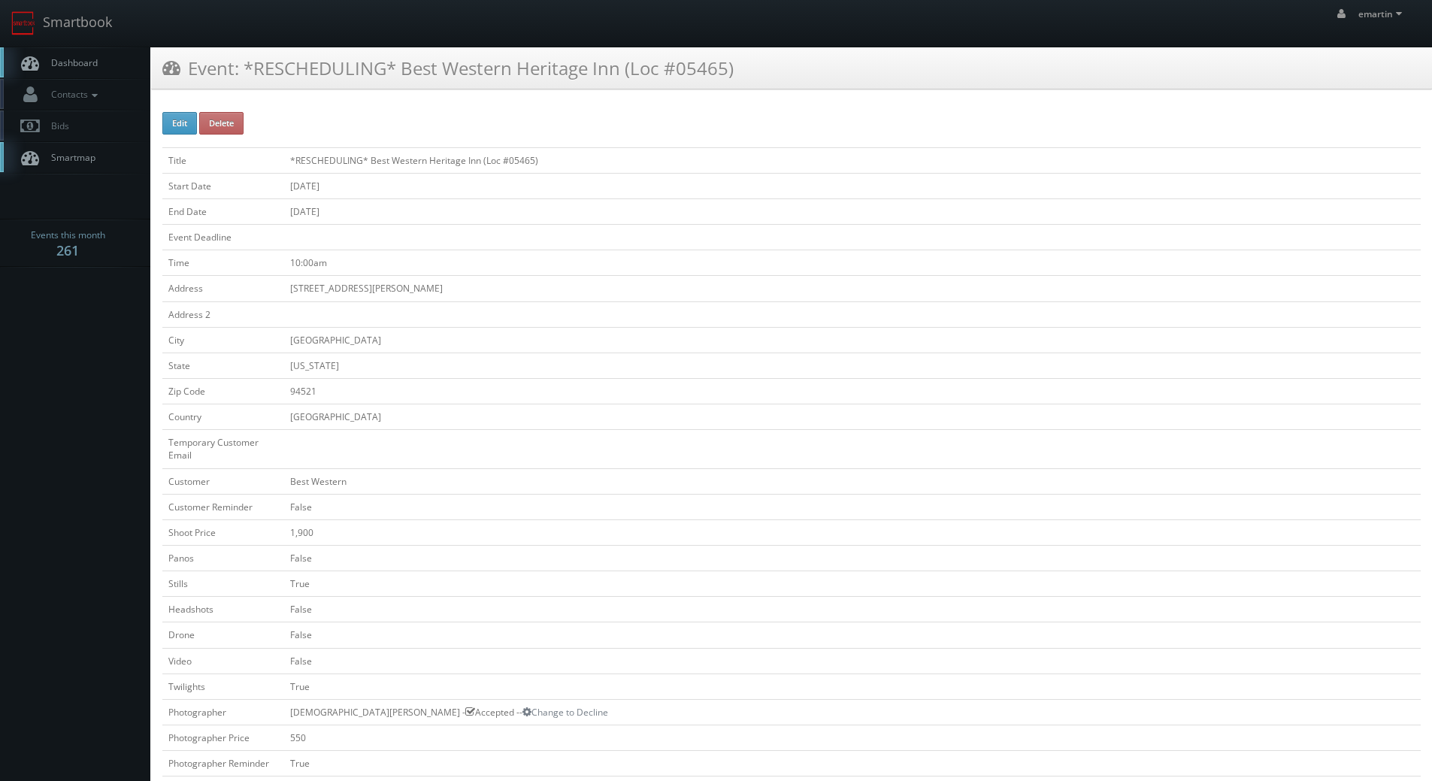
click at [116, 62] on link "Dashboard" at bounding box center [75, 62] width 150 height 31
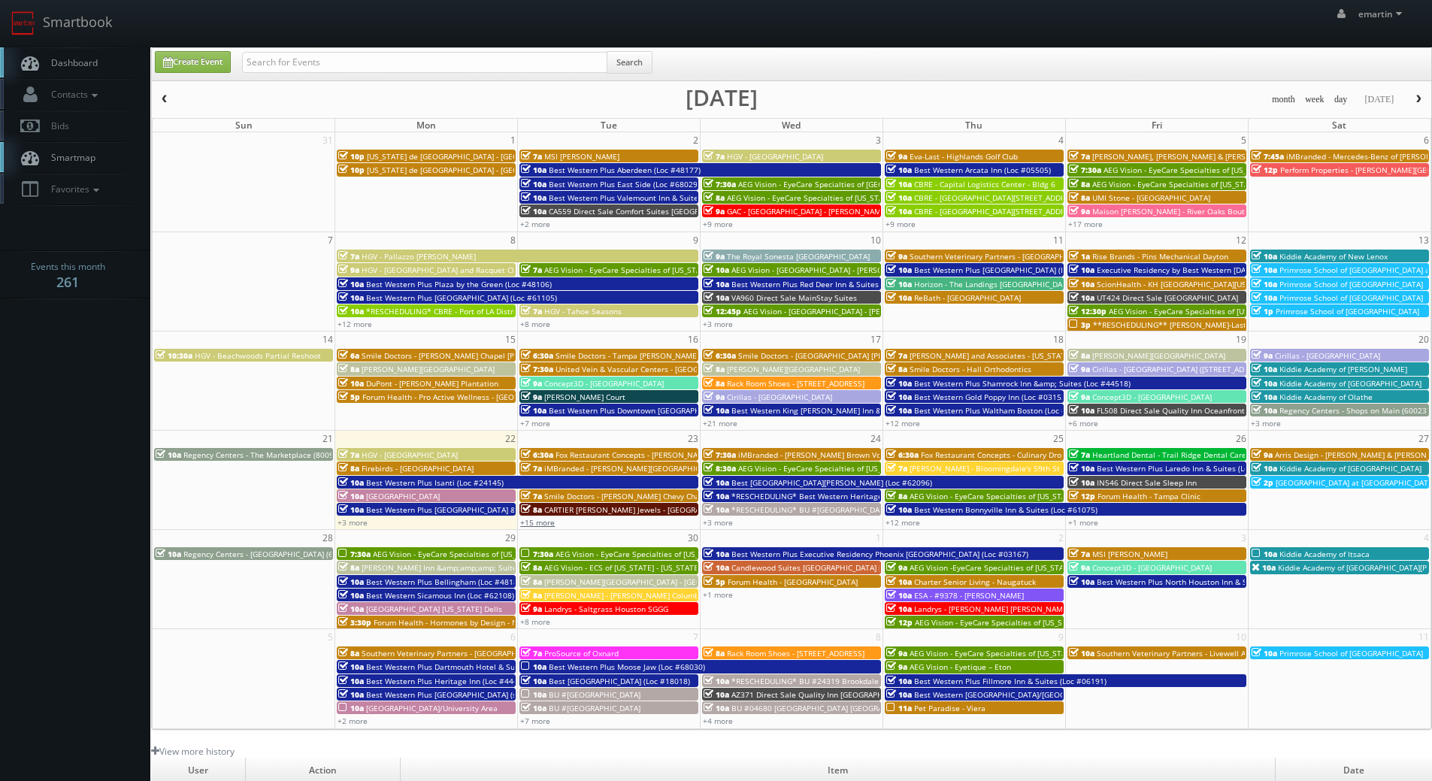
click at [543, 520] on link "+15 more" at bounding box center [537, 522] width 35 height 11
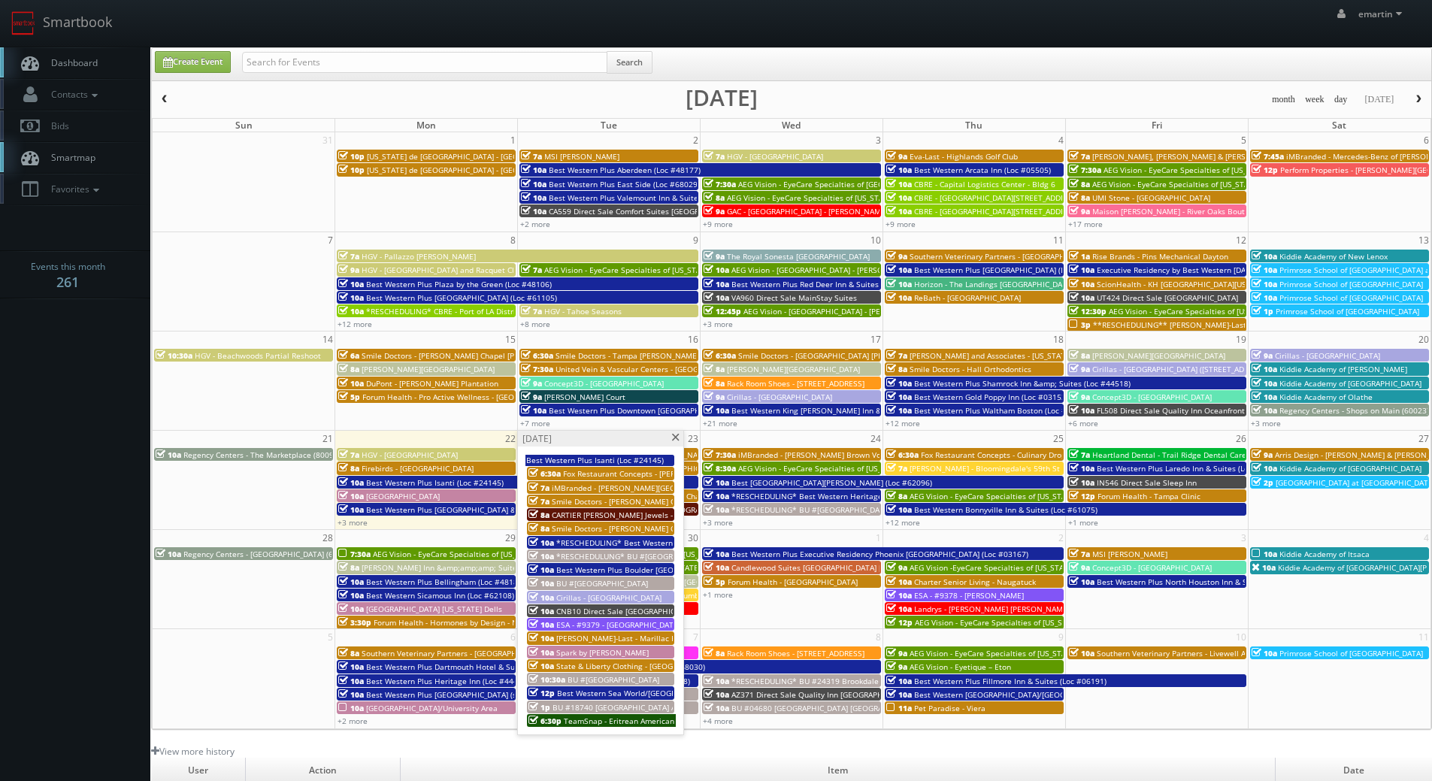
click at [623, 556] on span "*RESCHEDULUNG* BU #[GEOGRAPHIC_DATA][PERSON_NAME]" at bounding box center [667, 556] width 222 height 11
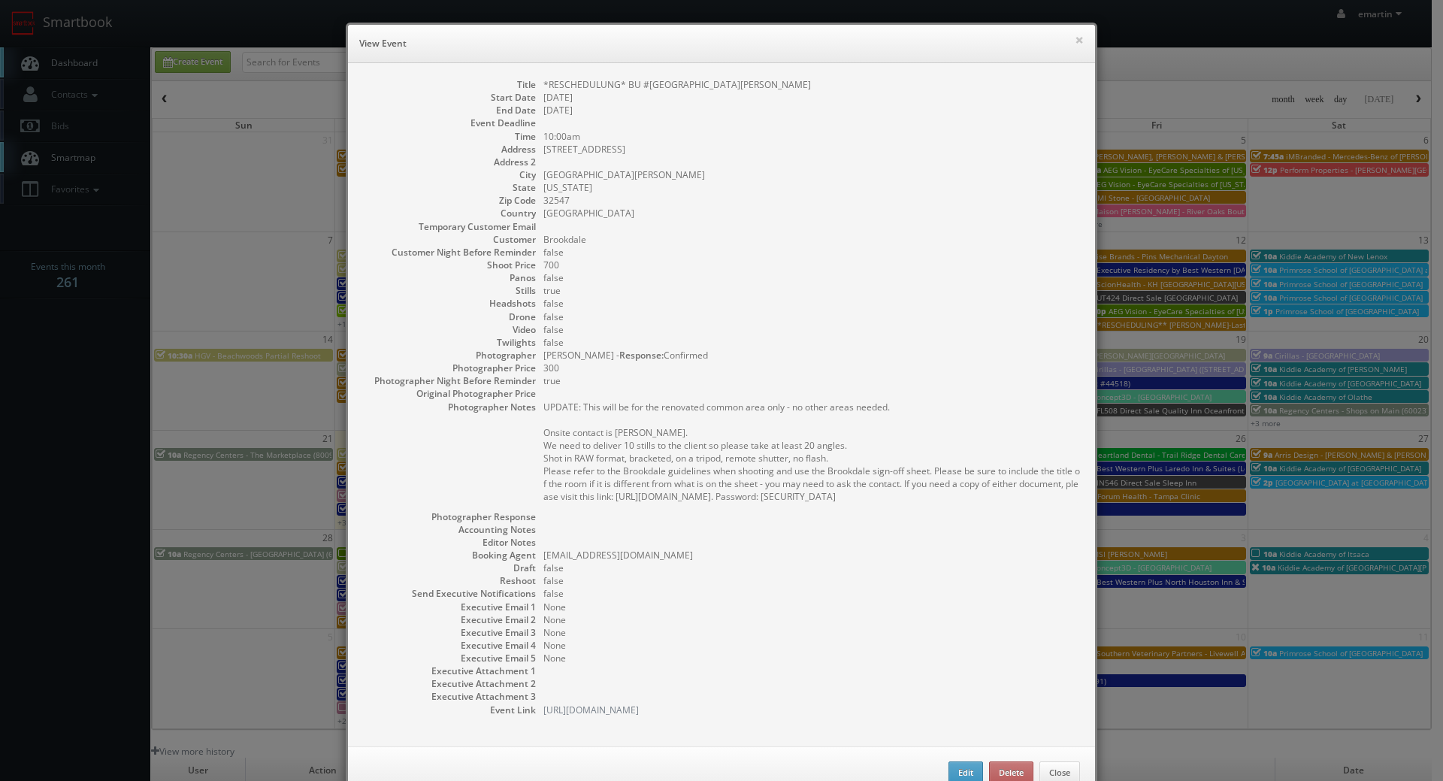
click at [959, 233] on dd "Brookdale" at bounding box center [811, 239] width 537 height 13
click at [1075, 35] on button "×" at bounding box center [1079, 40] width 9 height 11
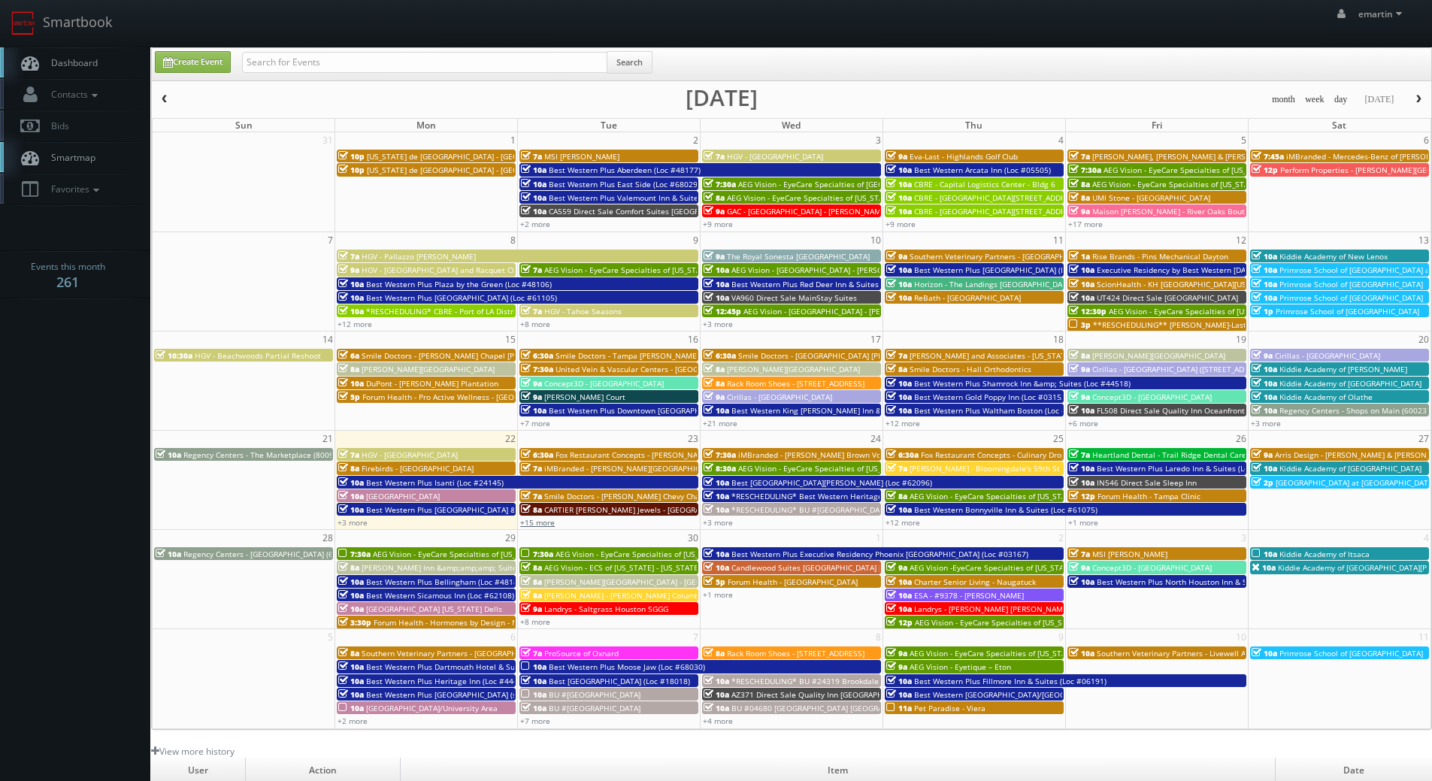
click at [549, 520] on link "+15 more" at bounding box center [537, 522] width 35 height 11
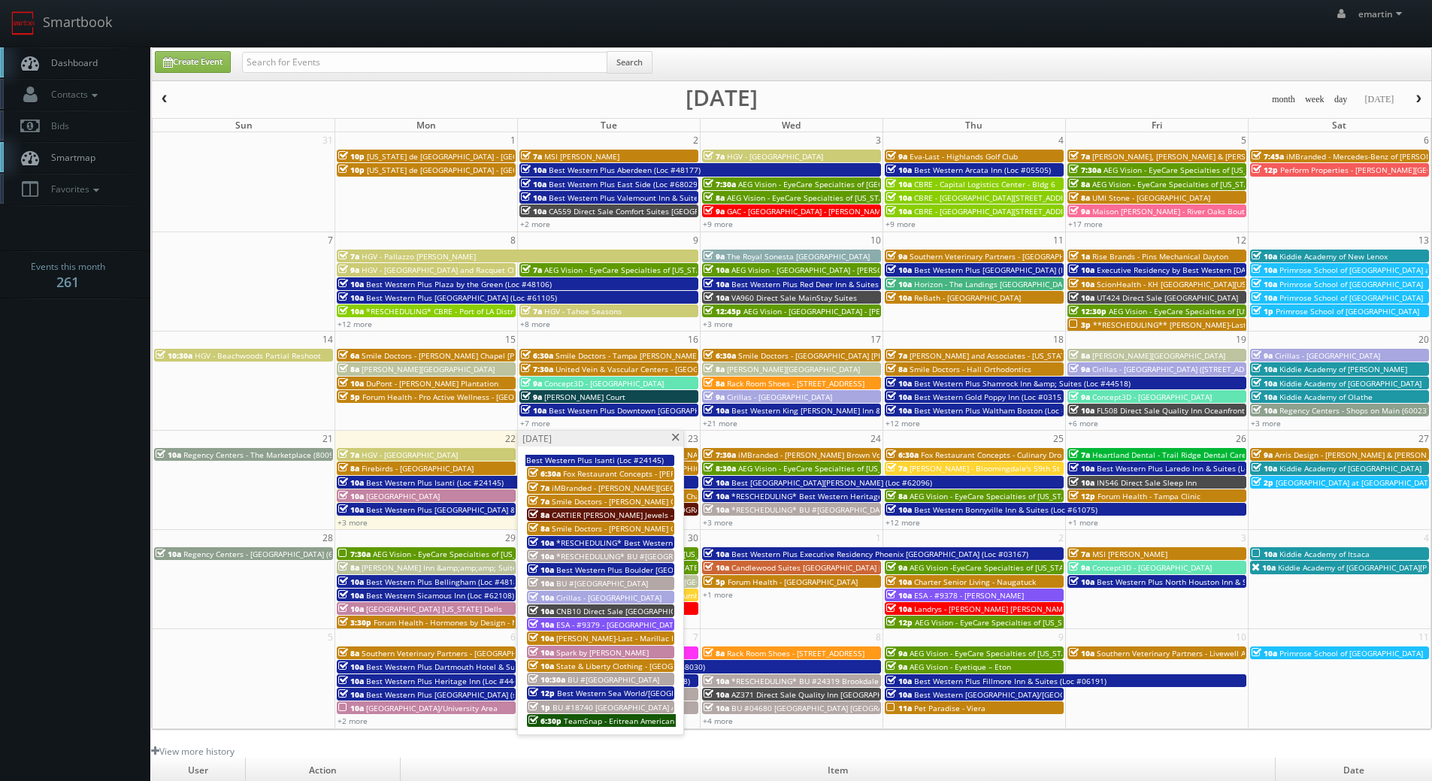
click at [640, 557] on span "*RESCHEDULUNG* BU #[GEOGRAPHIC_DATA][PERSON_NAME]" at bounding box center [667, 556] width 222 height 11
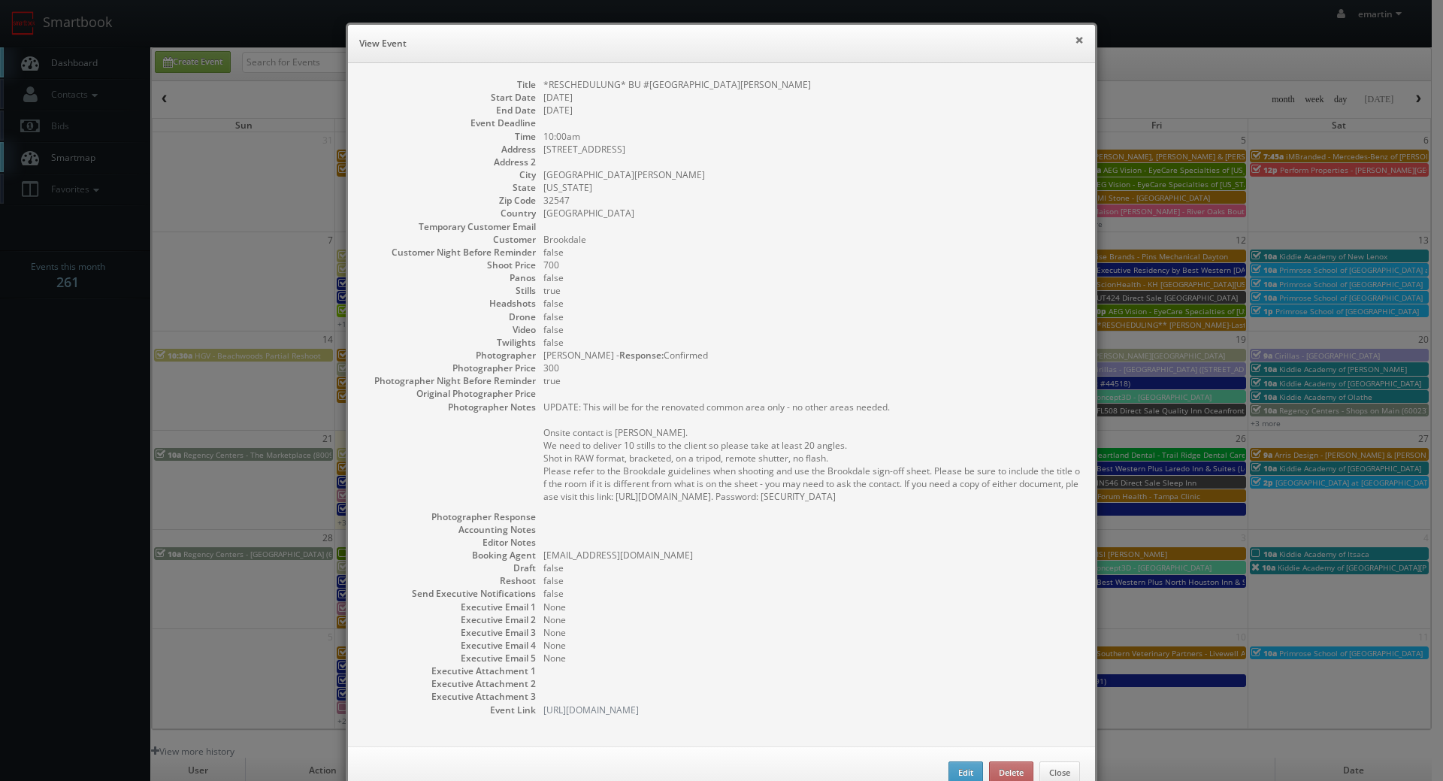
click at [1075, 39] on button "×" at bounding box center [1079, 40] width 9 height 11
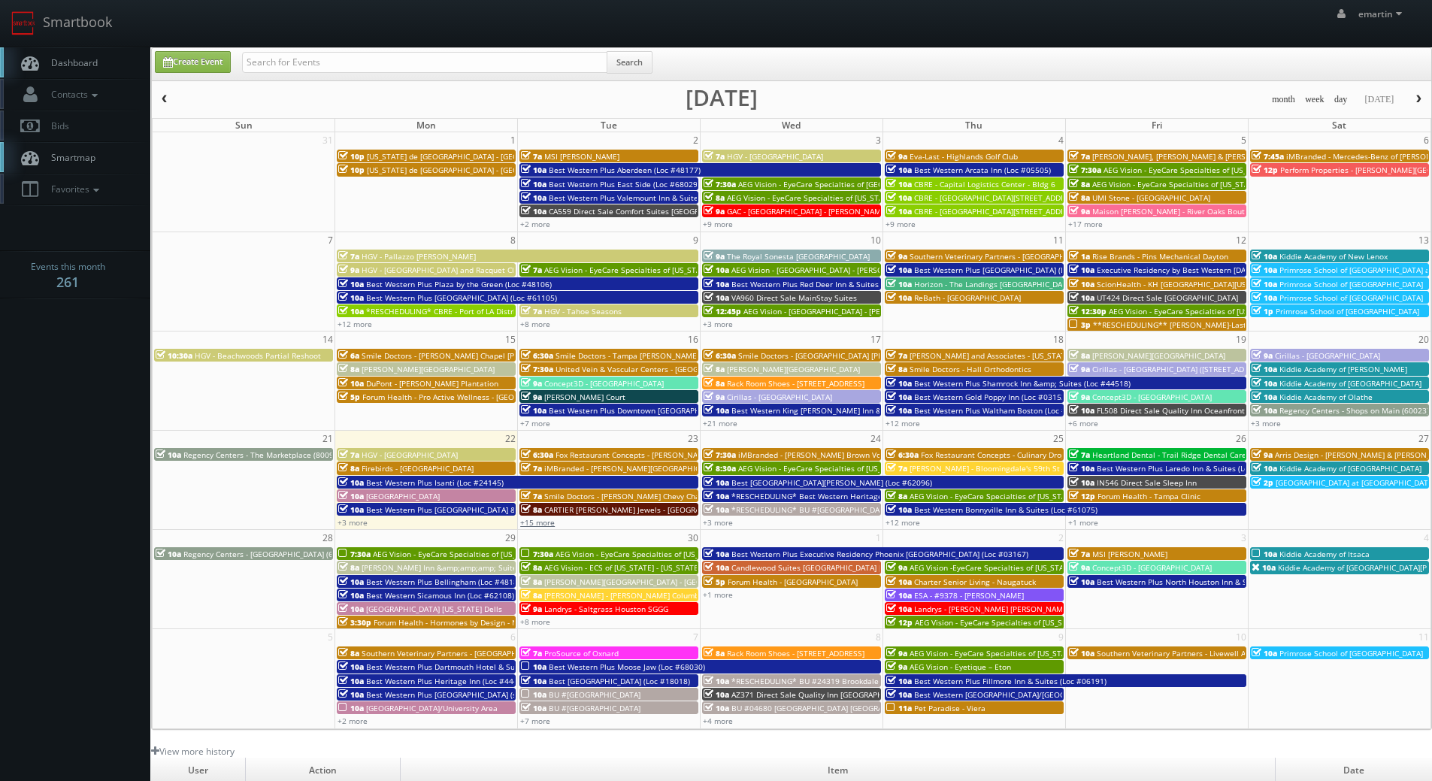
click at [546, 522] on link "+15 more" at bounding box center [537, 522] width 35 height 11
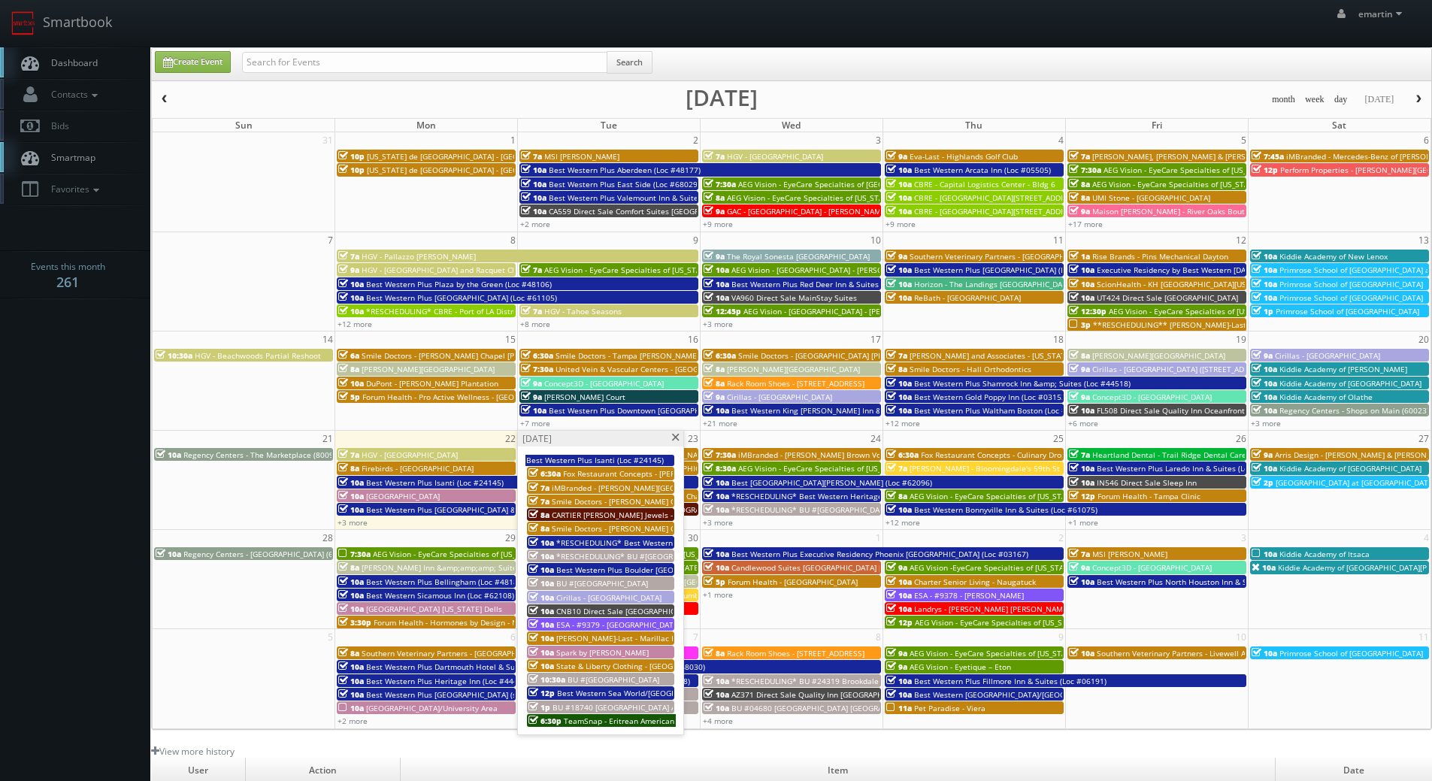
click at [666, 710] on span "BU #18740 [GEOGRAPHIC_DATA] AL" at bounding box center [615, 707] width 127 height 11
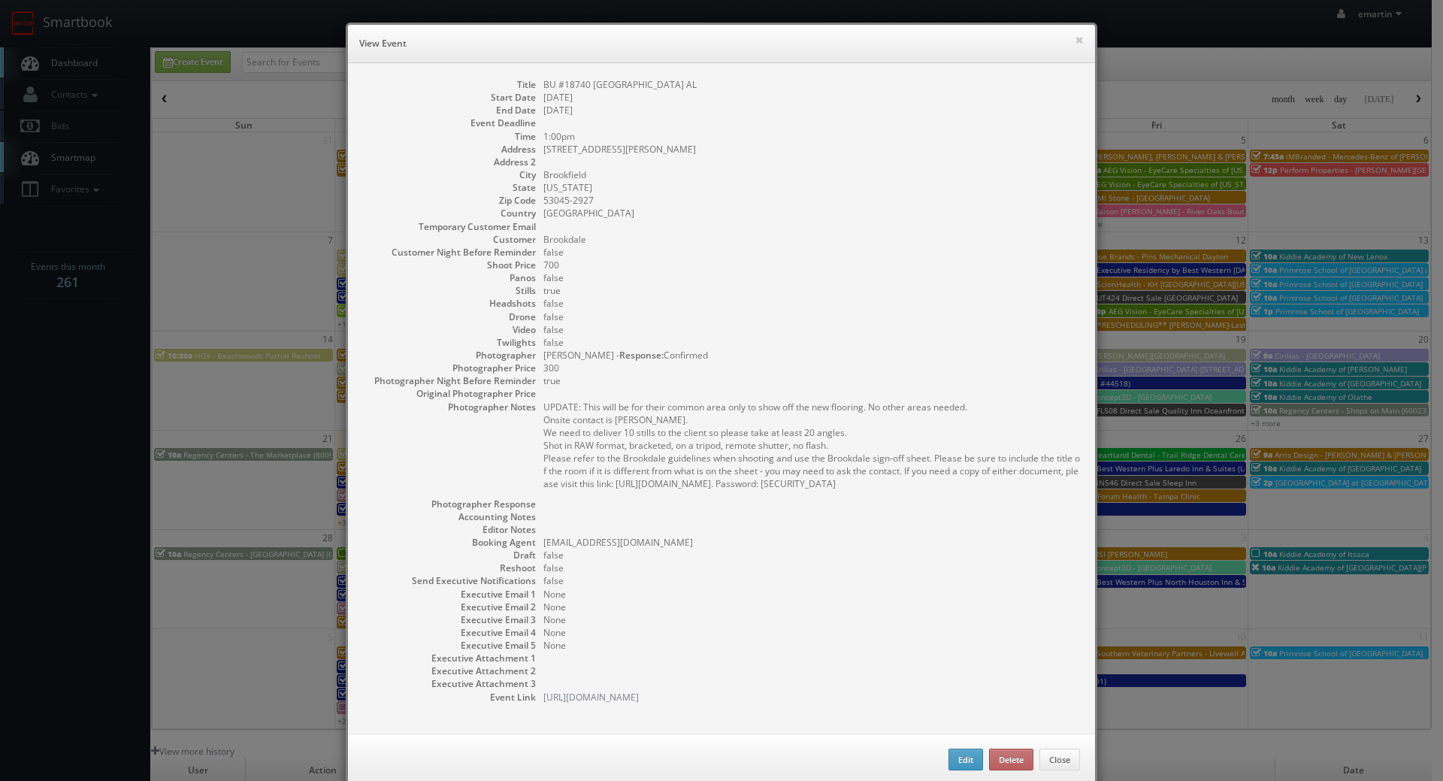
click at [1082, 43] on div "× View Event" at bounding box center [721, 44] width 747 height 38
click at [1076, 41] on button "×" at bounding box center [1079, 40] width 9 height 11
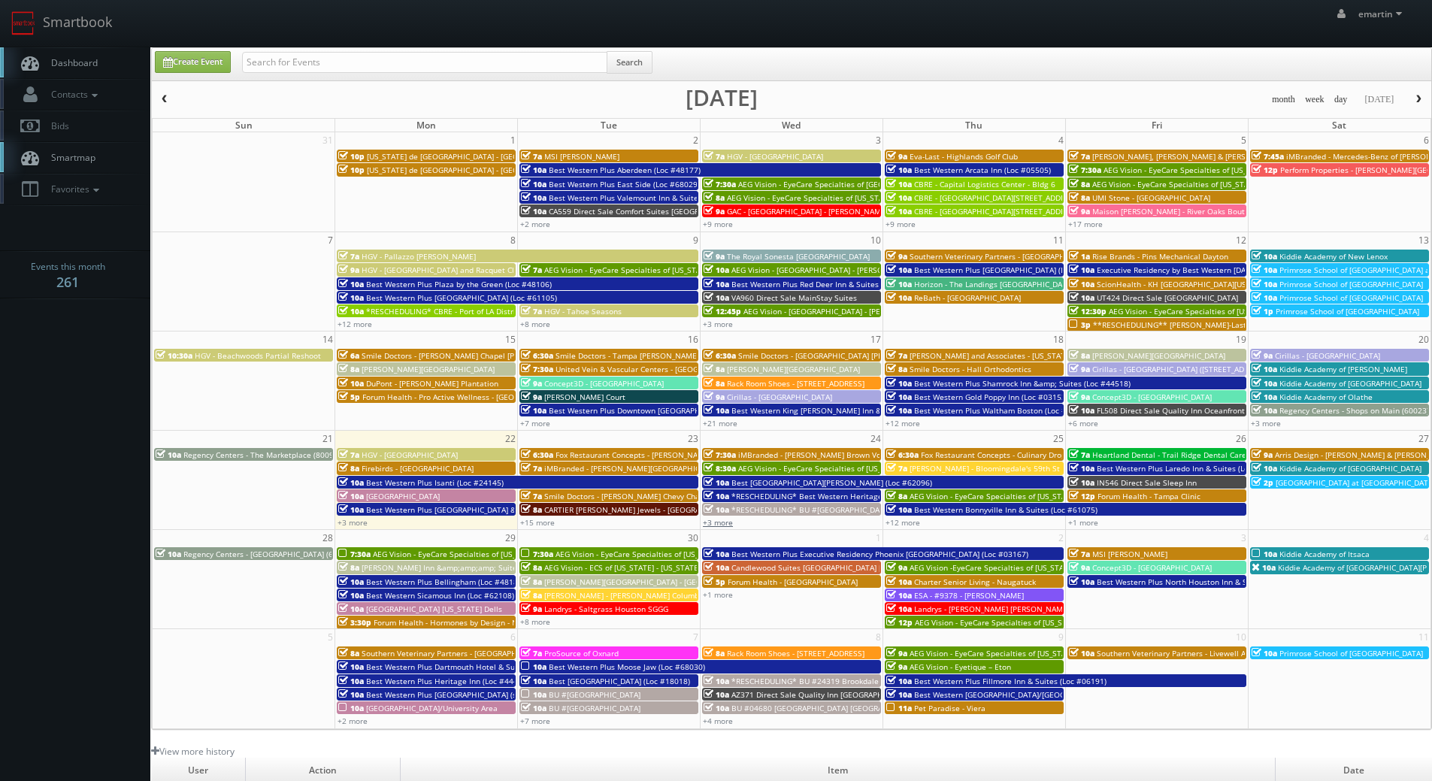
click at [725, 527] on link "+3 more" at bounding box center [718, 522] width 30 height 11
click at [906, 528] on div "+12 more" at bounding box center [974, 522] width 182 height 13
type input "[DATE]"
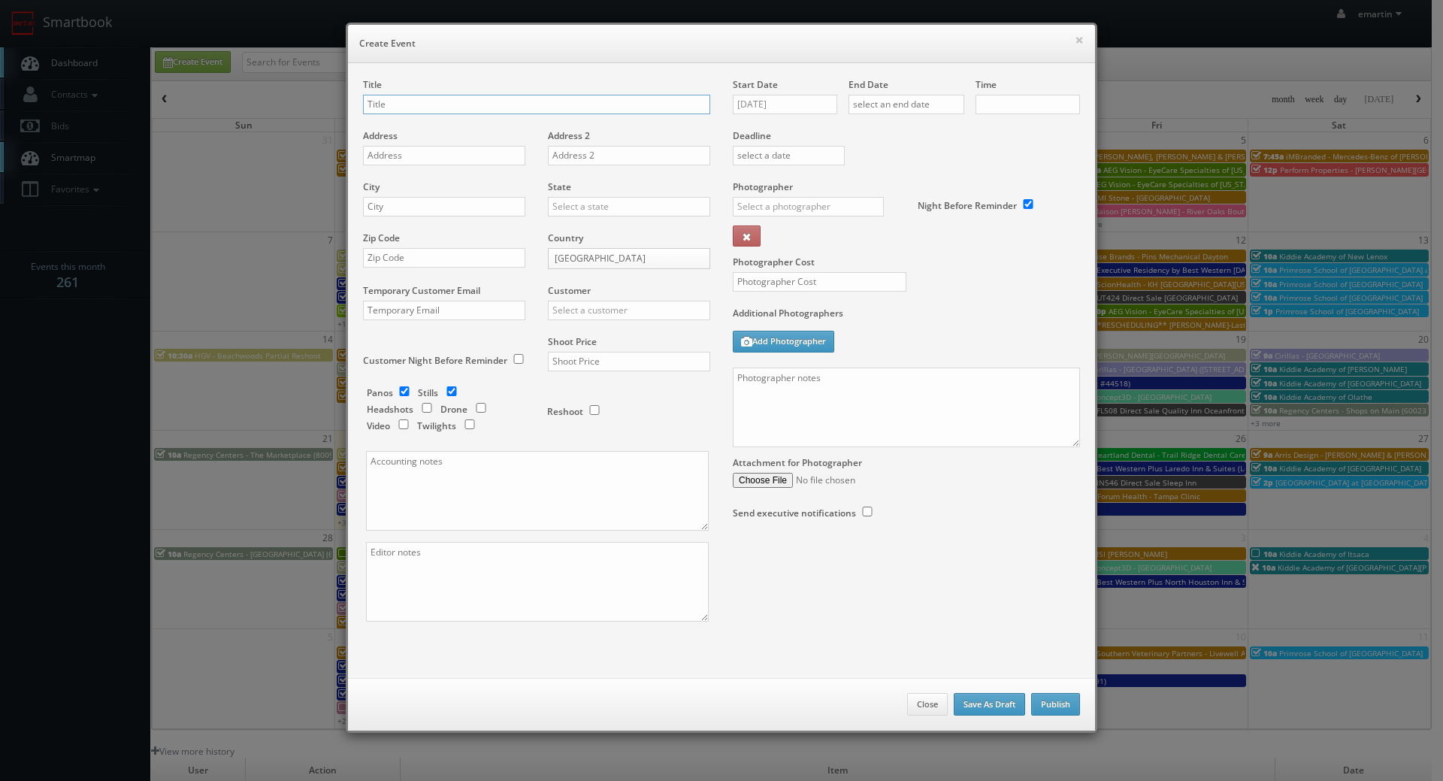
checkbox input "true"
type input "10:00am"
checkbox input "true"
click at [1075, 42] on button "×" at bounding box center [1079, 40] width 9 height 11
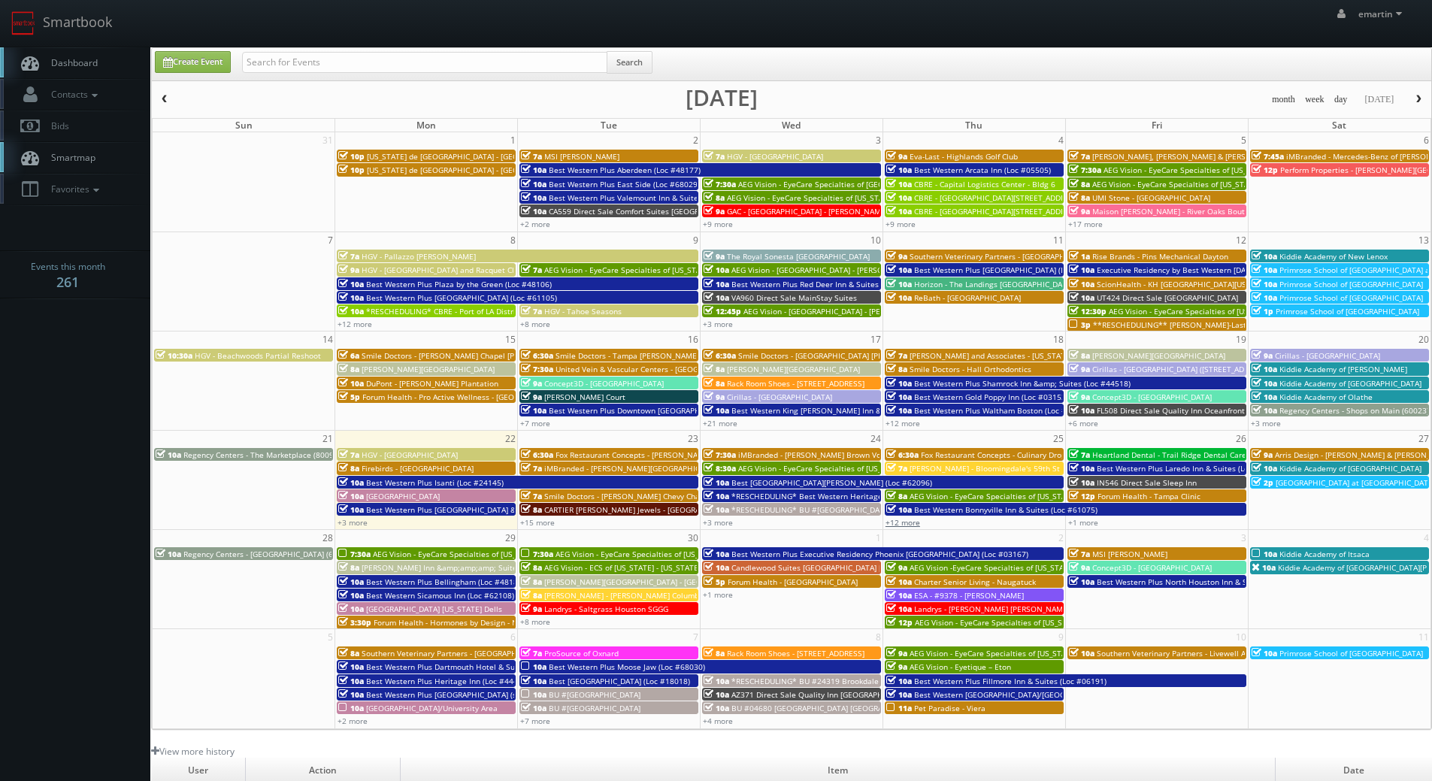
click at [915, 526] on link "+12 more" at bounding box center [902, 522] width 35 height 11
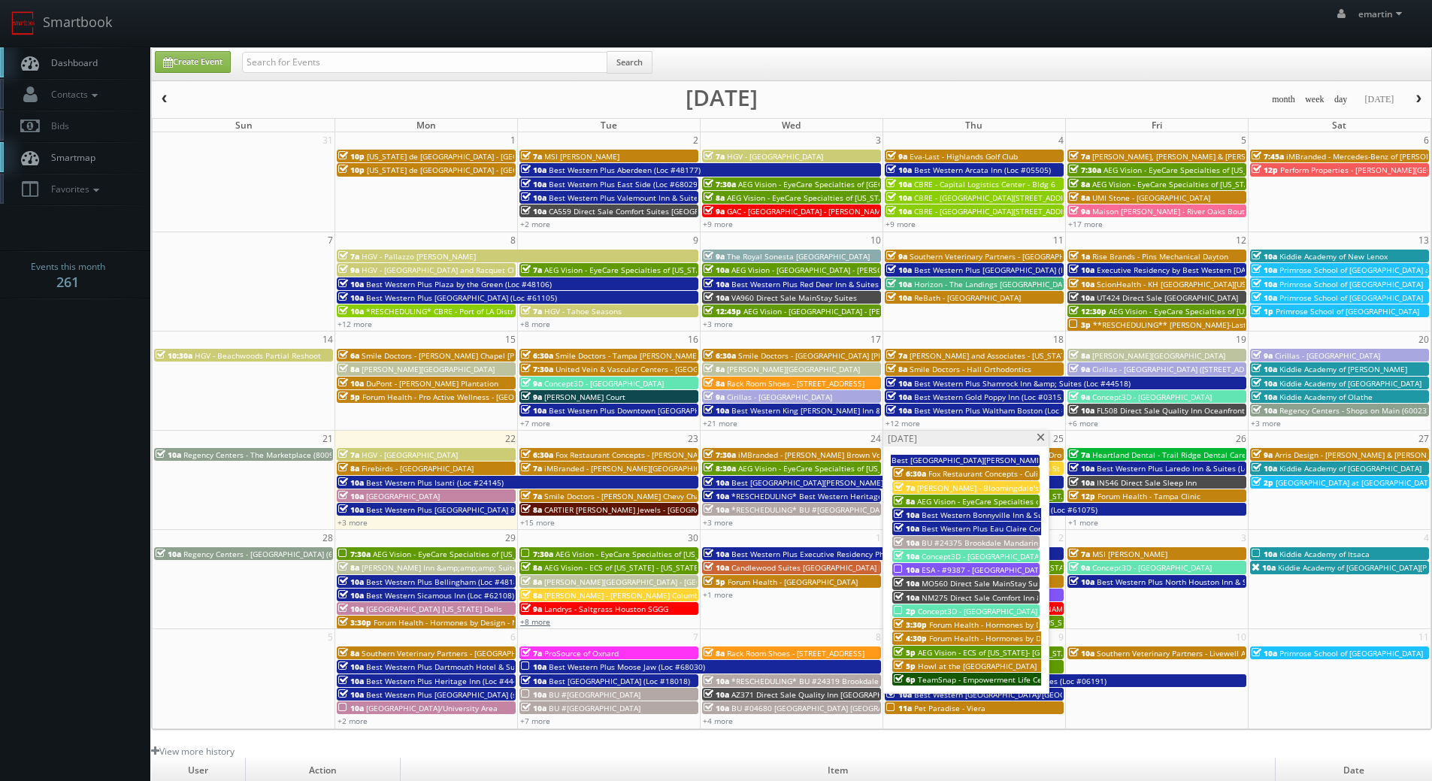
click at [537, 621] on link "+8 more" at bounding box center [535, 621] width 30 height 11
